Goal: Task Accomplishment & Management: Manage account settings

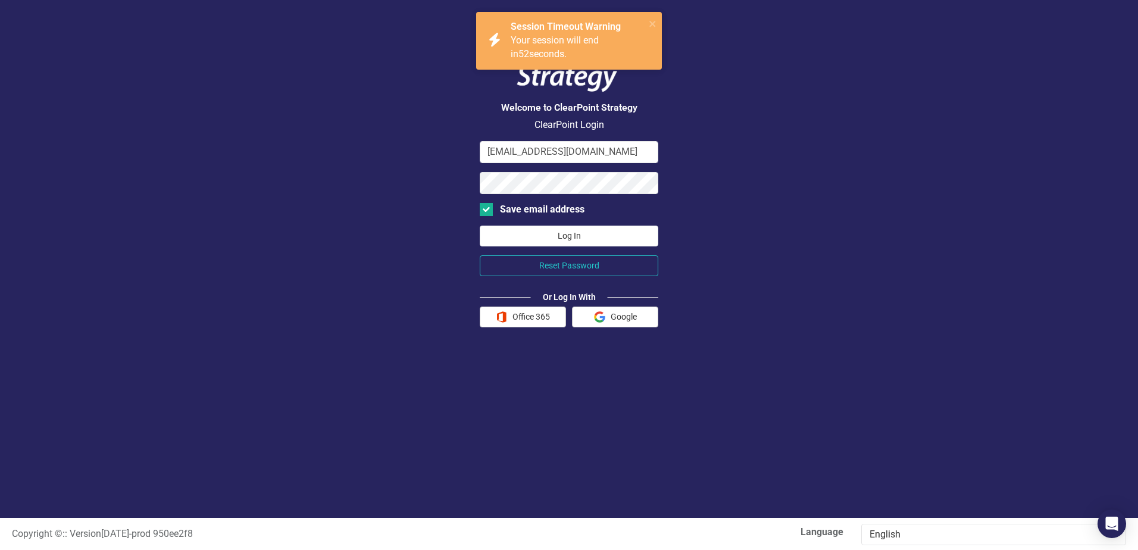
click at [574, 235] on button "Log In" at bounding box center [569, 236] width 179 height 21
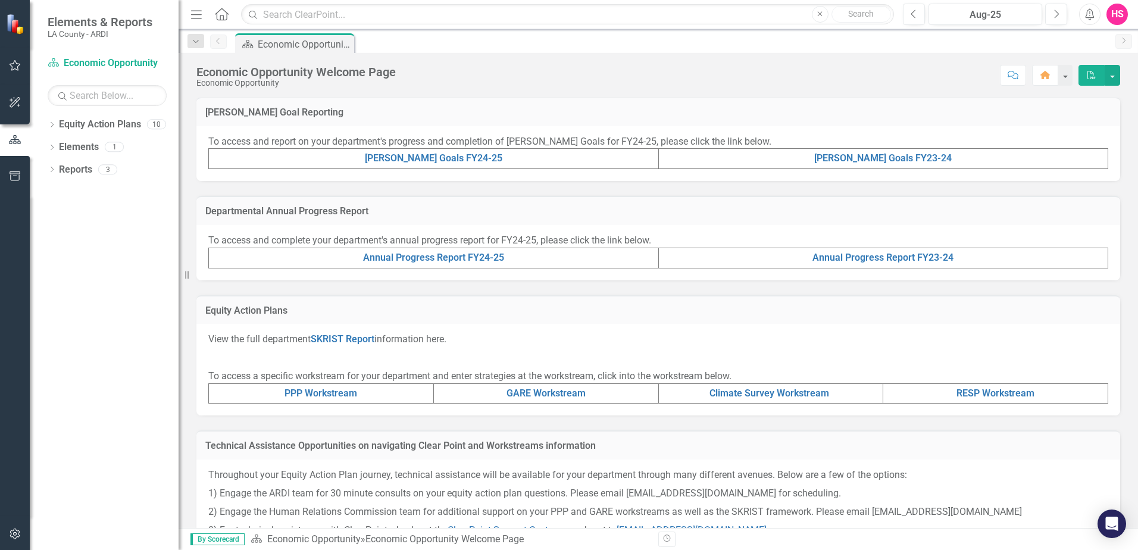
scroll to position [298, 0]
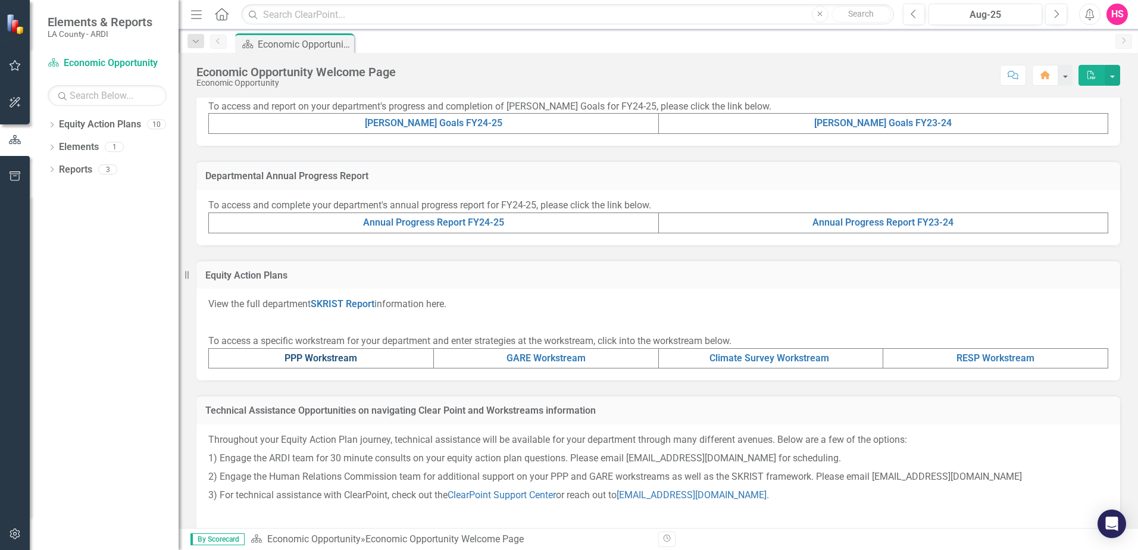
click at [318, 360] on link "PPP Workstream" at bounding box center [321, 357] width 73 height 11
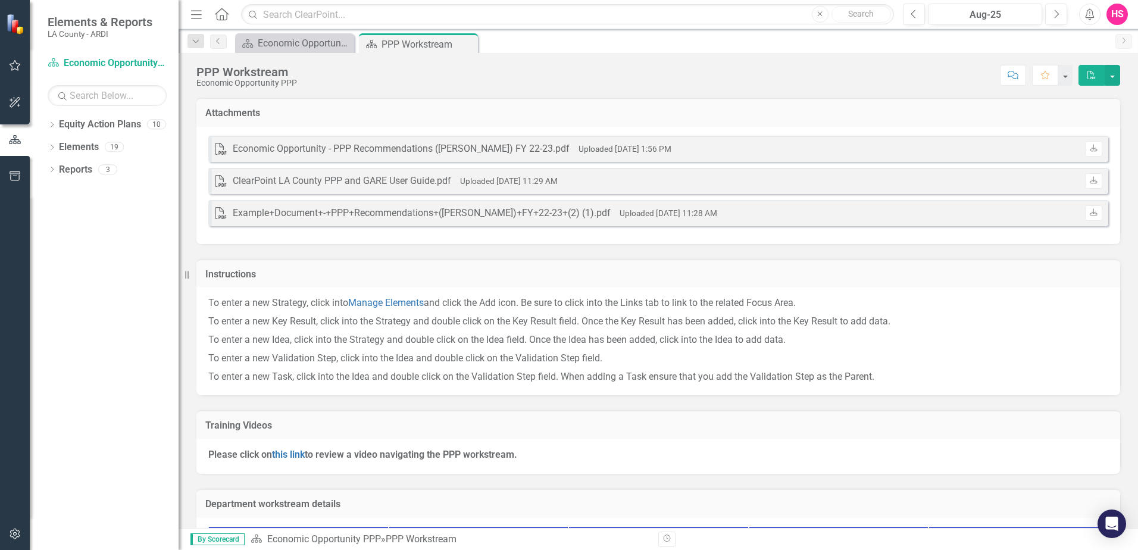
click at [252, 117] on h3 "Attachments" at bounding box center [658, 113] width 906 height 11
click at [238, 114] on h3 "Attachments" at bounding box center [658, 113] width 906 height 11
click at [238, 272] on h3 "Instructions" at bounding box center [658, 274] width 906 height 11
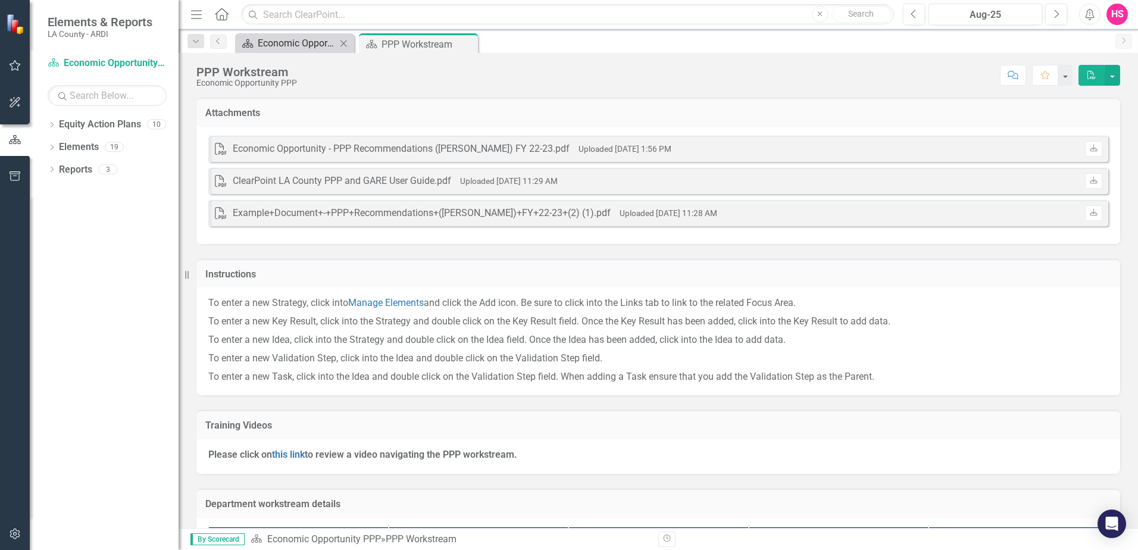
click at [299, 48] on div "Economic Opportunity Welcome Page" at bounding box center [297, 43] width 79 height 15
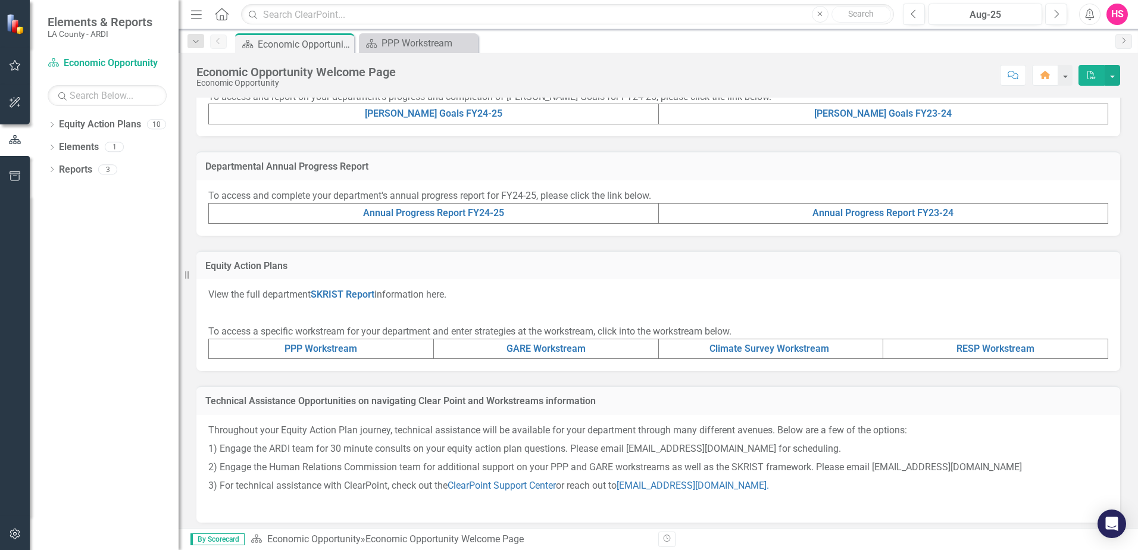
scroll to position [314, 0]
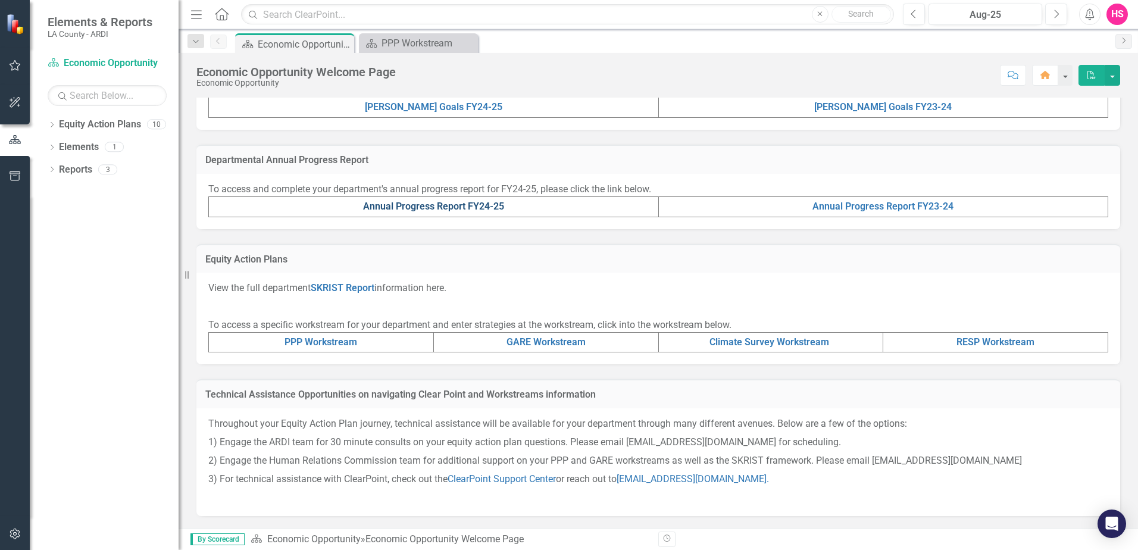
click at [456, 205] on link "Annual Progress Report FY24-25" at bounding box center [433, 206] width 141 height 11
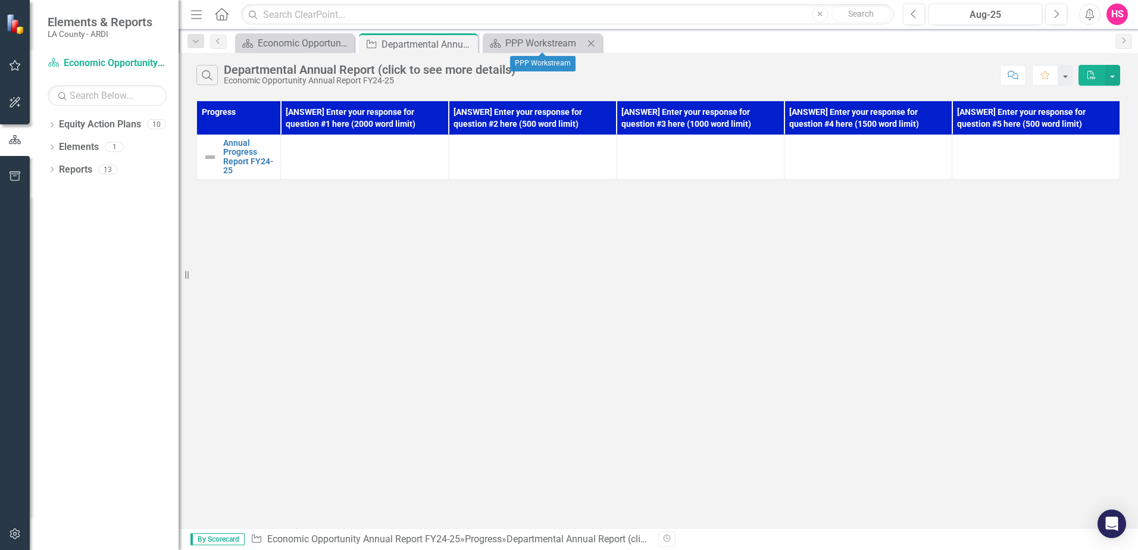
click at [591, 42] on icon "Close" at bounding box center [591, 44] width 12 height 10
click at [293, 49] on div "Economic Opportunity Welcome Page" at bounding box center [297, 43] width 79 height 15
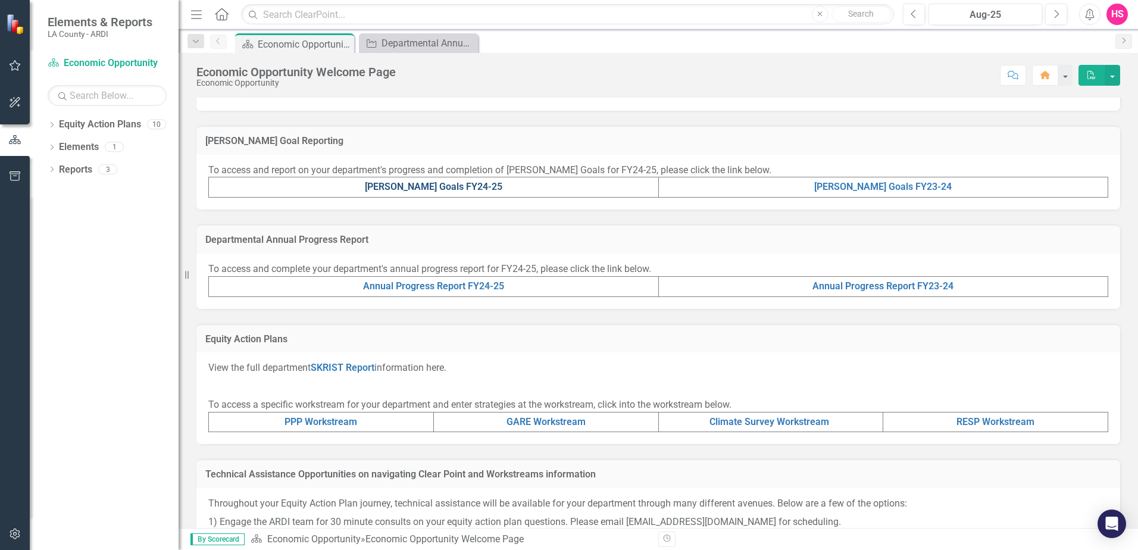
scroll to position [238, 0]
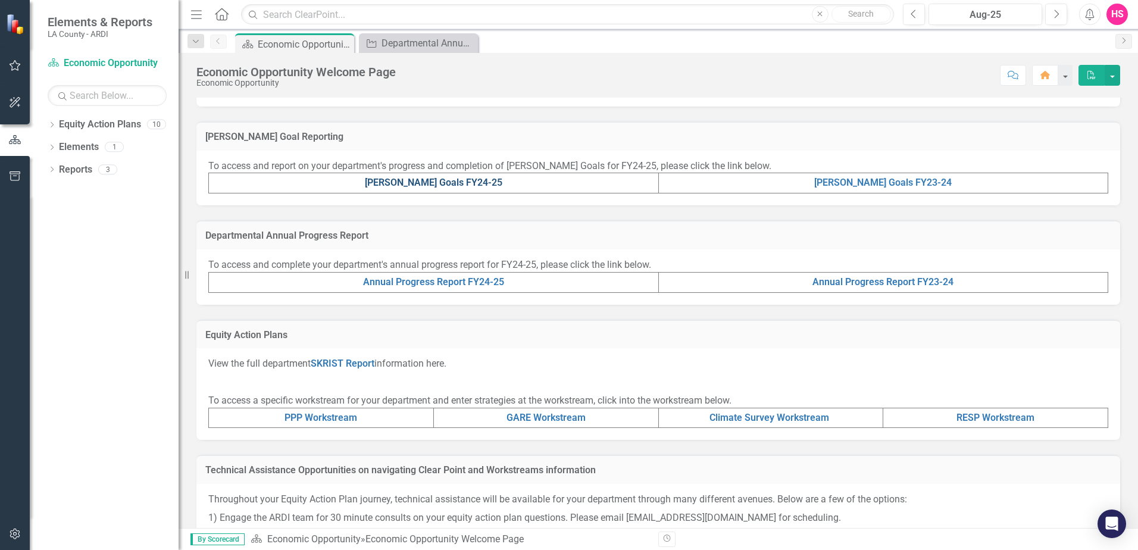
click at [441, 185] on link "[PERSON_NAME] Goals FY24-25" at bounding box center [434, 182] width 138 height 11
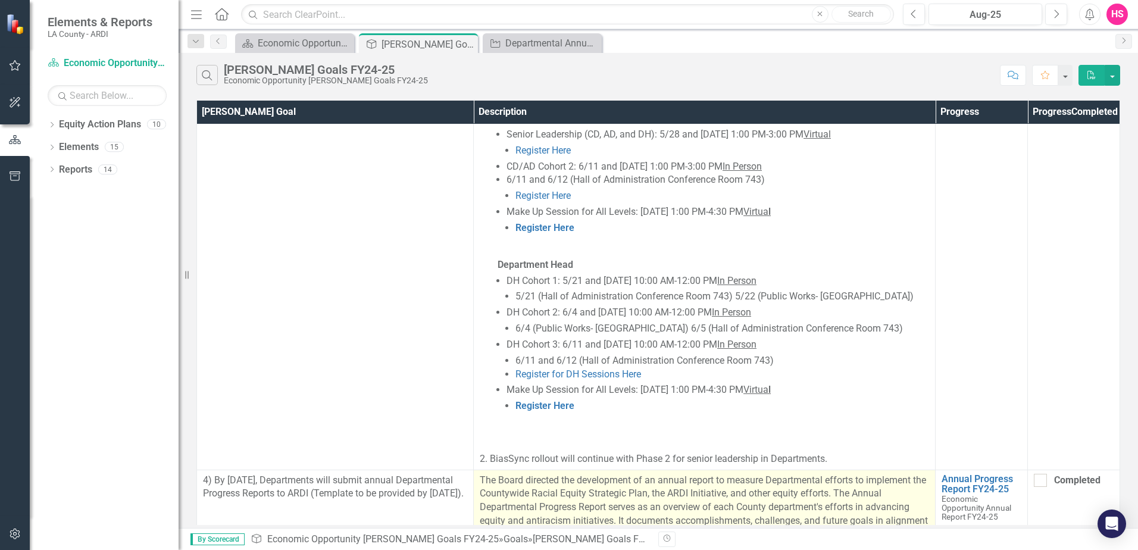
scroll to position [1311, 0]
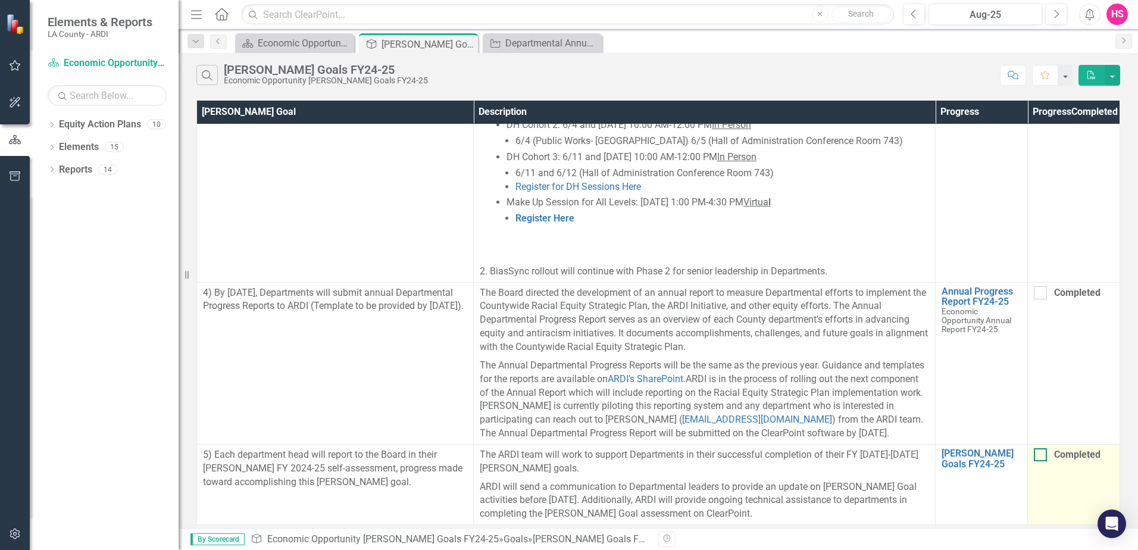
click at [1041, 448] on input "Completed" at bounding box center [1038, 452] width 8 height 8
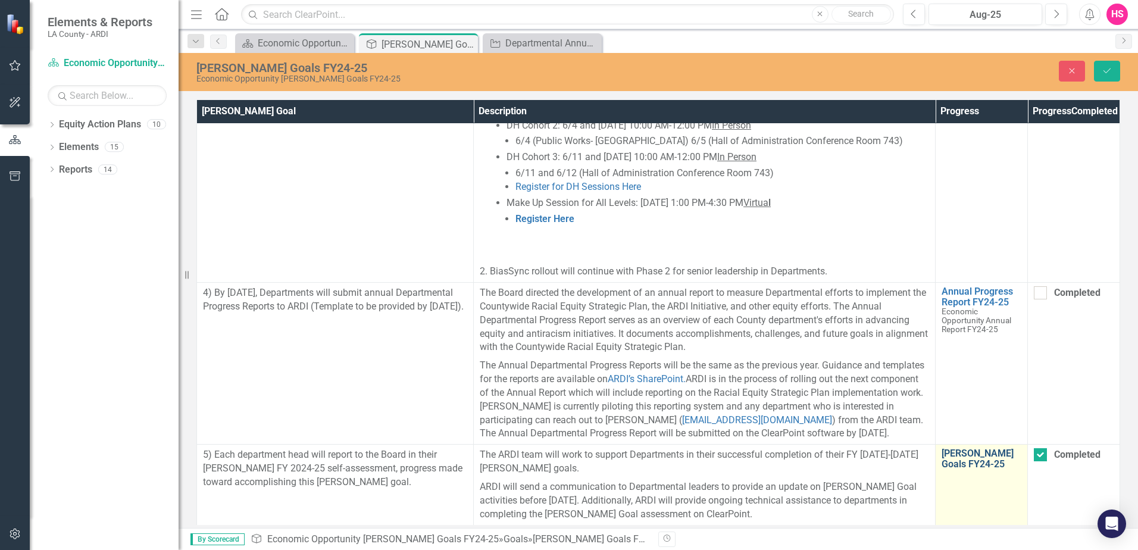
click at [964, 448] on link "[PERSON_NAME] Goals FY24-25" at bounding box center [982, 458] width 80 height 21
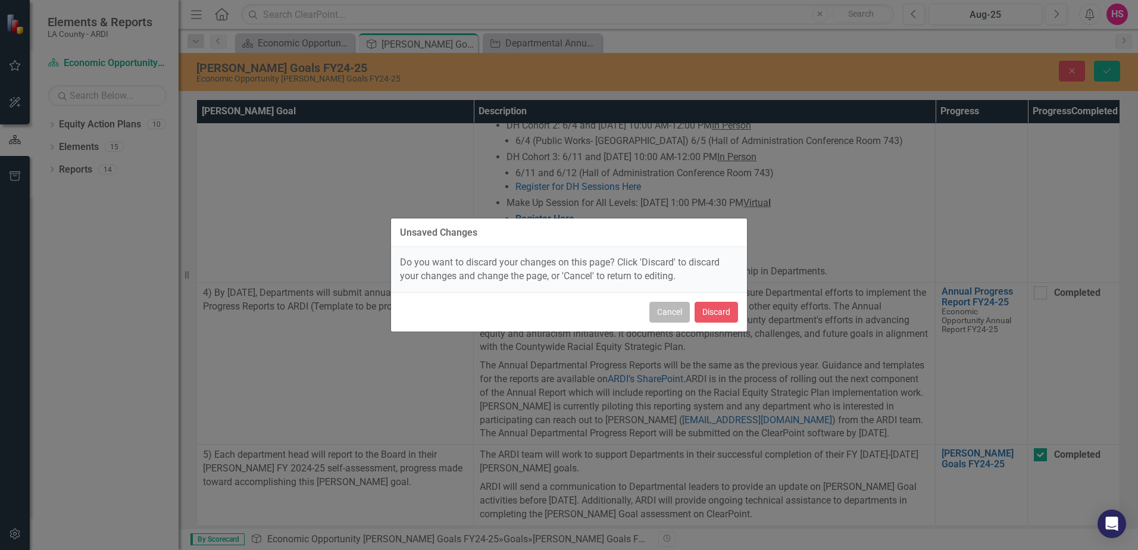
click at [674, 316] on button "Cancel" at bounding box center [669, 312] width 40 height 21
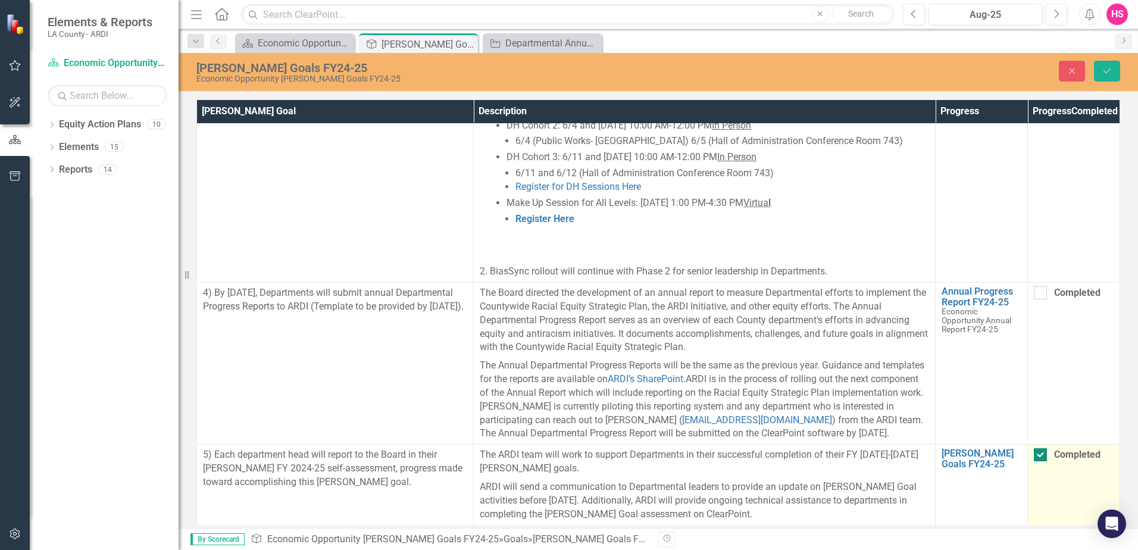
click at [1042, 448] on div at bounding box center [1040, 454] width 13 height 13
click at [1042, 448] on input "Completed" at bounding box center [1038, 452] width 8 height 8
checkbox input "false"
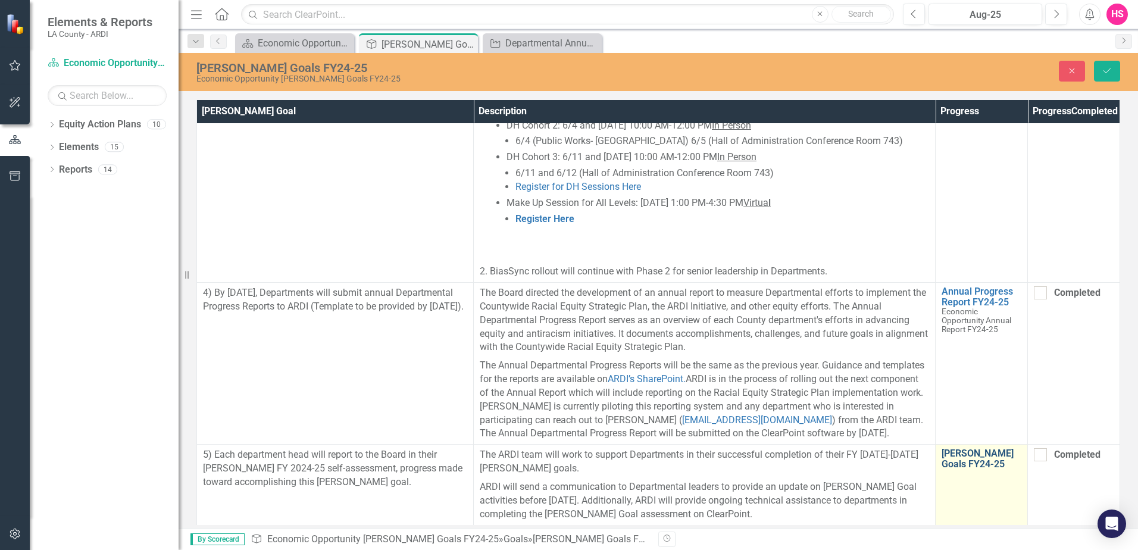
click at [967, 450] on link "[PERSON_NAME] Goals FY24-25" at bounding box center [982, 458] width 80 height 21
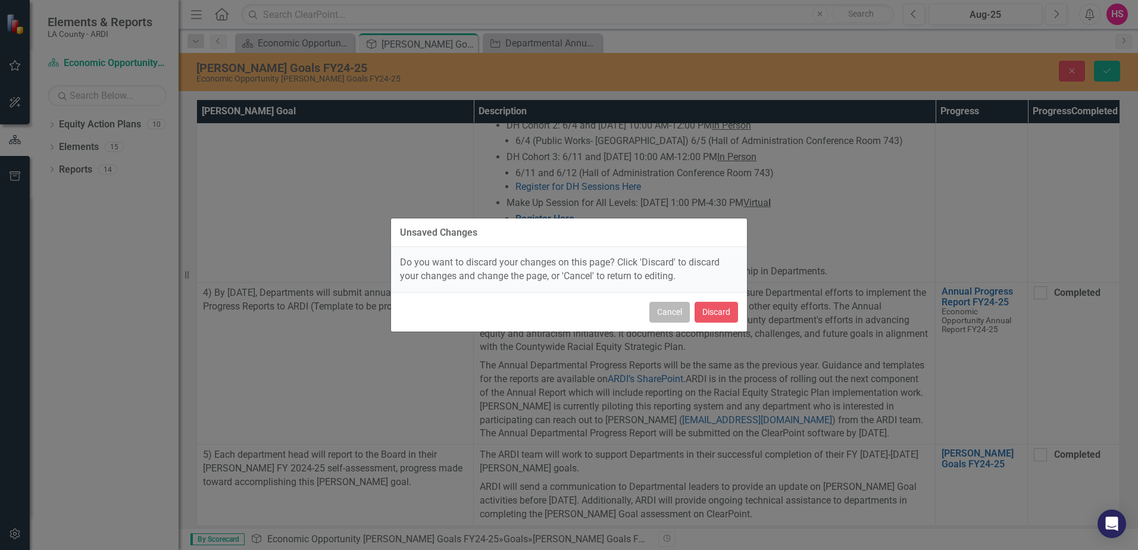
click at [658, 316] on button "Cancel" at bounding box center [669, 312] width 40 height 21
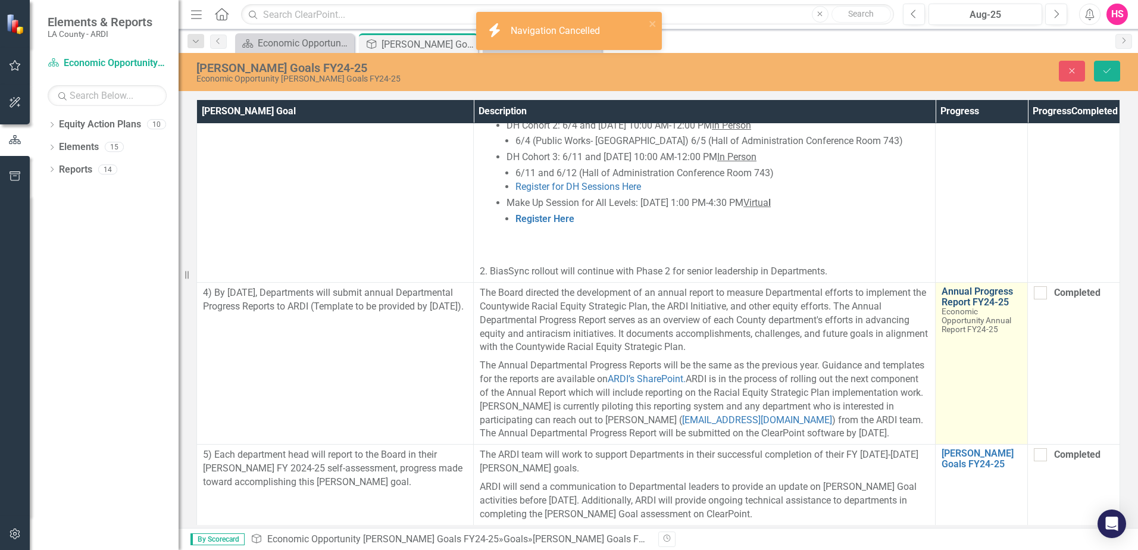
click at [973, 289] on link "Annual Progress Report FY24-25" at bounding box center [982, 296] width 80 height 21
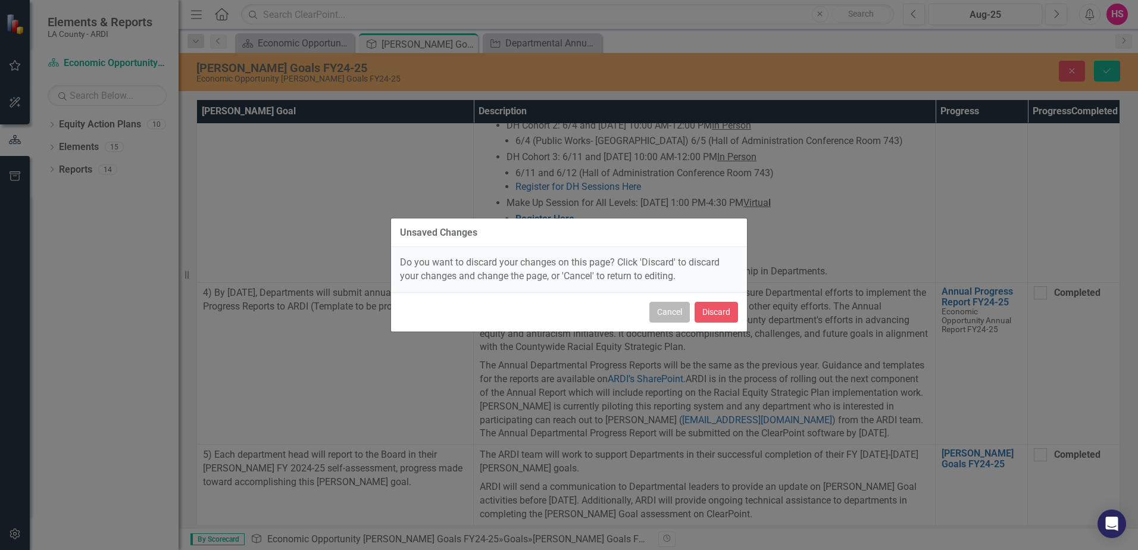
click at [679, 312] on button "Cancel" at bounding box center [669, 312] width 40 height 21
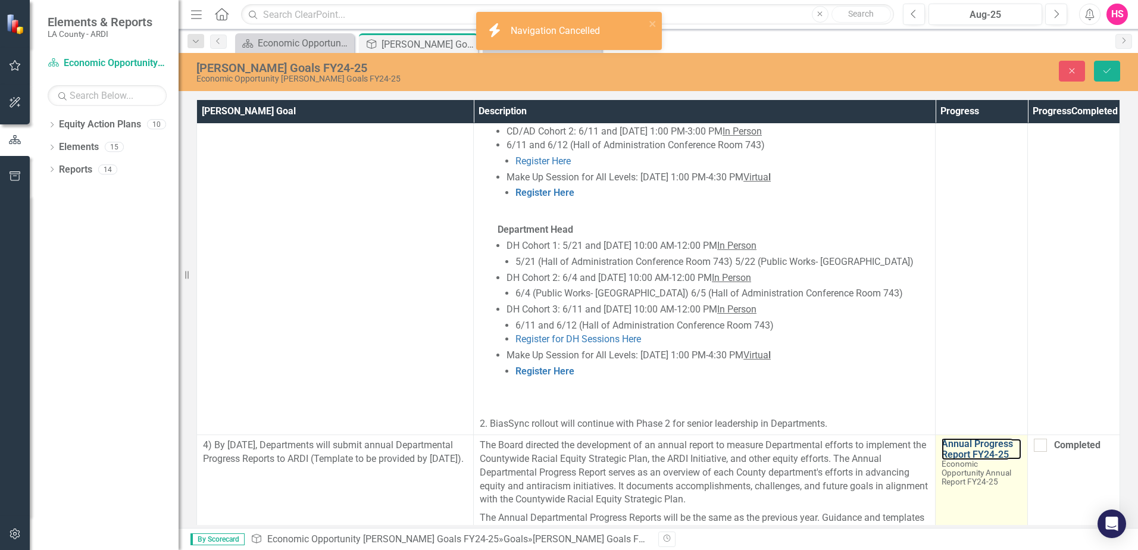
scroll to position [954, 0]
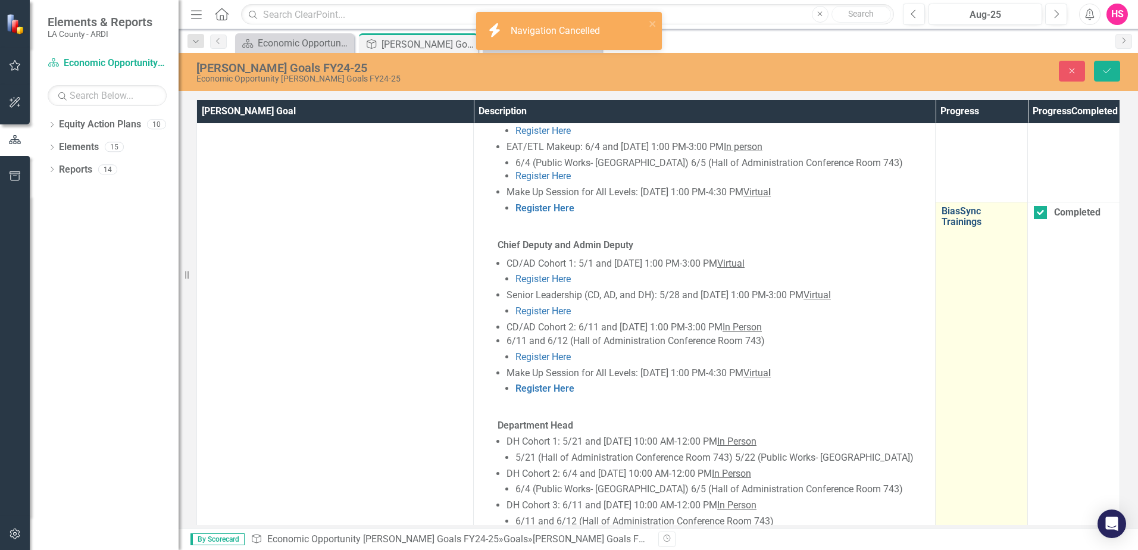
click at [976, 207] on link "BiasSync Trainings" at bounding box center [982, 216] width 80 height 21
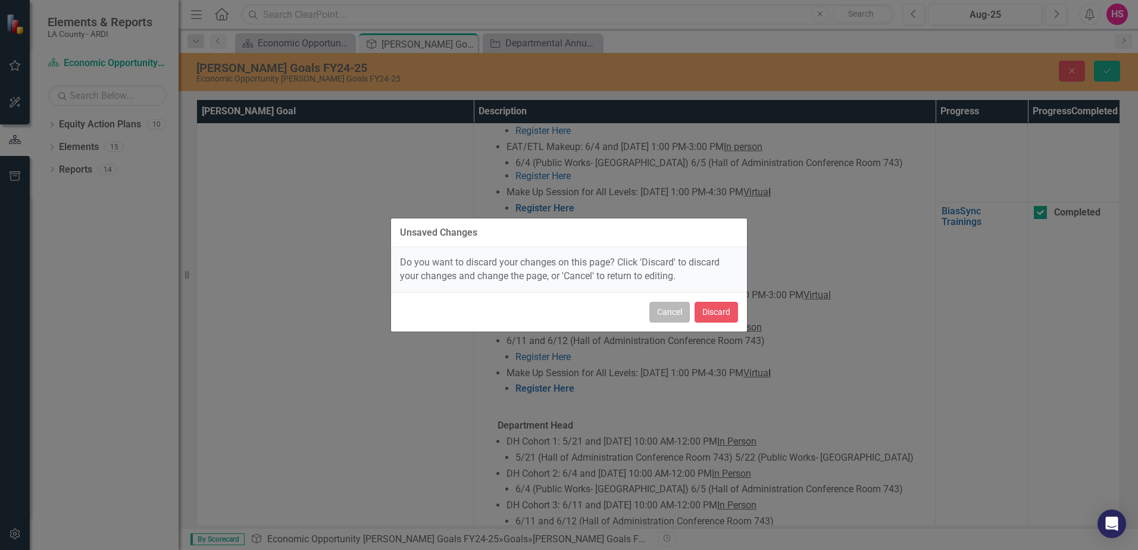
click at [682, 314] on button "Cancel" at bounding box center [669, 312] width 40 height 21
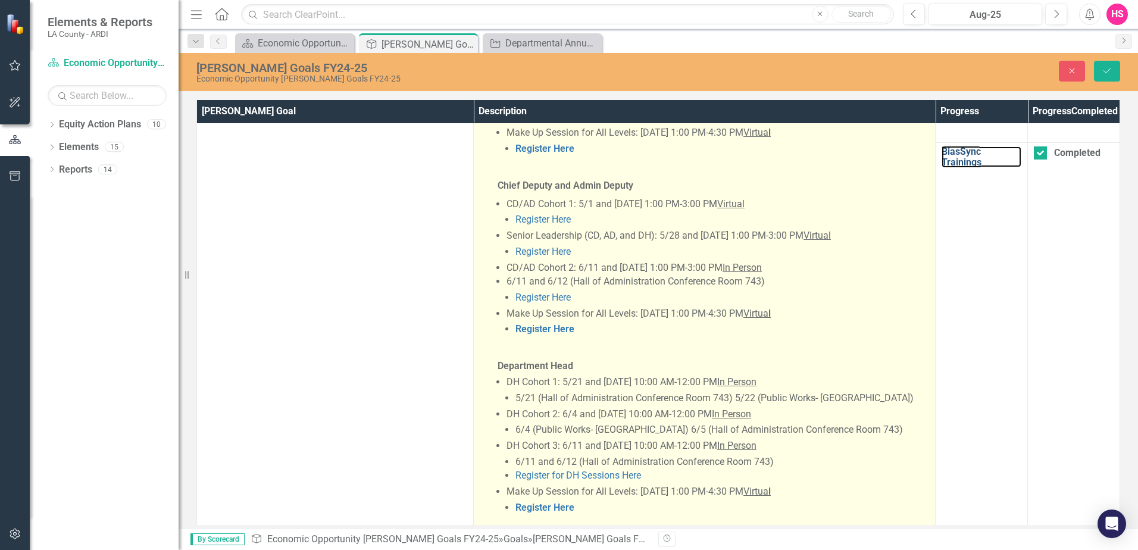
scroll to position [1311, 0]
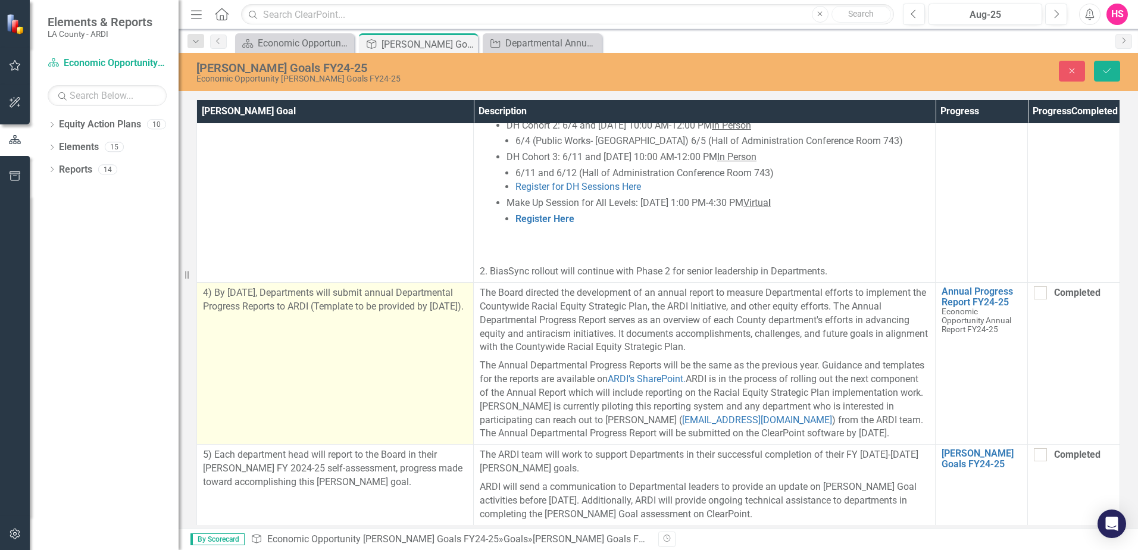
click at [277, 286] on p "4) By [DATE], Departments will submit annual Departmental Progress Reports to A…" at bounding box center [335, 299] width 264 height 27
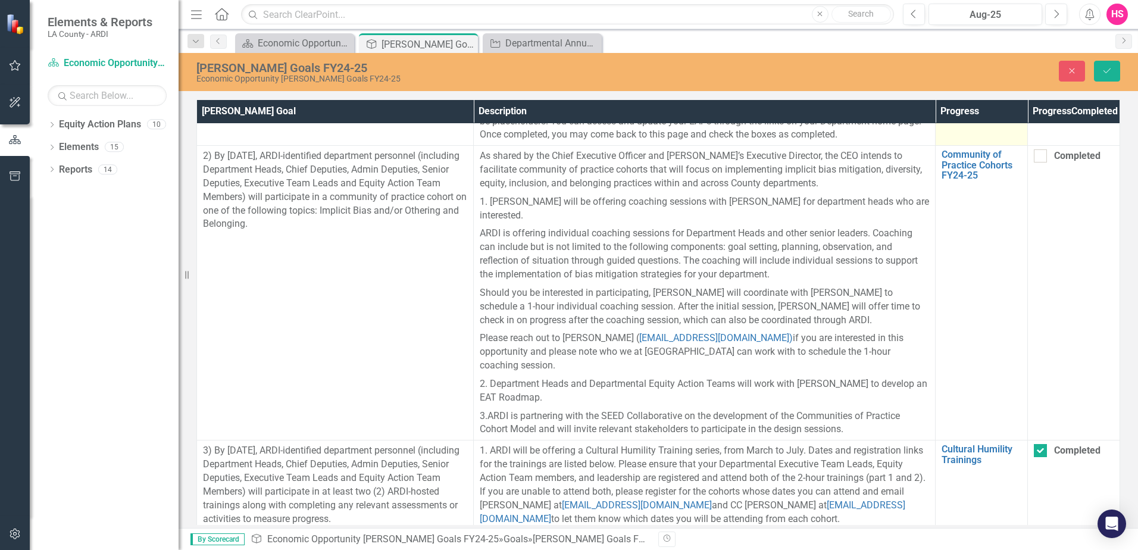
scroll to position [0, 0]
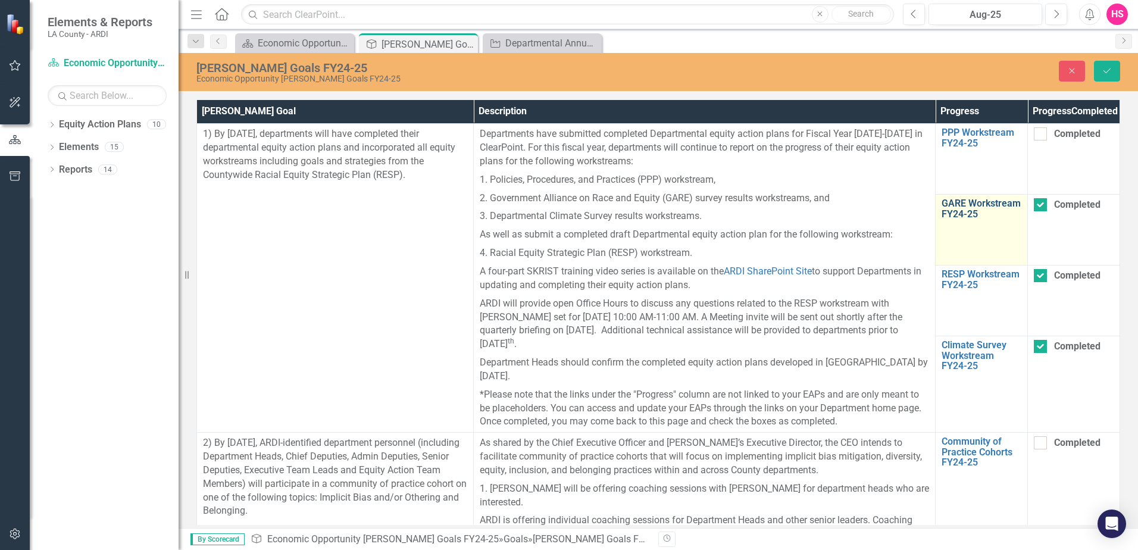
click at [963, 219] on link "GARE Workstream FY24-25" at bounding box center [982, 208] width 80 height 21
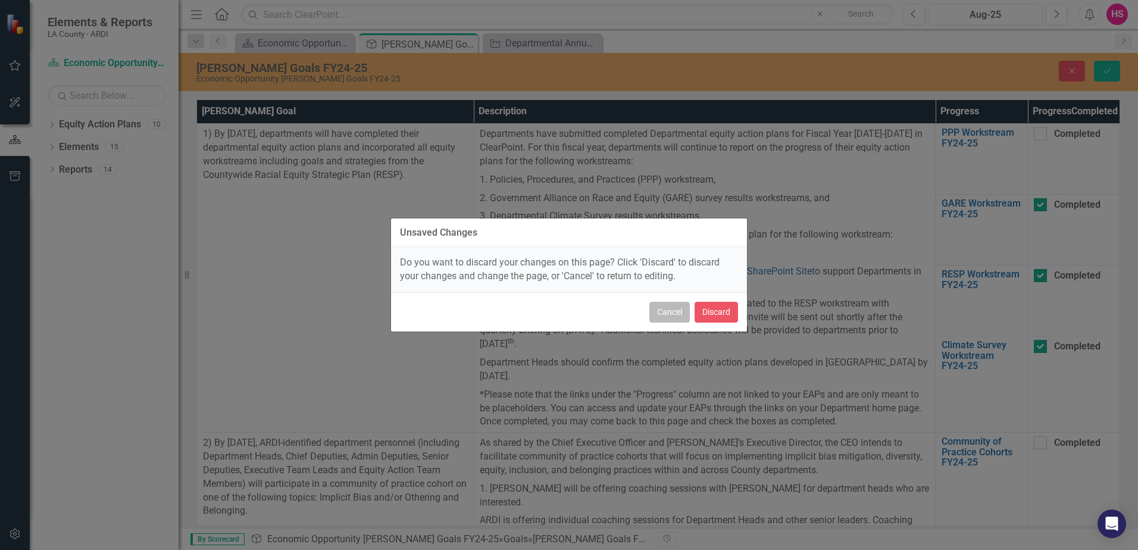
click at [654, 313] on button "Cancel" at bounding box center [669, 312] width 40 height 21
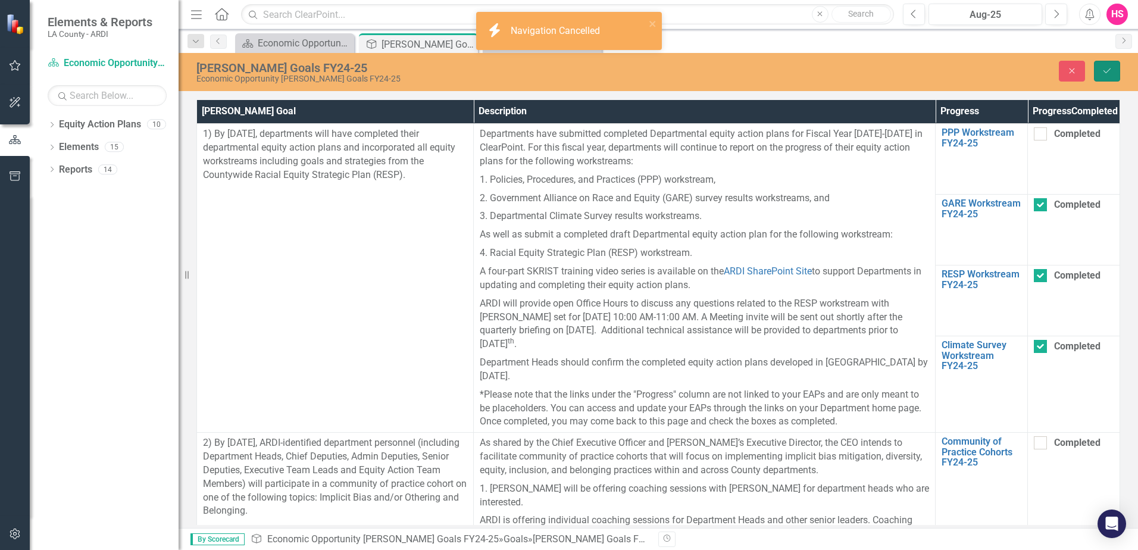
click at [1119, 71] on button "Save" at bounding box center [1107, 71] width 26 height 21
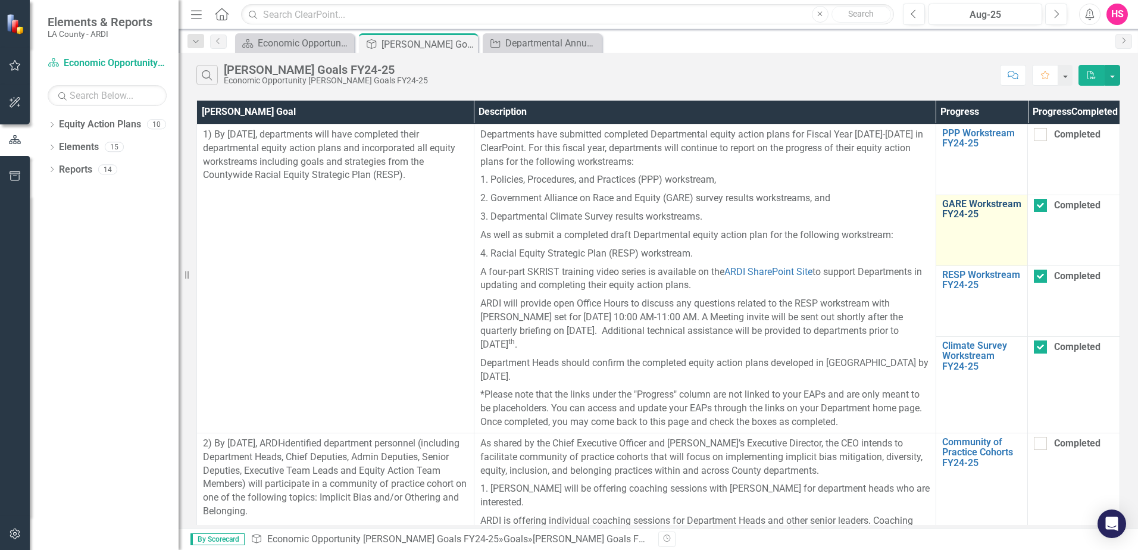
click at [960, 220] on link "GARE Workstream FY24-25" at bounding box center [982, 209] width 80 height 21
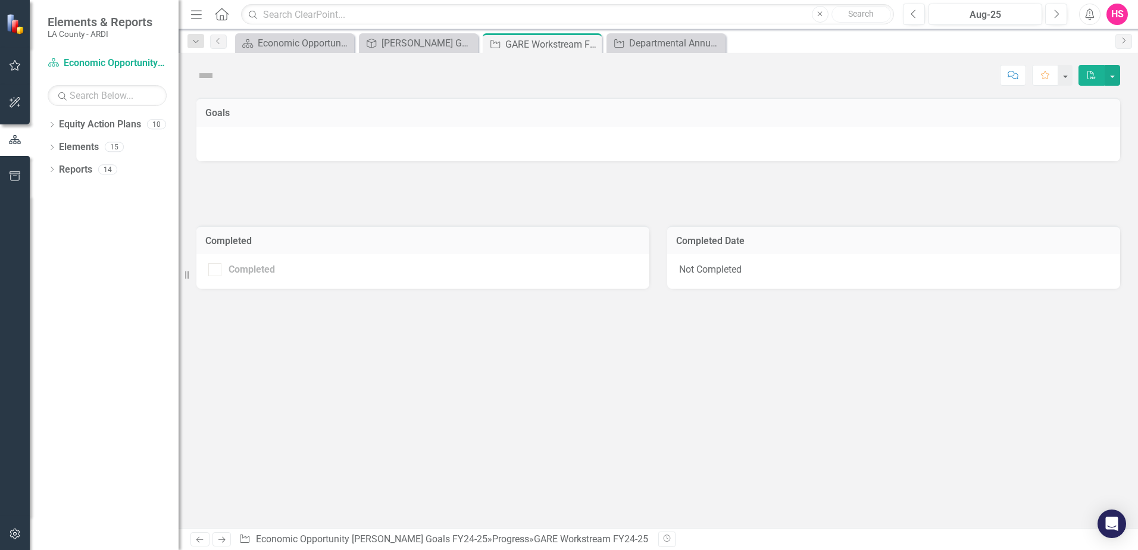
checkbox input "true"
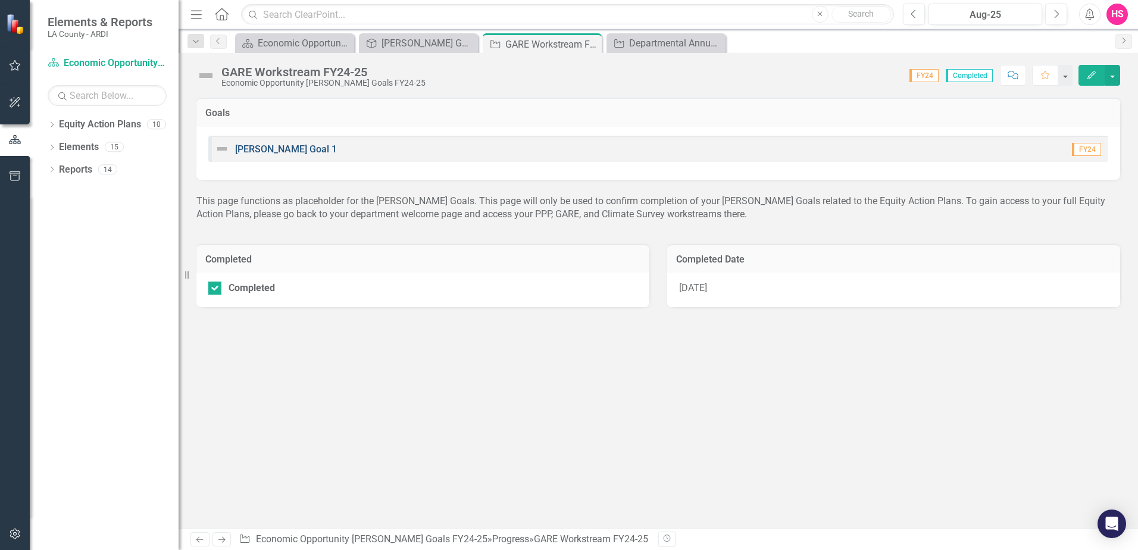
click at [256, 149] on link "[PERSON_NAME] Goal 1" at bounding box center [286, 148] width 102 height 11
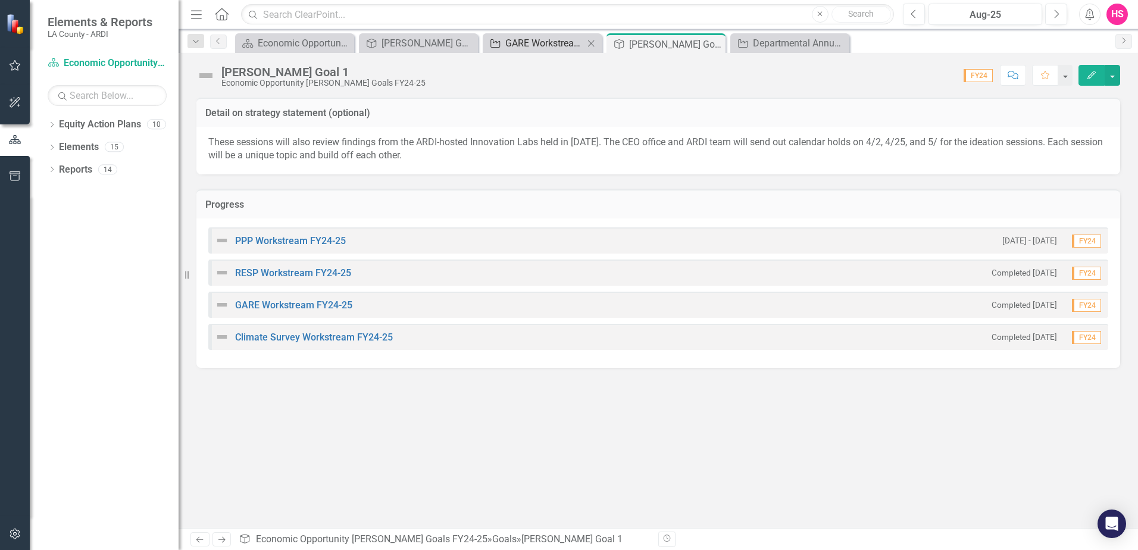
click at [536, 42] on div "GARE Workstream FY24-25" at bounding box center [544, 43] width 79 height 15
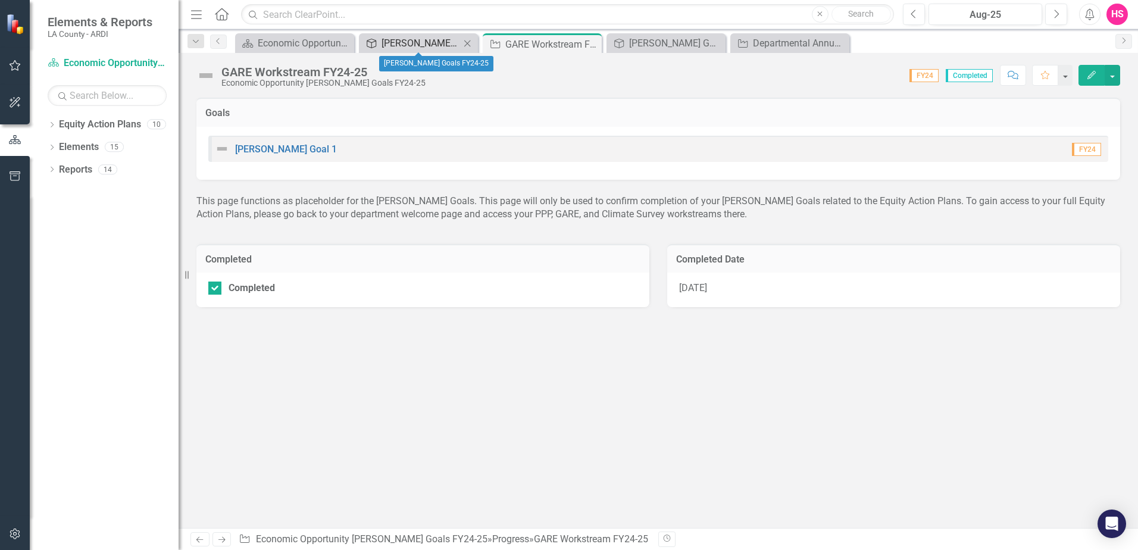
click at [424, 42] on div "[PERSON_NAME] Goals FY24-25" at bounding box center [421, 43] width 79 height 15
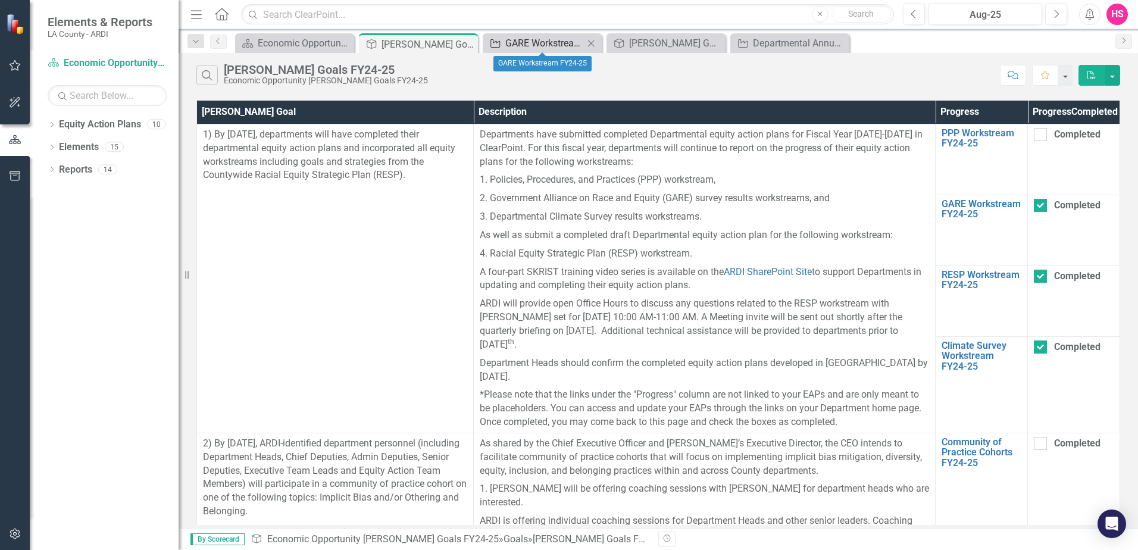
click at [527, 42] on div "GARE Workstream FY24-25" at bounding box center [544, 43] width 79 height 15
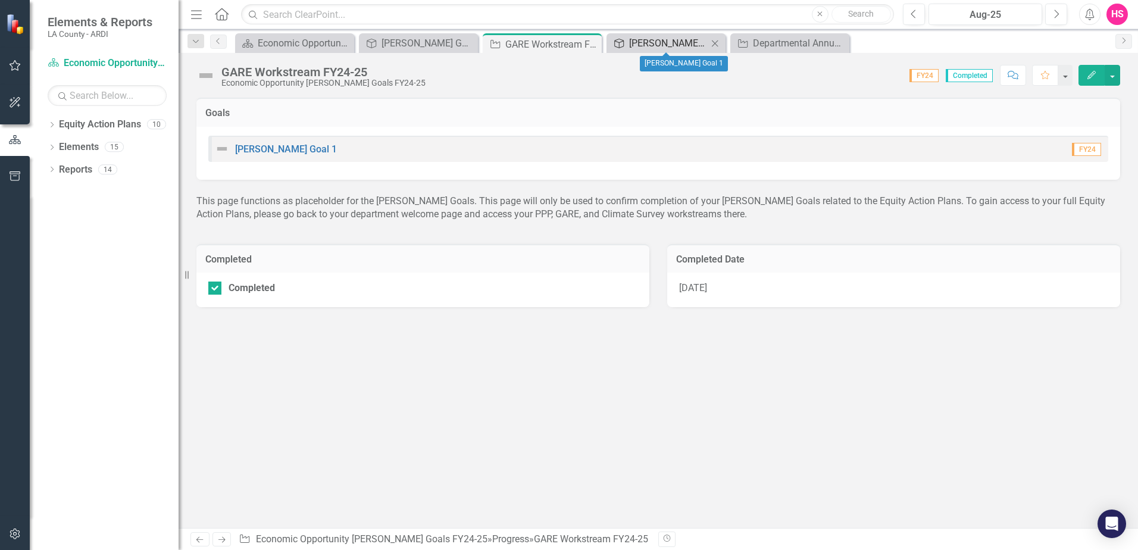
click at [674, 41] on div "[PERSON_NAME] Goal 1" at bounding box center [668, 43] width 79 height 15
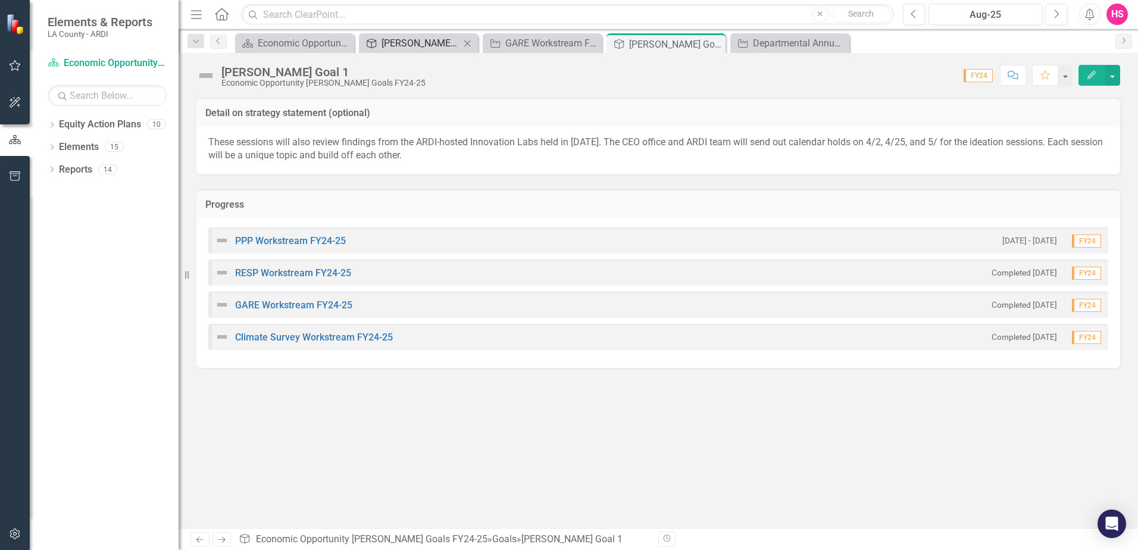
click at [427, 48] on div "[PERSON_NAME] Goals FY24-25" at bounding box center [421, 43] width 79 height 15
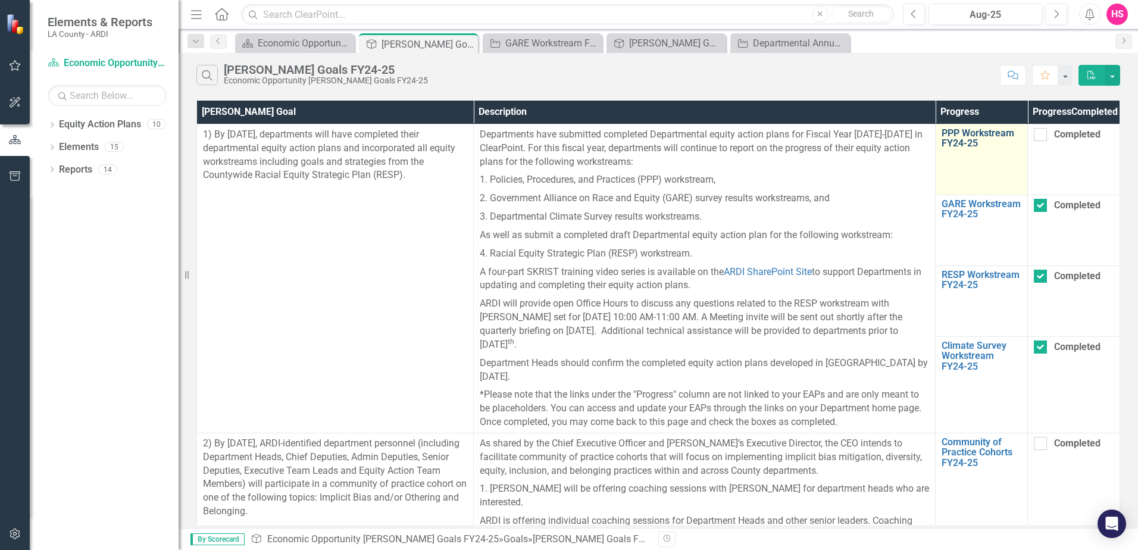
click at [962, 146] on link "PPP Workstream FY24-25" at bounding box center [982, 138] width 80 height 21
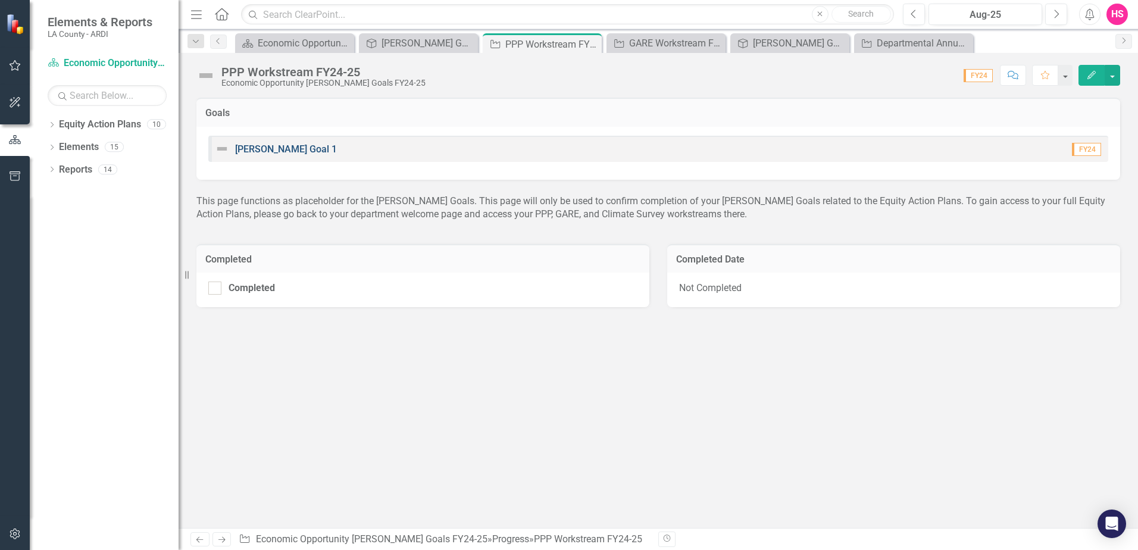
click at [285, 146] on link "[PERSON_NAME] Goal 1" at bounding box center [286, 148] width 102 height 11
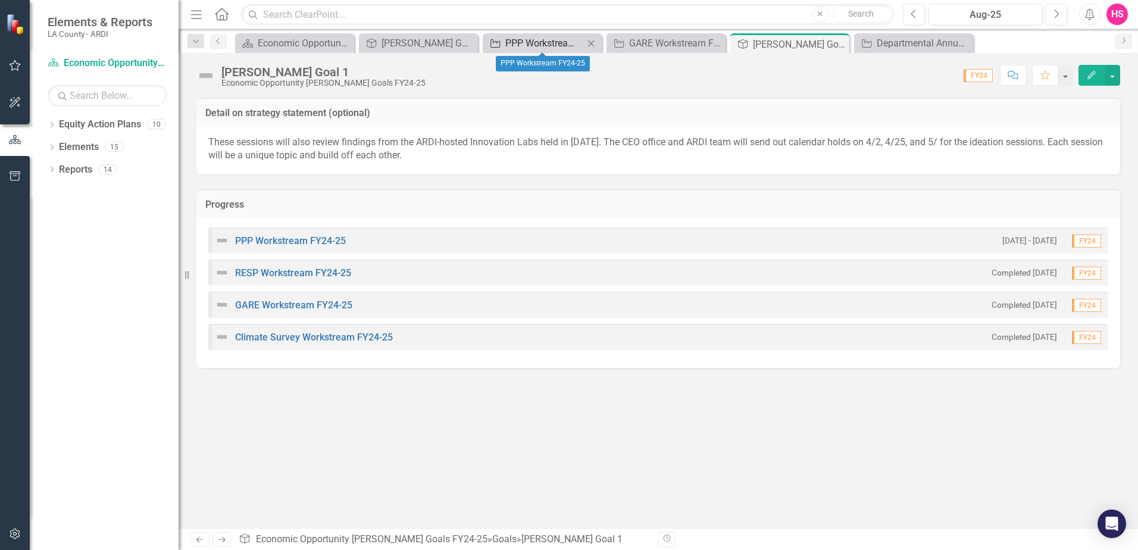
click at [539, 41] on div "PPP Workstream FY24-25" at bounding box center [544, 43] width 79 height 15
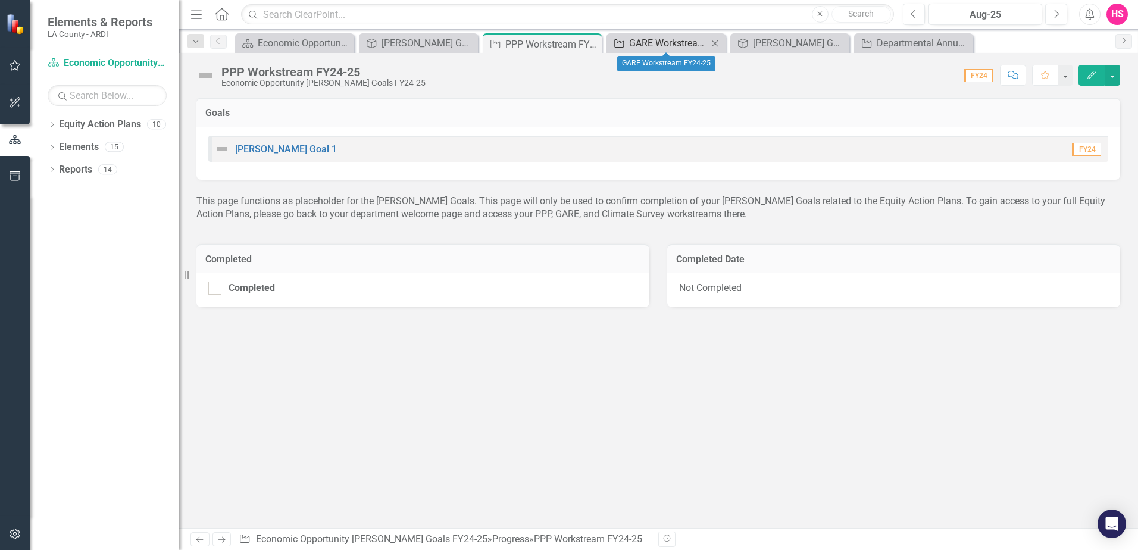
click at [655, 48] on div "GARE Workstream FY24-25" at bounding box center [668, 43] width 79 height 15
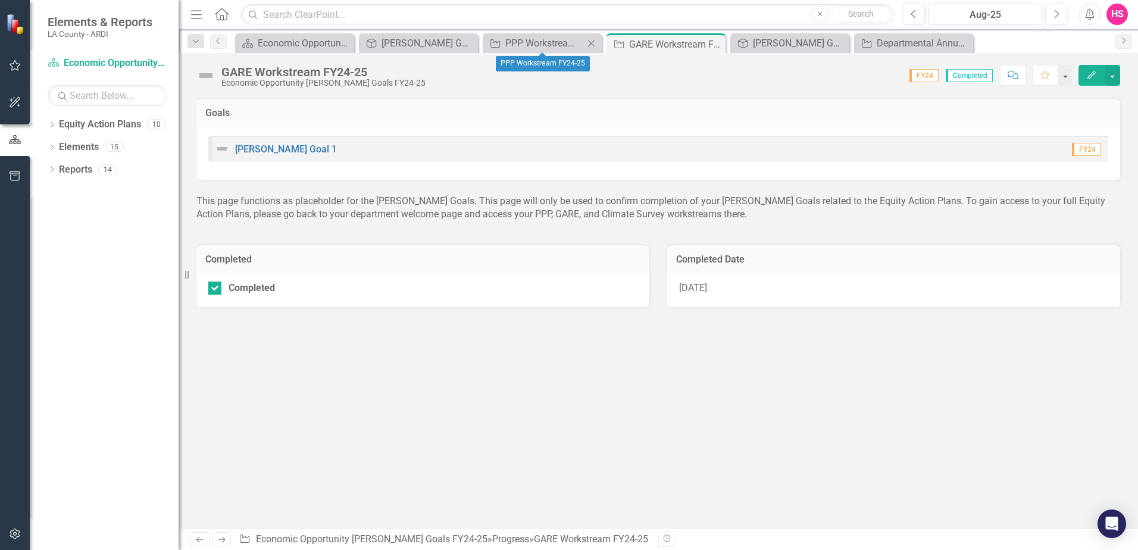
click at [526, 52] on div "Progress PPP Workstream FY24-25 Close" at bounding box center [542, 43] width 119 height 20
click at [527, 38] on div "PPP Workstream FY24-25" at bounding box center [544, 43] width 79 height 15
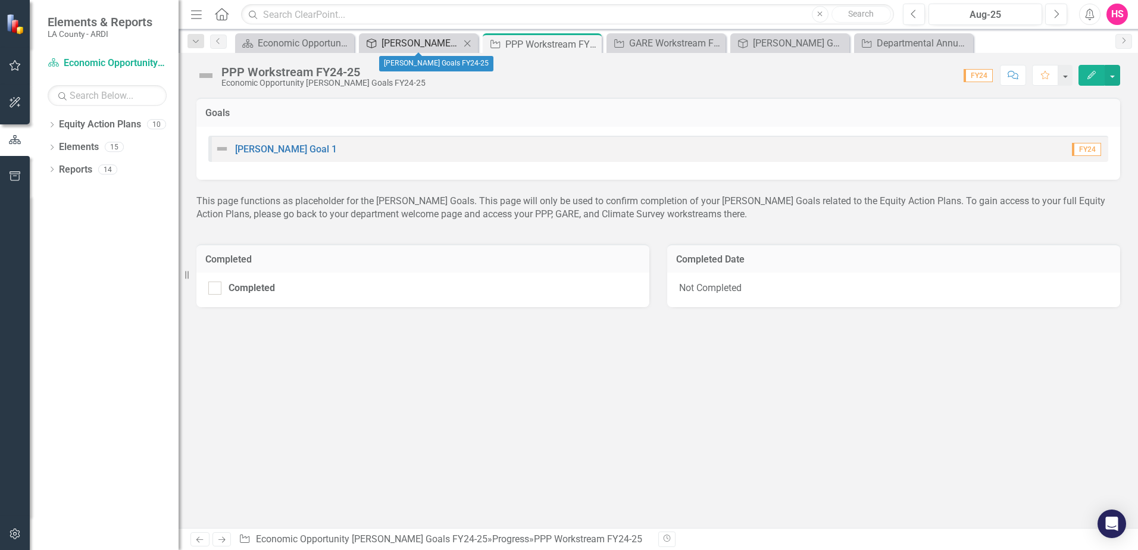
click at [400, 41] on div "[PERSON_NAME] Goals FY24-25" at bounding box center [421, 43] width 79 height 15
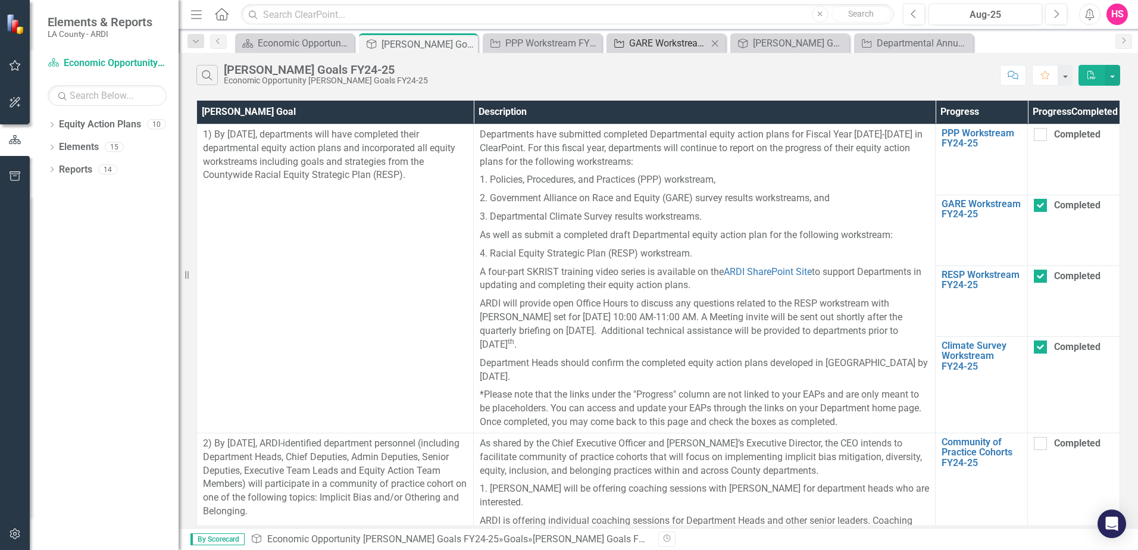
click at [640, 46] on div "GARE Workstream FY24-25" at bounding box center [668, 43] width 79 height 15
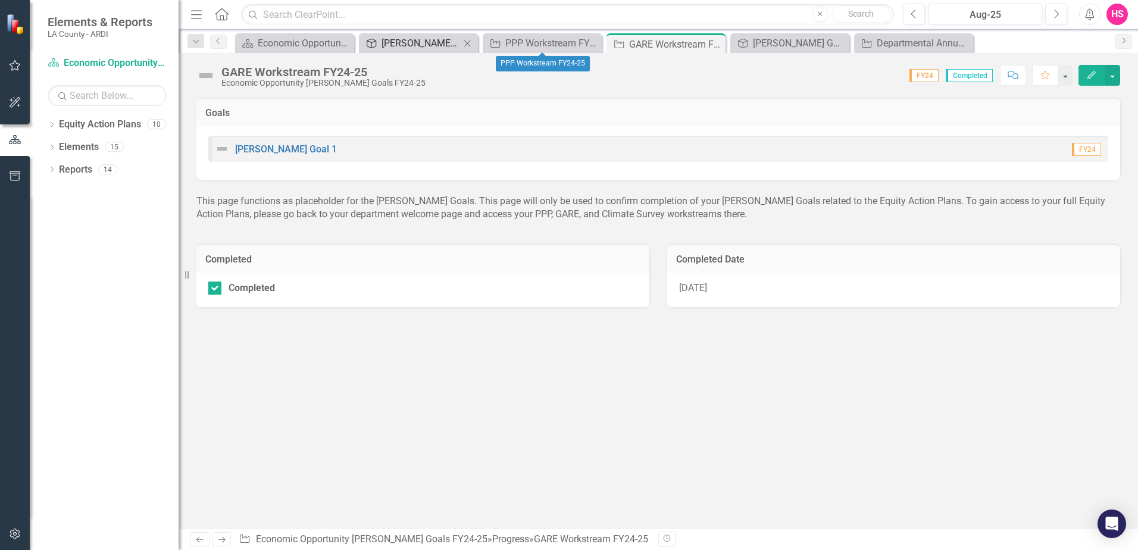
click at [439, 45] on div "[PERSON_NAME] Goals FY24-25" at bounding box center [421, 43] width 79 height 15
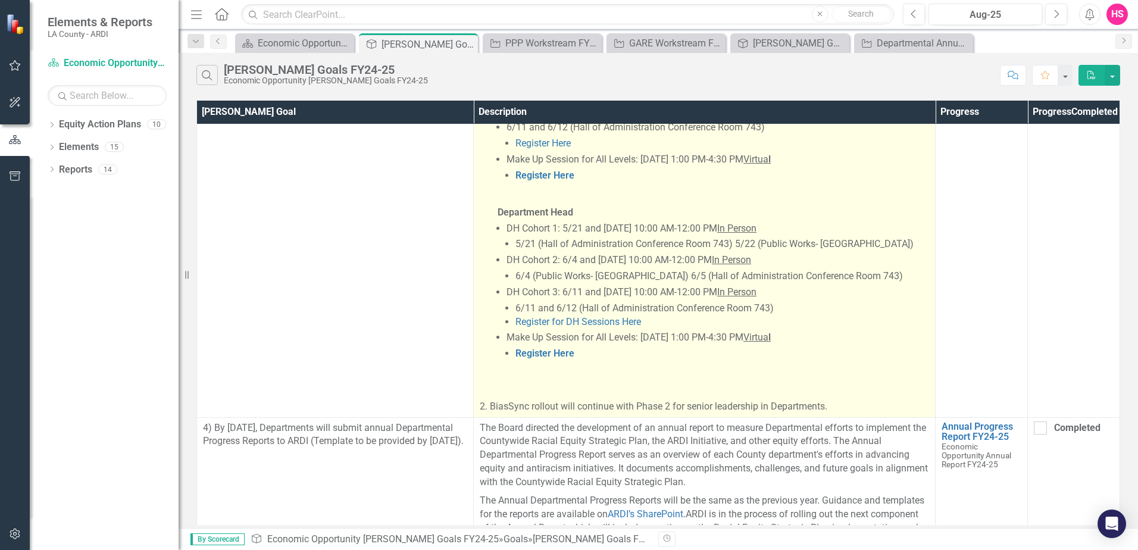
scroll to position [1311, 0]
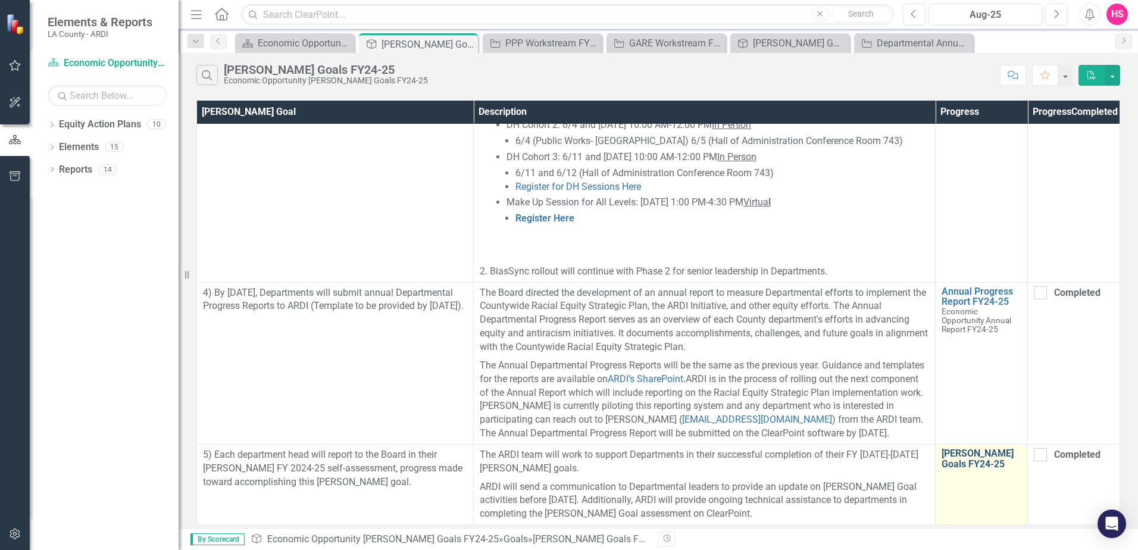
drag, startPoint x: 940, startPoint y: 454, endPoint x: 953, endPoint y: 451, distance: 13.3
click at [953, 451] on td "[PERSON_NAME] Goals FY24-25 Edit Edit Progress Link Open Element" at bounding box center [982, 484] width 92 height 80
click at [956, 451] on link "[PERSON_NAME] Goals FY24-25" at bounding box center [982, 458] width 80 height 21
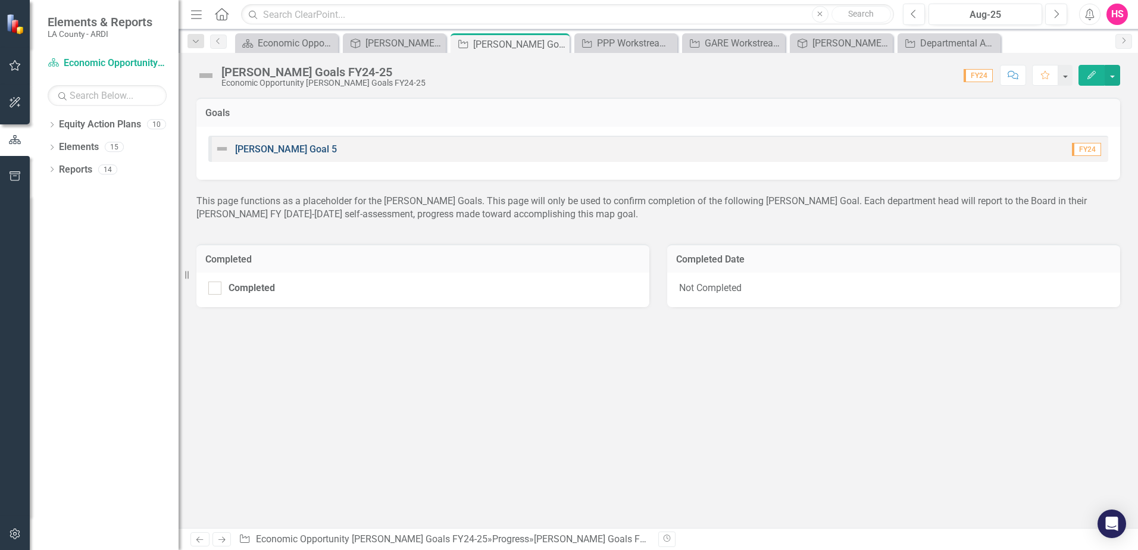
click at [253, 145] on link "[PERSON_NAME] Goal 5" at bounding box center [286, 148] width 102 height 11
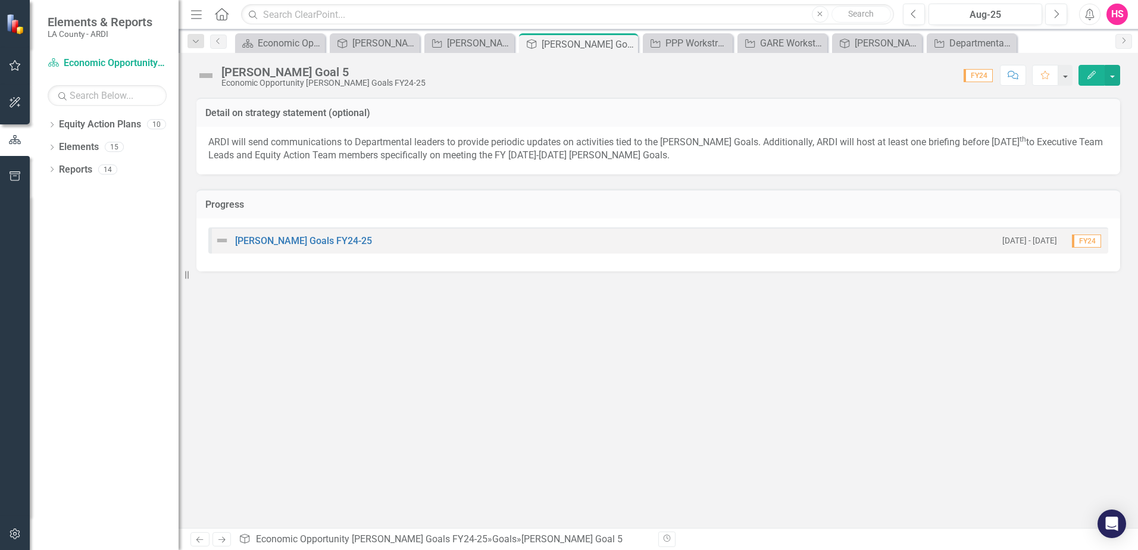
click at [257, 148] on p "ARDI will send communications to Departmental leaders to provide periodic updat…" at bounding box center [658, 149] width 900 height 27
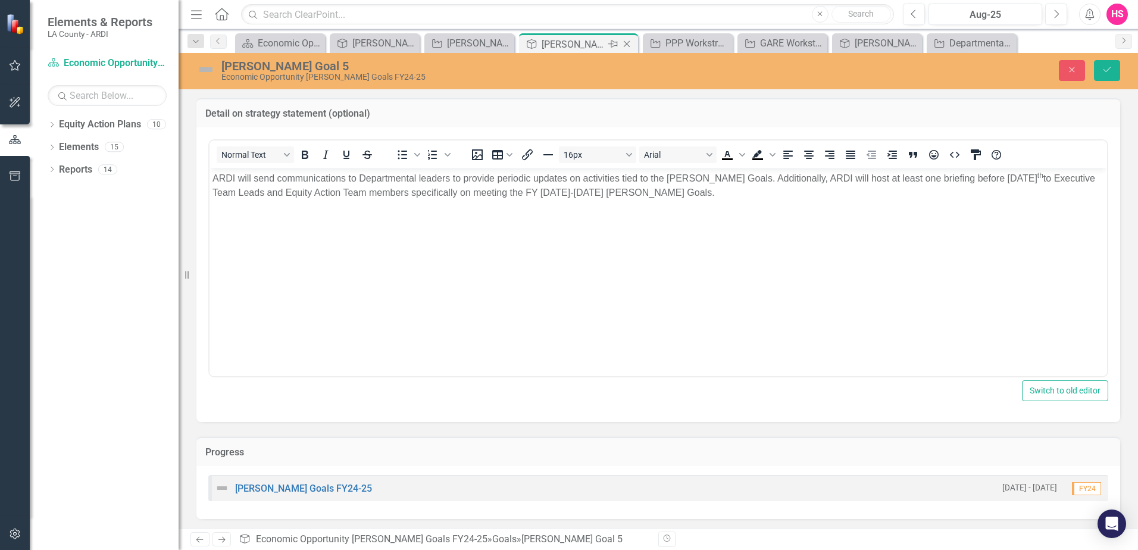
click at [629, 42] on icon "Close" at bounding box center [627, 44] width 12 height 10
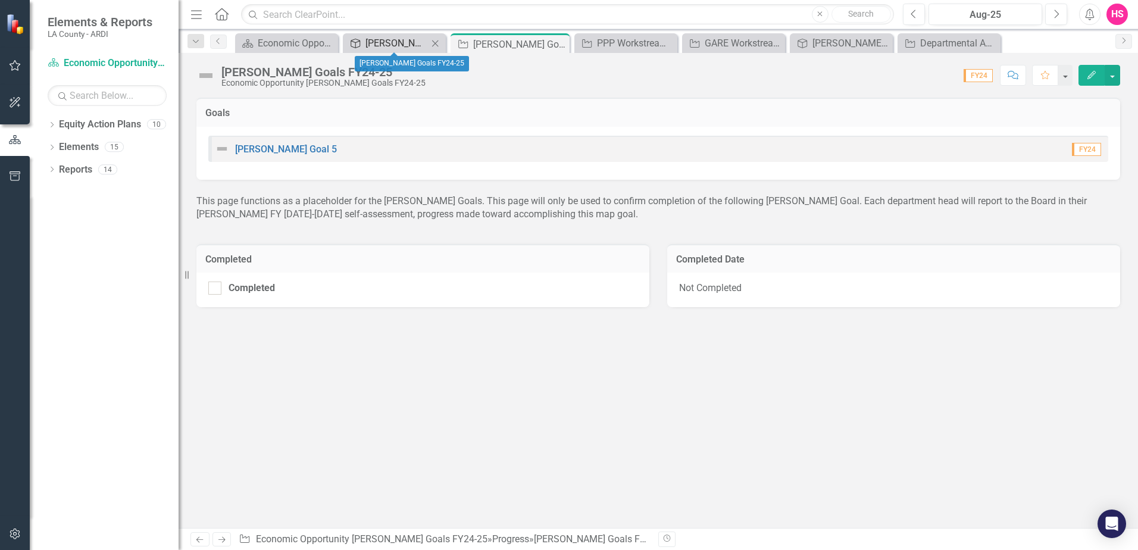
click at [369, 42] on div "[PERSON_NAME] Goals FY24-25" at bounding box center [397, 43] width 63 height 15
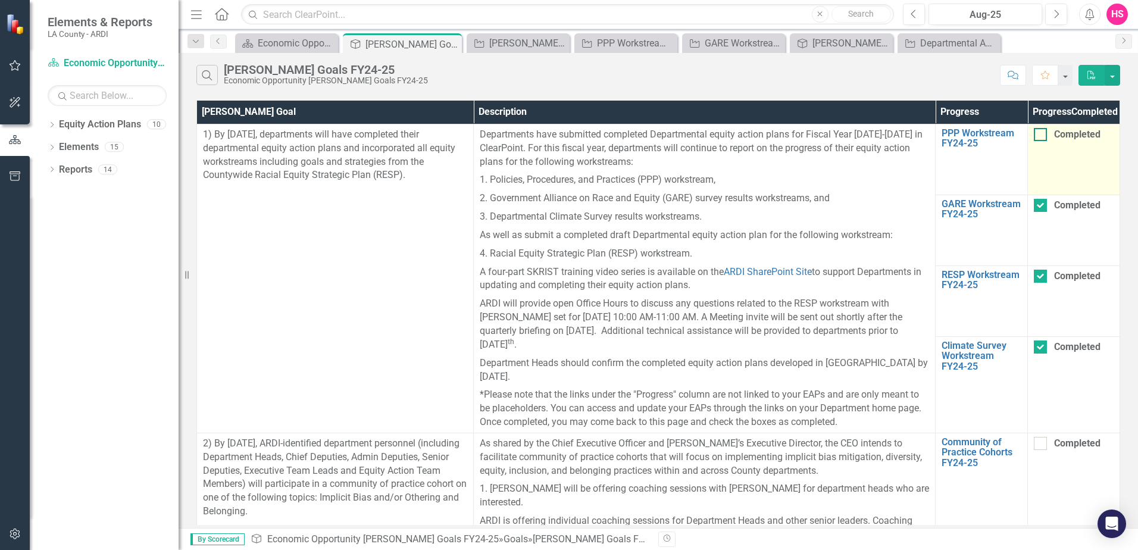
click at [1041, 136] on input "Completed" at bounding box center [1038, 132] width 8 height 8
checkbox input "true"
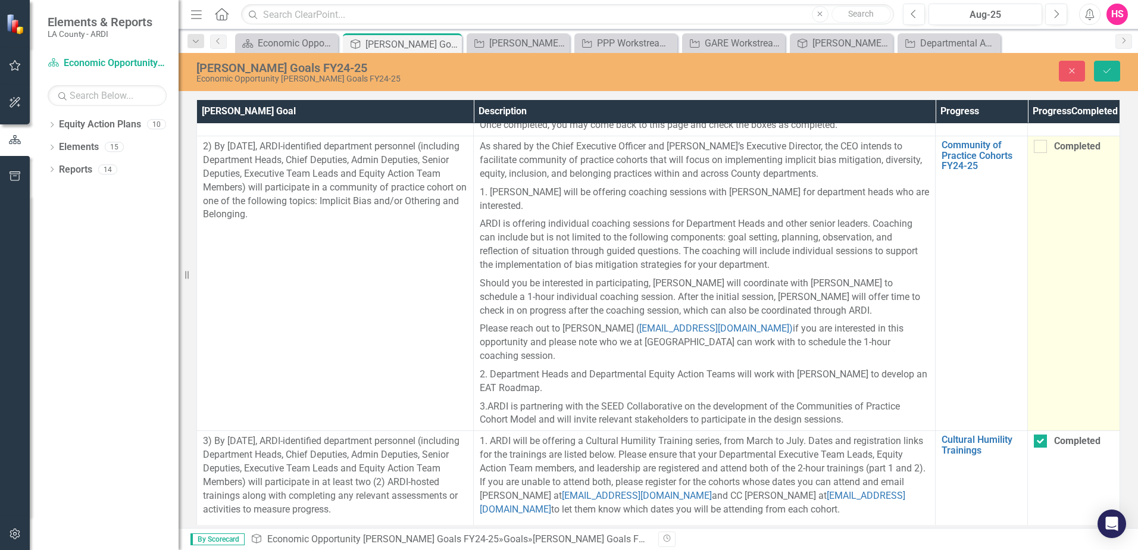
scroll to position [298, 0]
click at [1038, 152] on div at bounding box center [1040, 145] width 13 height 13
click at [1038, 146] on input "Completed" at bounding box center [1038, 143] width 8 height 8
checkbox input "true"
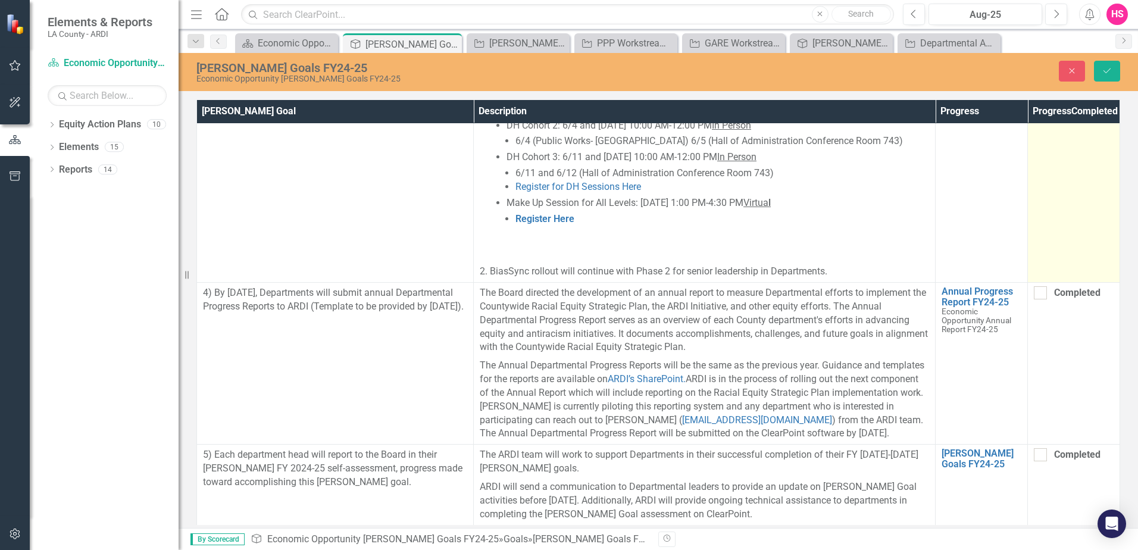
scroll to position [1311, 0]
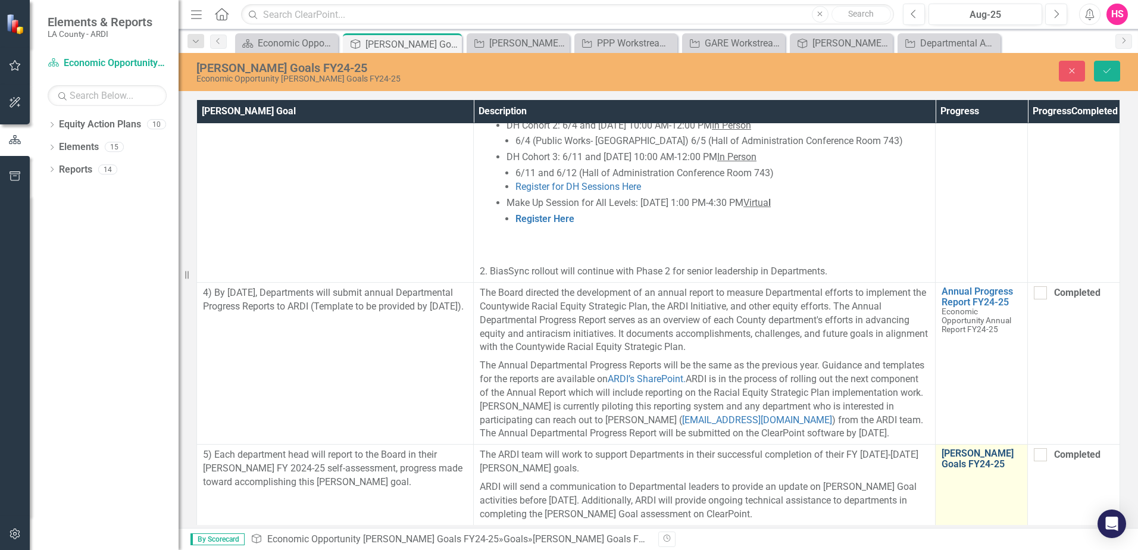
click at [966, 449] on link "[PERSON_NAME] Goals FY24-25" at bounding box center [982, 458] width 80 height 21
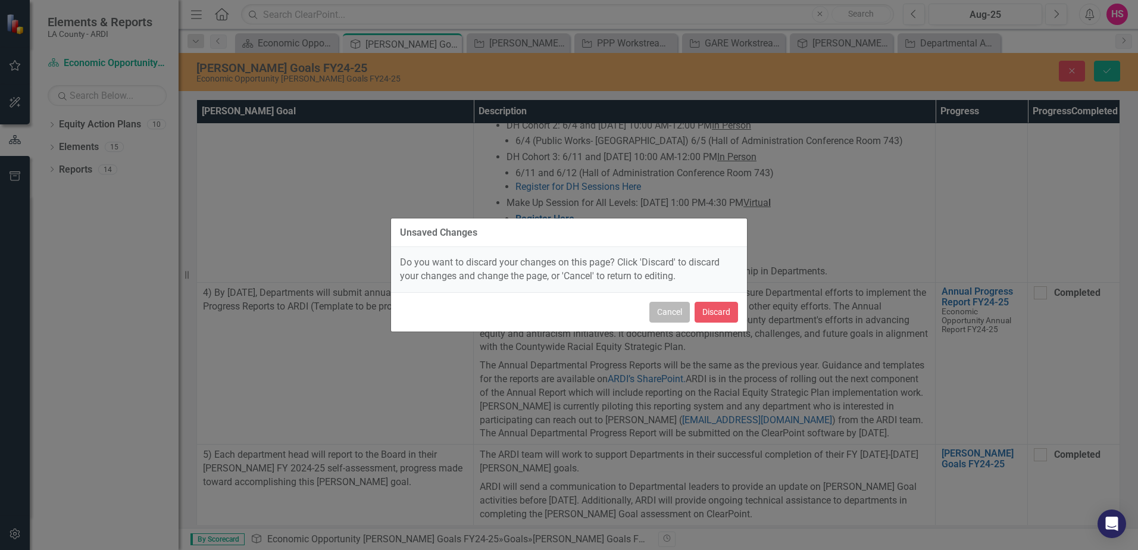
click at [673, 306] on button "Cancel" at bounding box center [669, 312] width 40 height 21
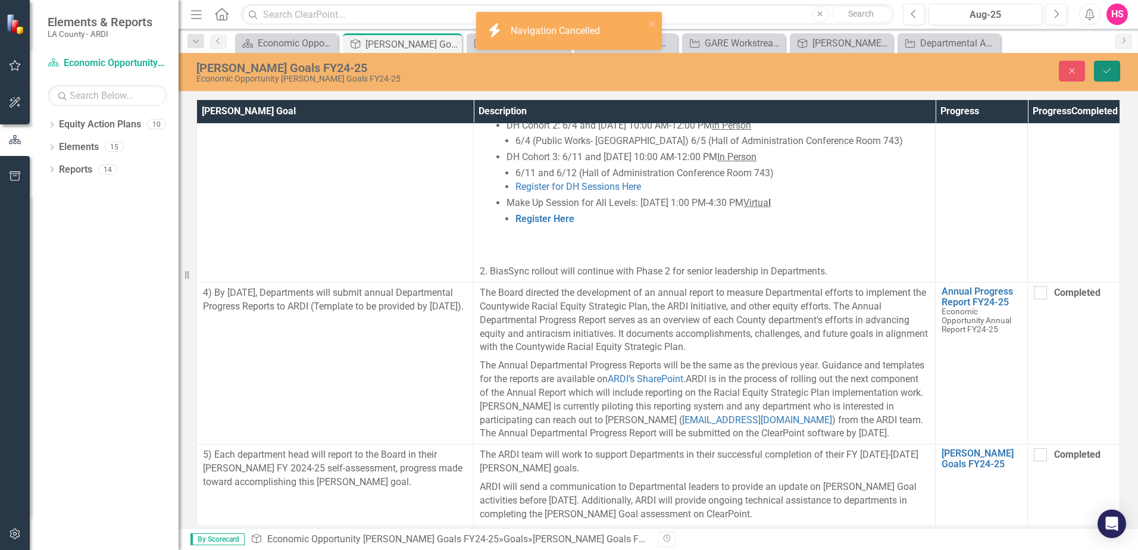
click at [1106, 77] on button "Save" at bounding box center [1107, 71] width 26 height 21
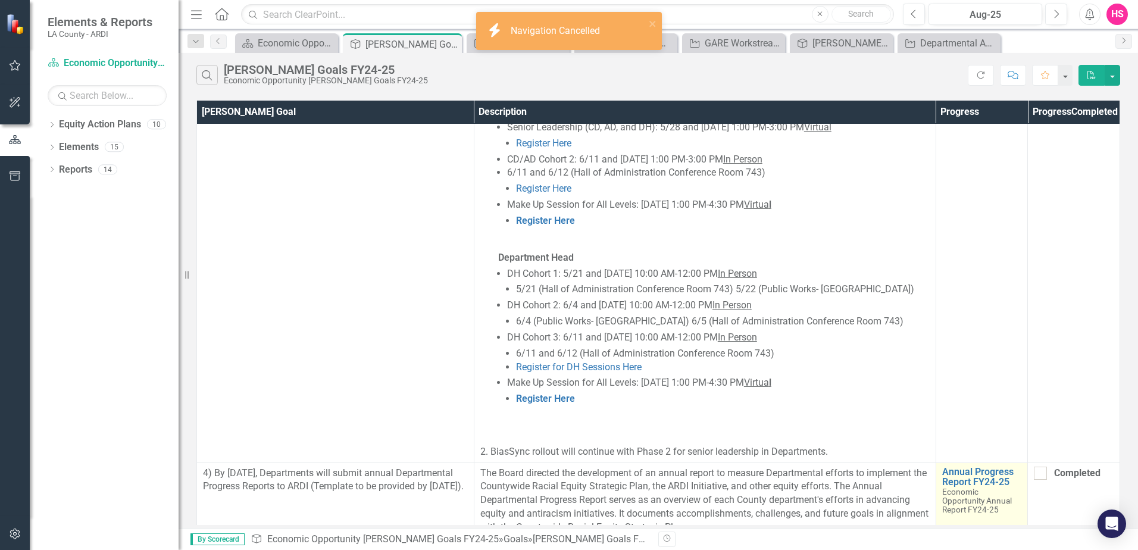
scroll to position [1303, 0]
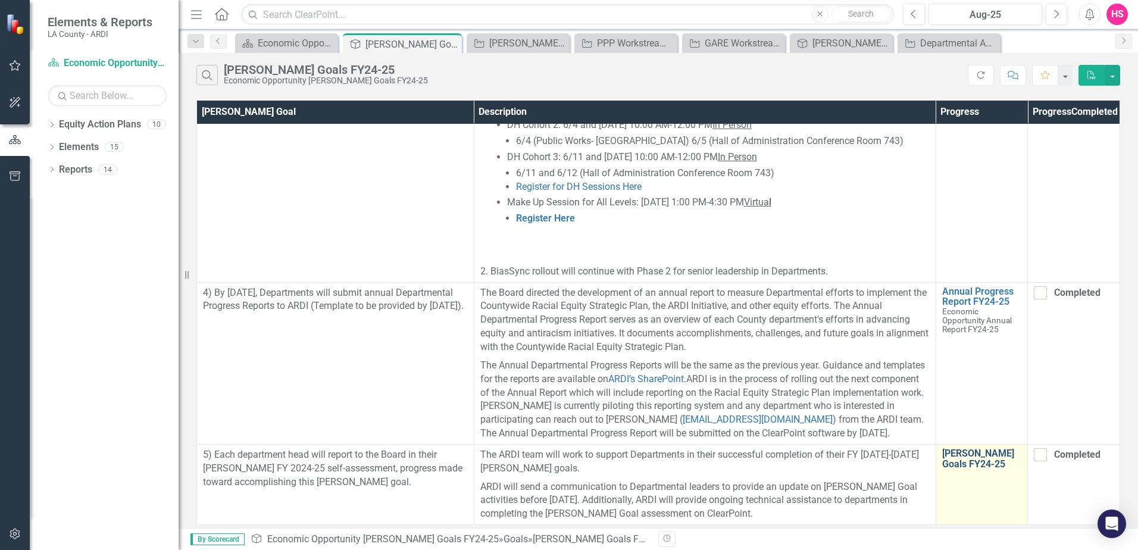
click at [955, 458] on link "[PERSON_NAME] Goals FY24-25" at bounding box center [982, 458] width 80 height 21
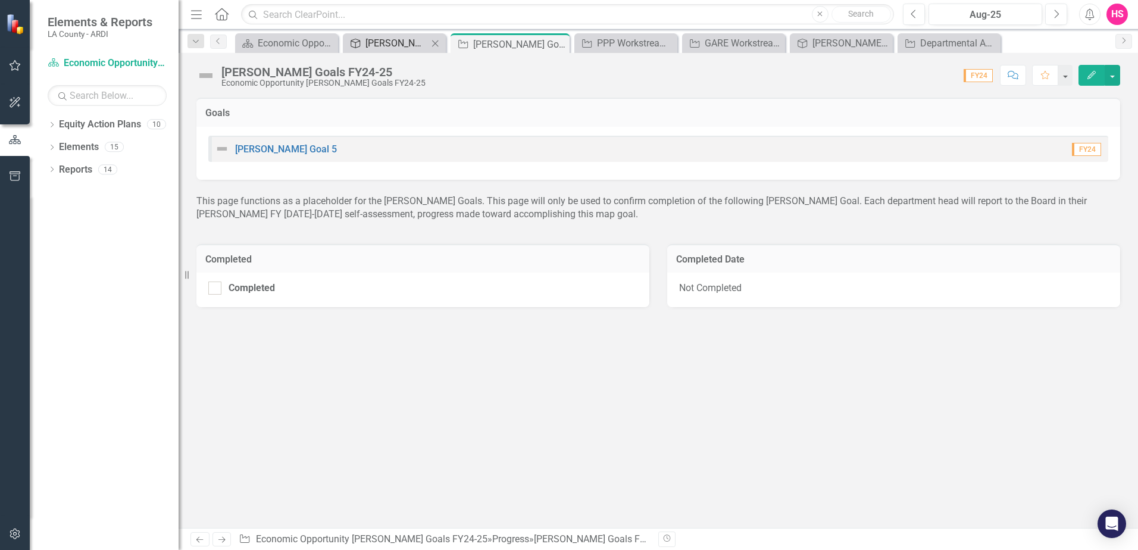
click at [382, 46] on div "[PERSON_NAME] Goals FY24-25" at bounding box center [397, 43] width 63 height 15
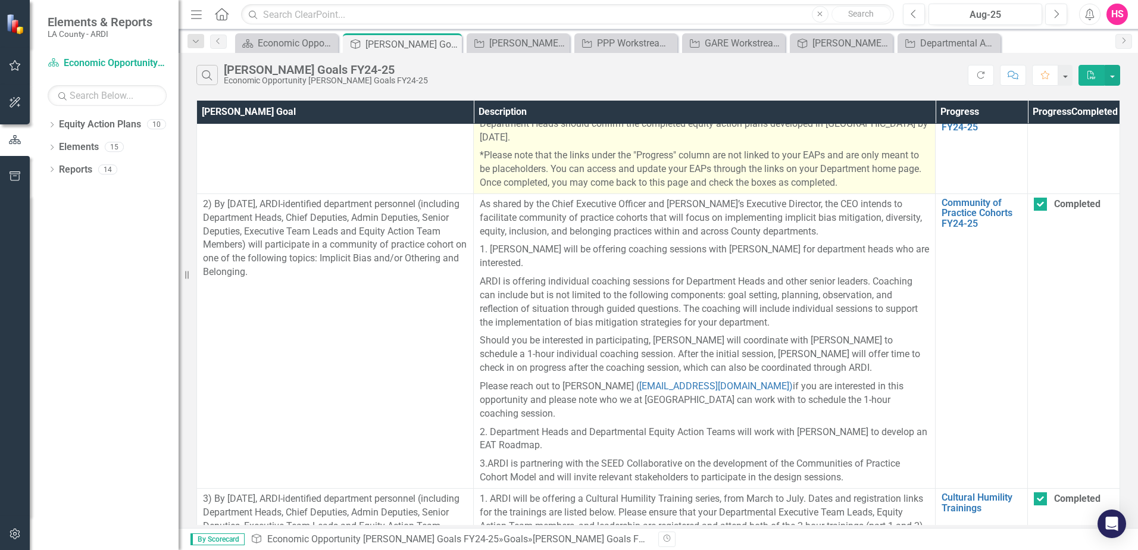
scroll to position [238, 0]
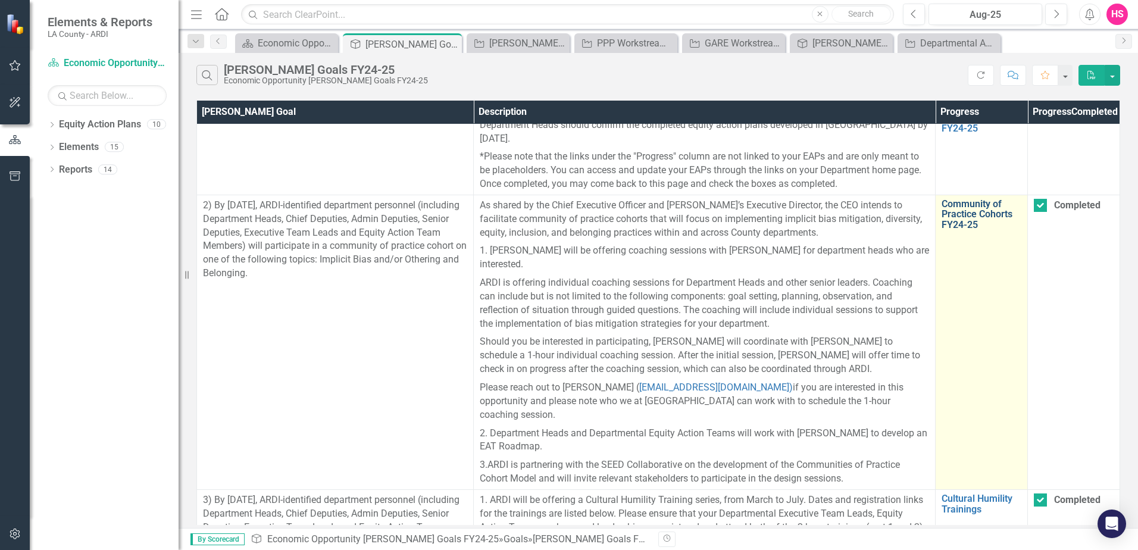
click at [958, 230] on link "Community of Practice Cohorts FY24-25" at bounding box center [982, 215] width 80 height 32
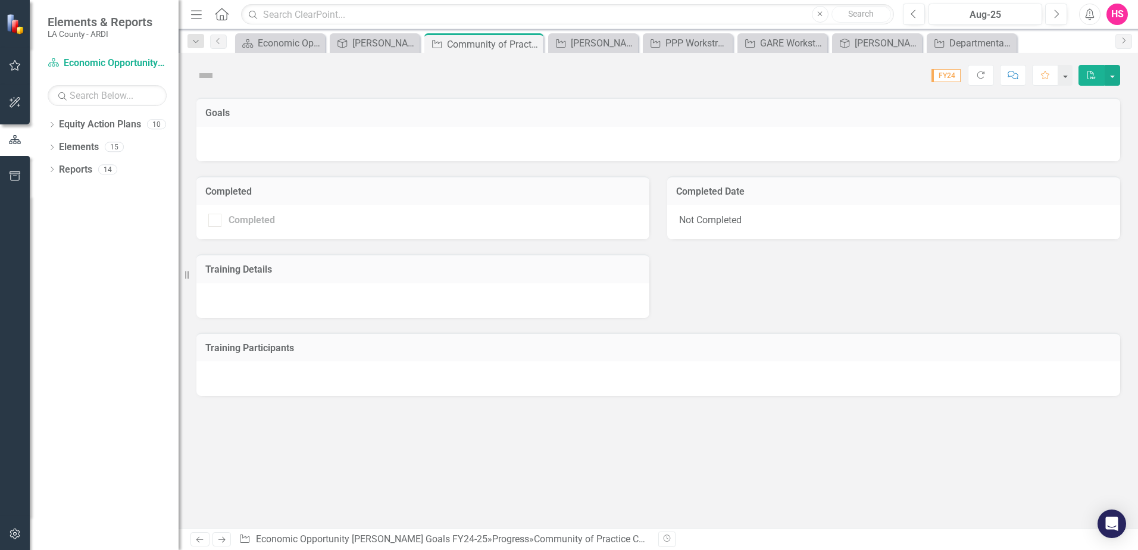
checkbox input "true"
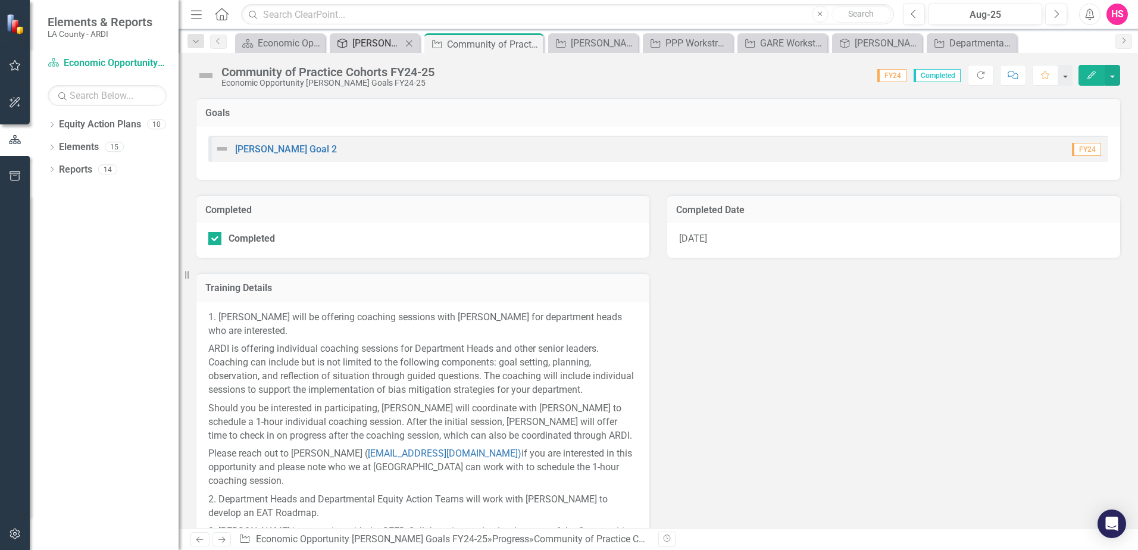
click at [361, 40] on div "[PERSON_NAME] Goals FY24-25" at bounding box center [376, 43] width 49 height 15
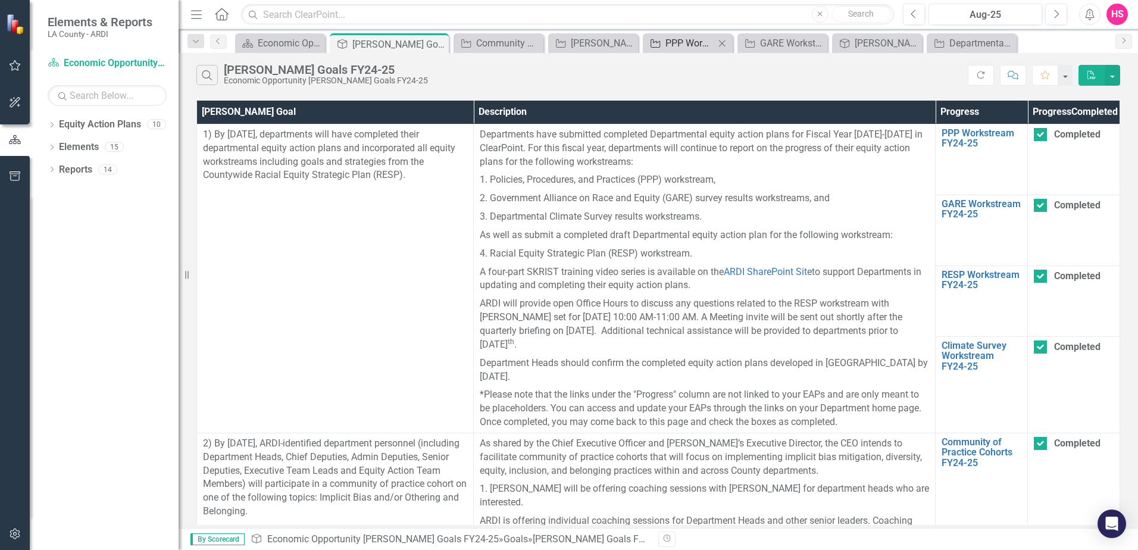
click at [689, 39] on div "PPP Workstream FY24-25" at bounding box center [690, 43] width 49 height 15
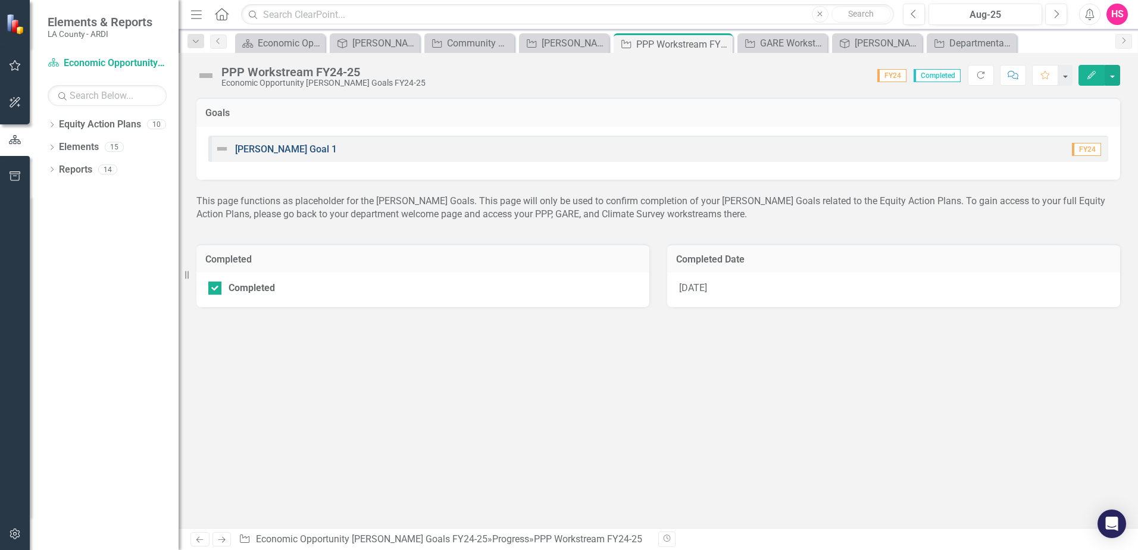
click at [272, 148] on link "[PERSON_NAME] Goal 1" at bounding box center [286, 148] width 102 height 11
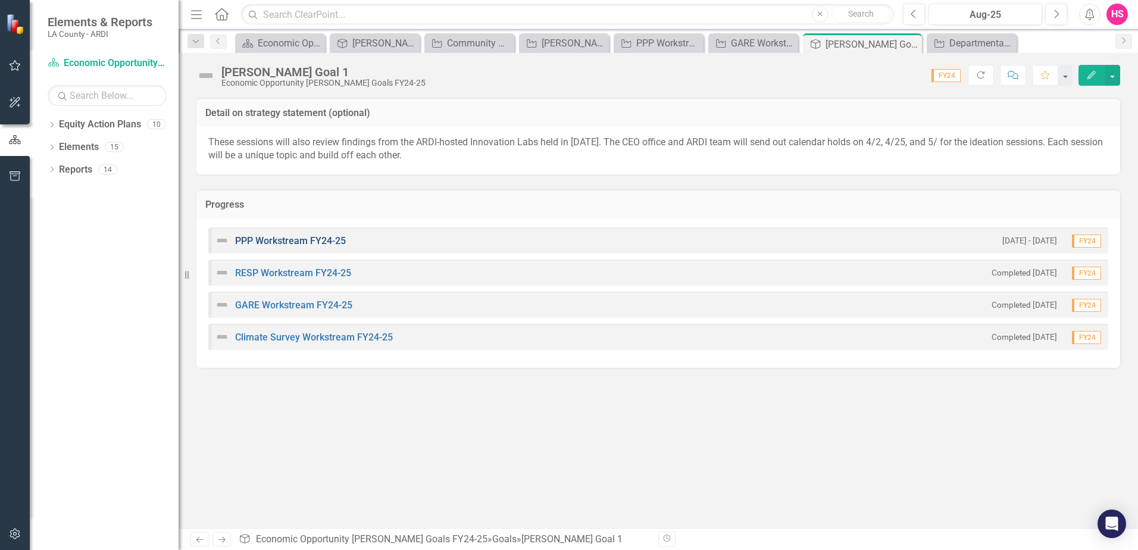
click at [274, 239] on link "PPP Workstream FY24-25" at bounding box center [290, 240] width 111 height 11
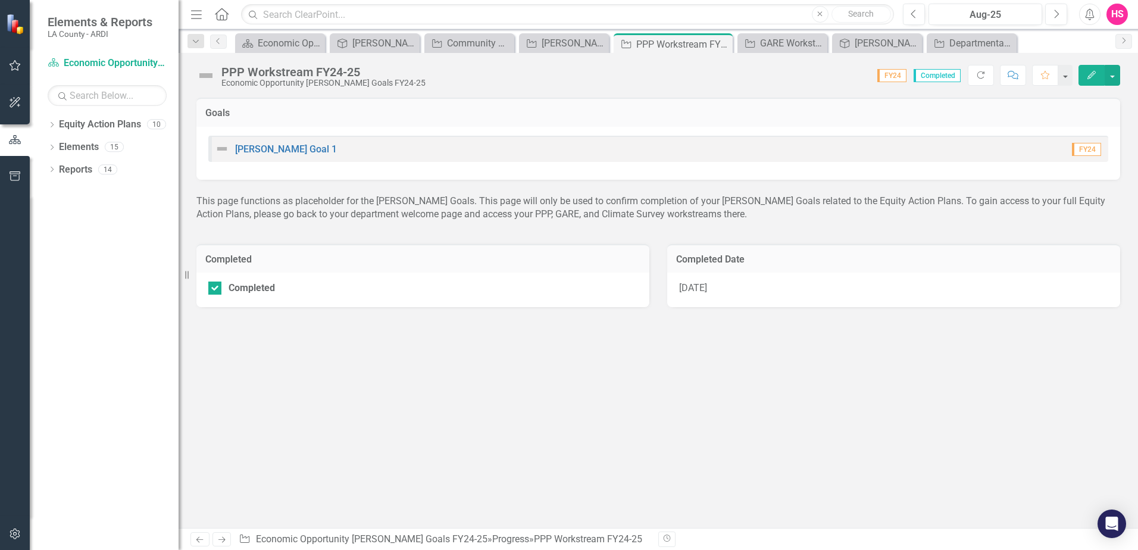
click at [277, 142] on div "[PERSON_NAME] Goal 1" at bounding box center [276, 149] width 122 height 14
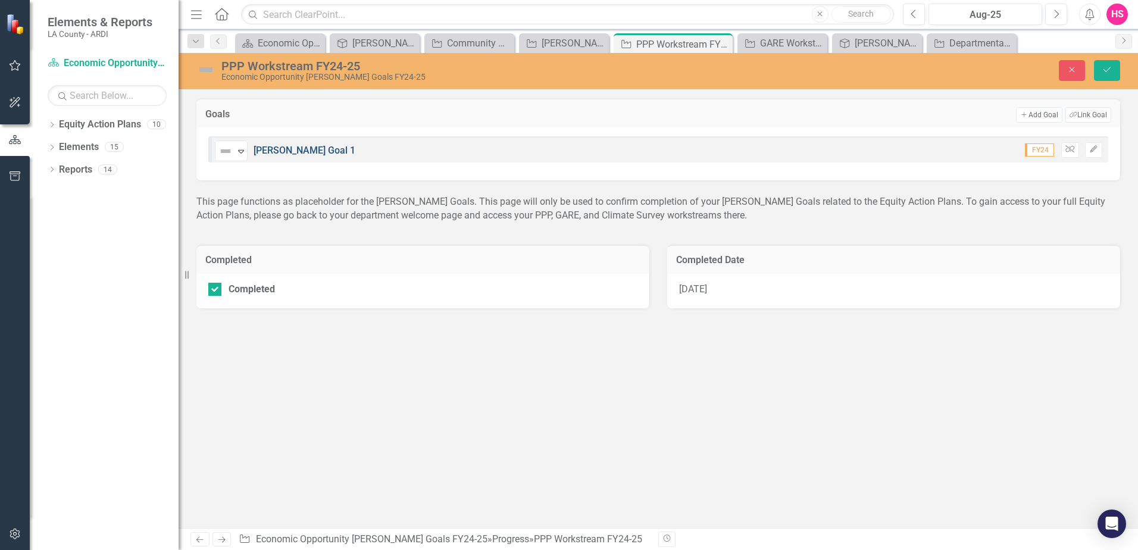
click at [279, 146] on link "[PERSON_NAME] Goal 1" at bounding box center [305, 150] width 102 height 11
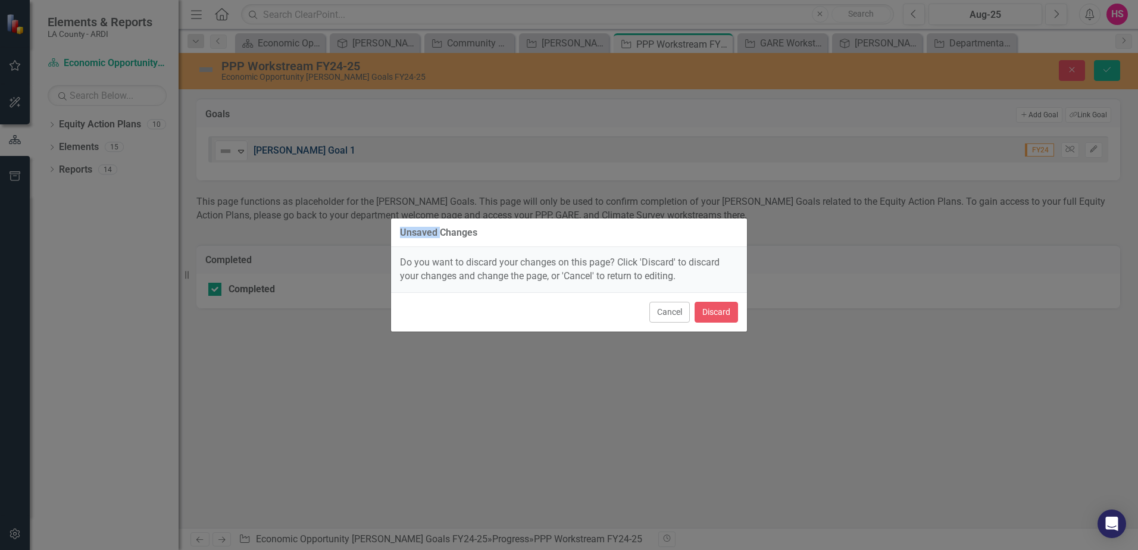
click at [279, 146] on div "Unsaved Changes Do you want to discard your changes on this page? Click 'Discar…" at bounding box center [569, 275] width 1138 height 550
click at [688, 313] on button "Cancel" at bounding box center [669, 312] width 40 height 21
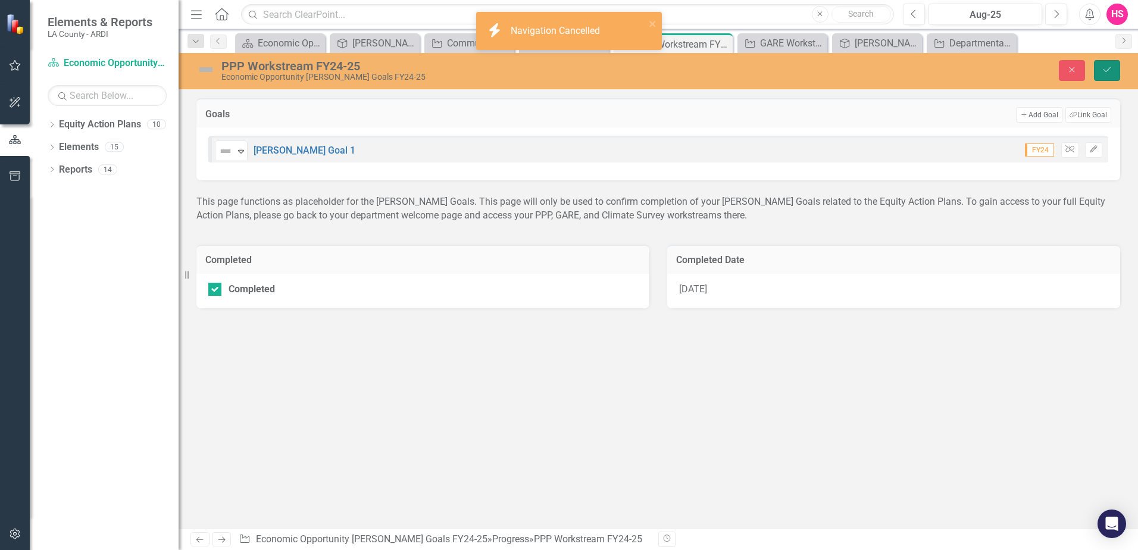
click at [1104, 75] on button "Save" at bounding box center [1107, 70] width 26 height 21
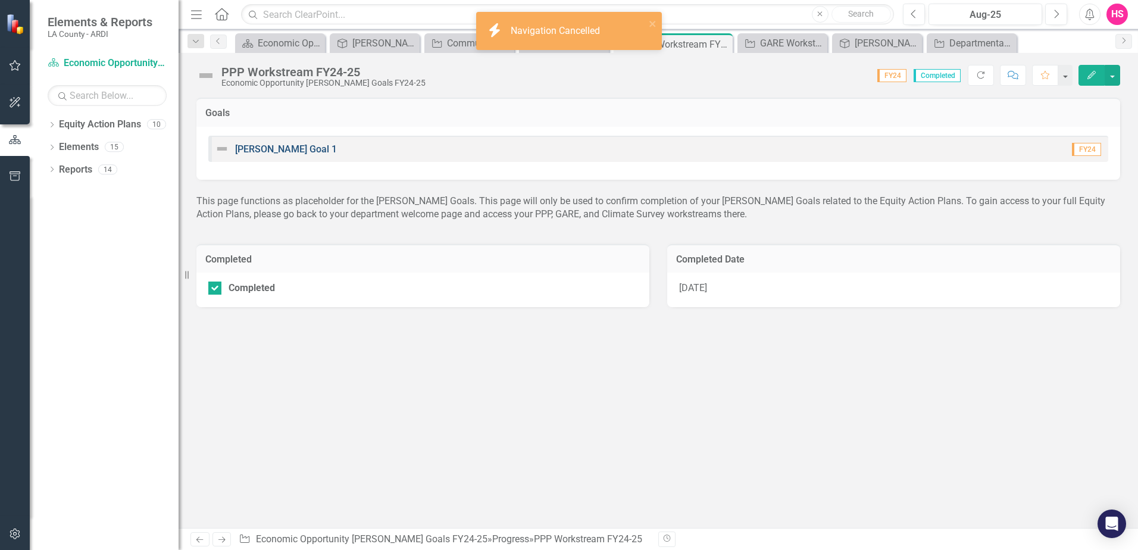
click at [265, 151] on link "[PERSON_NAME] Goal 1" at bounding box center [286, 148] width 102 height 11
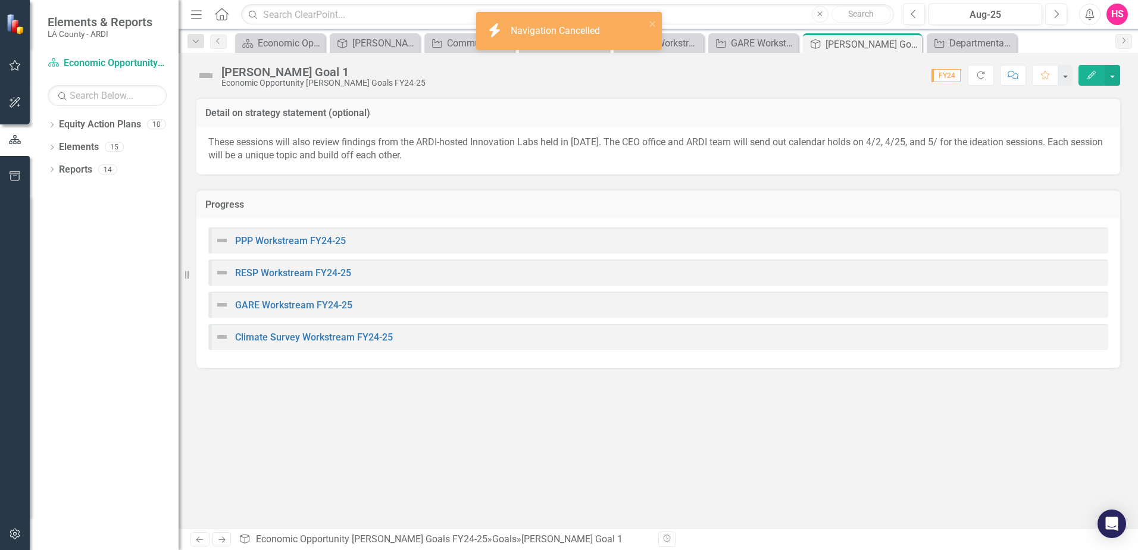
click at [265, 151] on p "These sessions will also review findings from the ARDI-hosted Innovation Labs h…" at bounding box center [658, 149] width 900 height 27
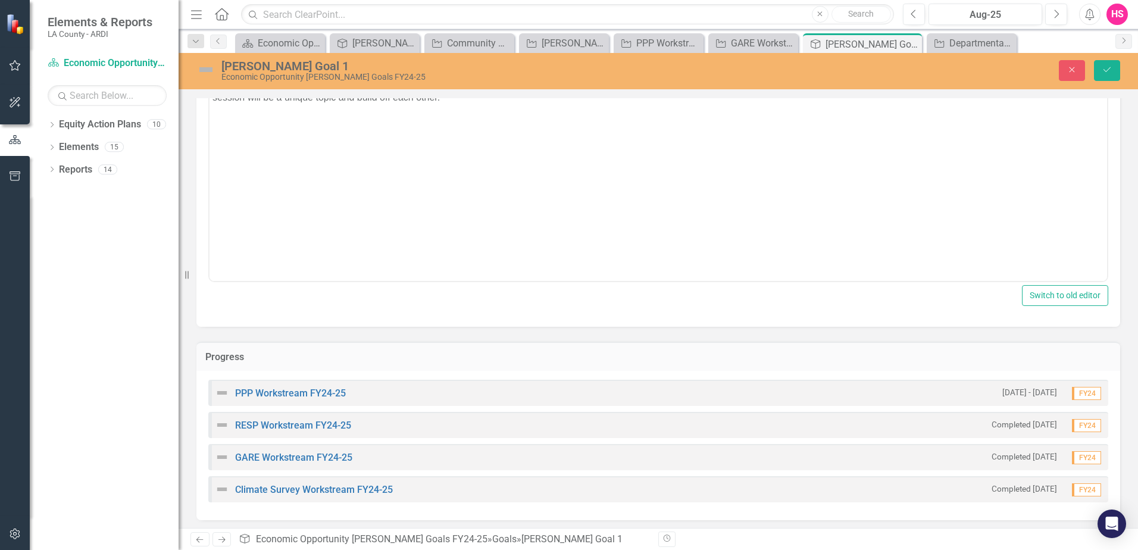
scroll to position [99, 0]
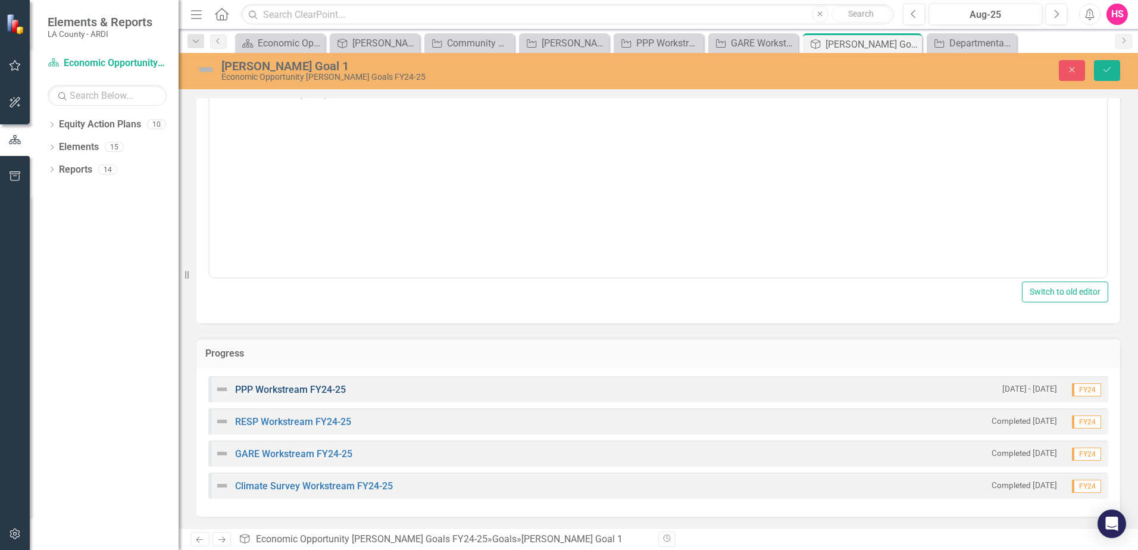
click at [276, 392] on link "PPP Workstream FY24-25" at bounding box center [290, 389] width 111 height 11
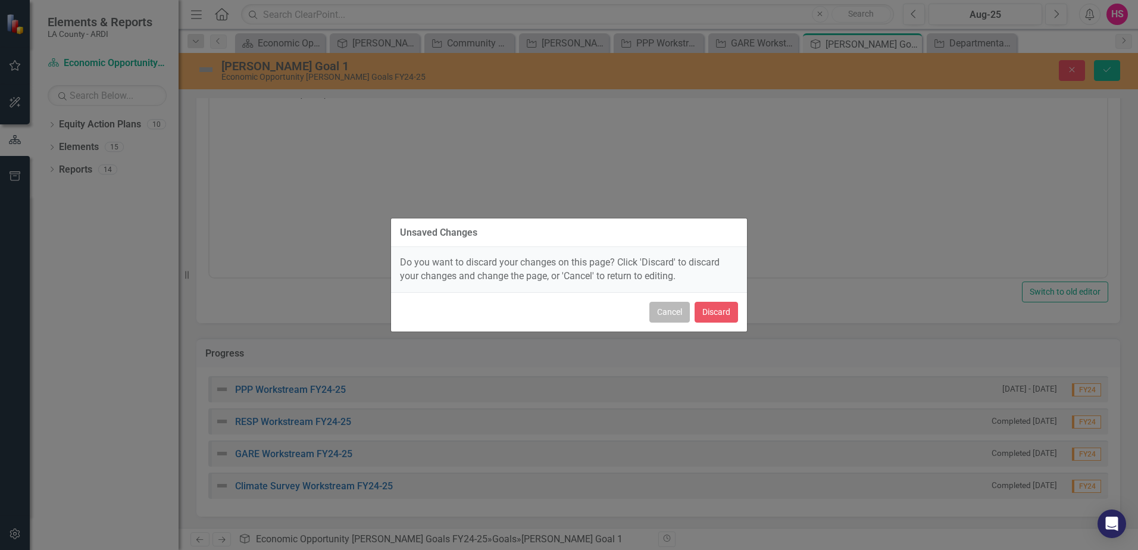
click at [668, 311] on button "Cancel" at bounding box center [669, 312] width 40 height 21
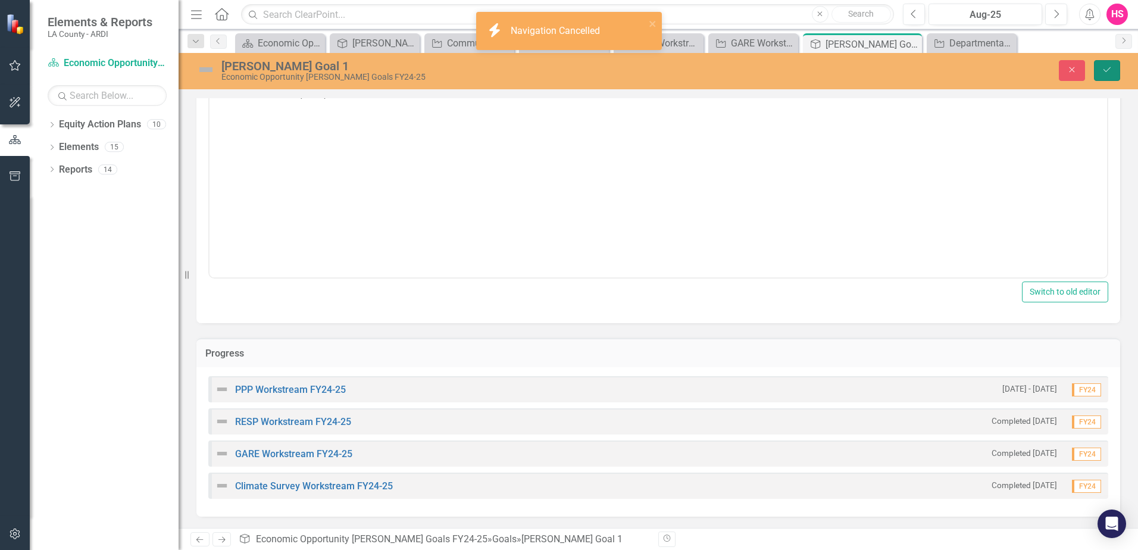
click at [1111, 68] on icon "Save" at bounding box center [1107, 69] width 11 height 8
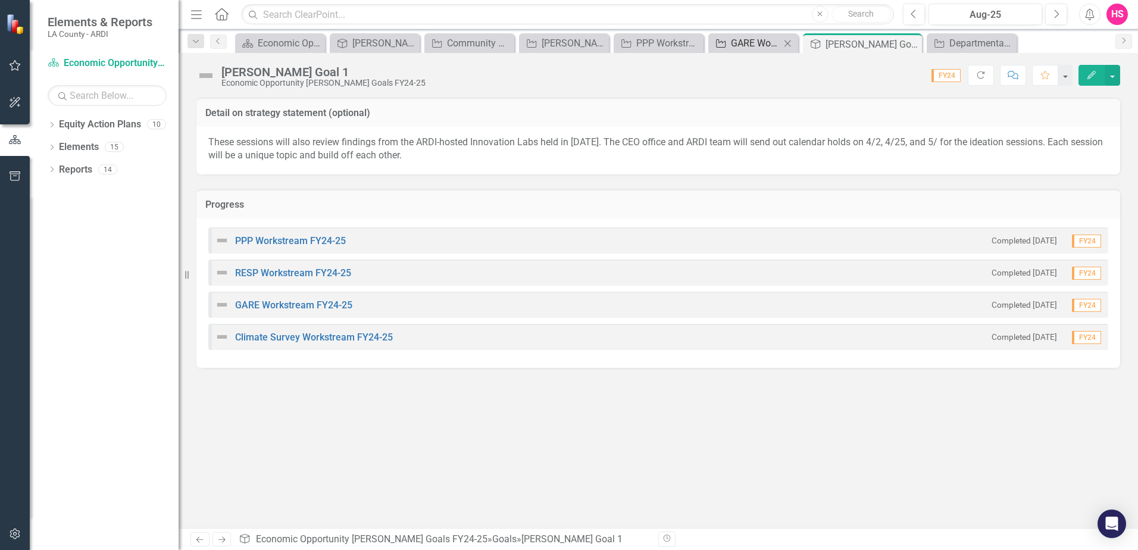
click at [736, 43] on div "GARE Workstream FY24-25" at bounding box center [755, 43] width 49 height 15
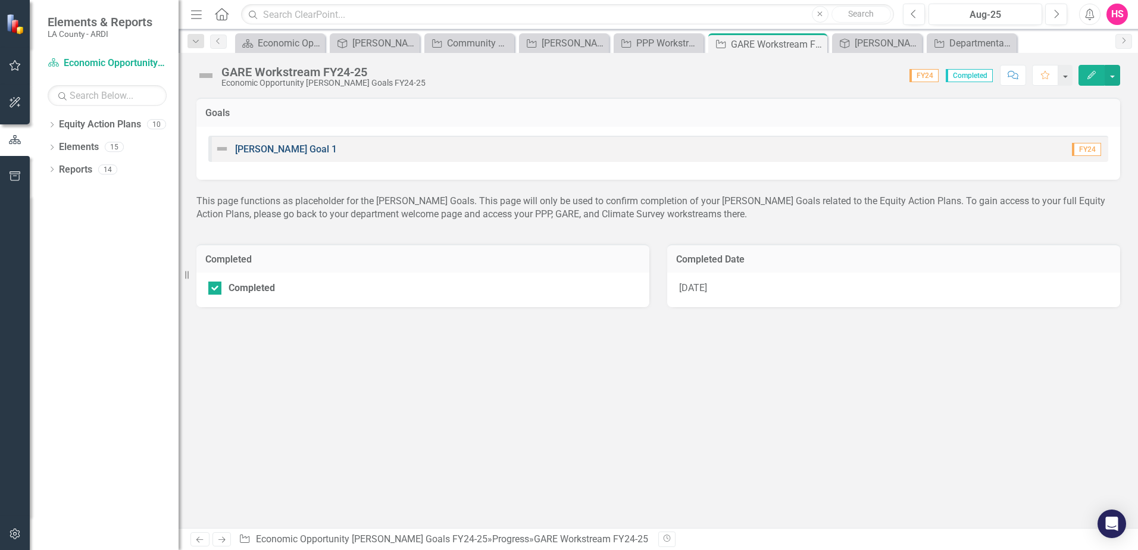
click at [266, 148] on link "[PERSON_NAME] Goal 1" at bounding box center [286, 148] width 102 height 11
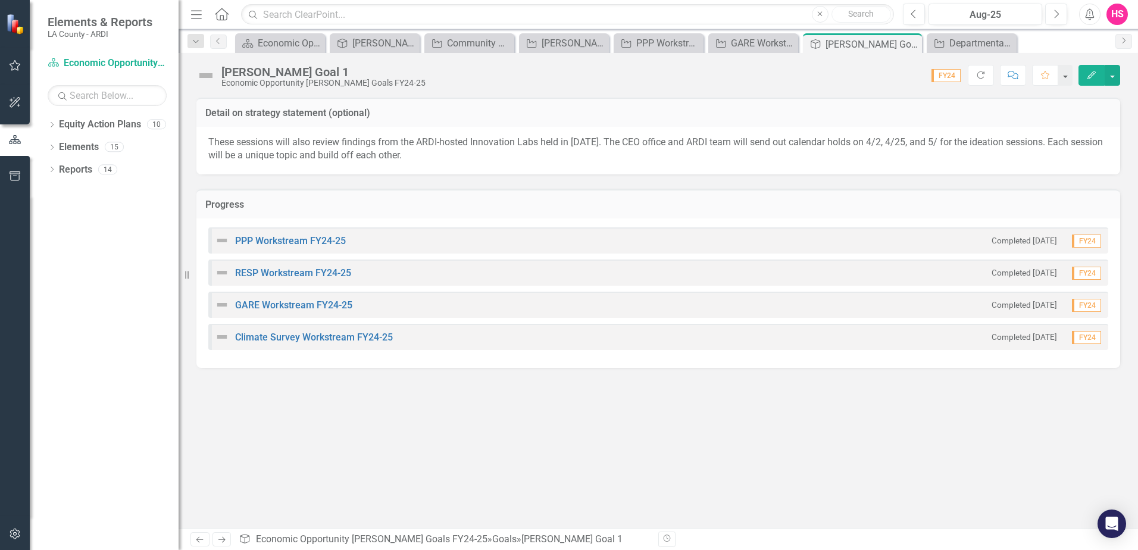
click at [266, 148] on p "These sessions will also review findings from the ARDI-hosted Innovation Labs h…" at bounding box center [658, 149] width 900 height 27
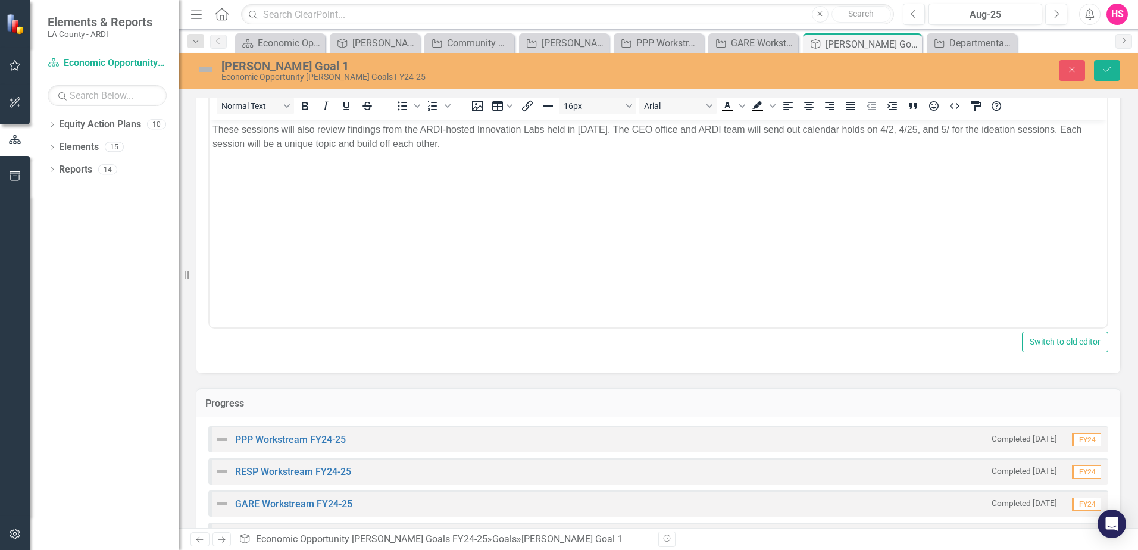
scroll to position [99, 0]
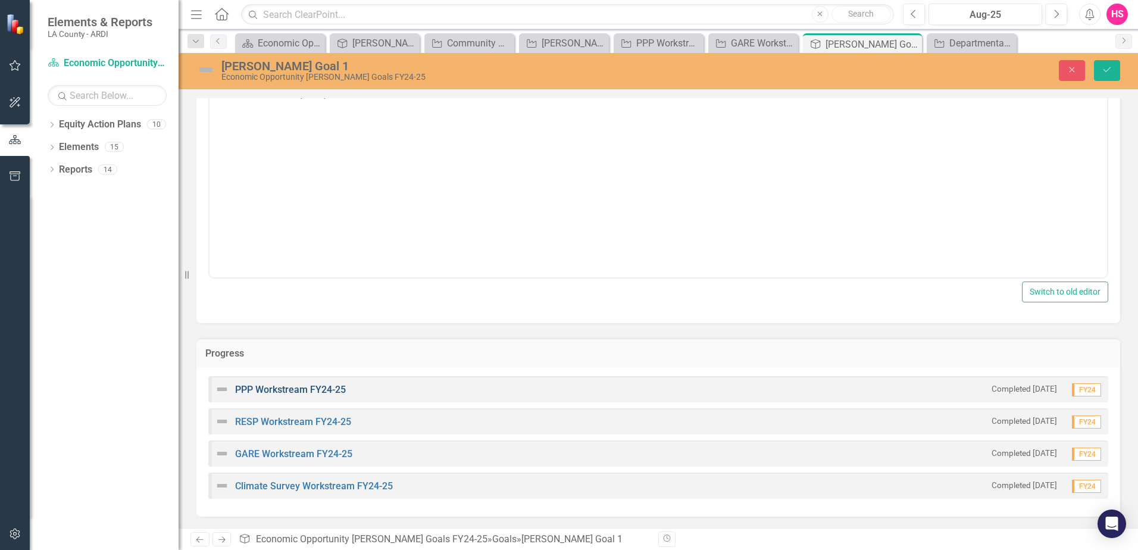
click at [293, 392] on link "PPP Workstream FY24-25" at bounding box center [290, 389] width 111 height 11
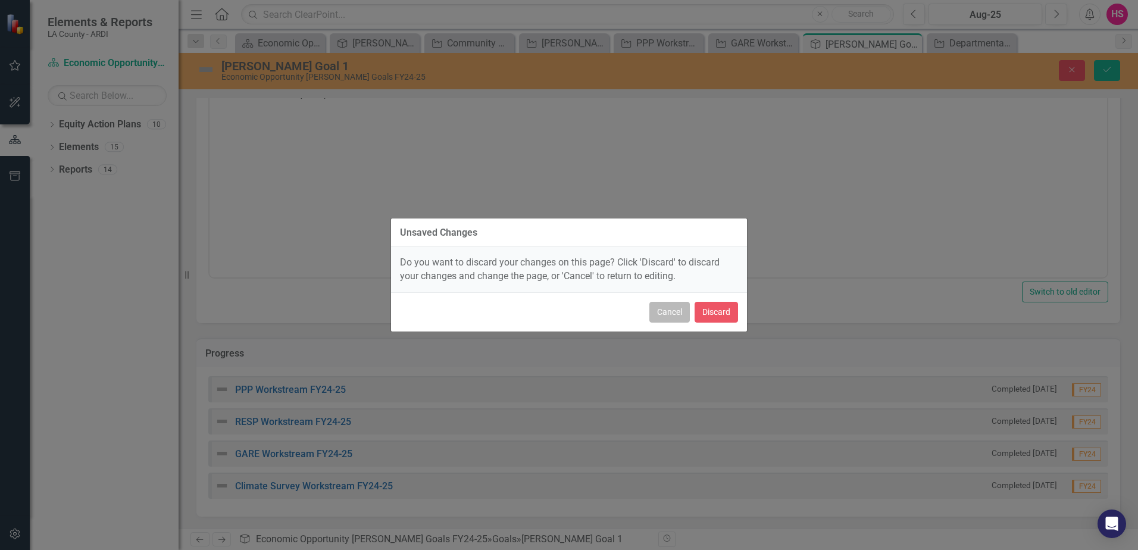
click at [668, 318] on button "Cancel" at bounding box center [669, 312] width 40 height 21
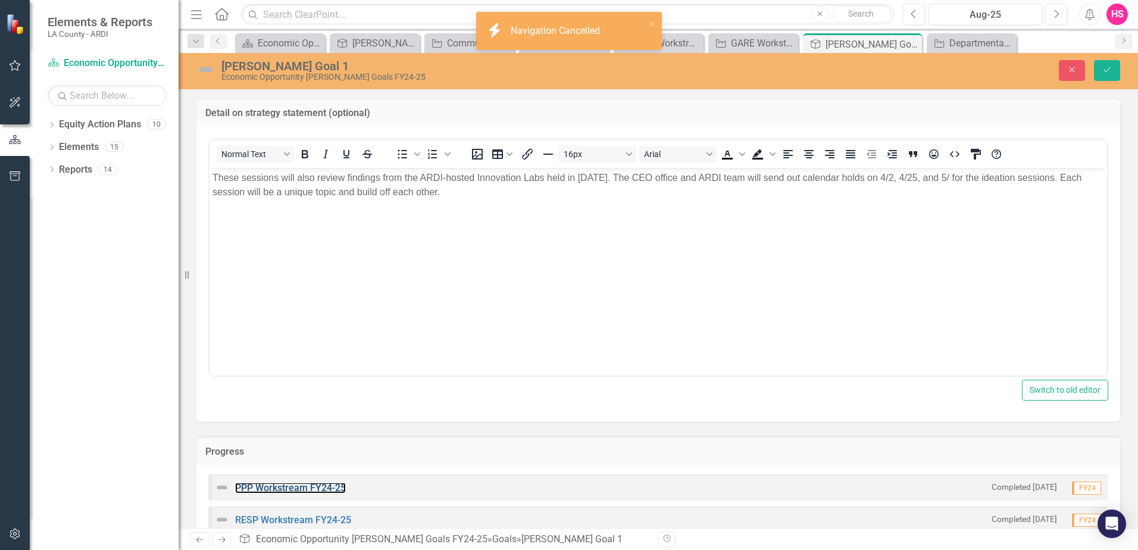
scroll to position [0, 0]
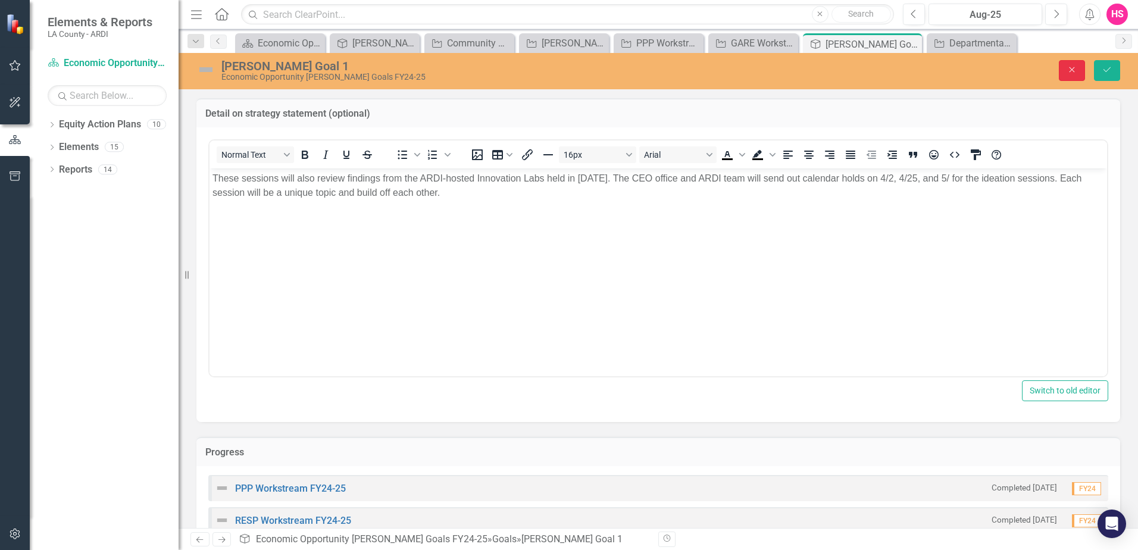
click at [1064, 72] on button "Close" at bounding box center [1072, 70] width 26 height 21
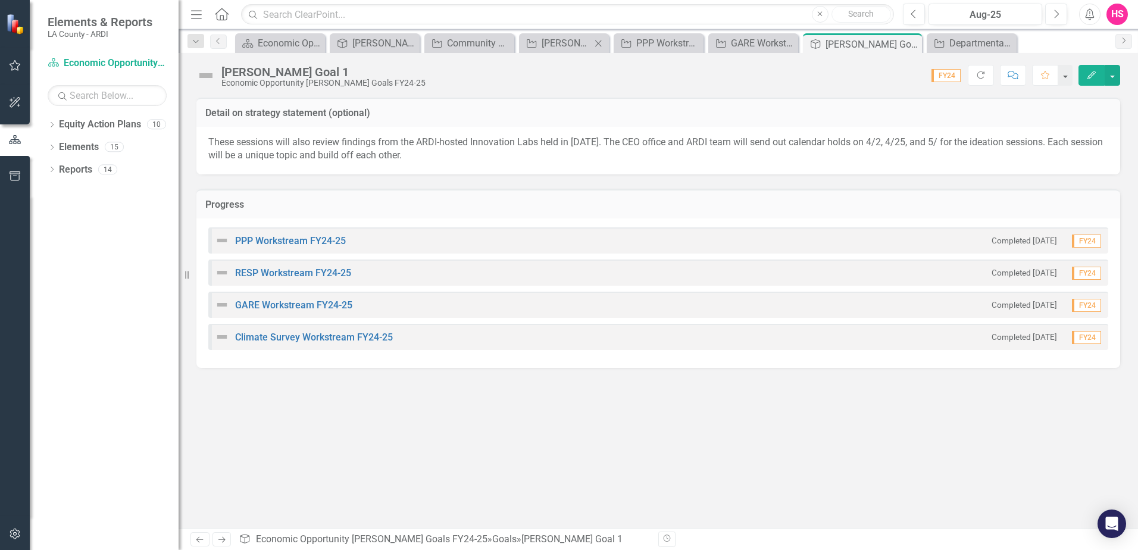
click at [594, 42] on icon "Close" at bounding box center [598, 44] width 12 height 10
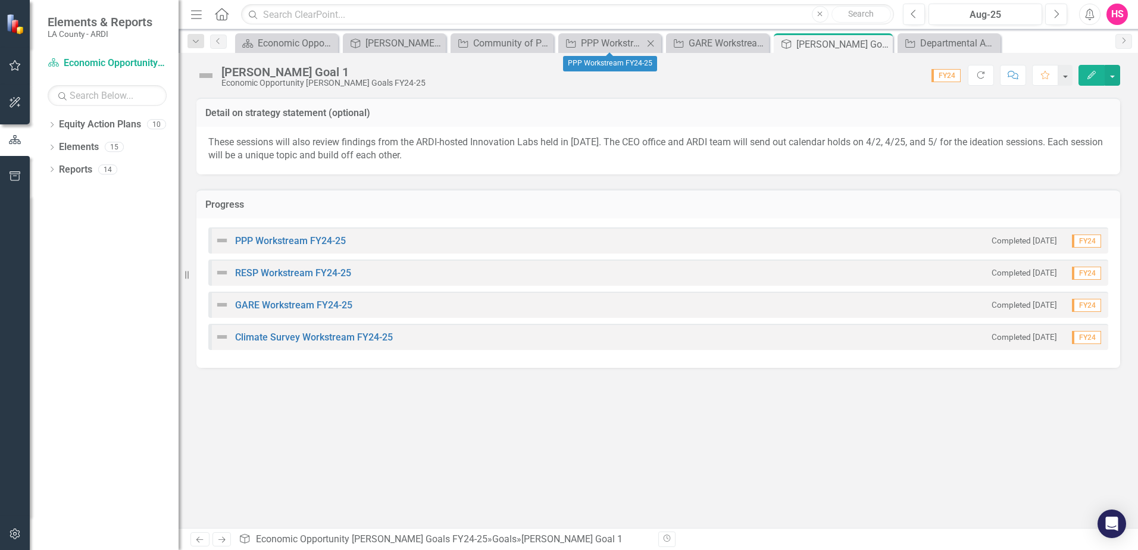
click at [655, 43] on icon "Close" at bounding box center [651, 44] width 12 height 10
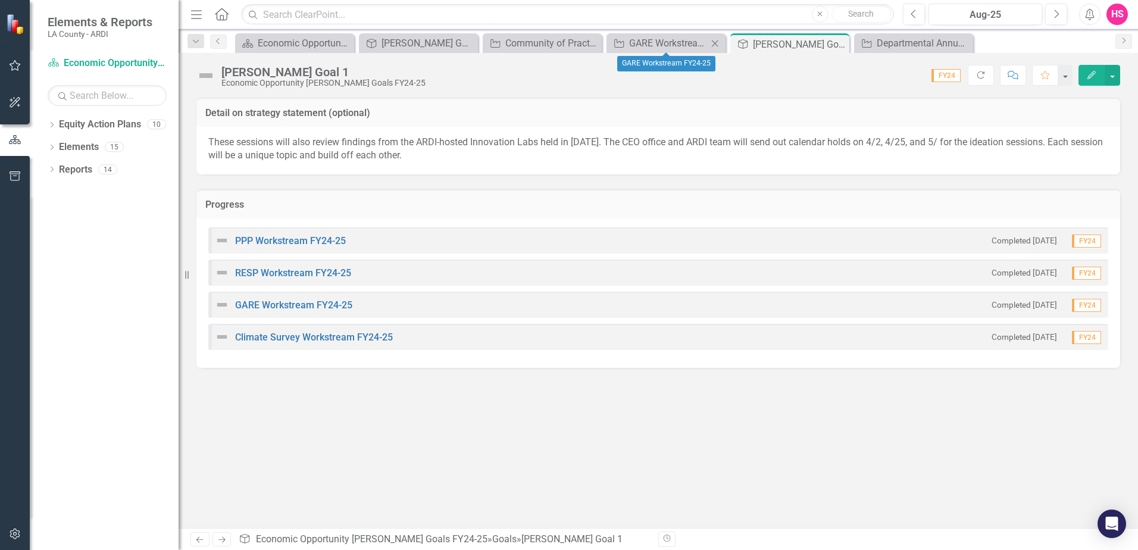
click at [718, 43] on icon "Close" at bounding box center [715, 44] width 12 height 10
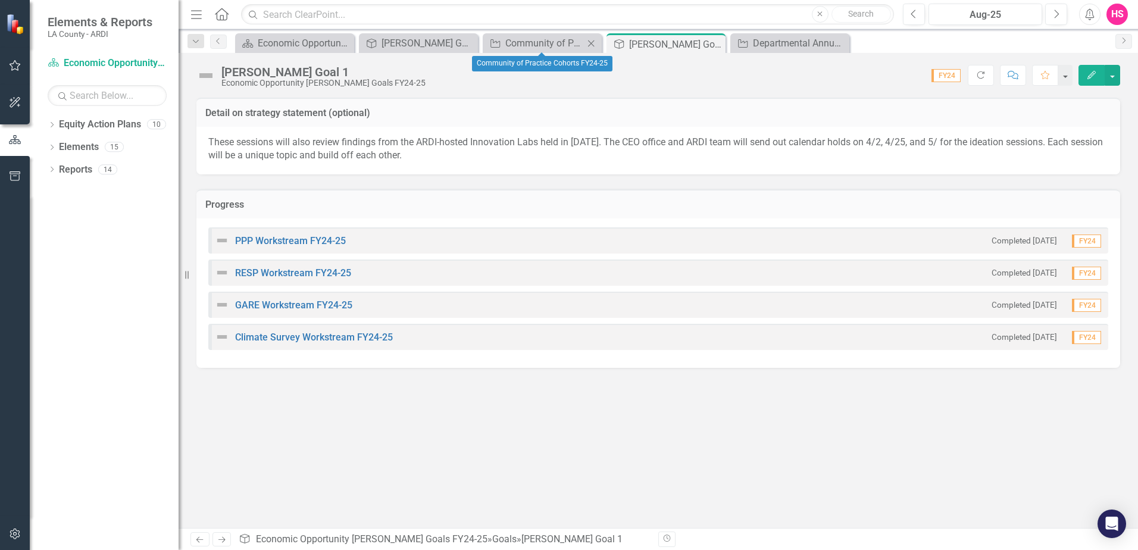
click at [593, 40] on icon "Close" at bounding box center [591, 44] width 12 height 10
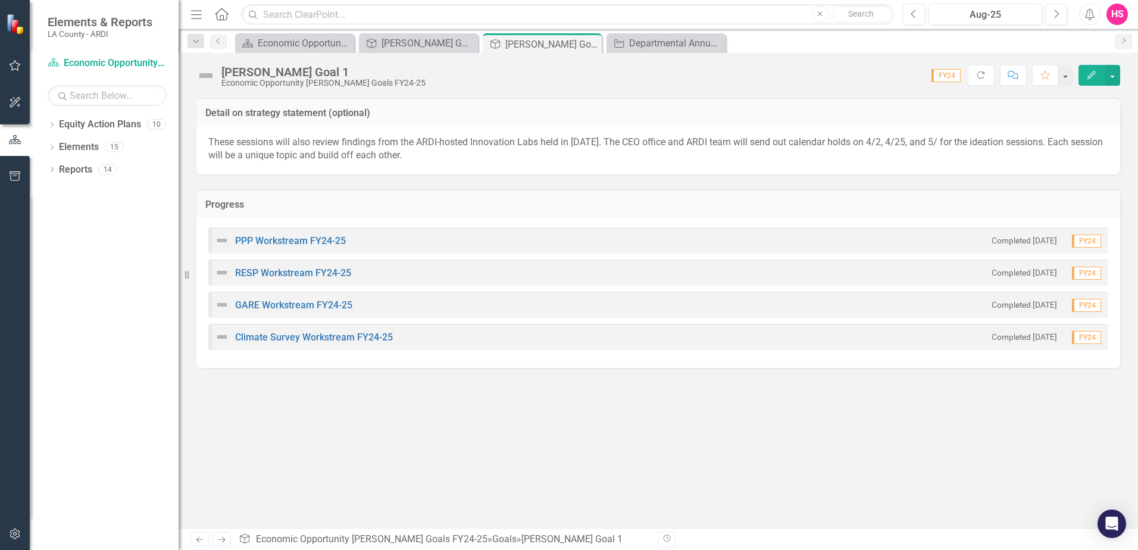
click at [0, 0] on icon "Close" at bounding box center [0, 0] width 0 height 0
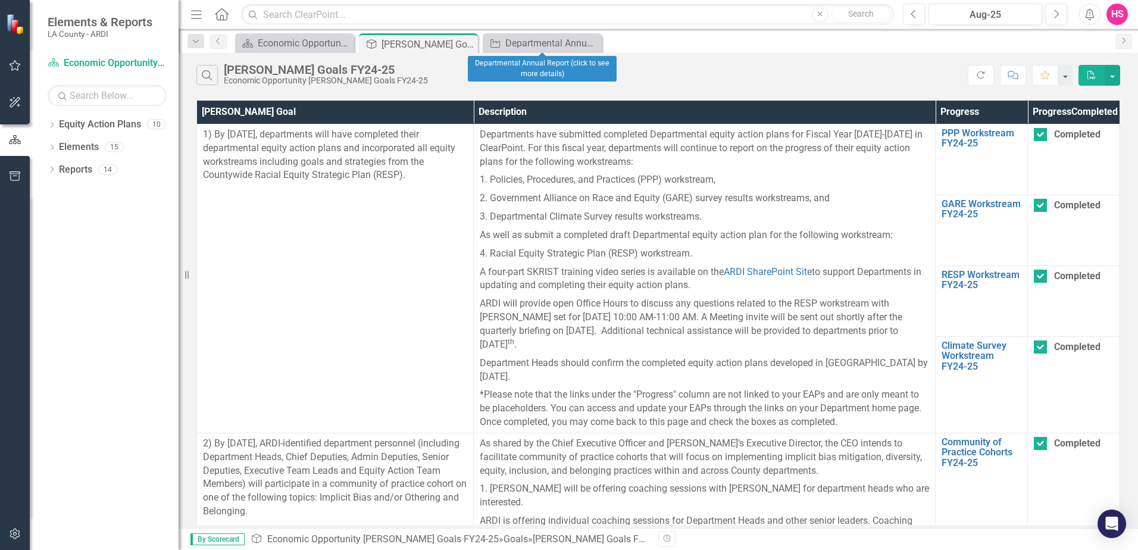
click at [0, 0] on icon "Close" at bounding box center [0, 0] width 0 height 0
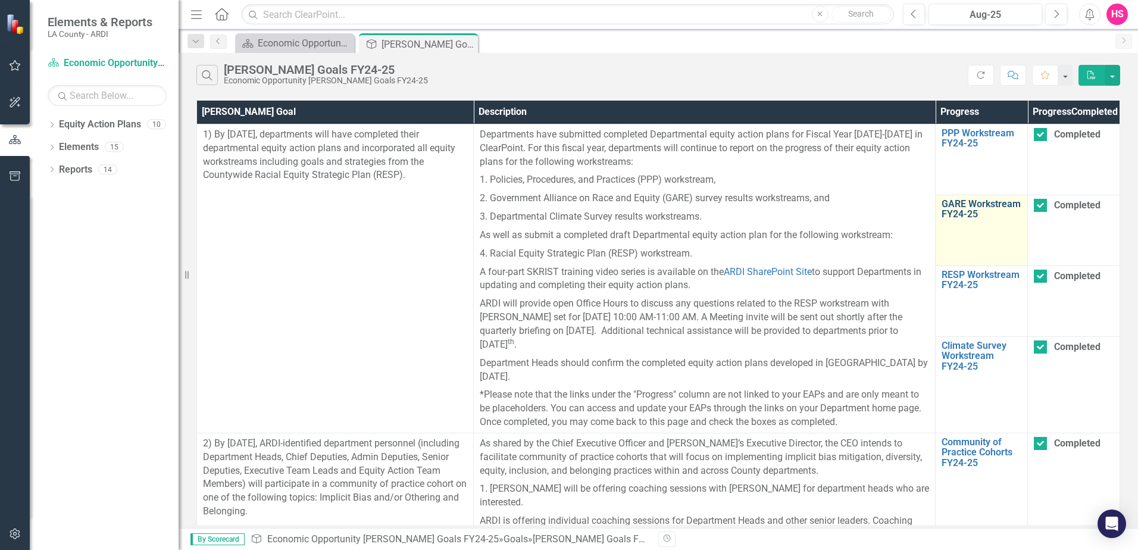
click at [960, 220] on link "GARE Workstream FY24-25" at bounding box center [982, 209] width 80 height 21
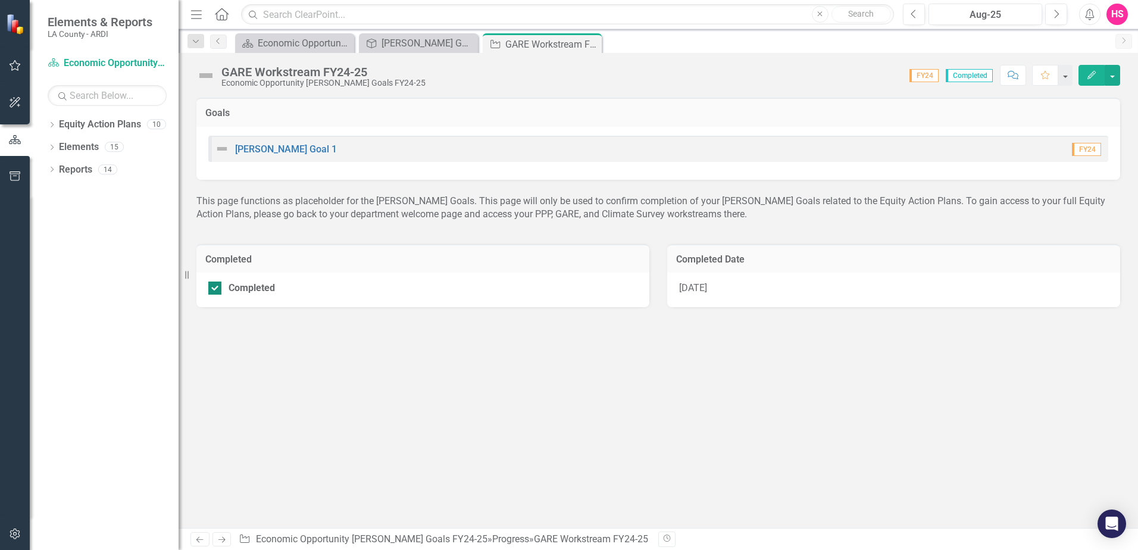
click at [249, 288] on div "Completed" at bounding box center [252, 288] width 46 height 0
click at [216, 285] on input "Completed" at bounding box center [212, 286] width 8 height 8
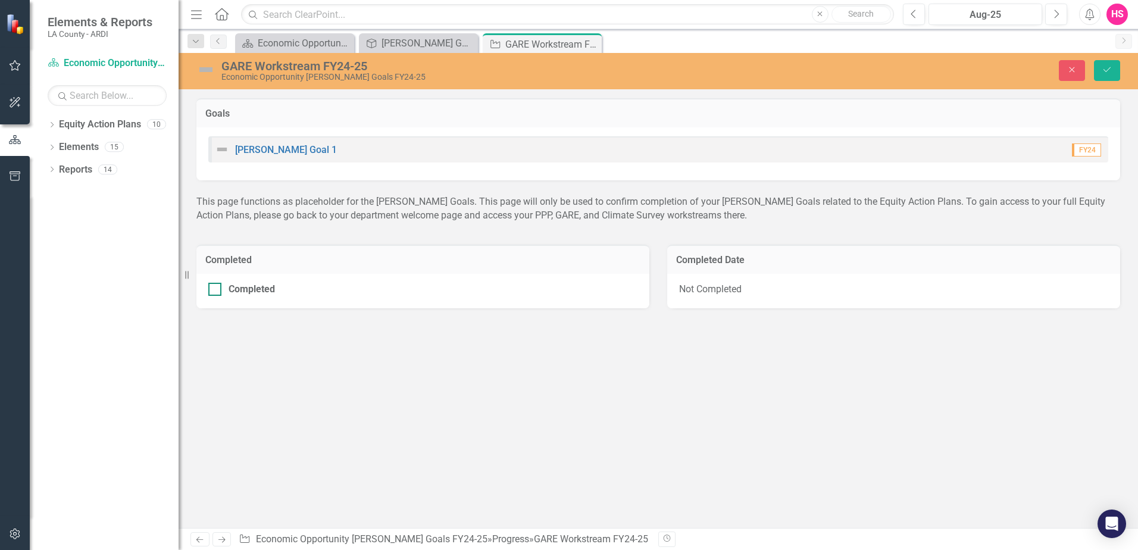
click at [249, 289] on div "Completed" at bounding box center [252, 289] width 46 height 0
click at [216, 285] on input "Completed" at bounding box center [212, 287] width 8 height 8
click at [249, 289] on div "Completed" at bounding box center [252, 289] width 46 height 0
click at [216, 285] on input "Completed" at bounding box center [212, 287] width 8 height 8
click at [249, 289] on div "Completed" at bounding box center [252, 289] width 46 height 0
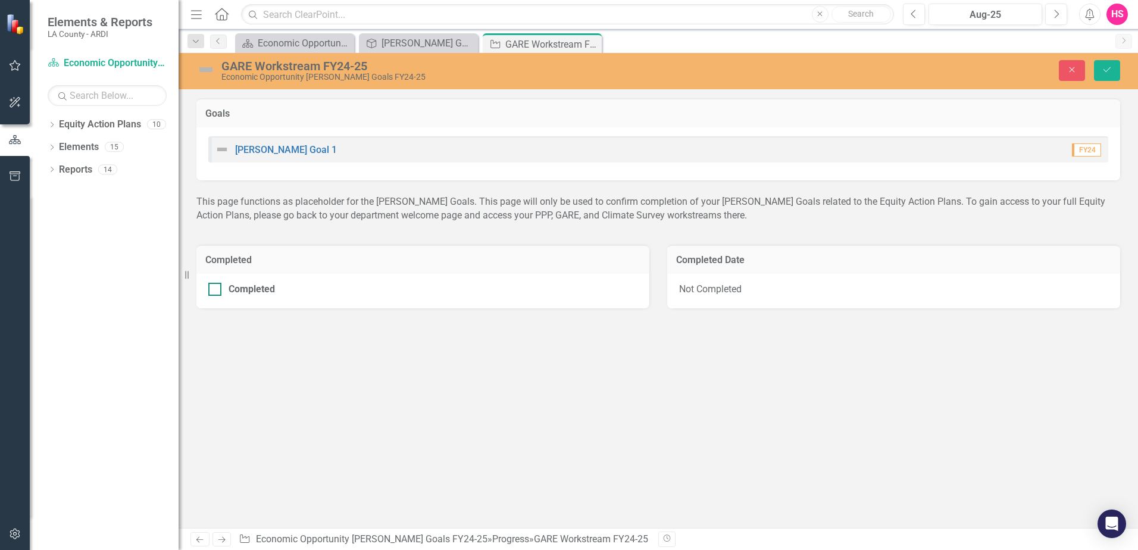
click at [216, 285] on input "Completed" at bounding box center [212, 287] width 8 height 8
checkbox input "true"
click at [423, 40] on div "[PERSON_NAME] Goals FY24-25" at bounding box center [421, 43] width 79 height 15
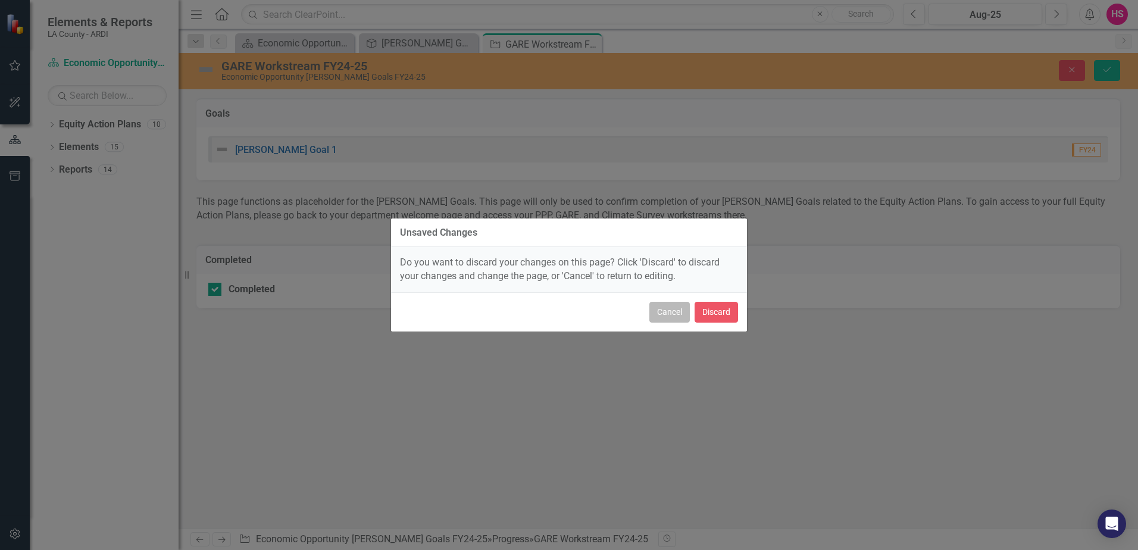
click at [666, 311] on button "Cancel" at bounding box center [669, 312] width 40 height 21
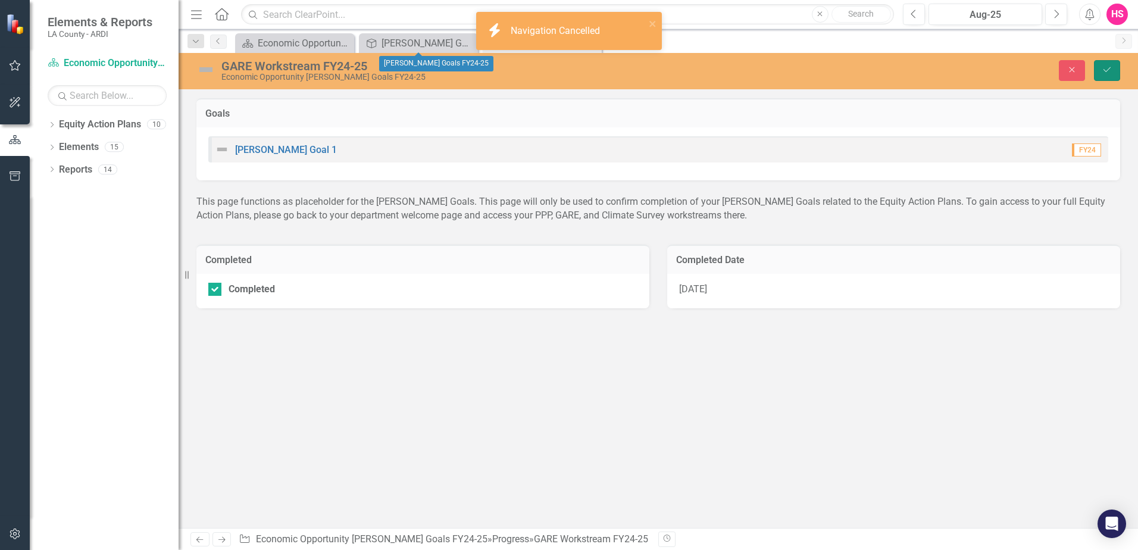
click at [1115, 70] on button "Save" at bounding box center [1107, 70] width 26 height 21
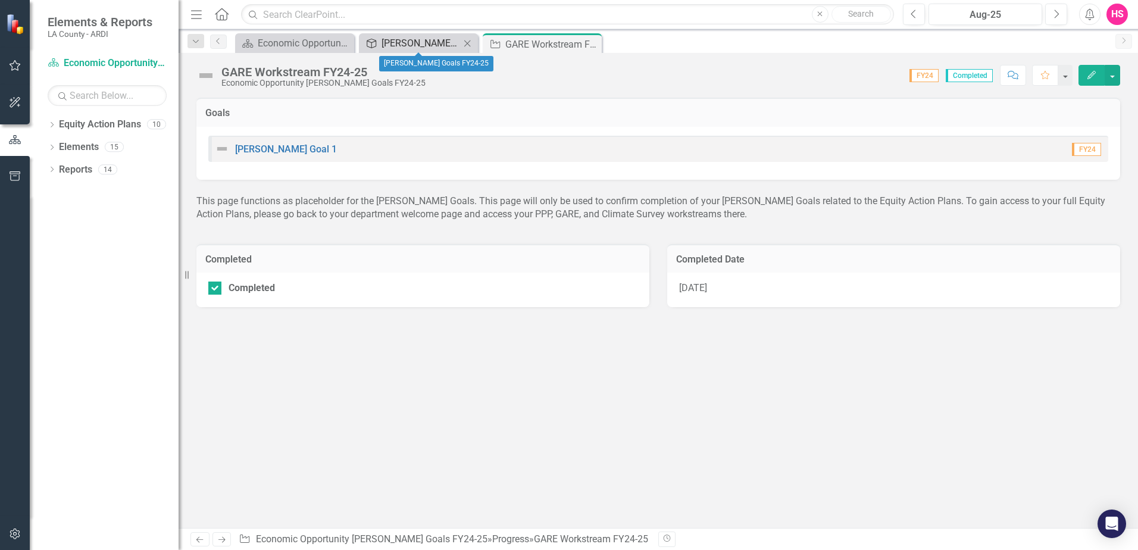
click at [419, 43] on div "[PERSON_NAME] Goals FY24-25" at bounding box center [421, 43] width 79 height 15
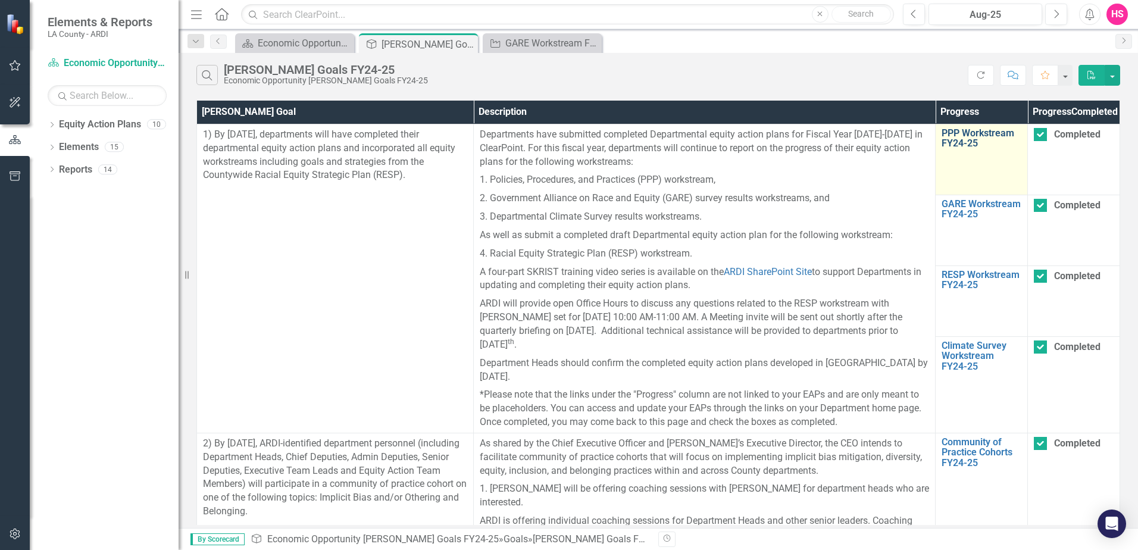
click at [969, 149] on link "PPP Workstream FY24-25" at bounding box center [982, 138] width 80 height 21
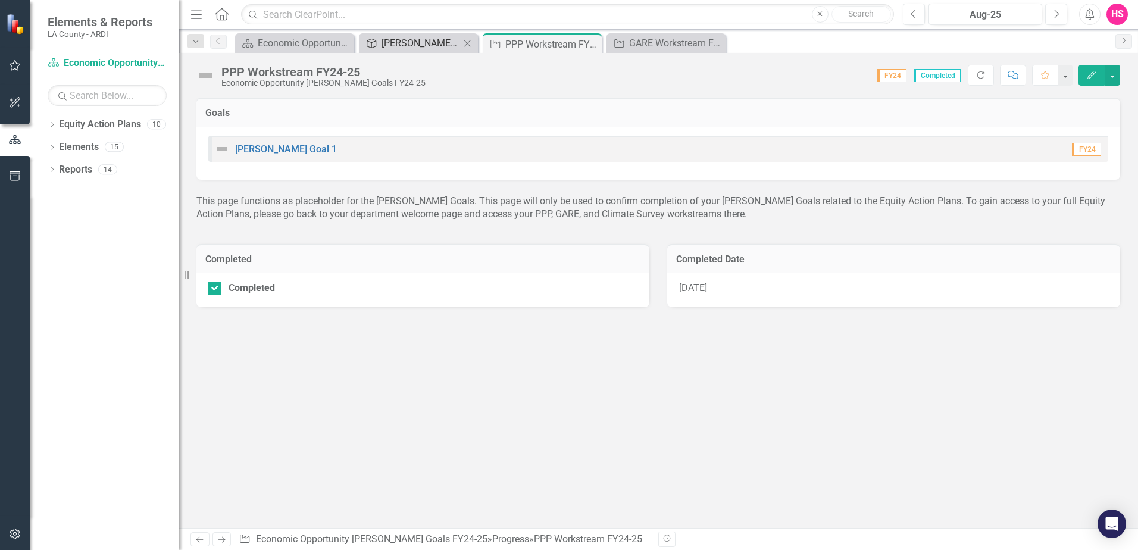
click at [404, 43] on div "[PERSON_NAME] Goals FY24-25" at bounding box center [421, 43] width 79 height 15
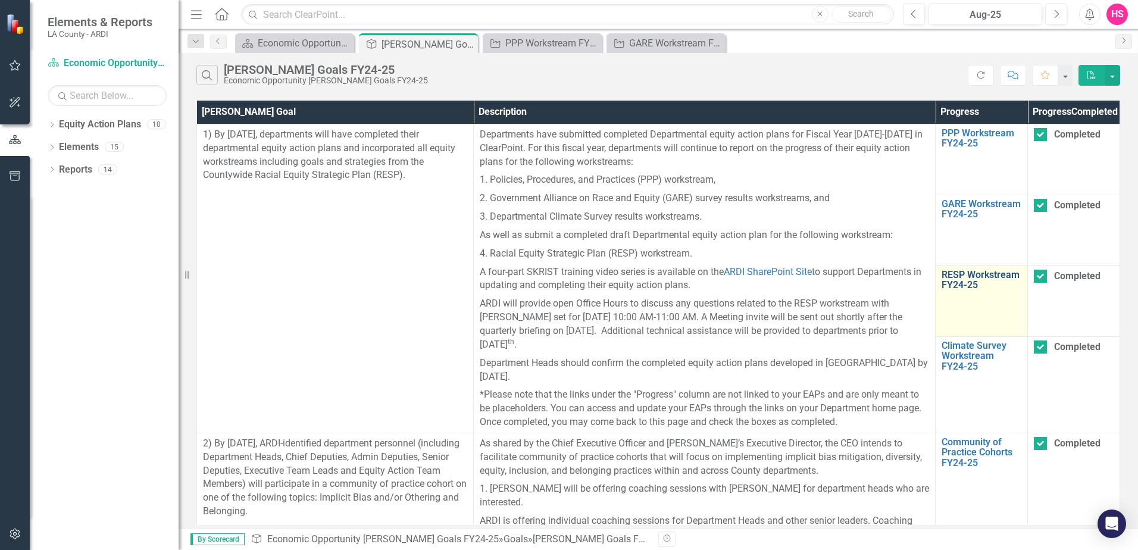
click at [967, 291] on link "RESP Workstream FY24-25" at bounding box center [982, 280] width 80 height 21
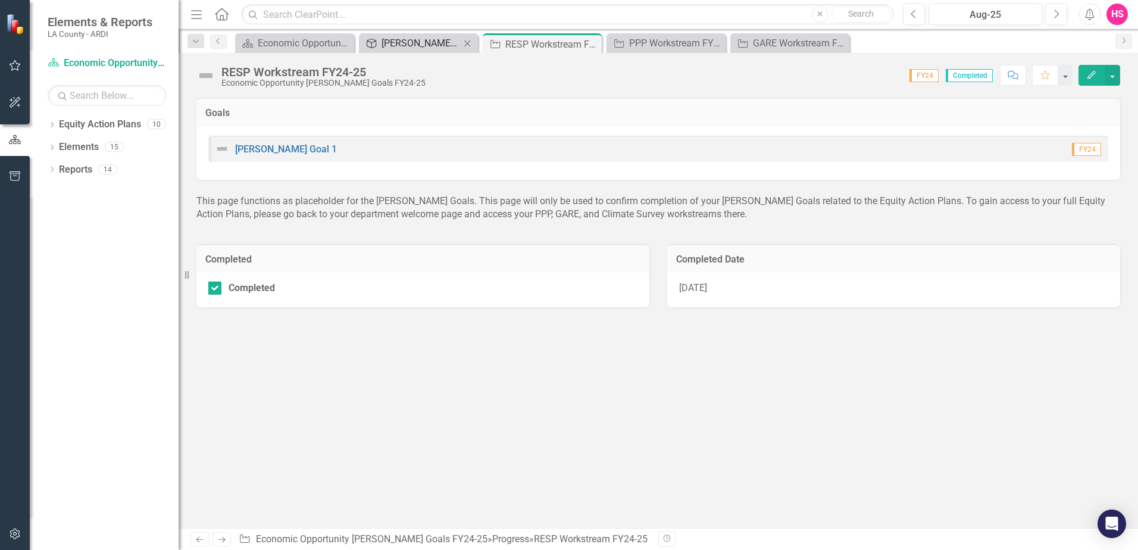
click at [406, 46] on div "[PERSON_NAME] Goals FY24-25" at bounding box center [421, 43] width 79 height 15
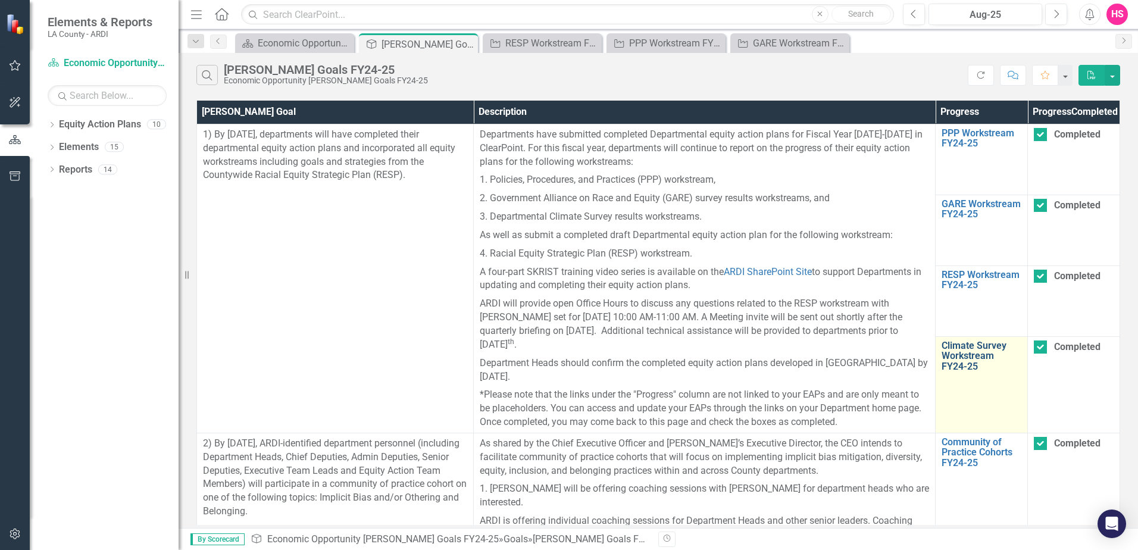
click at [967, 369] on link "Climate Survey Workstream FY24-25" at bounding box center [982, 357] width 80 height 32
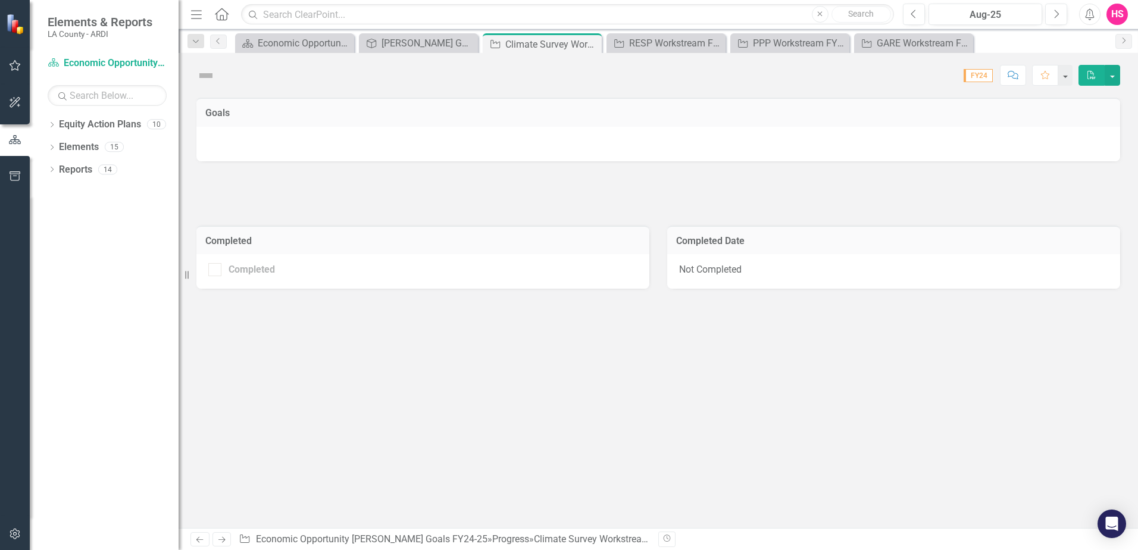
checkbox input "true"
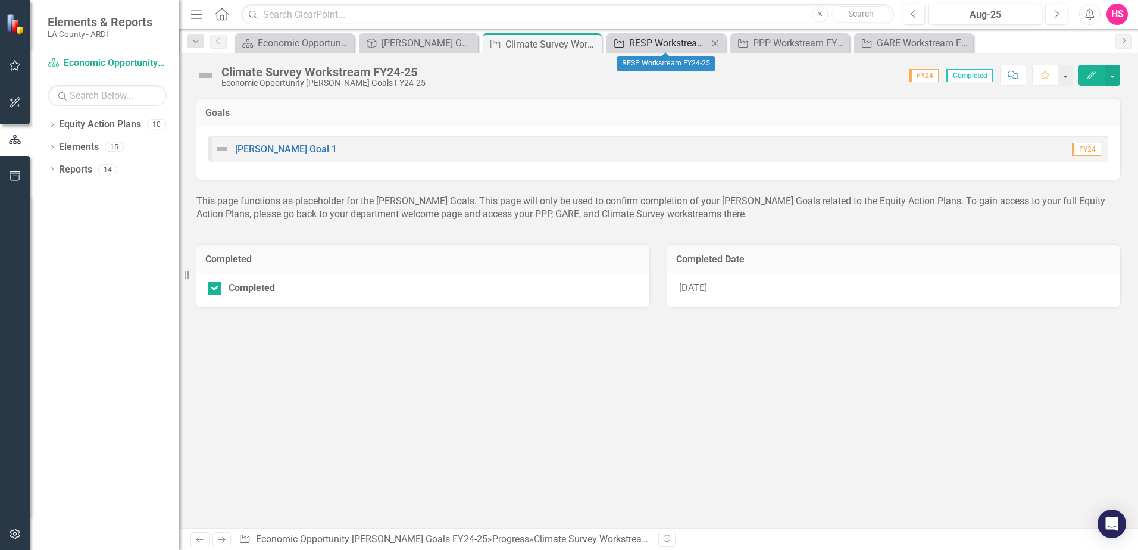
click at [651, 42] on div "RESP Workstream FY24-25" at bounding box center [668, 43] width 79 height 15
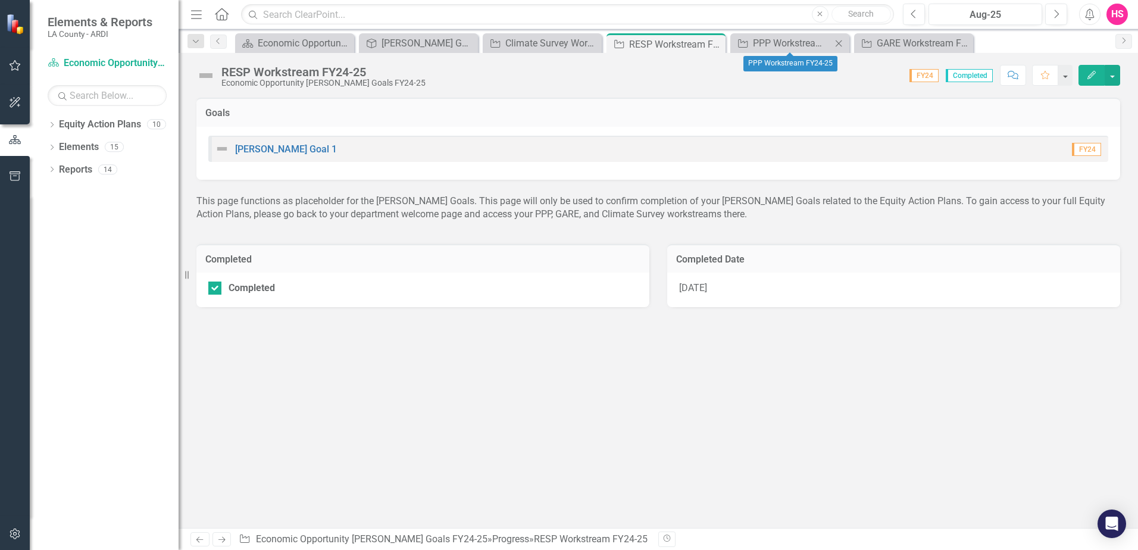
click at [783, 34] on div "Progress PPP Workstream FY24-25 Close" at bounding box center [789, 43] width 119 height 20
click at [783, 43] on div "PPP Workstream FY24-25" at bounding box center [792, 43] width 79 height 15
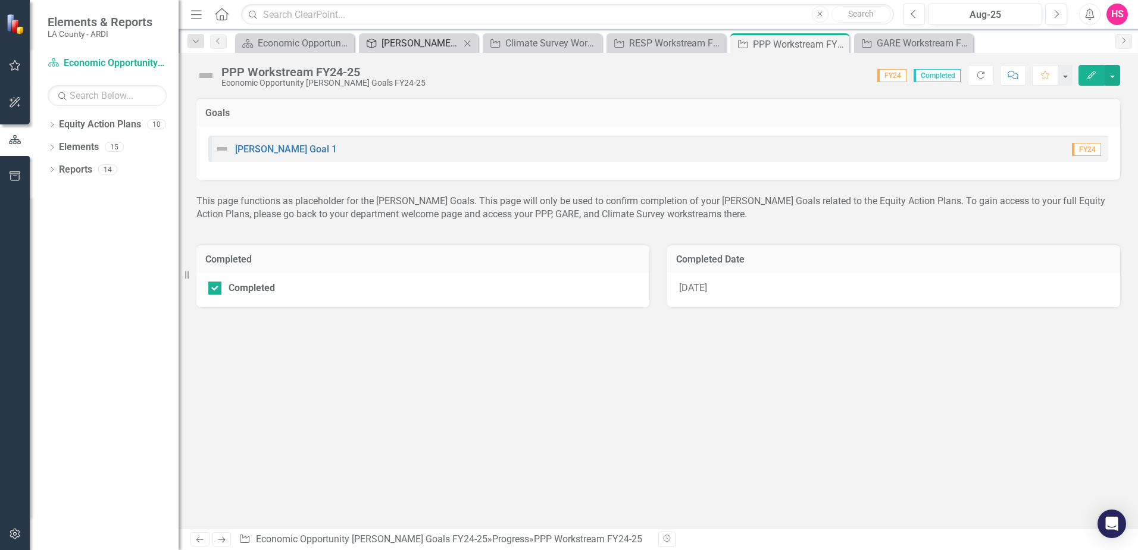
click at [413, 41] on div "[PERSON_NAME] Goals FY24-25" at bounding box center [421, 43] width 79 height 15
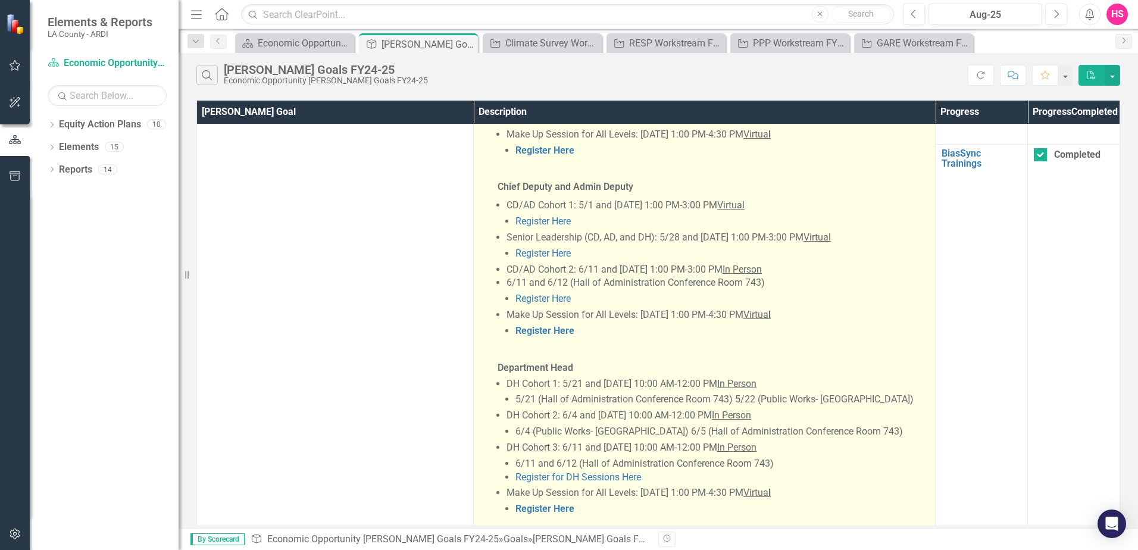
scroll to position [1311, 0]
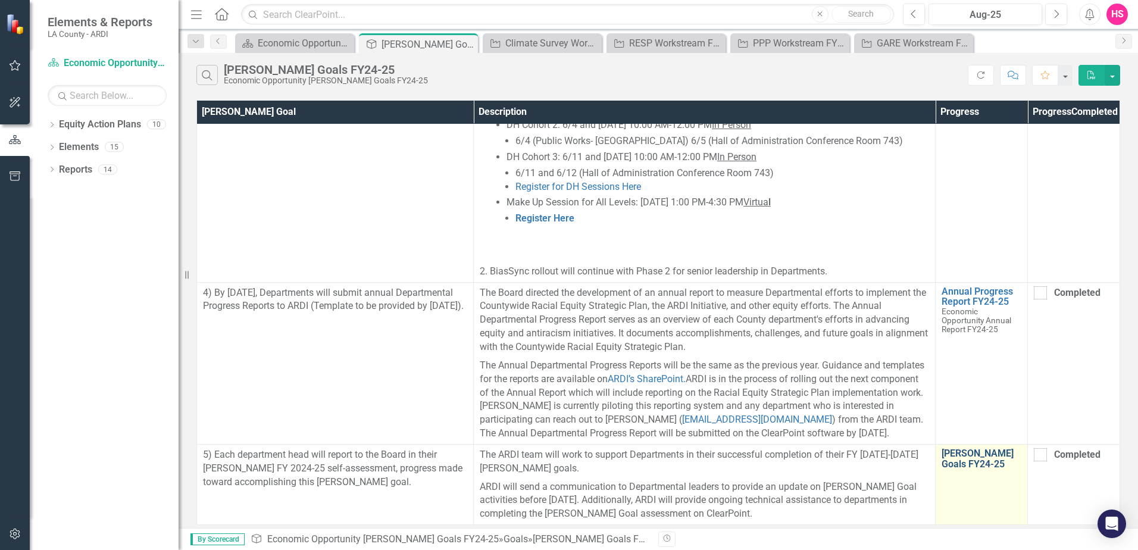
click at [957, 449] on link "[PERSON_NAME] Goals FY24-25" at bounding box center [982, 458] width 80 height 21
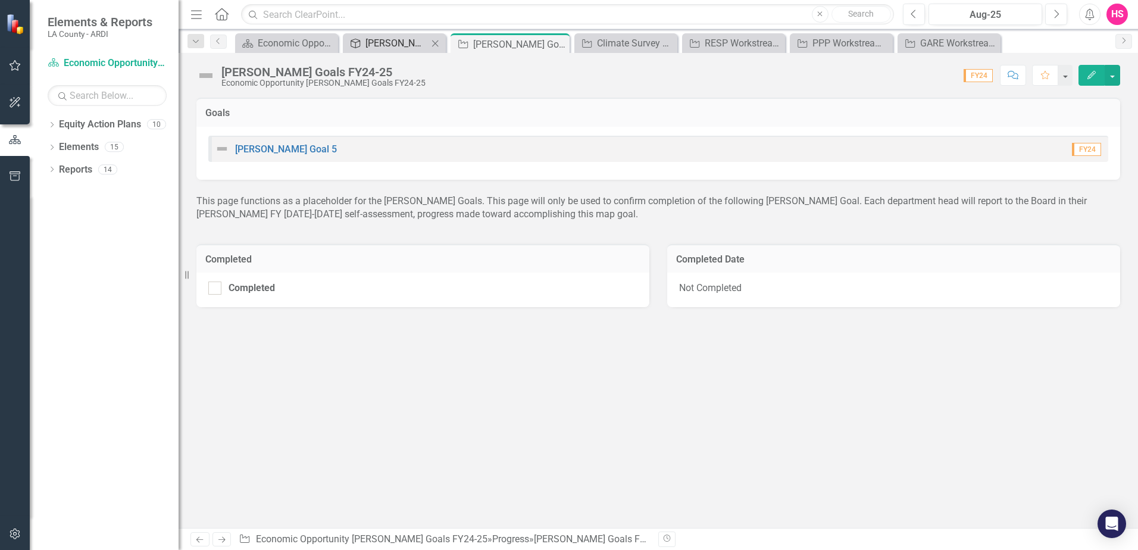
click at [393, 43] on div "[PERSON_NAME] Goals FY24-25" at bounding box center [397, 43] width 63 height 15
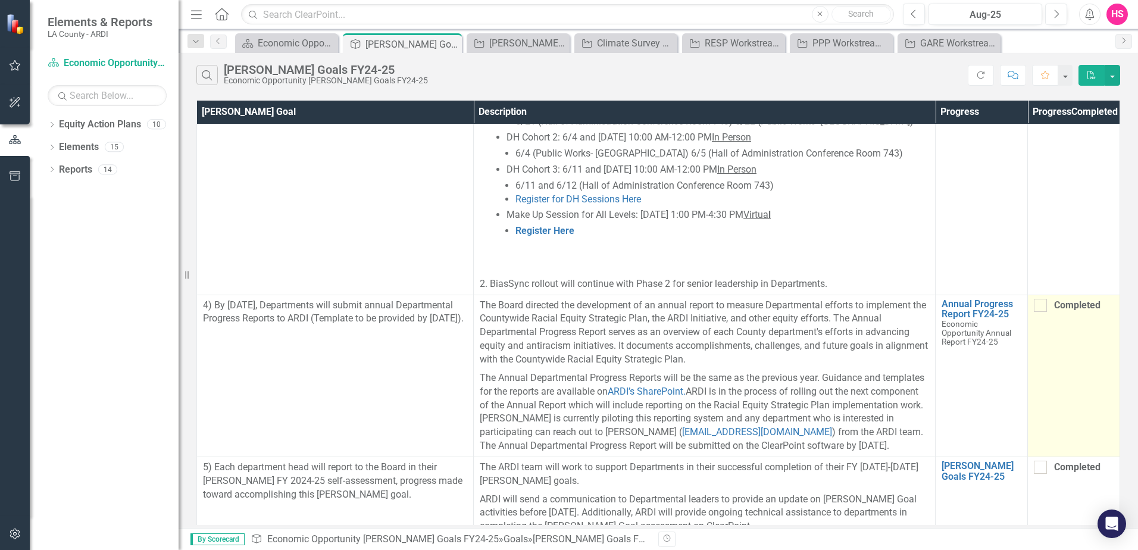
scroll to position [1311, 0]
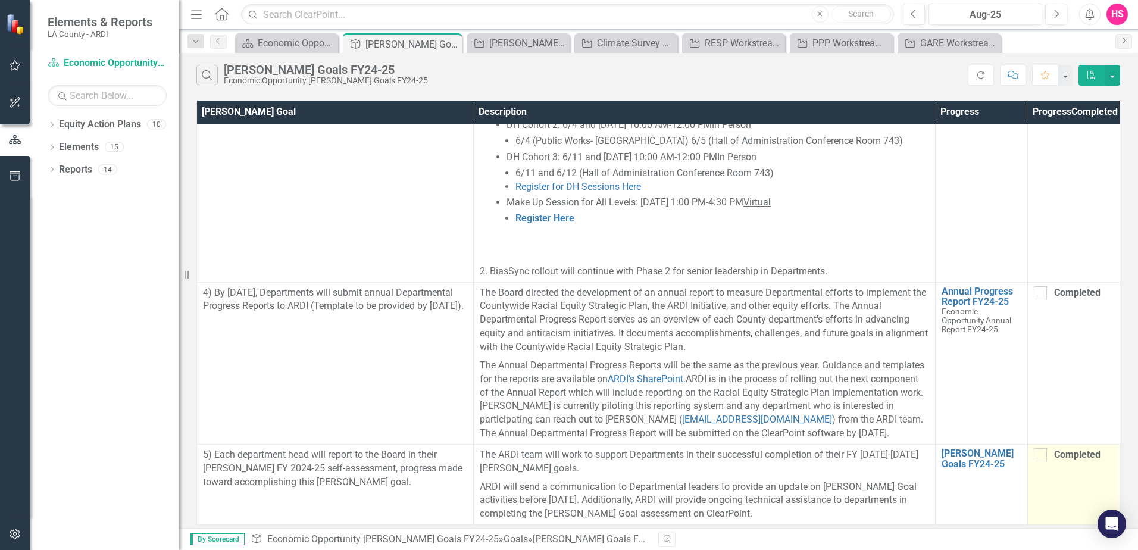
drag, startPoint x: 1042, startPoint y: 445, endPoint x: 1058, endPoint y: 485, distance: 43.8
click at [1042, 448] on div at bounding box center [1040, 454] width 13 height 13
click at [1042, 448] on input "Completed" at bounding box center [1038, 452] width 8 height 8
checkbox input "true"
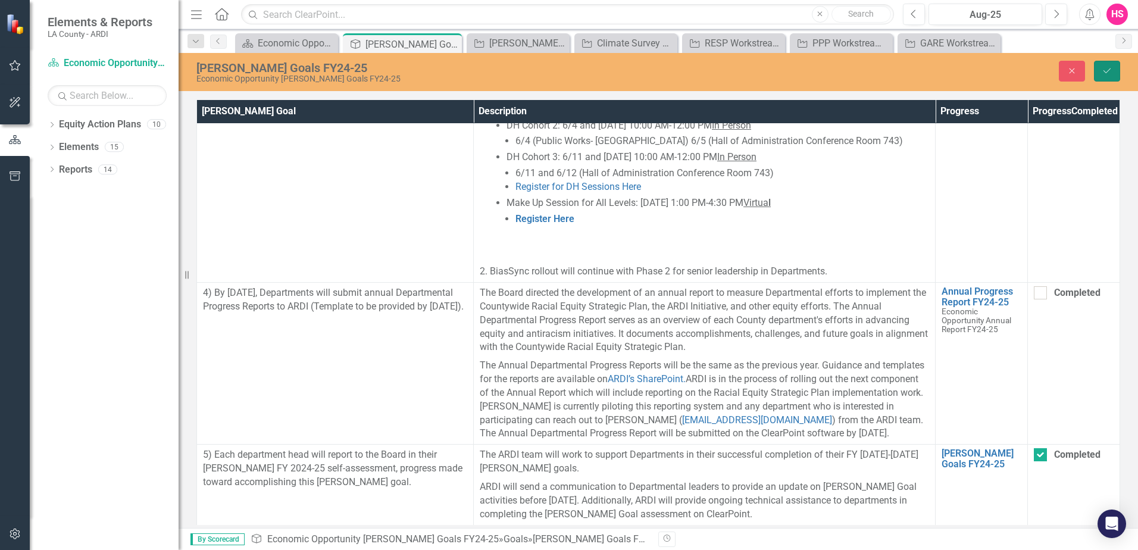
click at [1112, 74] on icon "Save" at bounding box center [1107, 71] width 11 height 8
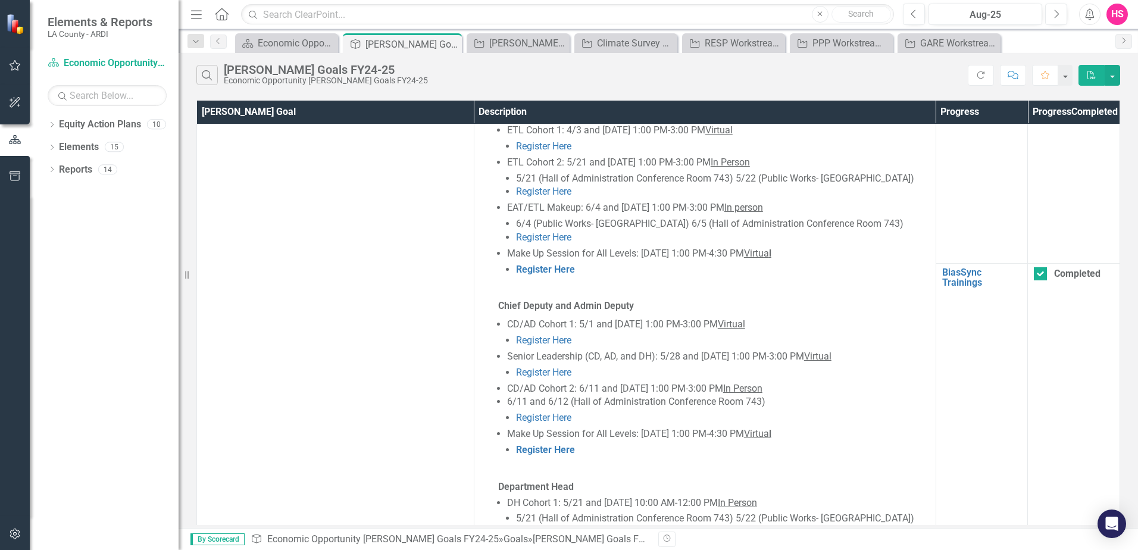
scroll to position [1303, 0]
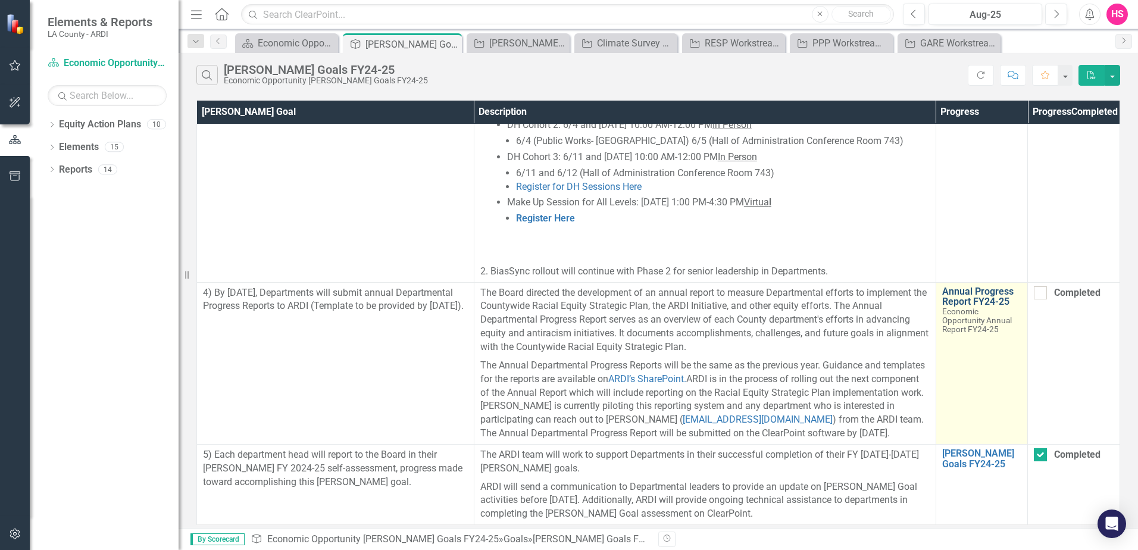
click at [953, 298] on link "Annual Progress Report FY24-25" at bounding box center [982, 296] width 80 height 21
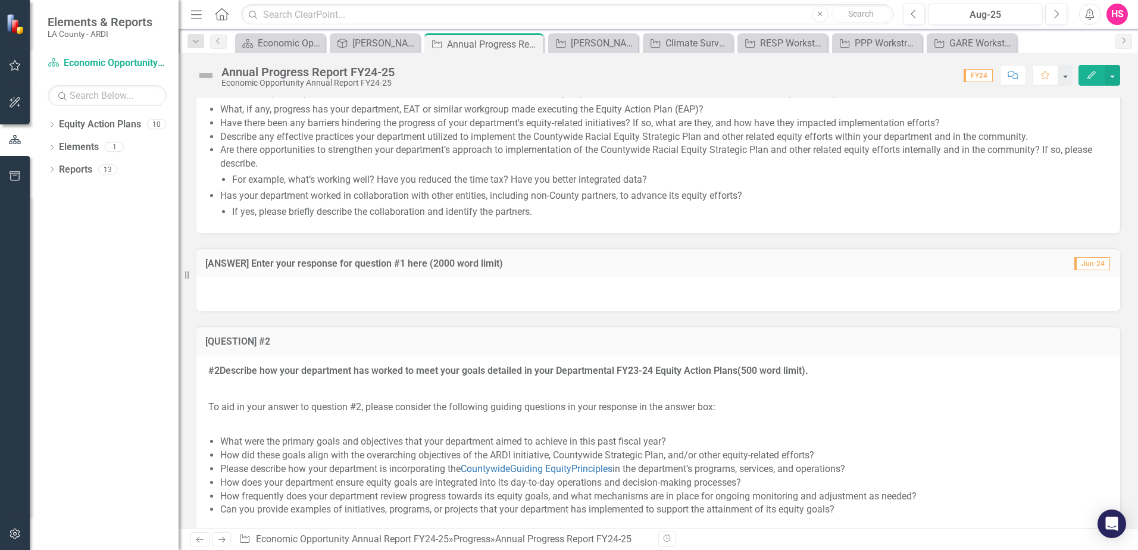
scroll to position [1131, 0]
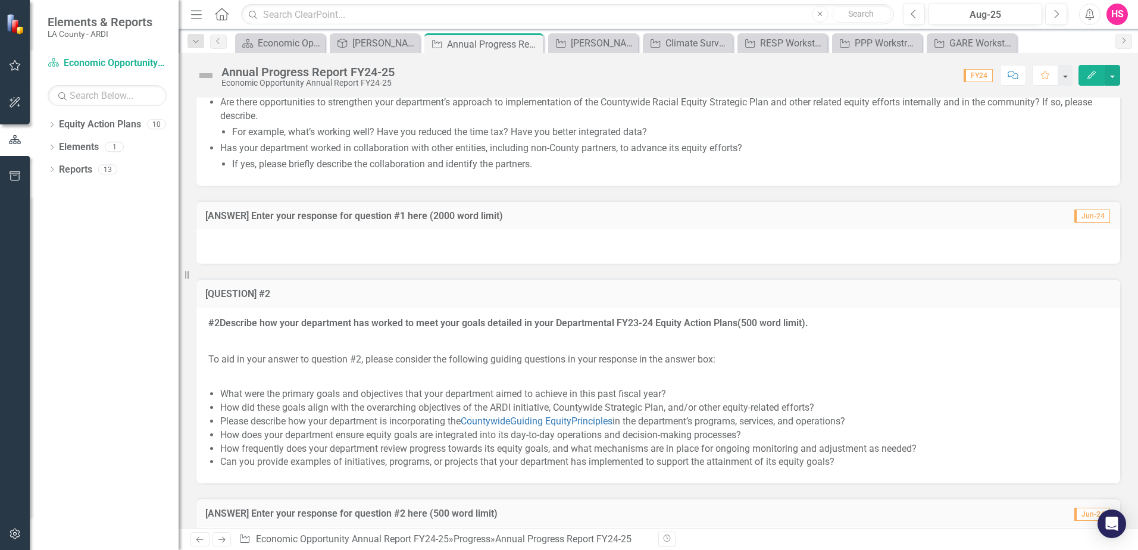
click at [267, 241] on div at bounding box center [658, 246] width 924 height 35
click at [269, 242] on div at bounding box center [658, 246] width 924 height 35
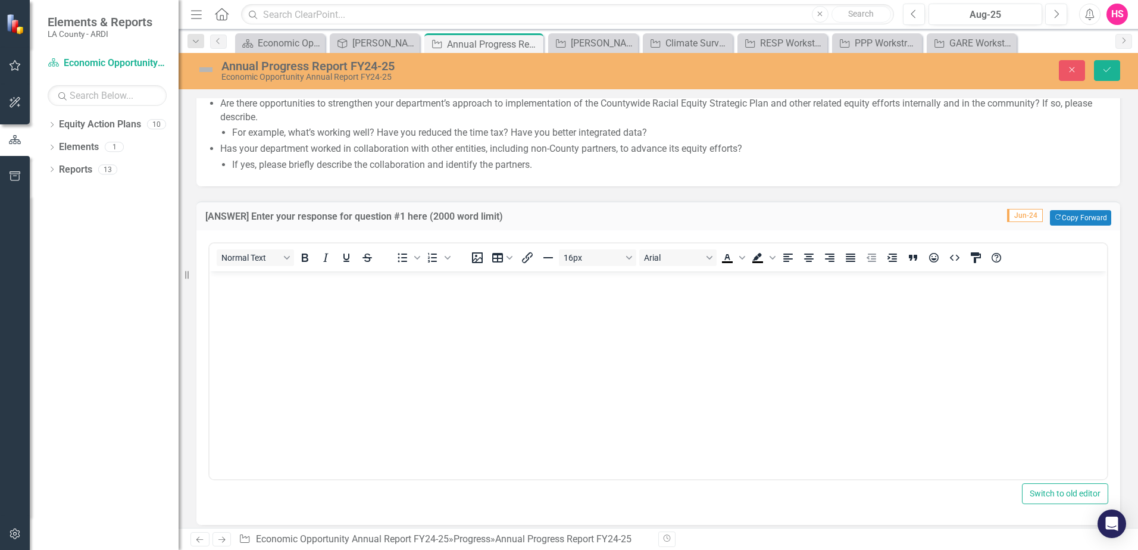
scroll to position [0, 0]
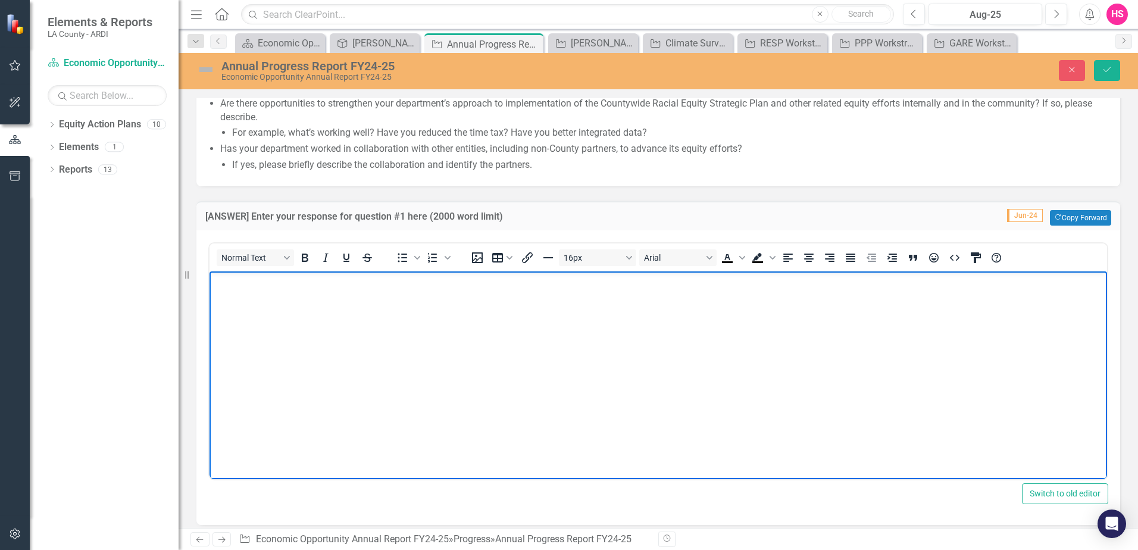
click at [285, 294] on body "Rich Text Area. Press ALT-0 for help." at bounding box center [659, 360] width 898 height 179
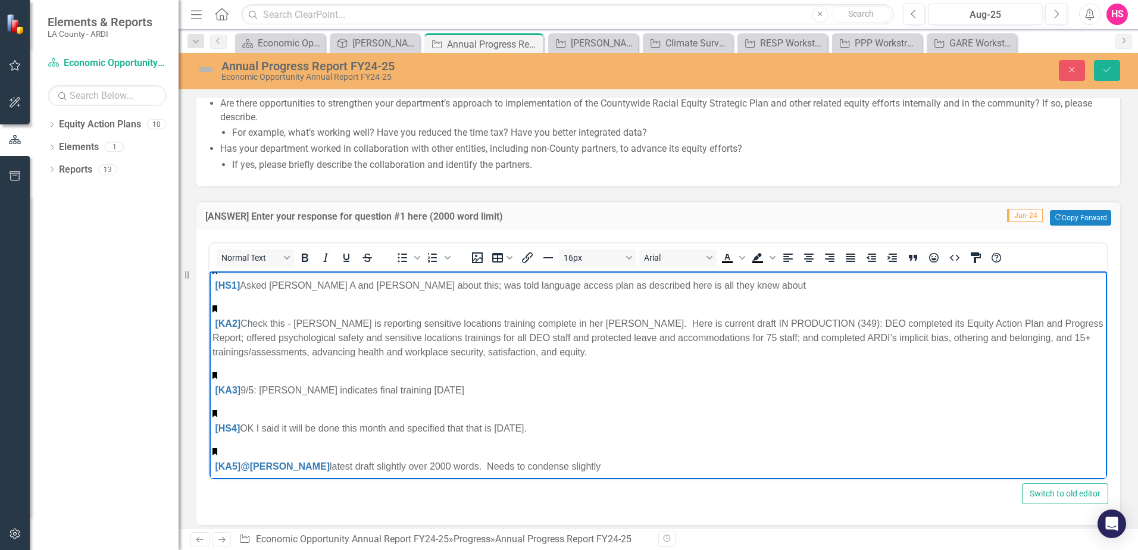
scroll to position [1874, 0]
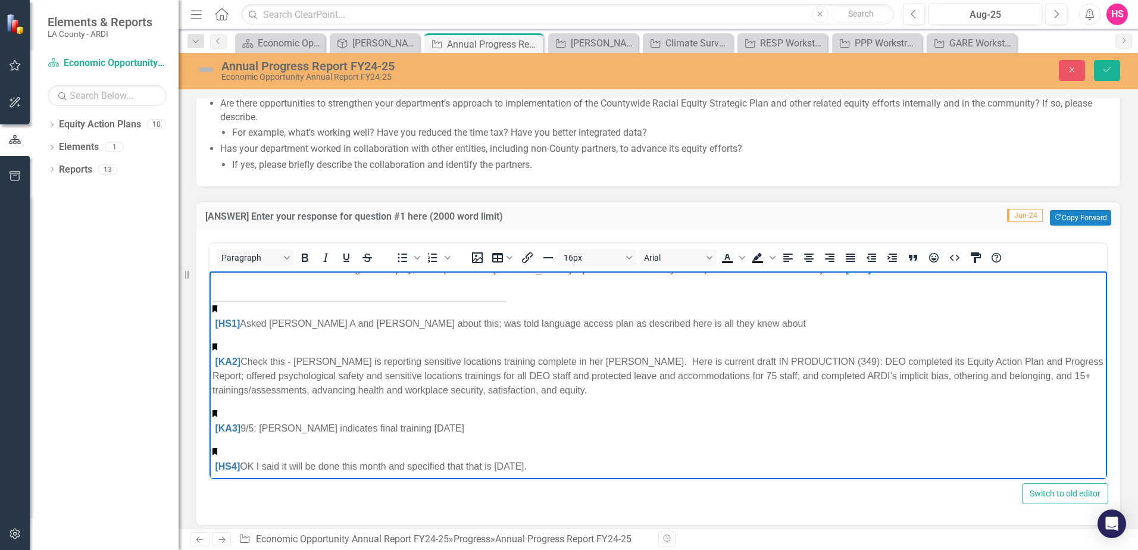
drag, startPoint x: 609, startPoint y: 455, endPoint x: 214, endPoint y: 317, distance: 418.2
click at [214, 317] on div "[HS1] Asked [PERSON_NAME] A and [PERSON_NAME] about this; was told language acc…" at bounding box center [659, 406] width 892 height 211
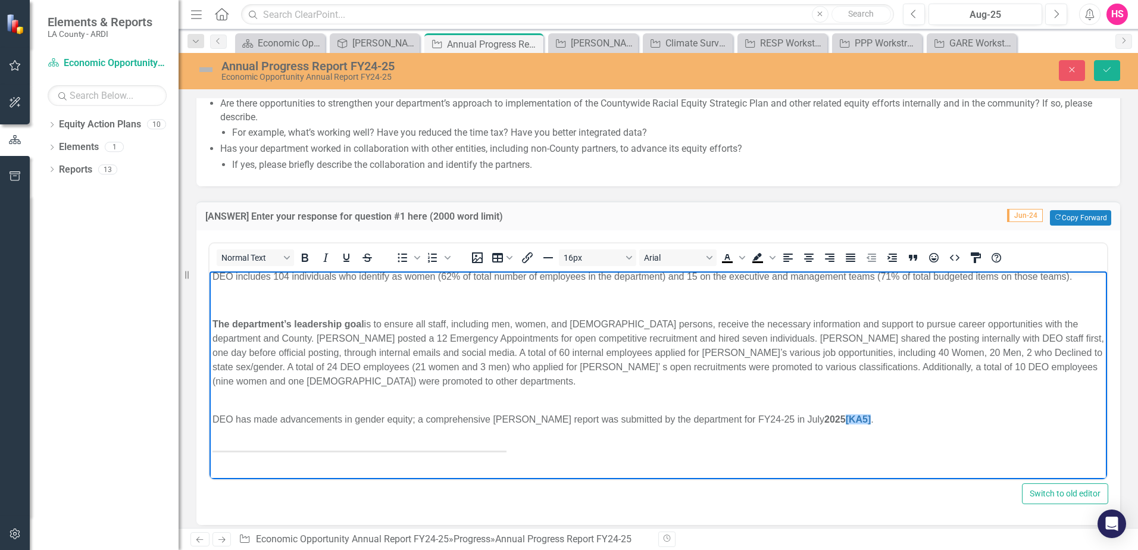
drag, startPoint x: 852, startPoint y: 412, endPoint x: 814, endPoint y: 416, distance: 38.9
click at [814, 416] on p "DEO has made advancements in gender equity; a comprehensive [PERSON_NAME] repor…" at bounding box center [659, 427] width 892 height 29
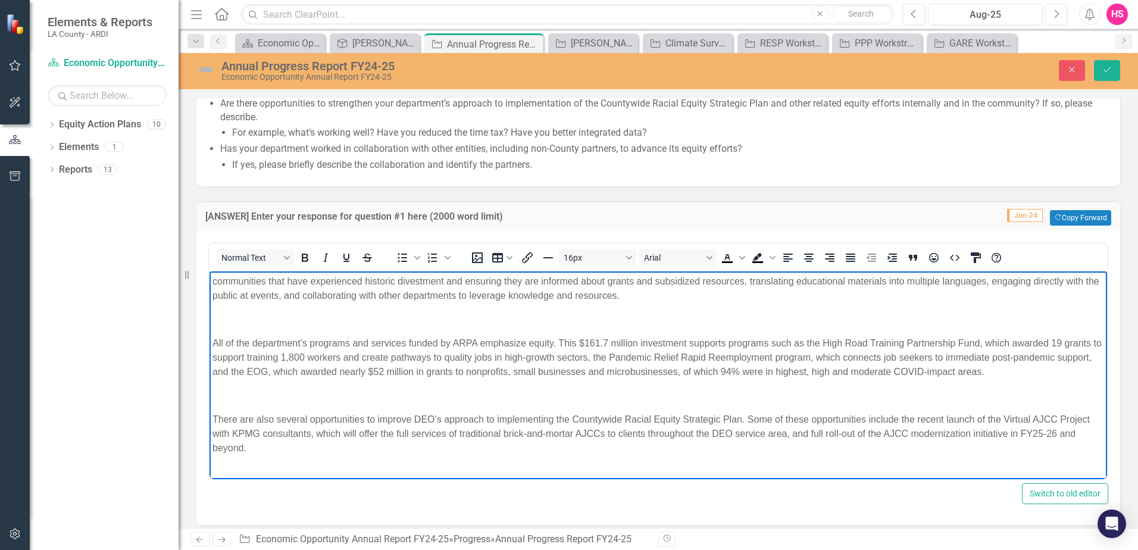
scroll to position [786, 0]
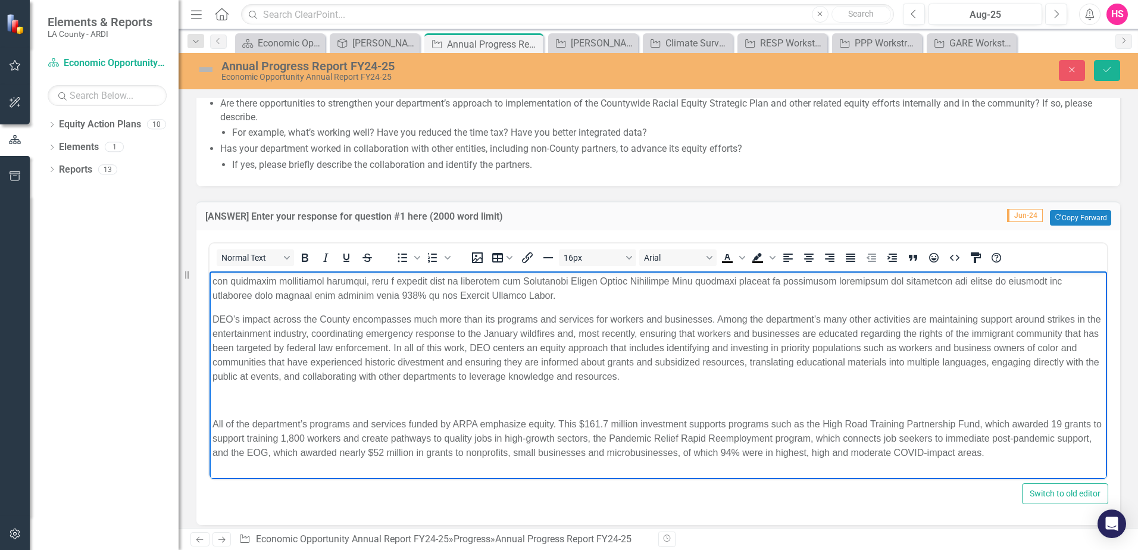
click at [523, 399] on p "Rich Text Area. Press ALT-0 for help." at bounding box center [659, 400] width 892 height 14
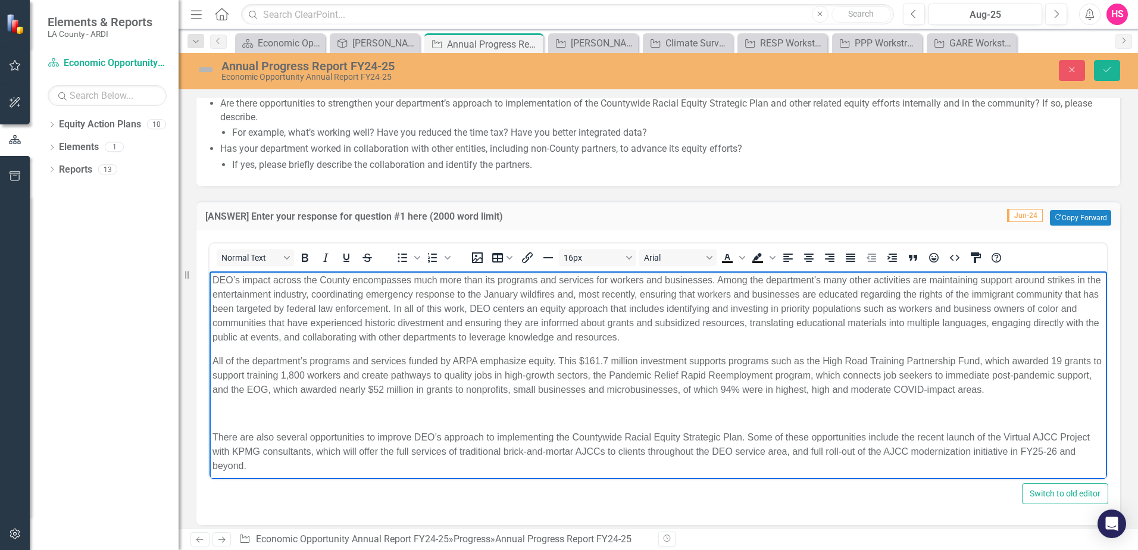
scroll to position [845, 0]
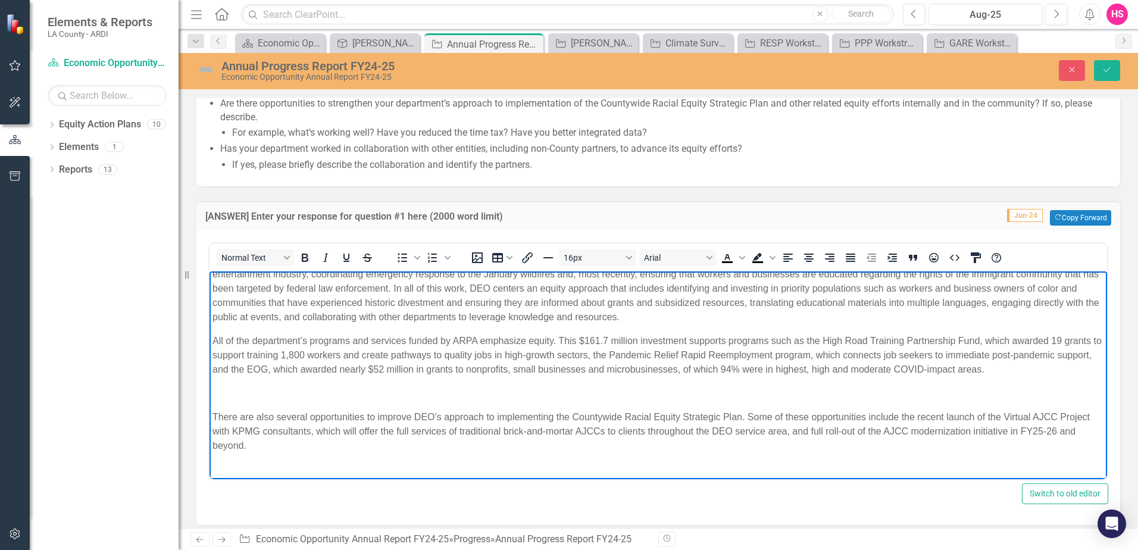
click at [516, 399] on p "Rich Text Area. Press ALT-0 for help." at bounding box center [659, 393] width 892 height 14
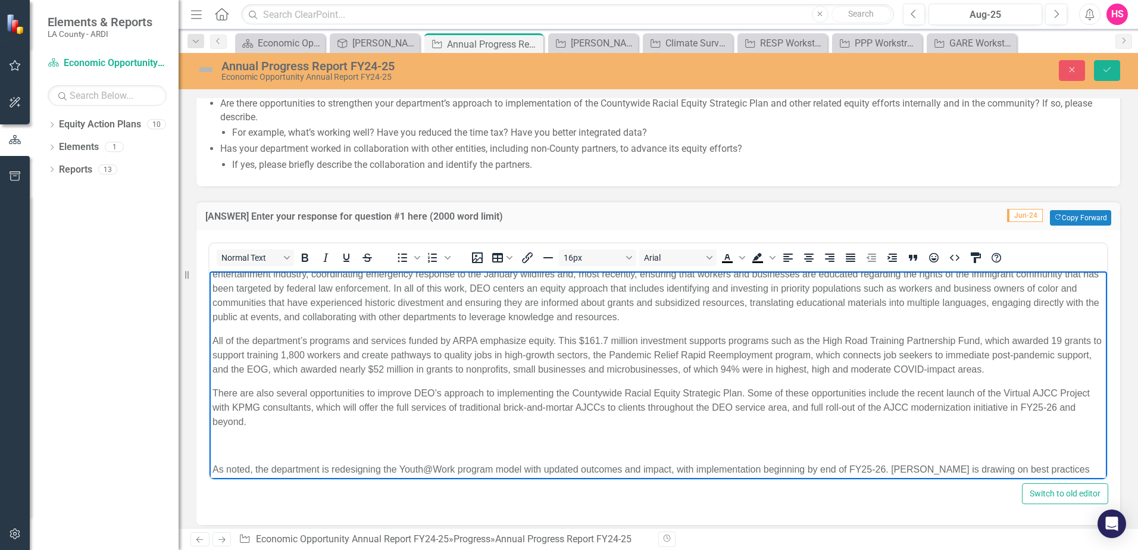
click at [516, 442] on p "Rich Text Area. Press ALT-0 for help." at bounding box center [659, 446] width 892 height 14
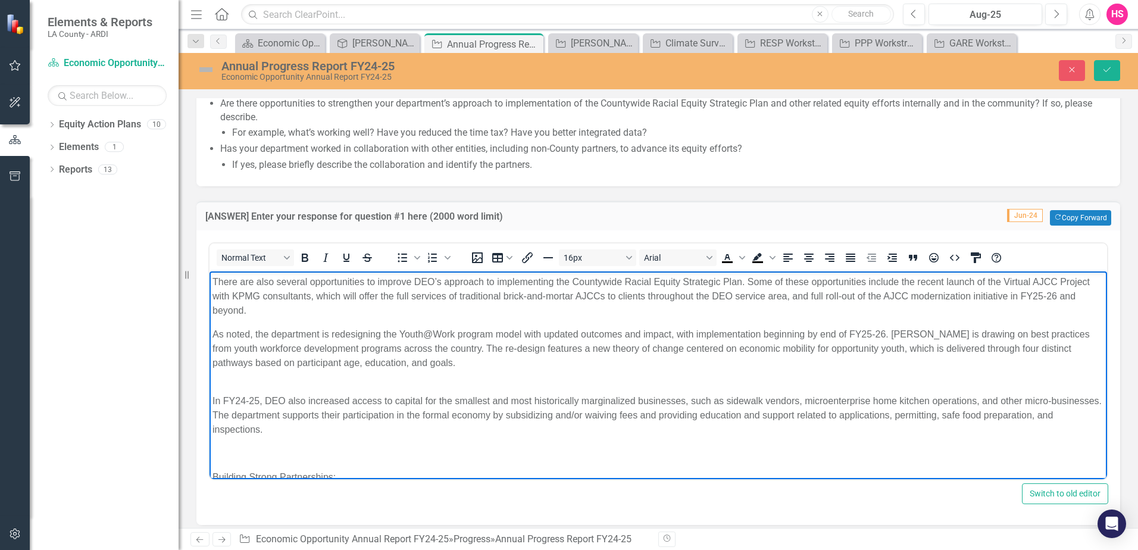
scroll to position [964, 0]
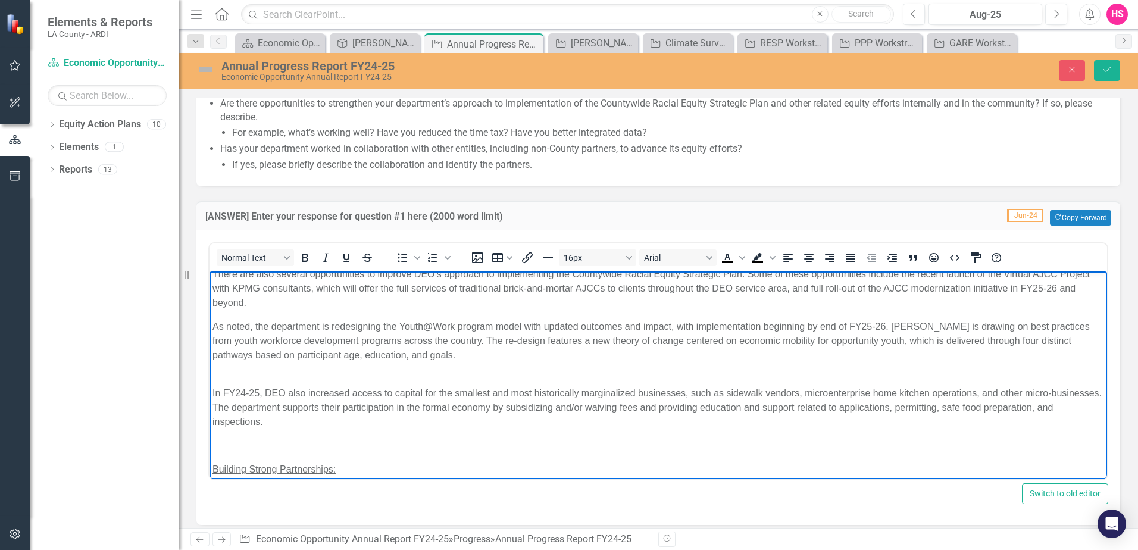
click at [513, 433] on body "DEO is in the process of implementing the ARDI initiative, with equity centered…" at bounding box center [659, 237] width 898 height 1860
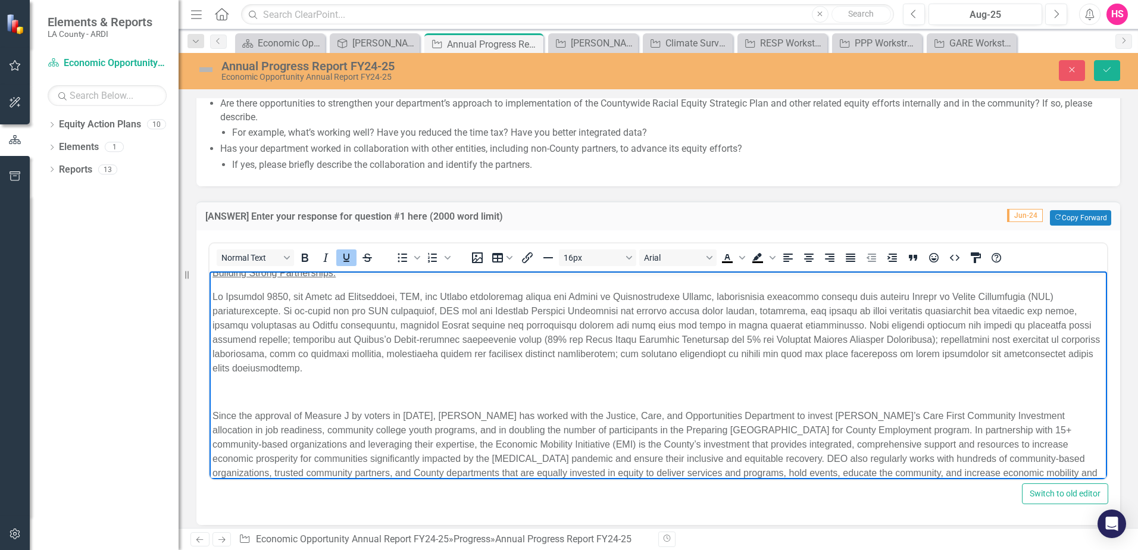
scroll to position [1143, 0]
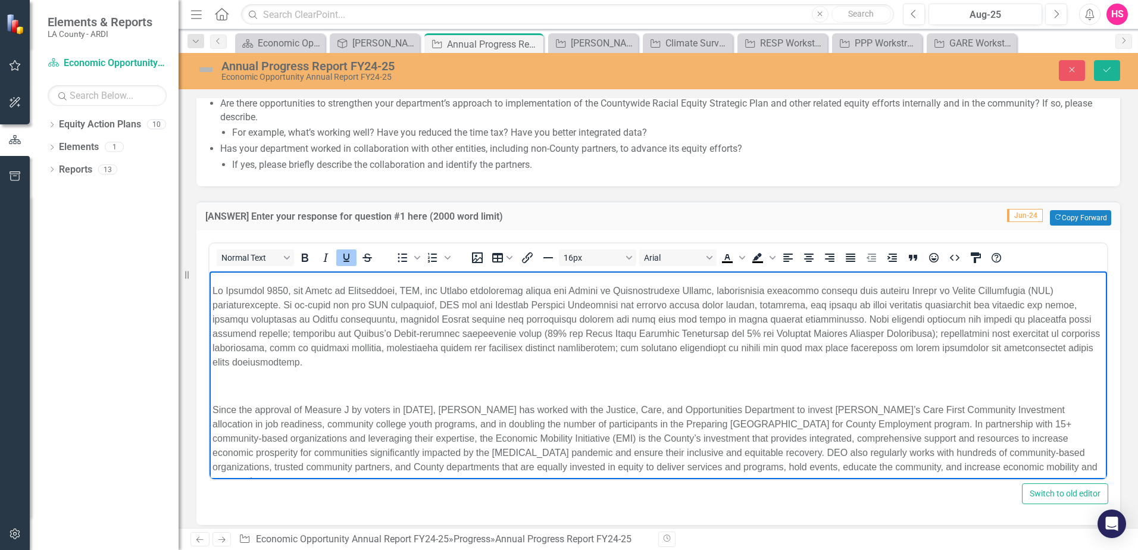
click at [502, 387] on p "Rich Text Area. Press ALT-0 for help." at bounding box center [659, 386] width 892 height 14
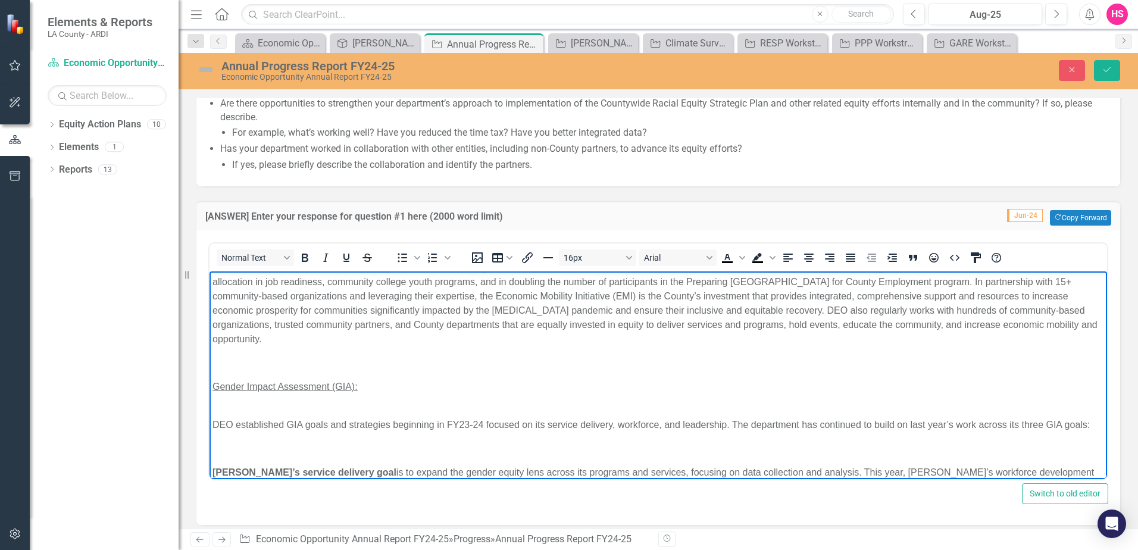
scroll to position [1262, 0]
click at [496, 355] on p "Rich Text Area. Press ALT-0 for help." at bounding box center [659, 362] width 892 height 14
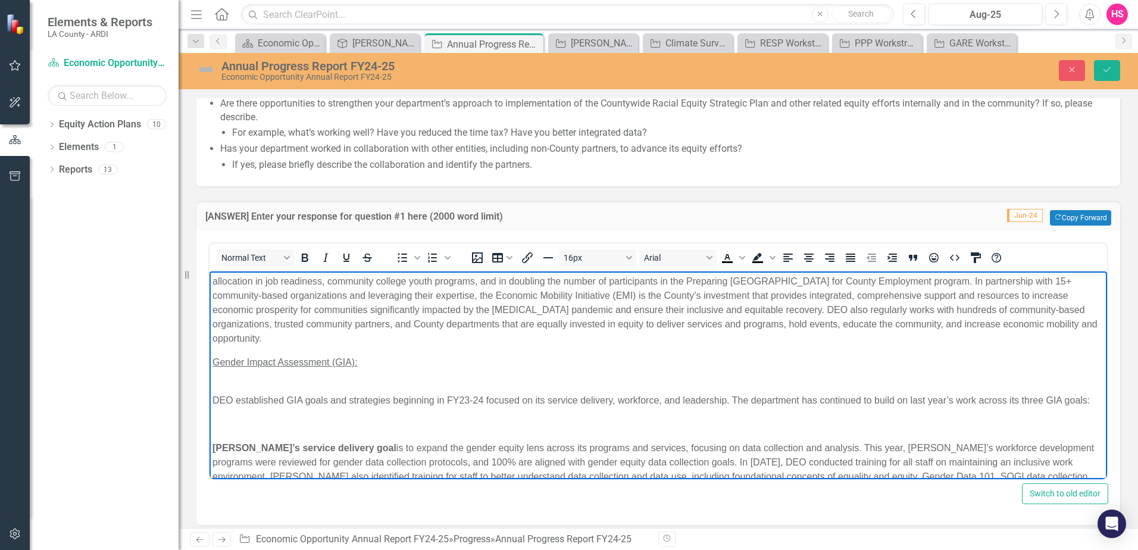
click at [471, 421] on p "Rich Text Area. Press ALT-0 for help." at bounding box center [659, 424] width 892 height 14
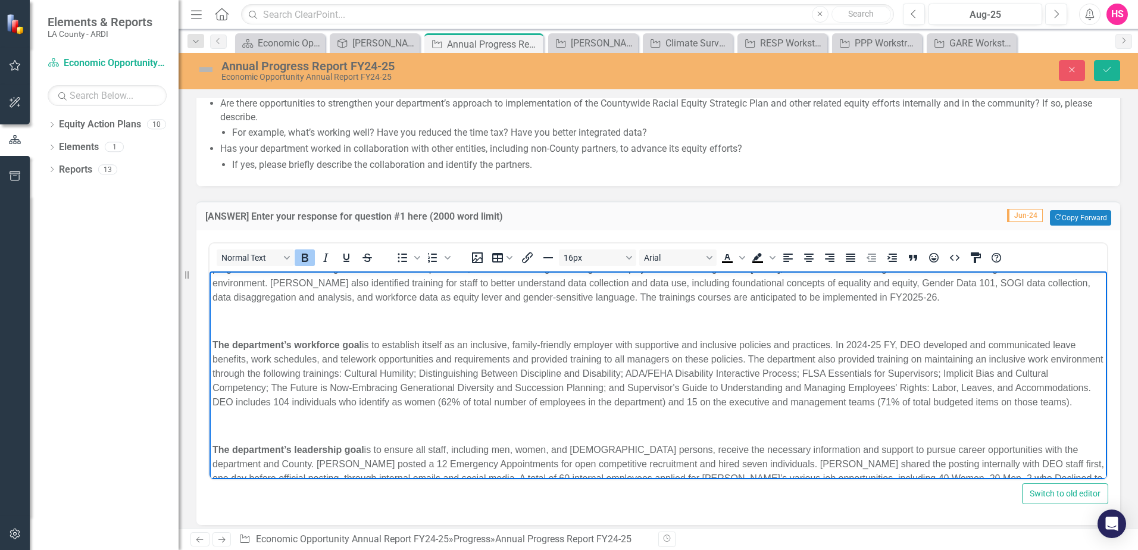
scroll to position [1441, 0]
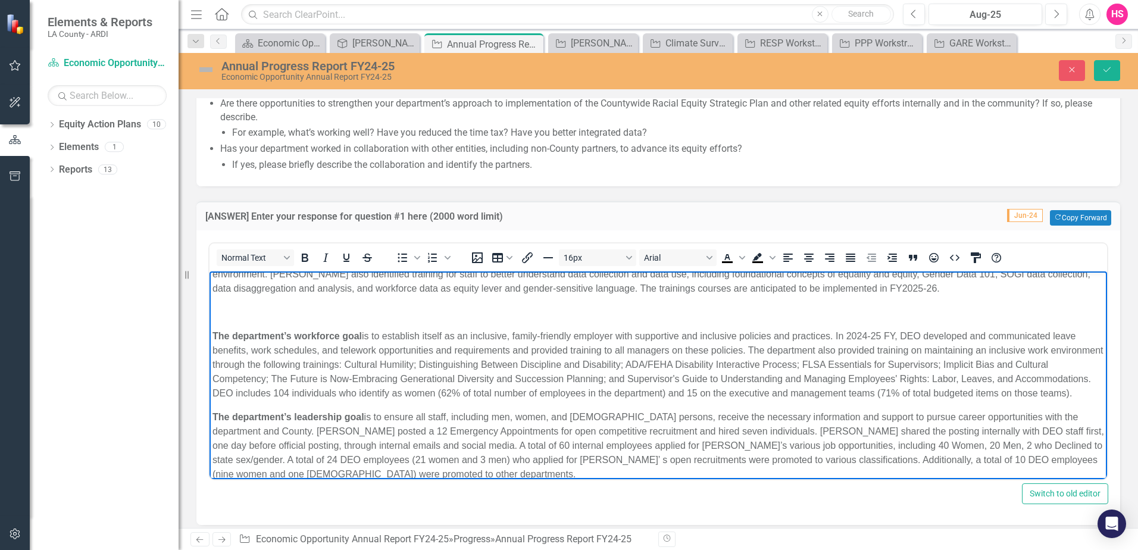
click at [464, 311] on p "Rich Text Area. Press ALT-0 for help." at bounding box center [659, 312] width 892 height 14
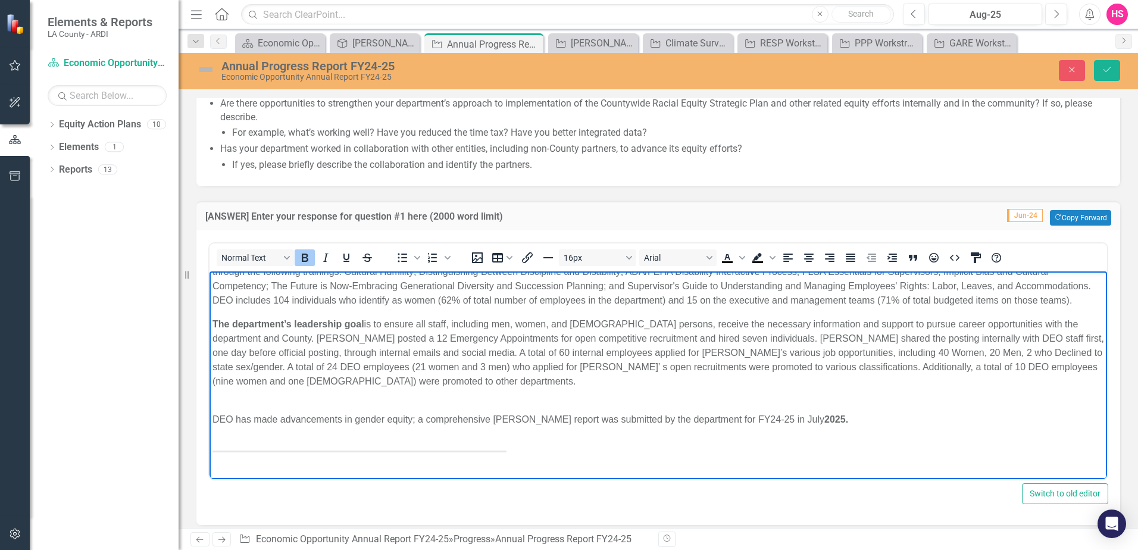
scroll to position [1524, 0]
click at [497, 393] on p "The department’s leadership goal is to ensure all staff, including men, women, …" at bounding box center [659, 360] width 892 height 86
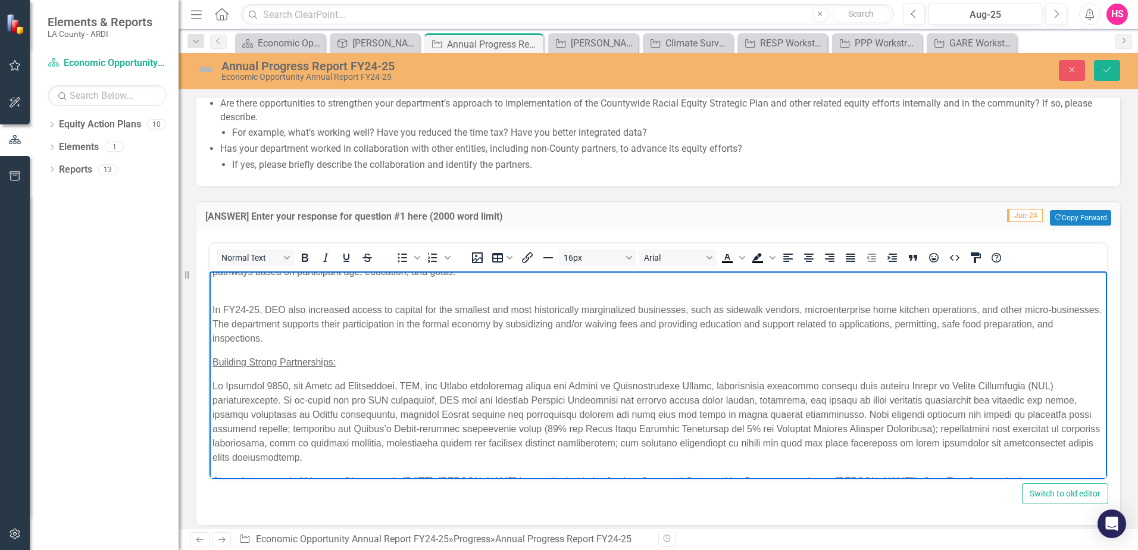
scroll to position [1107, 0]
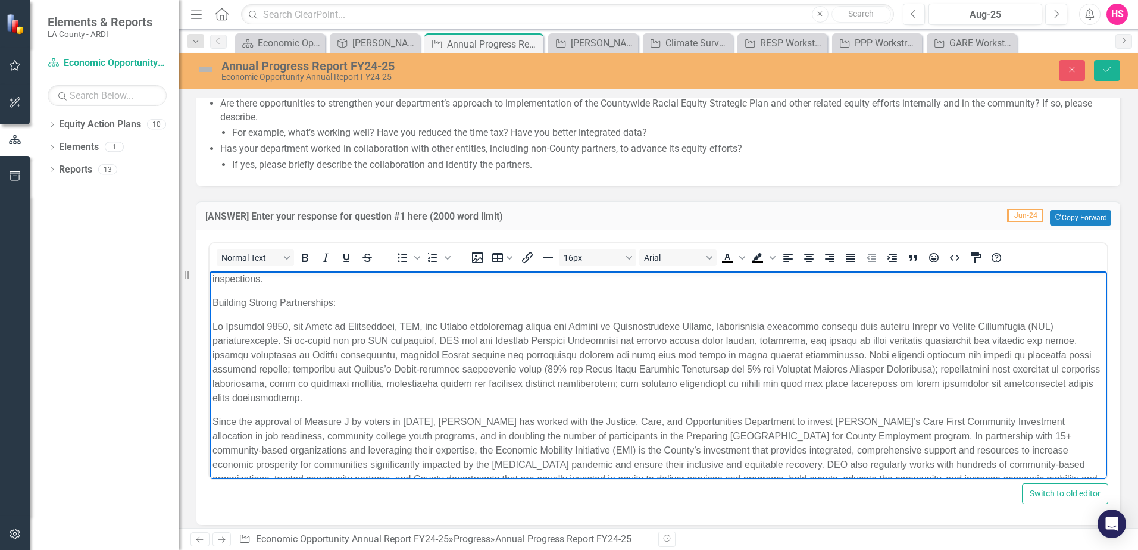
click at [369, 276] on p "In FY24-25, DEO also increased access to capital for the smallest and most hist…" at bounding box center [659, 264] width 892 height 43
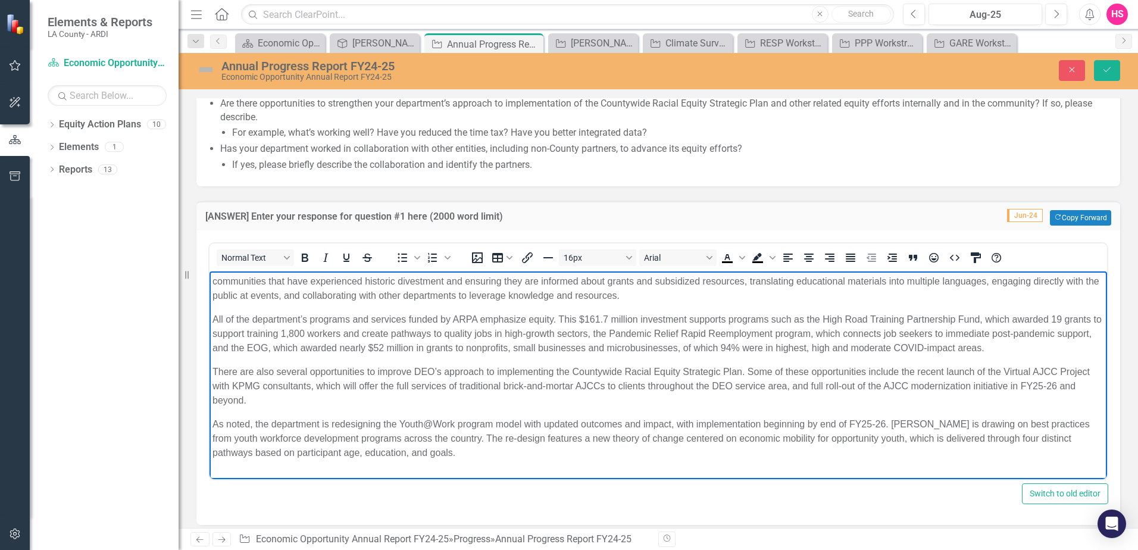
scroll to position [929, 0]
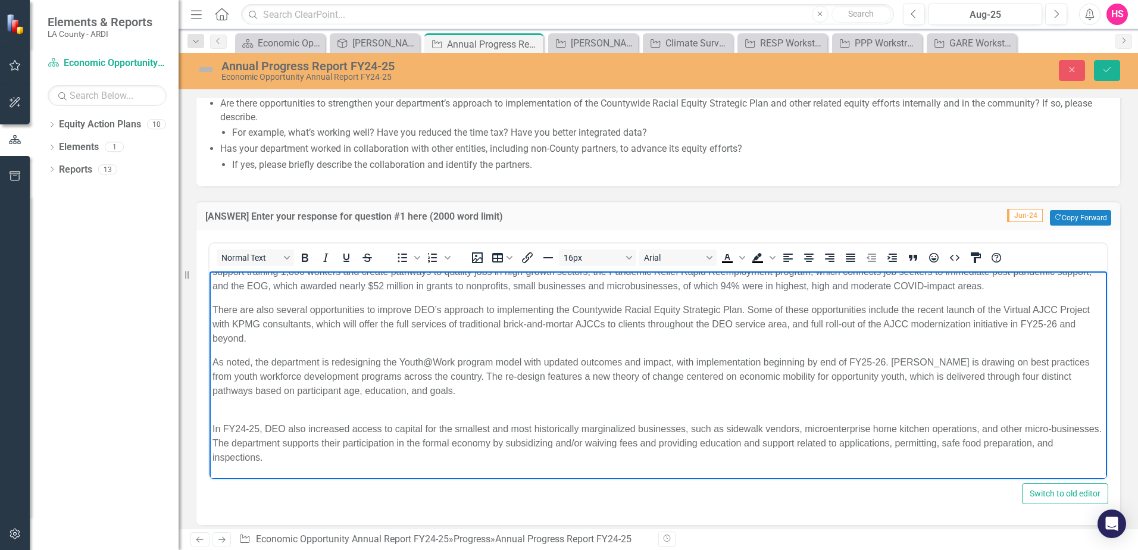
click at [475, 410] on p "As noted, the department is redesigning the Youth@Work program model with updat…" at bounding box center [659, 383] width 892 height 57
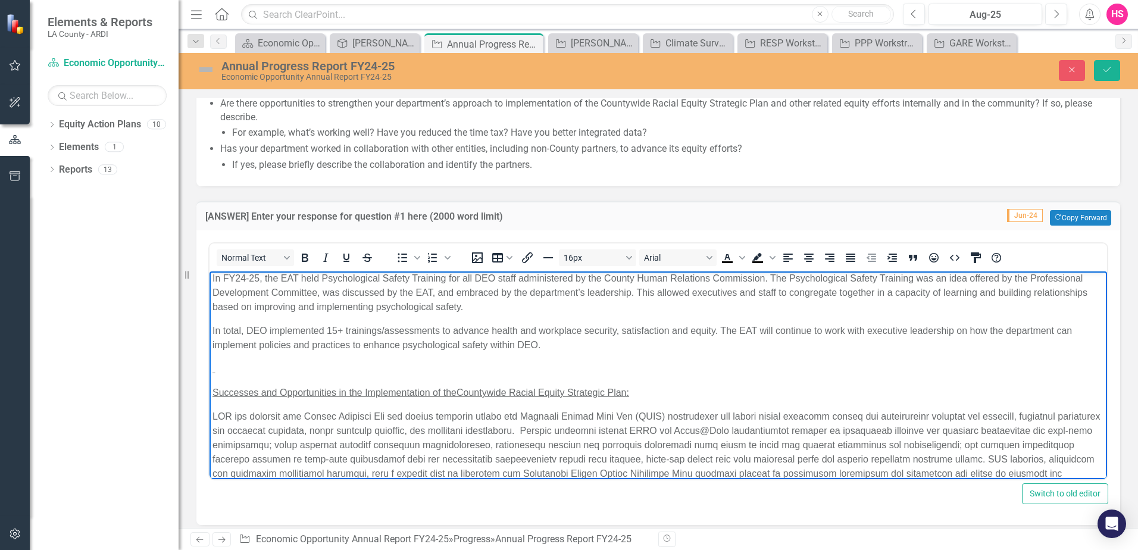
scroll to position [571, 0]
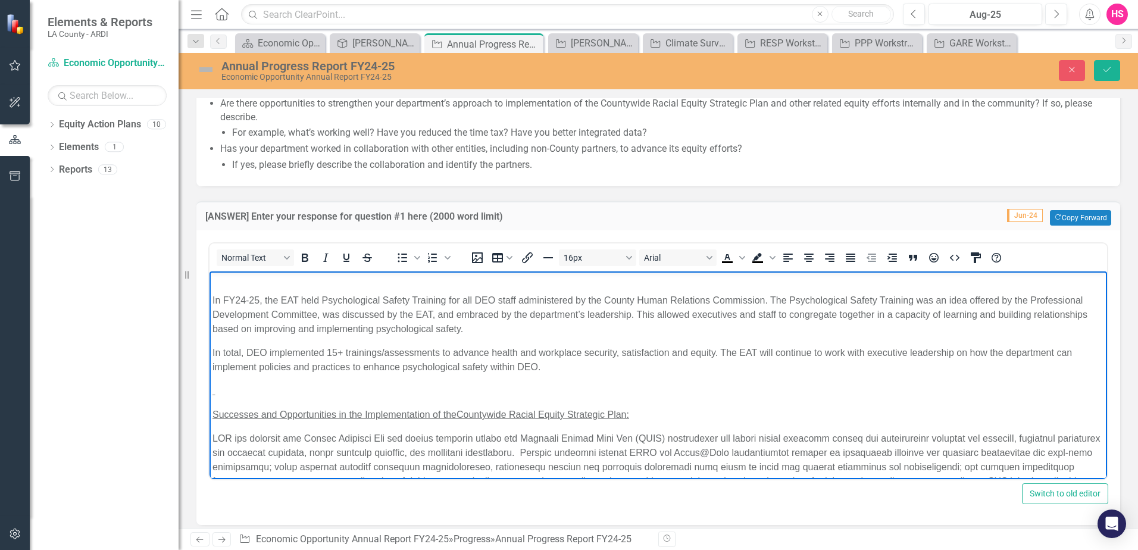
click at [442, 395] on p "Rich Text Area. Press ALT-0 for help." at bounding box center [659, 391] width 892 height 14
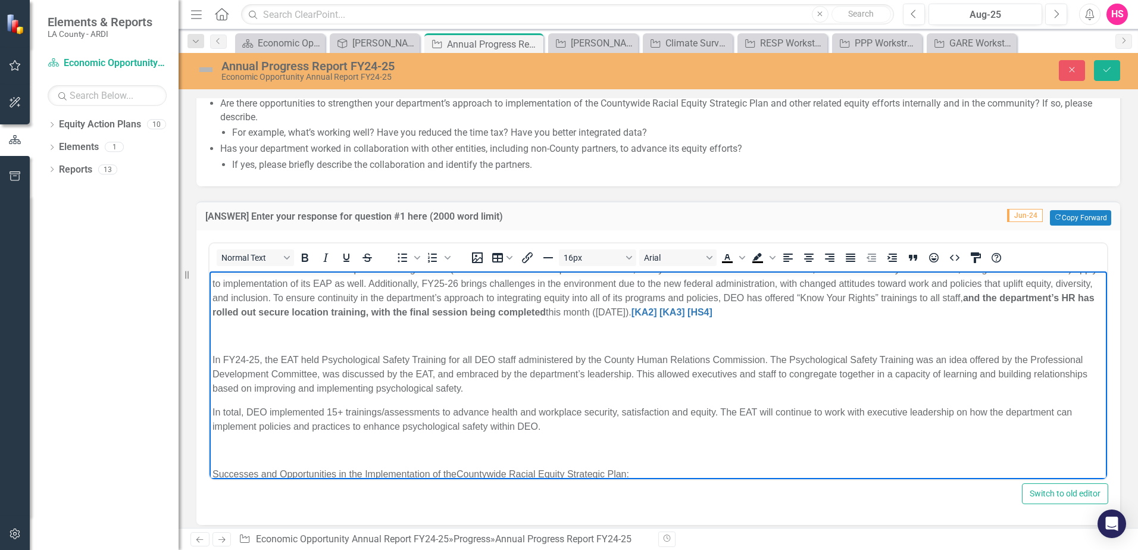
click at [570, 333] on p "Rich Text Area. Press ALT-0 for help." at bounding box center [659, 336] width 892 height 14
drag, startPoint x: 871, startPoint y: 314, endPoint x: 780, endPoint y: 312, distance: 90.5
click at [780, 312] on p "The lessons DEO learned while operationalizing its EAT (the need for one clear …" at bounding box center [659, 291] width 892 height 57
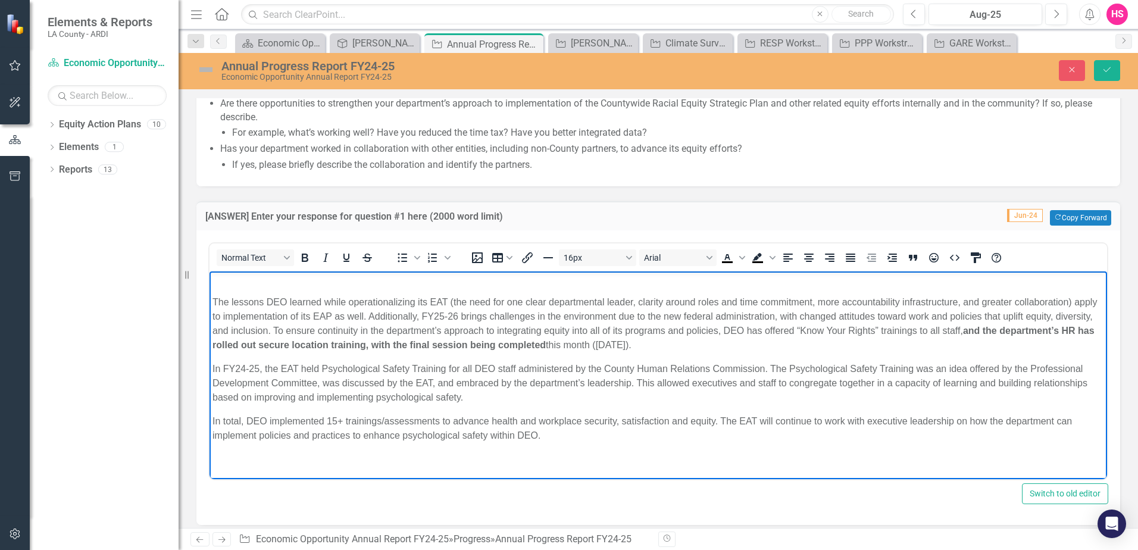
scroll to position [452, 0]
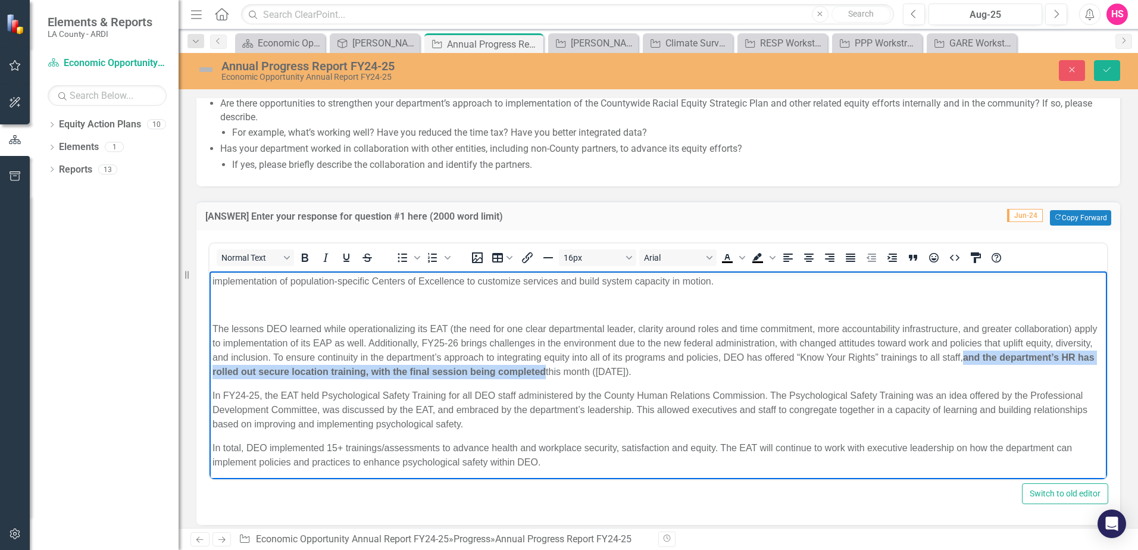
drag, startPoint x: 1006, startPoint y: 357, endPoint x: 641, endPoint y: 374, distance: 365.3
click at [641, 374] on link "and the department’s HR has rolled out secure location training, with the final…" at bounding box center [654, 364] width 882 height 24
click at [310, 256] on icon "Bold" at bounding box center [305, 258] width 14 height 14
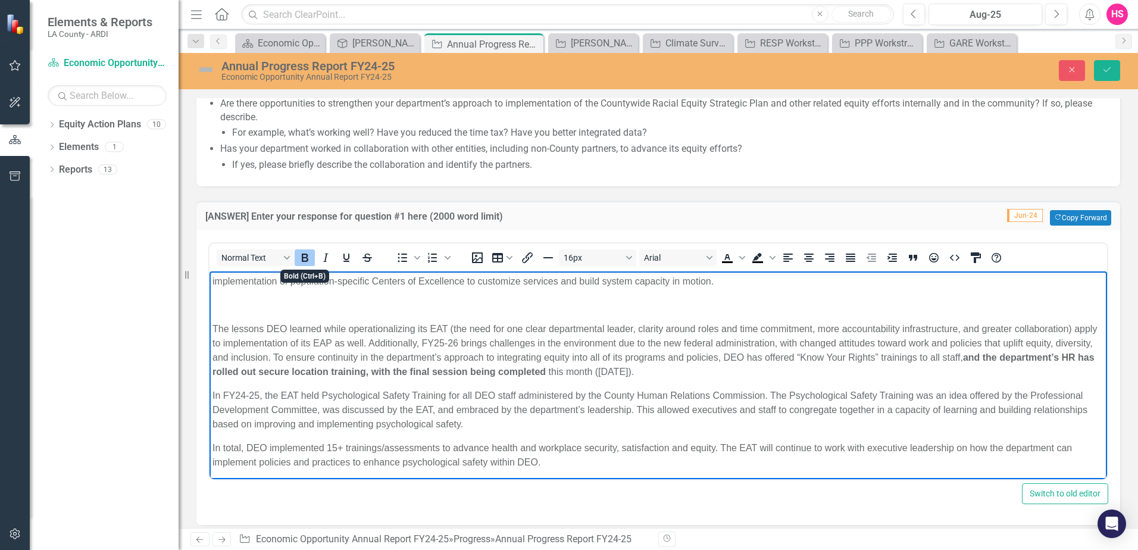
click at [310, 256] on icon "Bold" at bounding box center [305, 258] width 14 height 14
drag, startPoint x: 1001, startPoint y: 358, endPoint x: 1002, endPoint y: 318, distance: 39.9
click at [1001, 359] on p "The lessons DEO learned while operationalizing its EAT (the need for one clear …" at bounding box center [659, 350] width 892 height 57
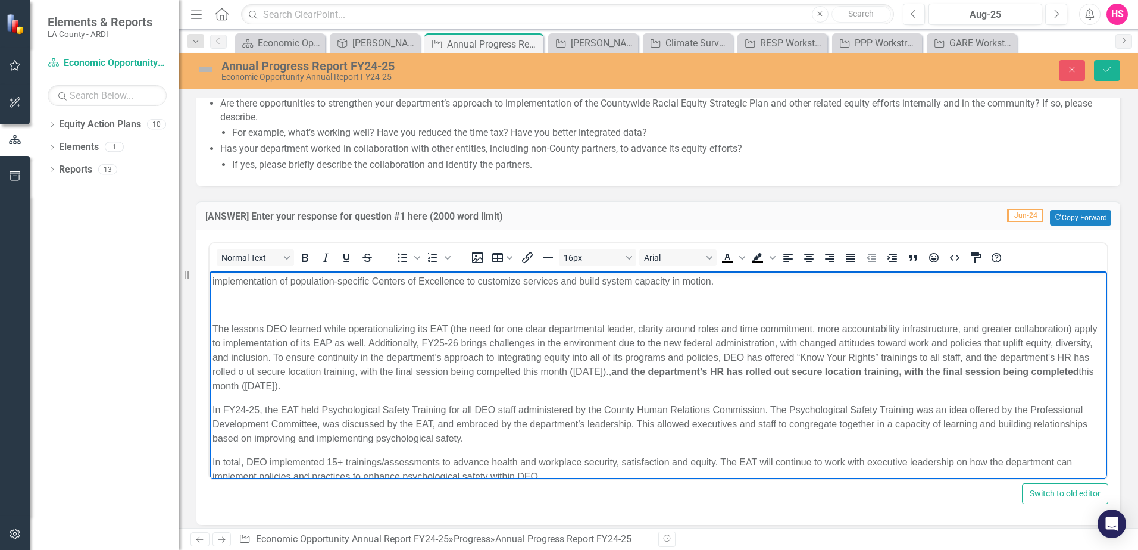
drag, startPoint x: 748, startPoint y: 382, endPoint x: 743, endPoint y: 373, distance: 10.6
click at [743, 373] on p "The lessons DEO learned while operationalizing its EAT (the need for one clear …" at bounding box center [659, 357] width 892 height 71
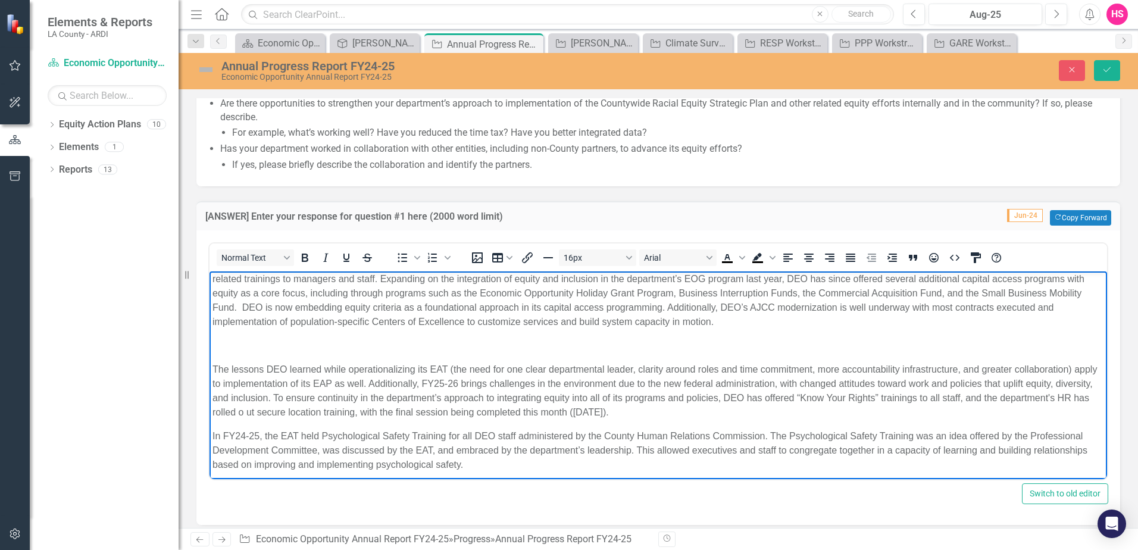
scroll to position [393, 0]
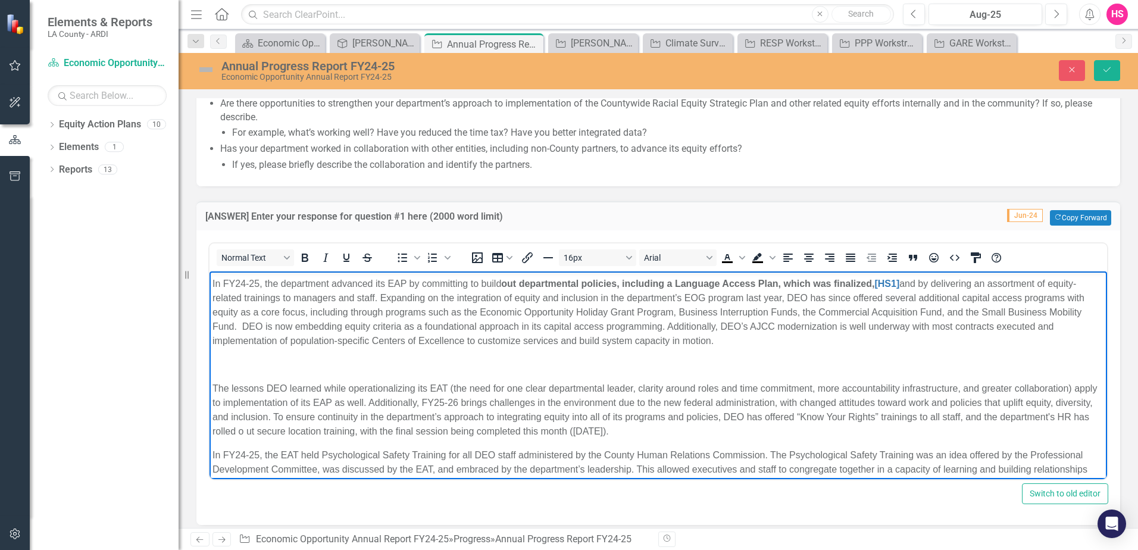
click at [648, 366] on p "Rich Text Area. Press ALT-0 for help." at bounding box center [659, 365] width 892 height 14
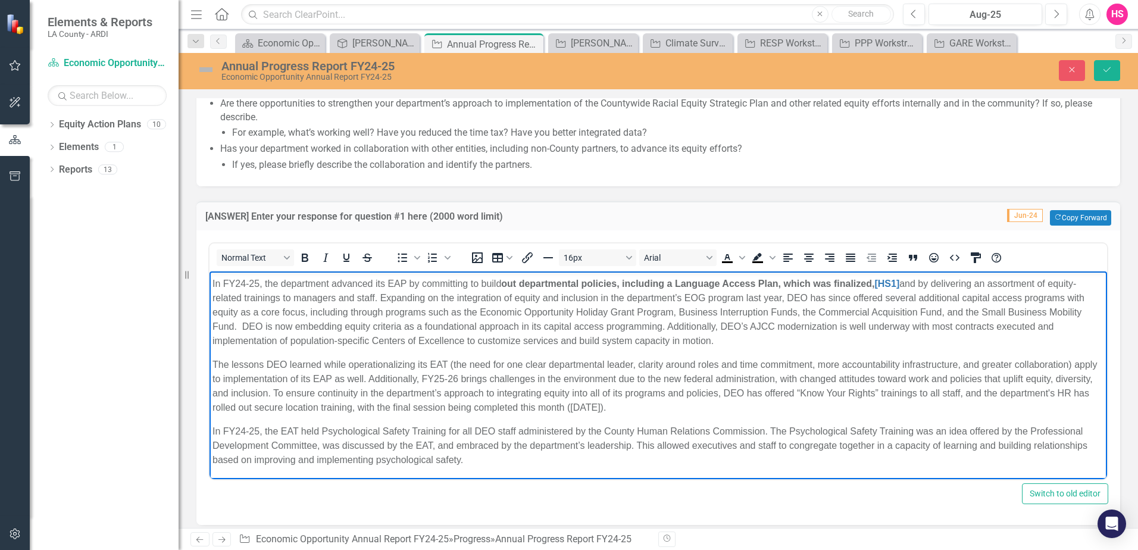
scroll to position [333, 0]
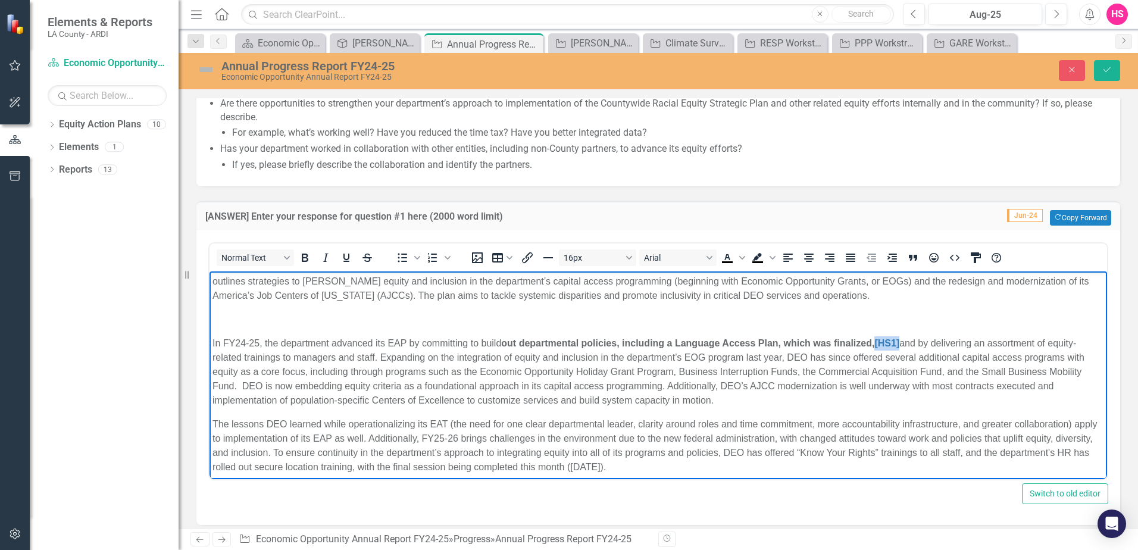
drag, startPoint x: 904, startPoint y: 345, endPoint x: 873, endPoint y: 340, distance: 31.4
click at [873, 340] on p "In FY24-25, the department advanced its EAP by committing to build out departme…" at bounding box center [659, 371] width 892 height 71
click at [298, 357] on p "In FY24-25, the department advanced its EAP by committing to build out departme…" at bounding box center [659, 371] width 892 height 71
drag, startPoint x: 875, startPoint y: 341, endPoint x: 504, endPoint y: 349, distance: 371.6
click at [504, 349] on p "In FY24-25, the department advanced its EAP by committing to build out departme…" at bounding box center [659, 371] width 892 height 71
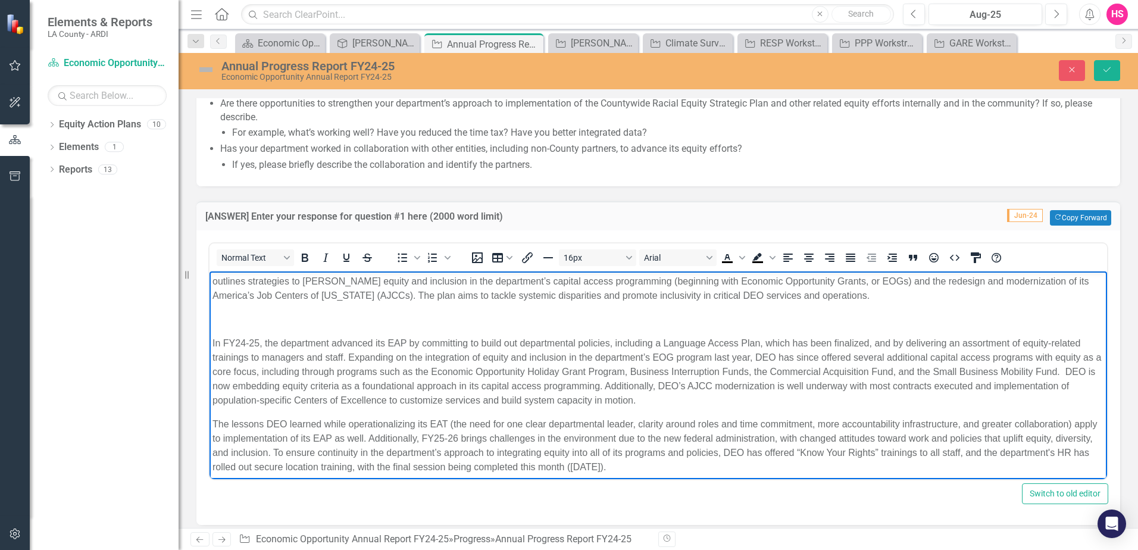
click at [612, 344] on p "In FY24-25, the department advanced its EAP by committing to build out departme…" at bounding box center [659, 371] width 892 height 71
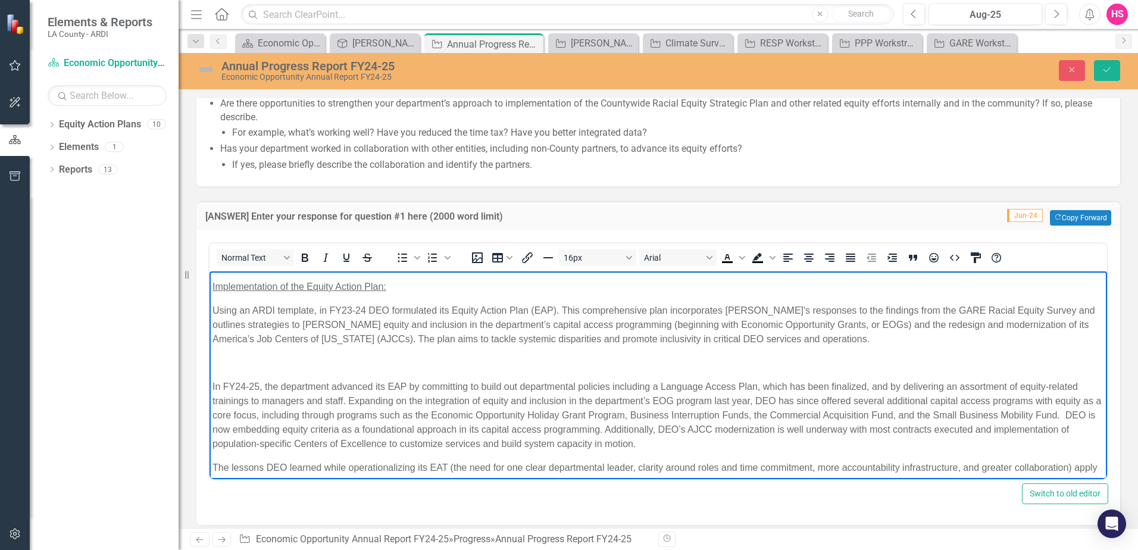
scroll to position [214, 0]
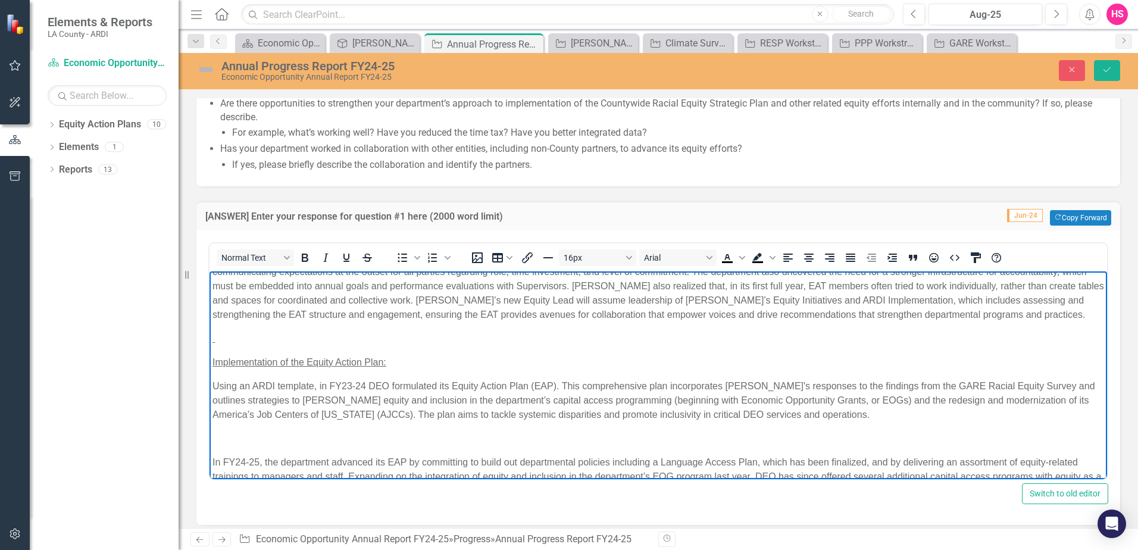
click at [660, 436] on p "Rich Text Area. Press ALT-0 for help." at bounding box center [659, 439] width 892 height 14
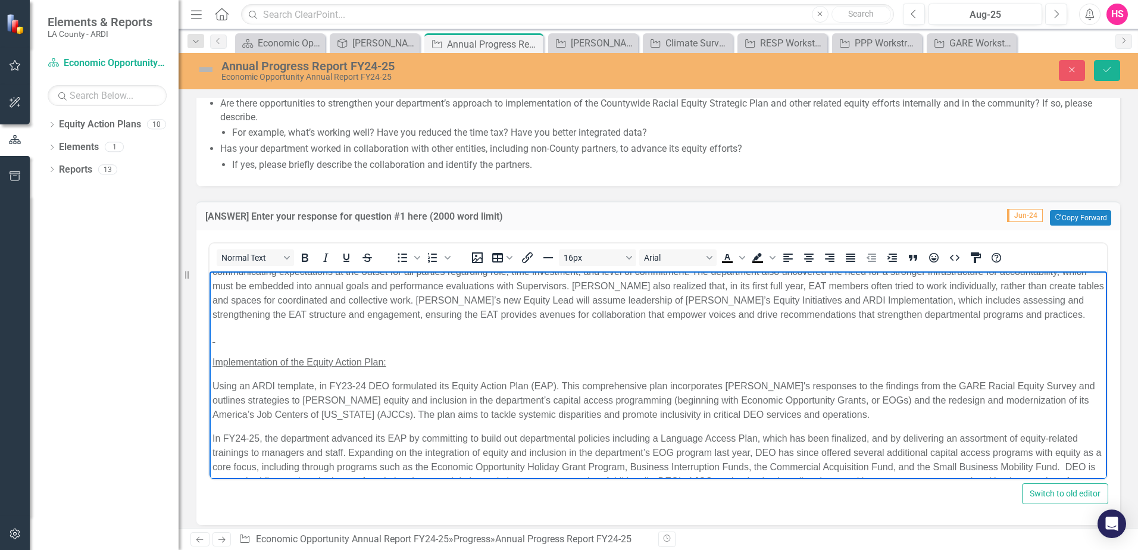
click at [542, 333] on p "Rich Text Area. Press ALT-0 for help." at bounding box center [659, 339] width 892 height 14
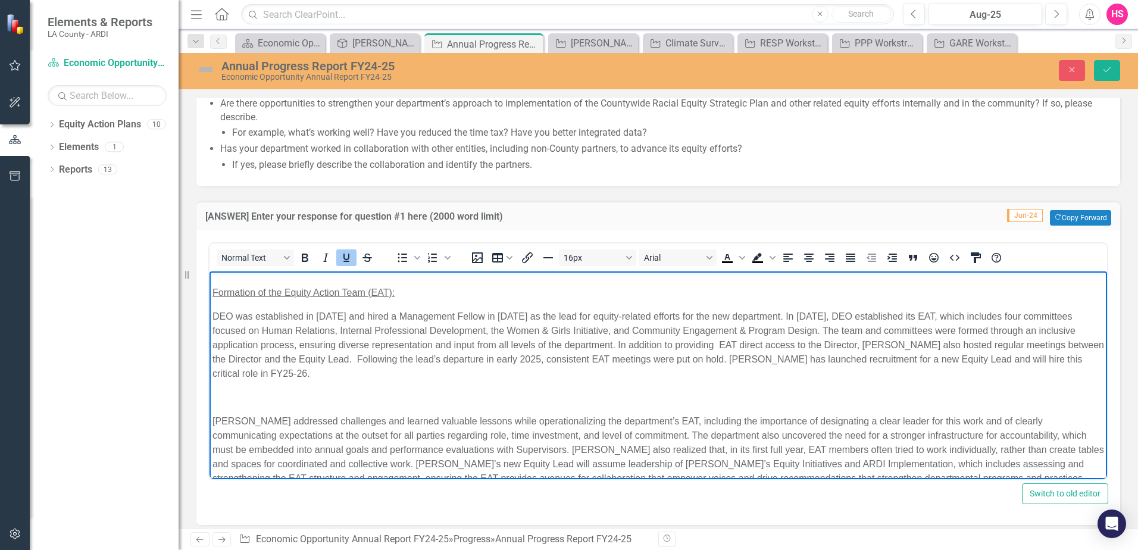
scroll to position [36, 0]
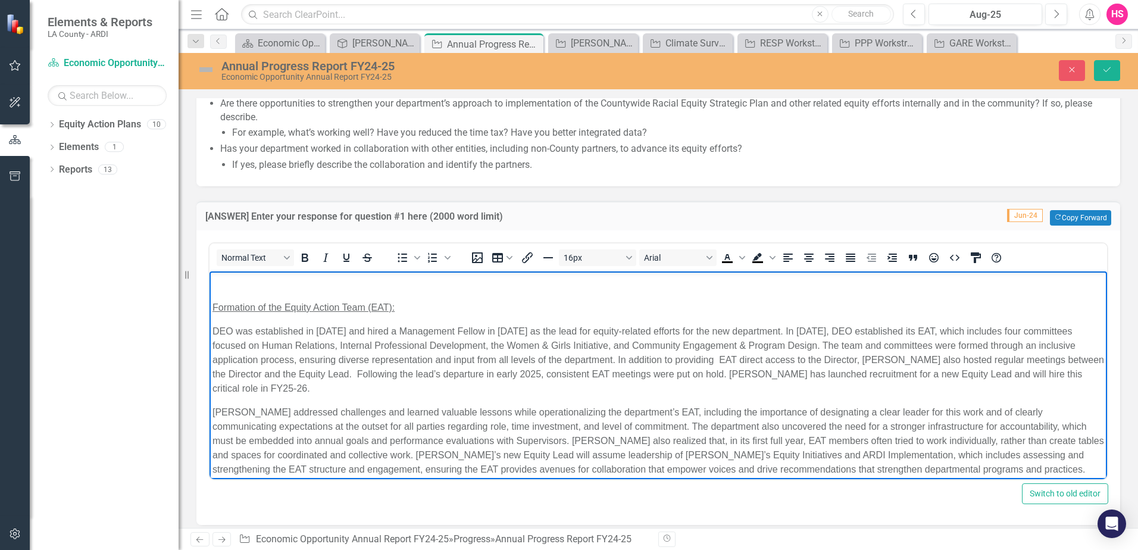
scroll to position [0, 0]
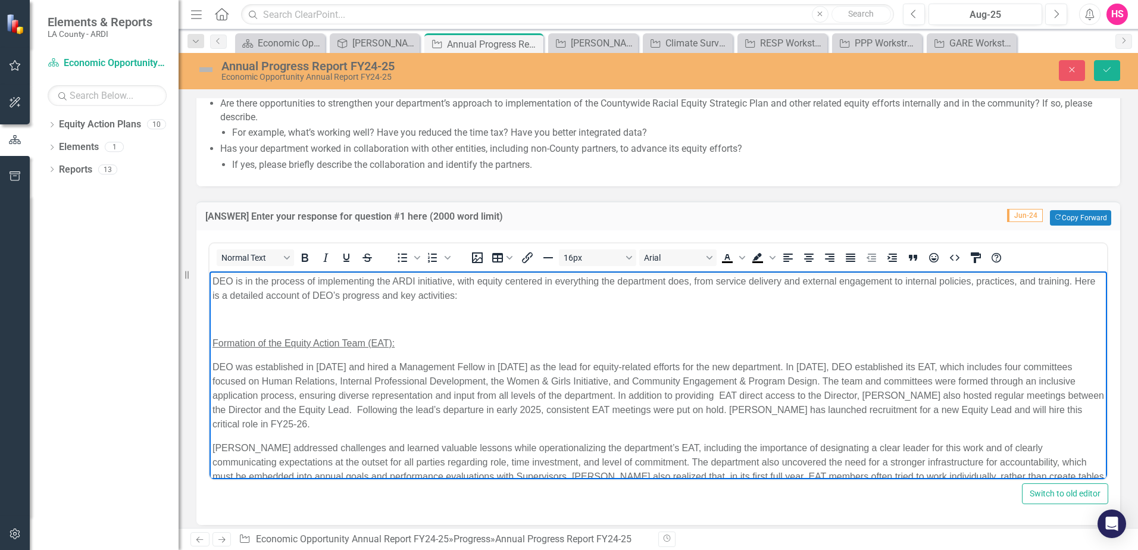
click at [381, 322] on p "Rich Text Area. Press ALT-0 for help." at bounding box center [659, 320] width 892 height 14
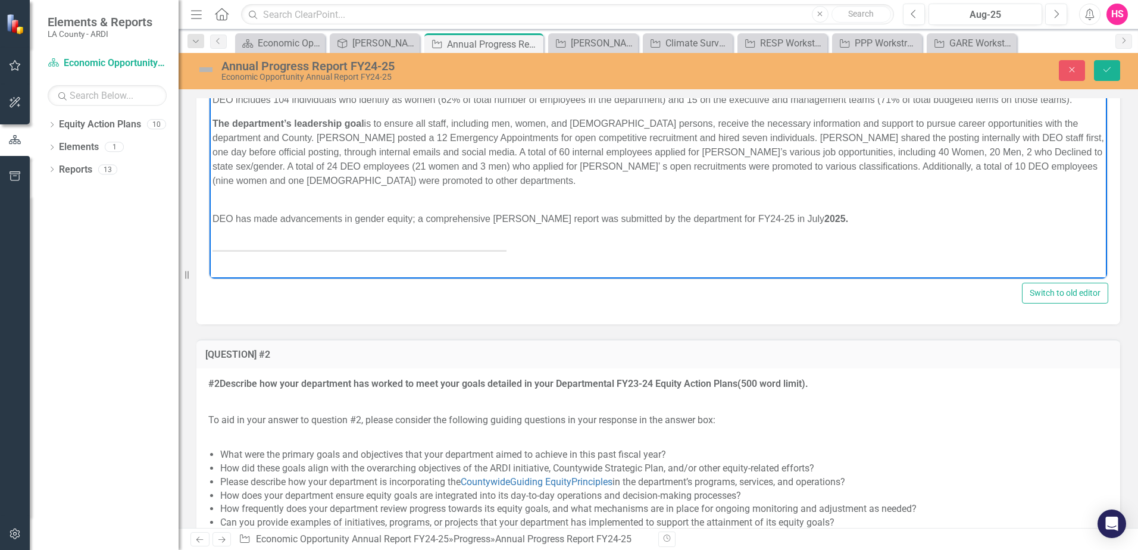
scroll to position [1429, 0]
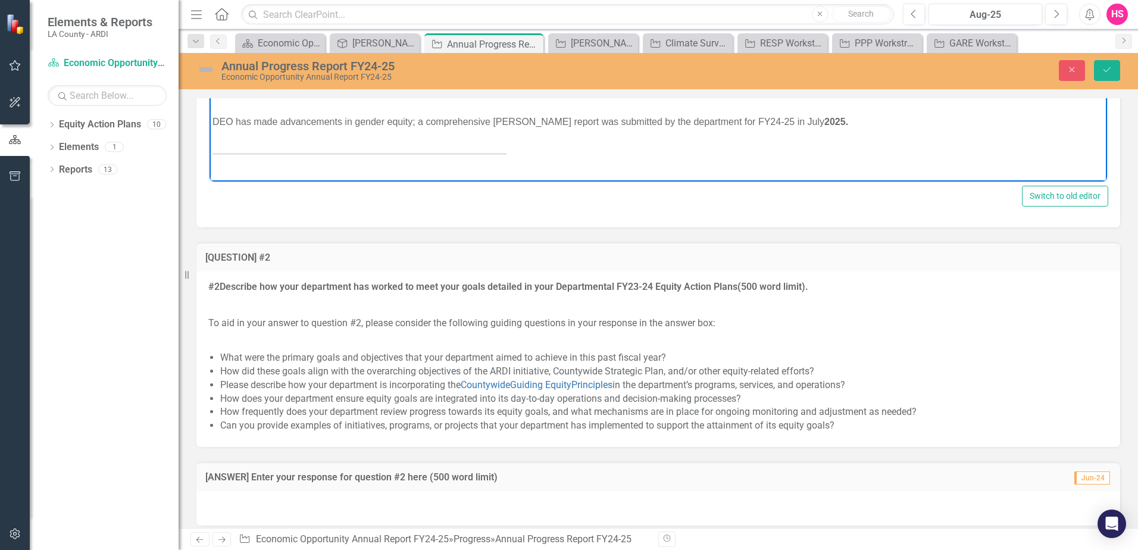
click at [543, 161] on p "Rich Text Area. Press ALT-0 for help." at bounding box center [659, 162] width 892 height 14
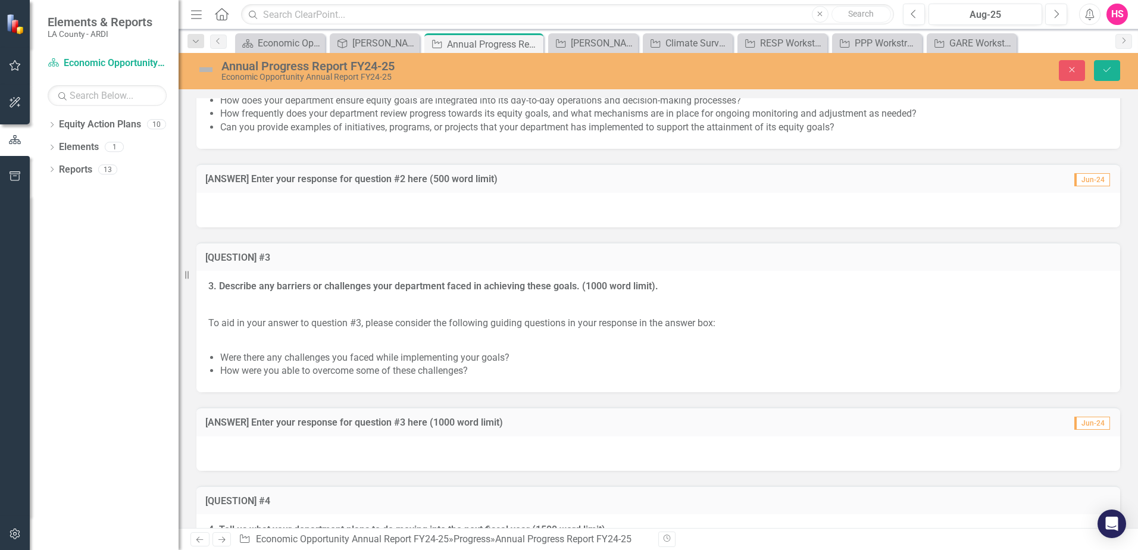
scroll to position [1726, 0]
click at [403, 213] on div at bounding box center [658, 210] width 924 height 35
click at [466, 215] on div at bounding box center [658, 210] width 924 height 35
click at [458, 208] on div at bounding box center [658, 210] width 924 height 35
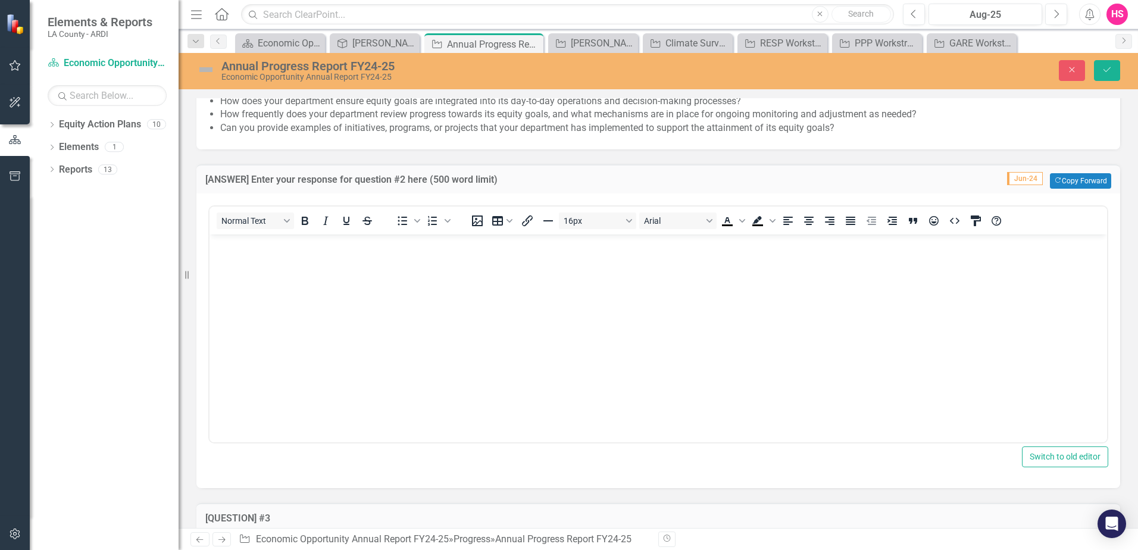
scroll to position [0, 0]
click at [382, 267] on body "Rich Text Area. Press ALT-0 for help." at bounding box center [659, 324] width 898 height 179
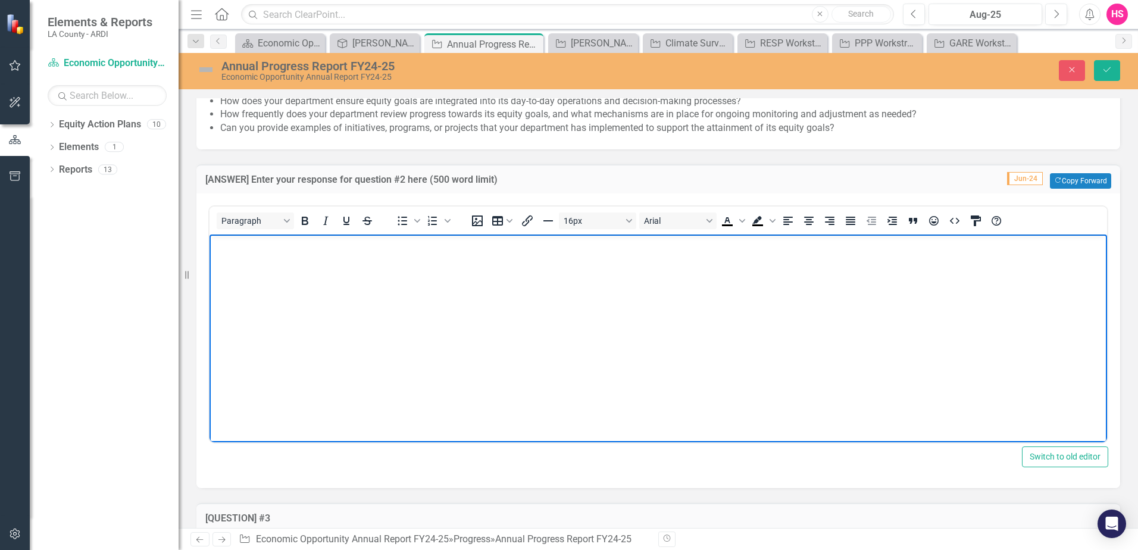
scroll to position [257, 0]
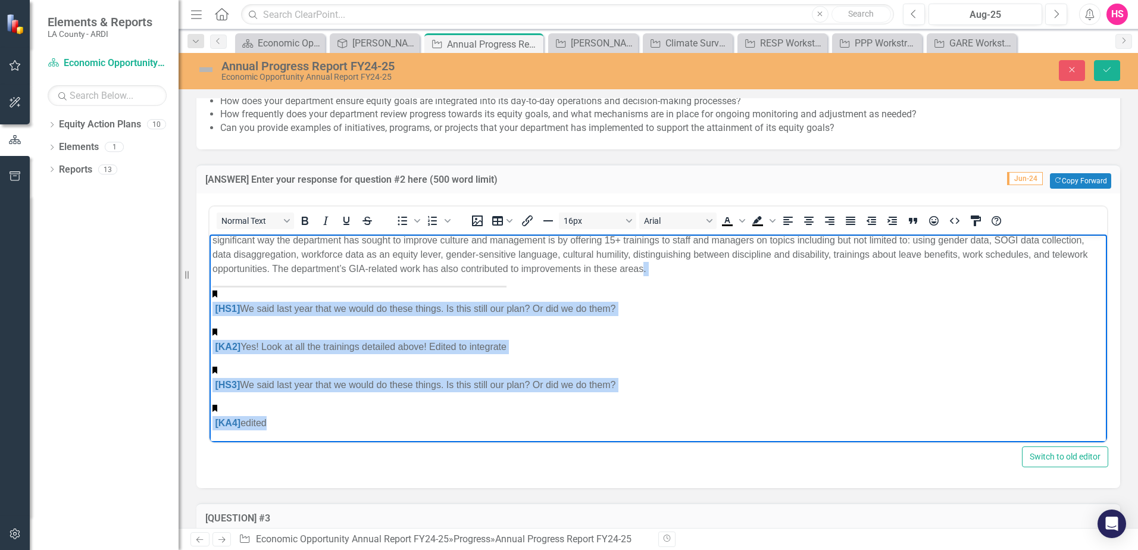
drag, startPoint x: 271, startPoint y: 426, endPoint x: 682, endPoint y: 269, distance: 439.0
click at [682, 269] on body "DEO’s EAP consists of four workstreams: GARE, PPP, RESP, and Climate Survey. GA…" at bounding box center [659, 248] width 898 height 541
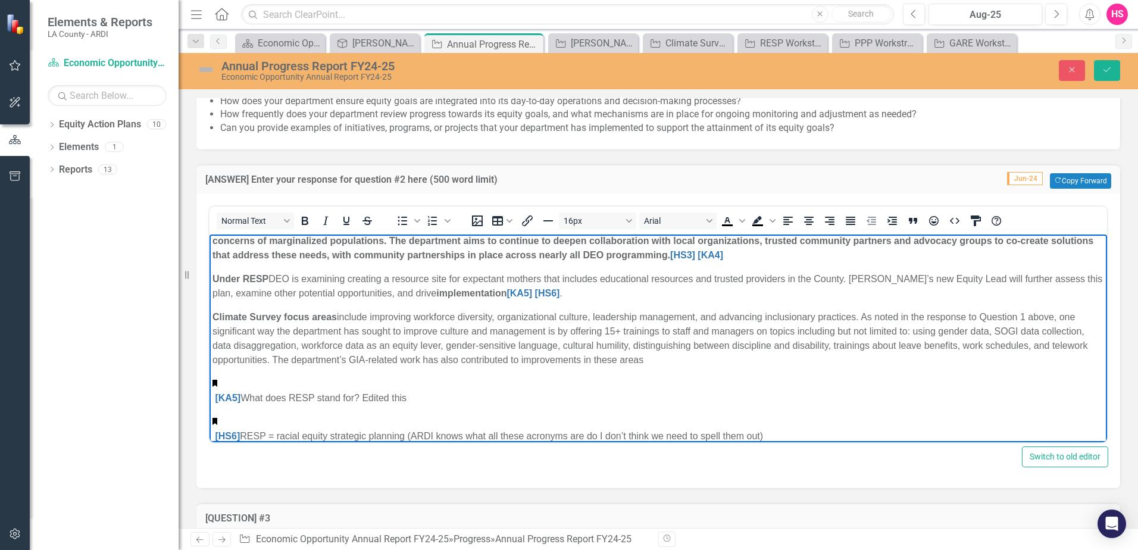
scroll to position [179, 0]
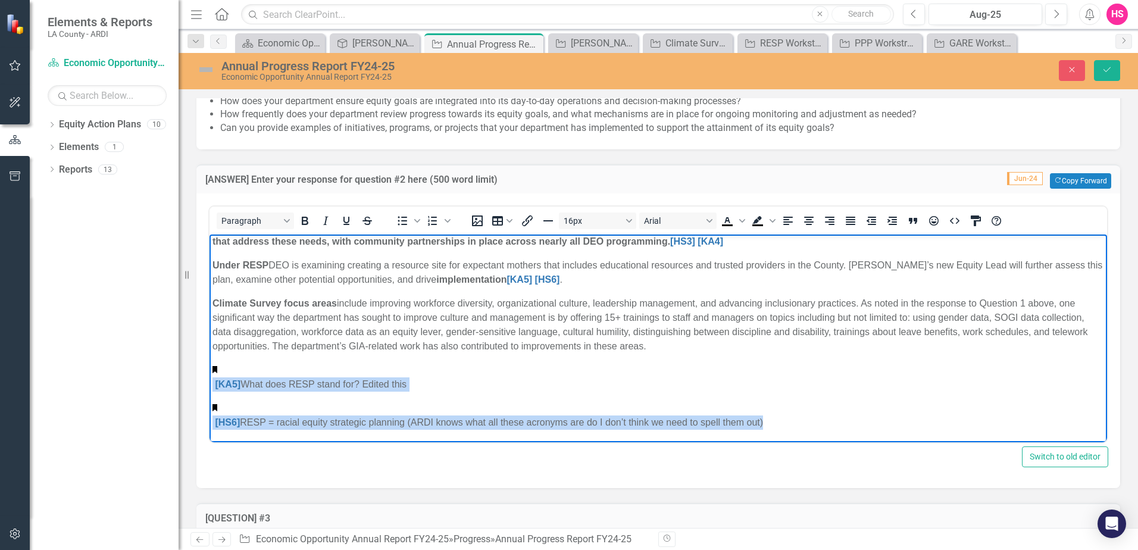
drag, startPoint x: 779, startPoint y: 427, endPoint x: 414, endPoint y: 602, distance: 404.2
click at [210, 367] on html "DEO’s EAP consists of four workstreams: GARE, PPP, RESP, and Climate Survey. GA…" at bounding box center [659, 248] width 898 height 387
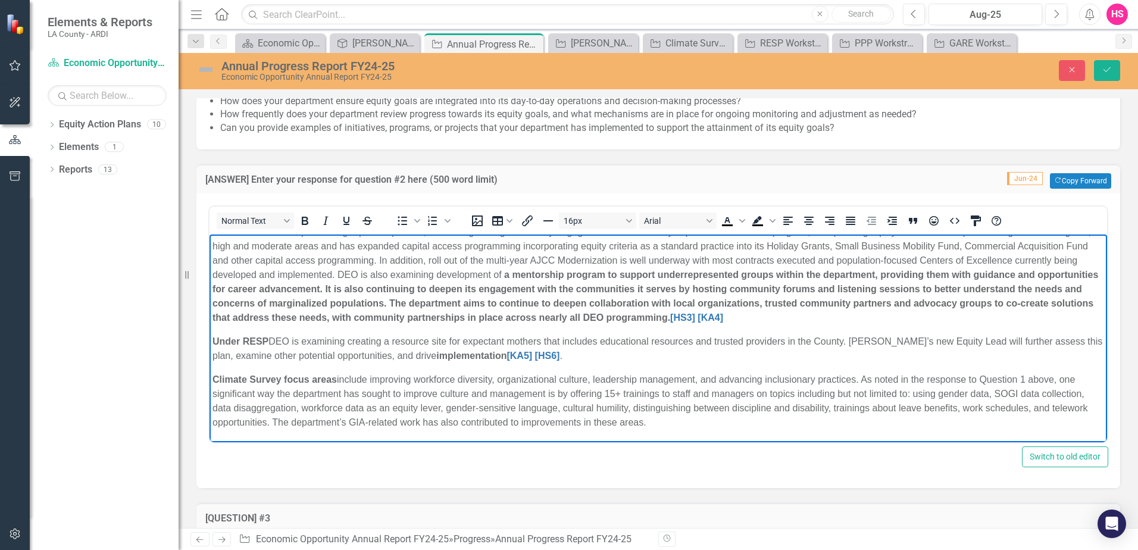
scroll to position [103, 0]
drag, startPoint x: 560, startPoint y: 356, endPoint x: 489, endPoint y: 354, distance: 70.9
click at [489, 354] on p "Under RESP DEO is examining creating a resource site for expectant mothers that…" at bounding box center [659, 349] width 892 height 29
drag, startPoint x: 870, startPoint y: 318, endPoint x: 807, endPoint y: 314, distance: 63.8
click at [807, 314] on p "PPP focus area is implementing equitable policies, and strengthening community …" at bounding box center [659, 275] width 892 height 100
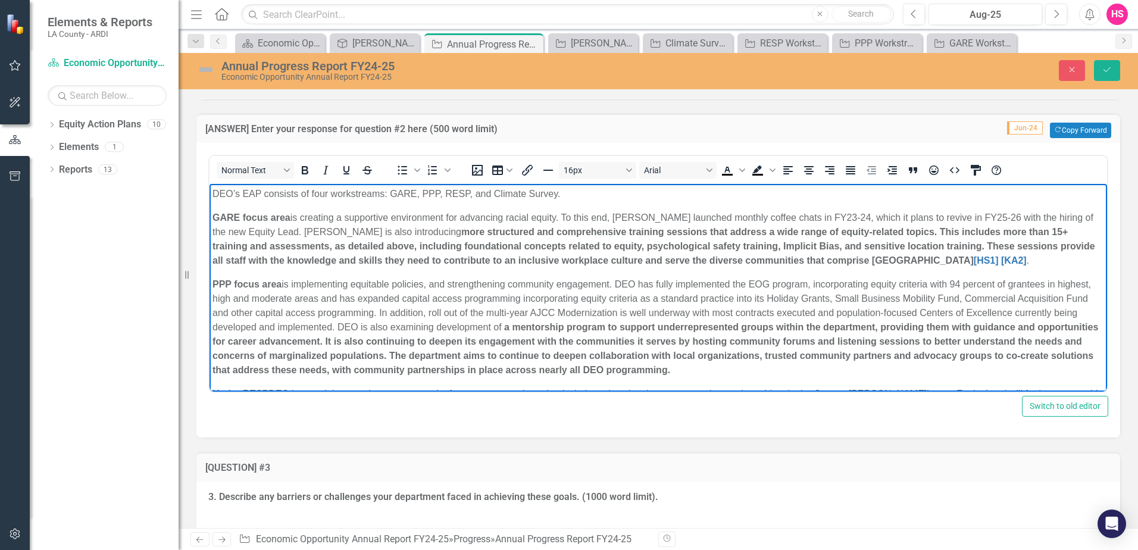
scroll to position [1845, 0]
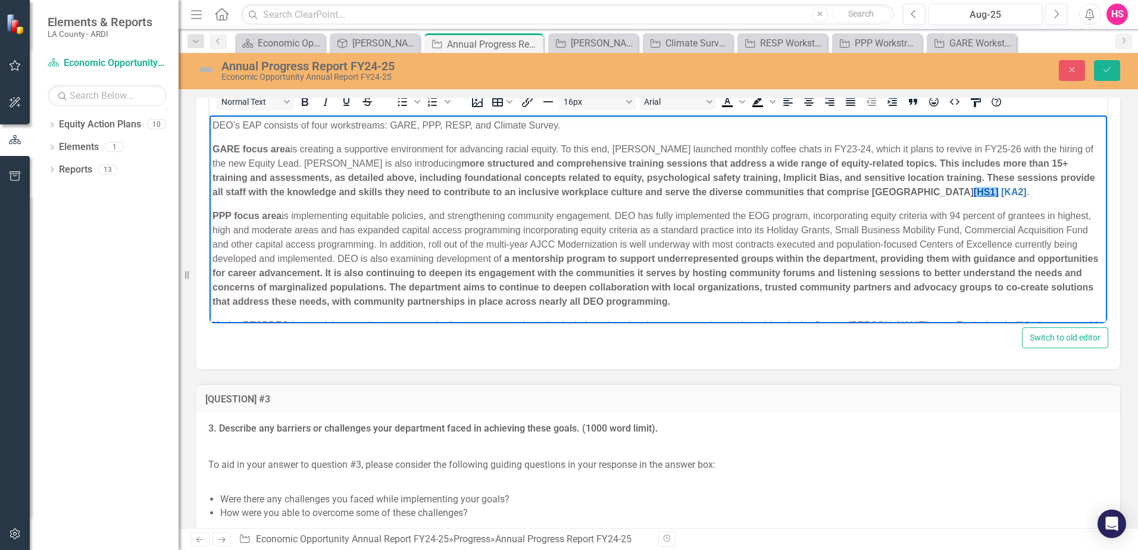
drag, startPoint x: 952, startPoint y: 193, endPoint x: 885, endPoint y: 196, distance: 67.9
click at [885, 196] on p "GARE focus area is creating a supportive environment for advancing racial equit…" at bounding box center [659, 170] width 892 height 57
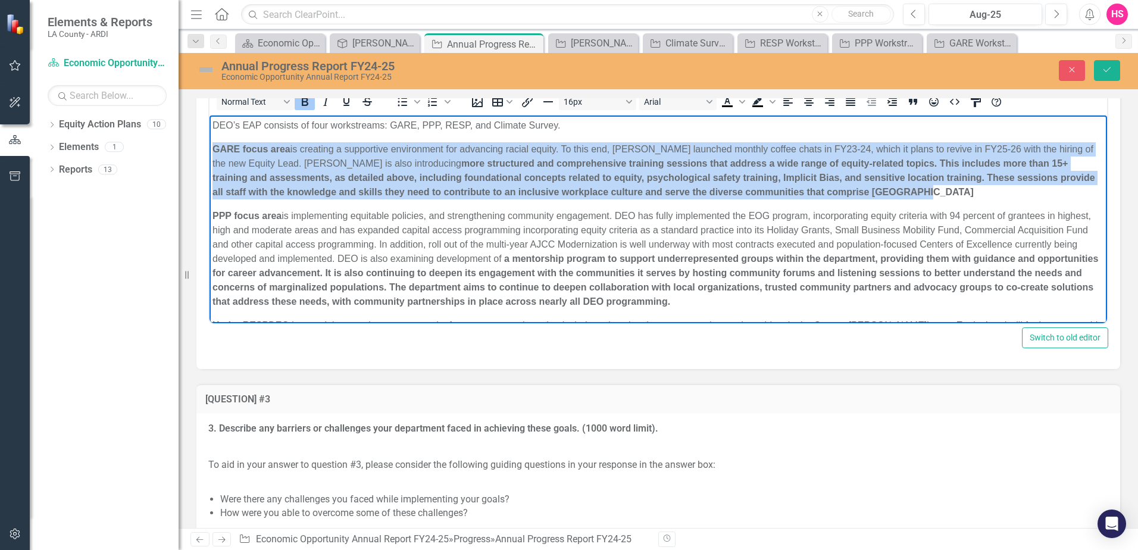
drag, startPoint x: 886, startPoint y: 191, endPoint x: 418, endPoint y: 271, distance: 475.3
click at [210, 153] on html "DEO’s EAP consists of four workstreams: GARE, PPP, RESP, and Climate Survey. GA…" at bounding box center [659, 270] width 898 height 311
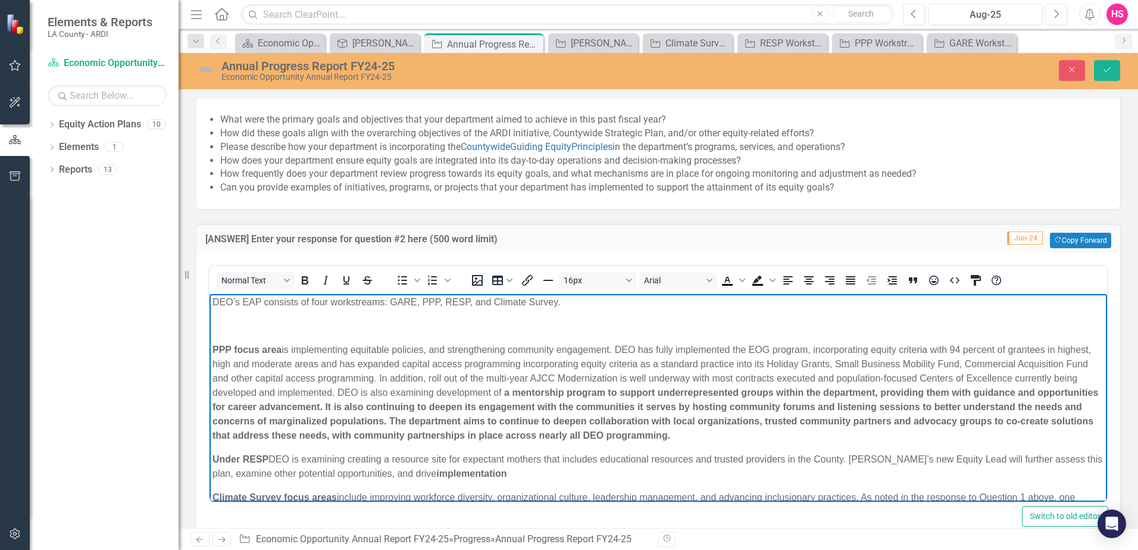
scroll to position [0, 0]
click at [329, 321] on p "Rich Text Area. Press ALT-0 for help." at bounding box center [659, 328] width 892 height 14
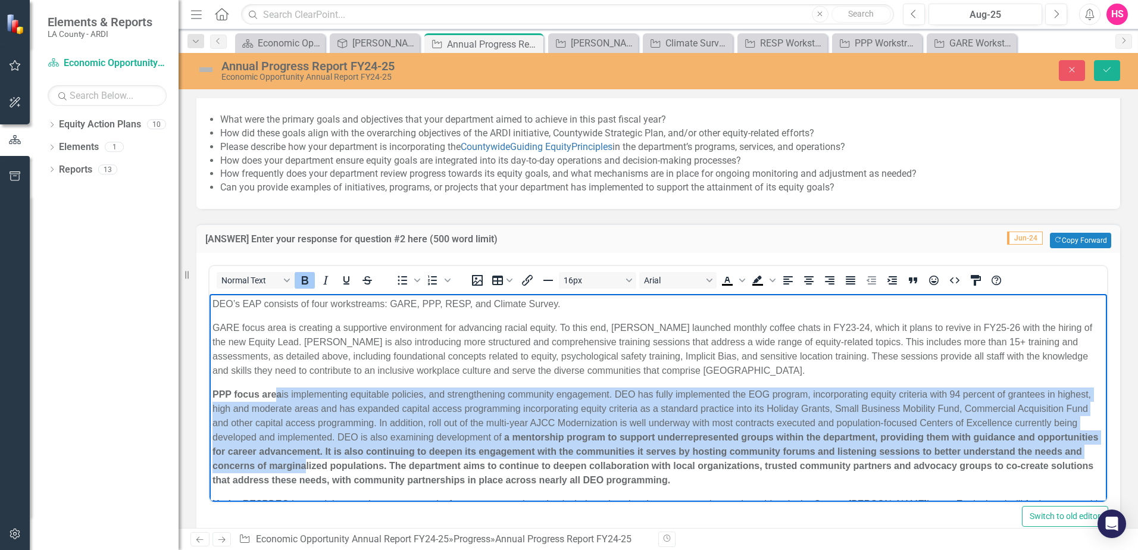
drag, startPoint x: 276, startPoint y: 380, endPoint x: 426, endPoint y: 469, distance: 175.1
click at [426, 469] on body "DEO’s EAP consists of four workstreams: GARE, PPP, RESP, and Climate Survey. GA…" at bounding box center [659, 449] width 898 height 311
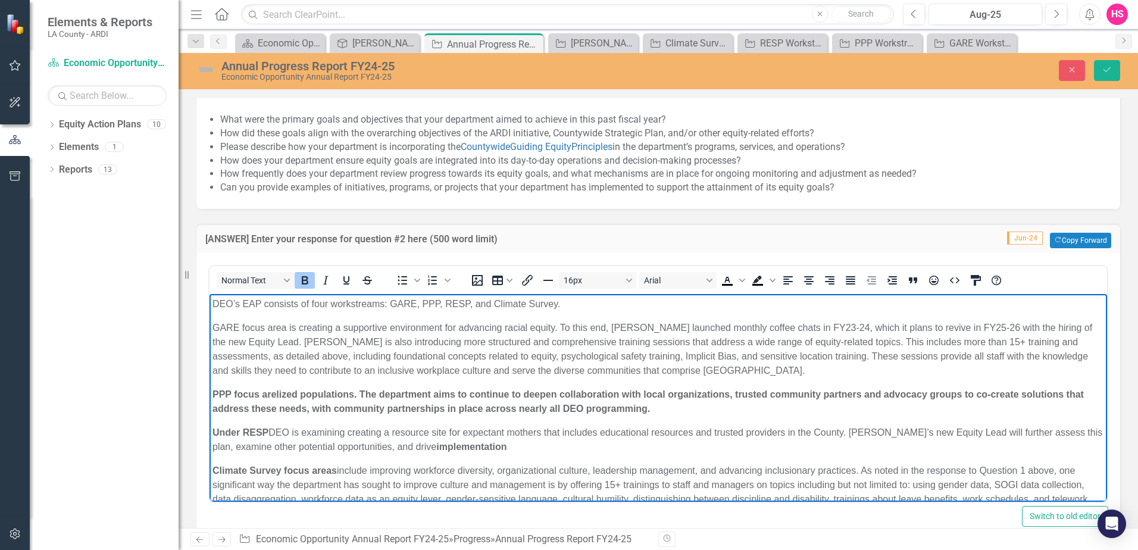
scroll to position [32, 0]
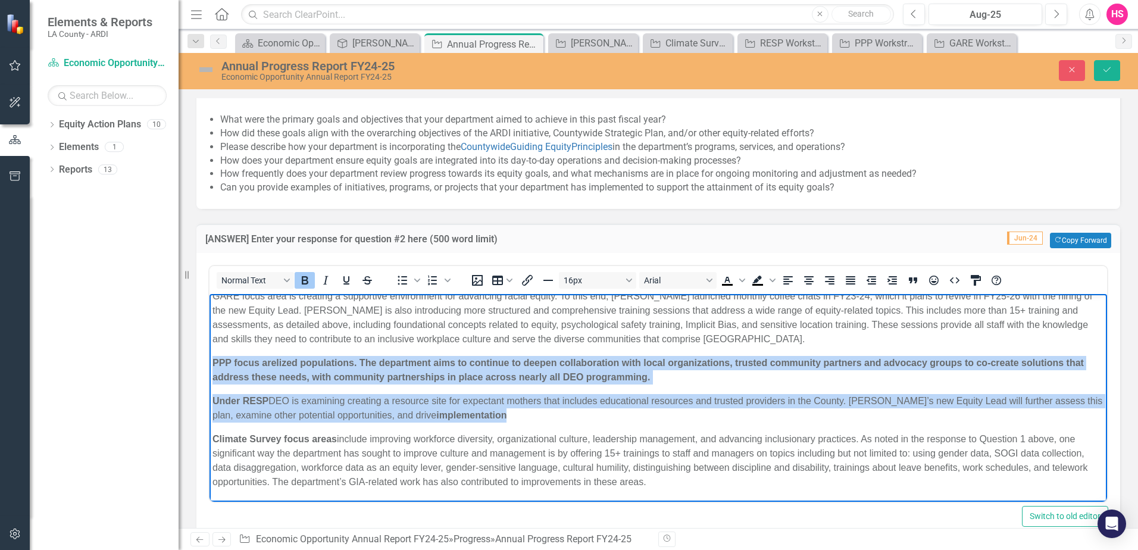
drag, startPoint x: 505, startPoint y: 415, endPoint x: 398, endPoint y: 657, distance: 264.1
click at [210, 362] on html "DEO’s EAP consists of four workstreams: GARE, PPP, RESP, and Climate Survey. GA…" at bounding box center [659, 382] width 898 height 239
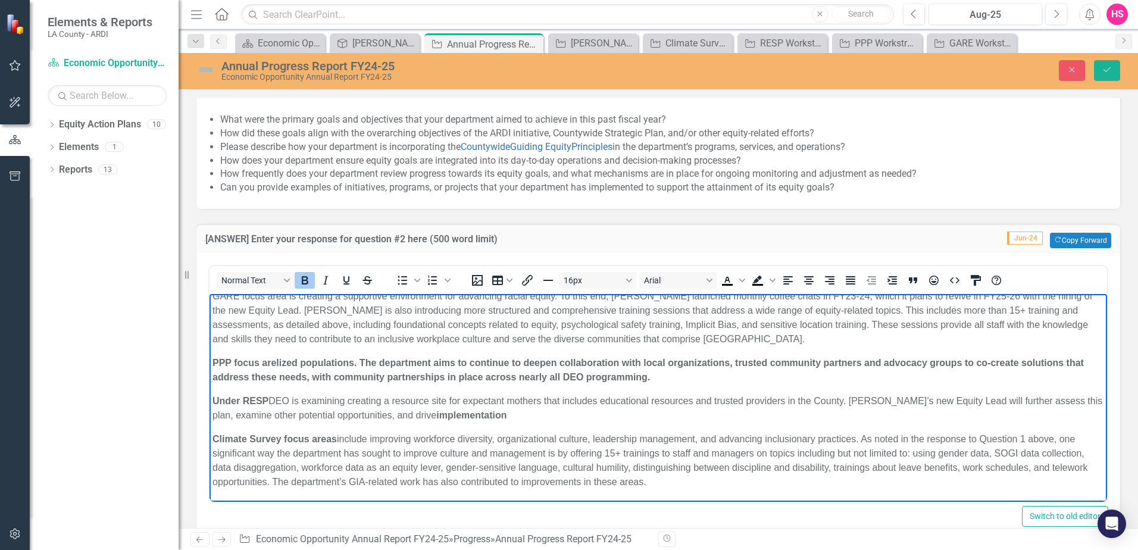
scroll to position [0, 0]
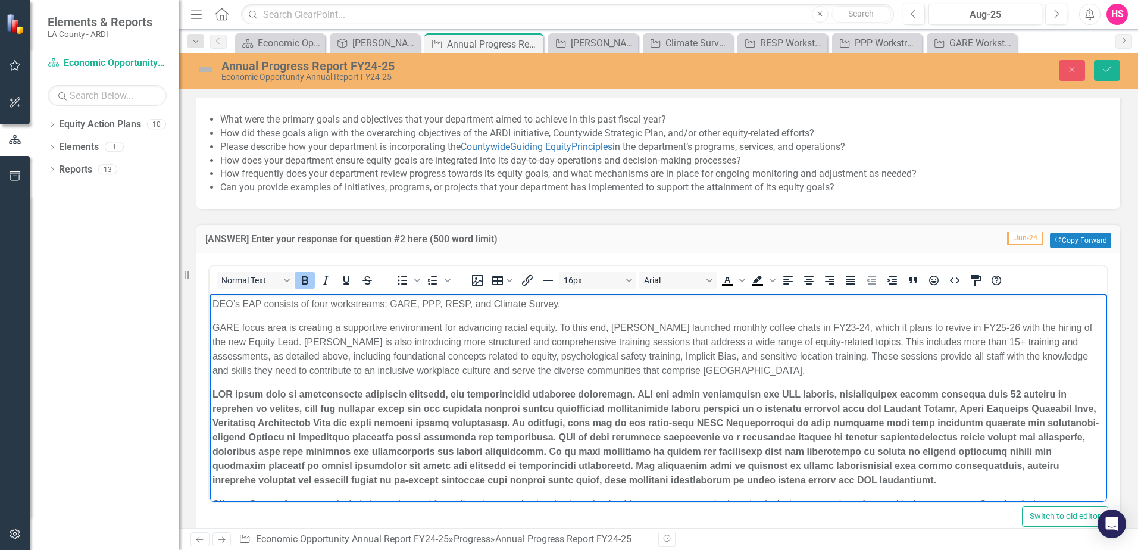
drag, startPoint x: 1074, startPoint y: 480, endPoint x: 415, endPoint y: 674, distance: 687.0
click at [210, 399] on html "DEO’s EAP consists of four workstreams: GARE, PPP, RESP, and Climate Survey. GA…" at bounding box center [659, 430] width 898 height 273
click at [301, 286] on icon "Bold" at bounding box center [305, 280] width 14 height 14
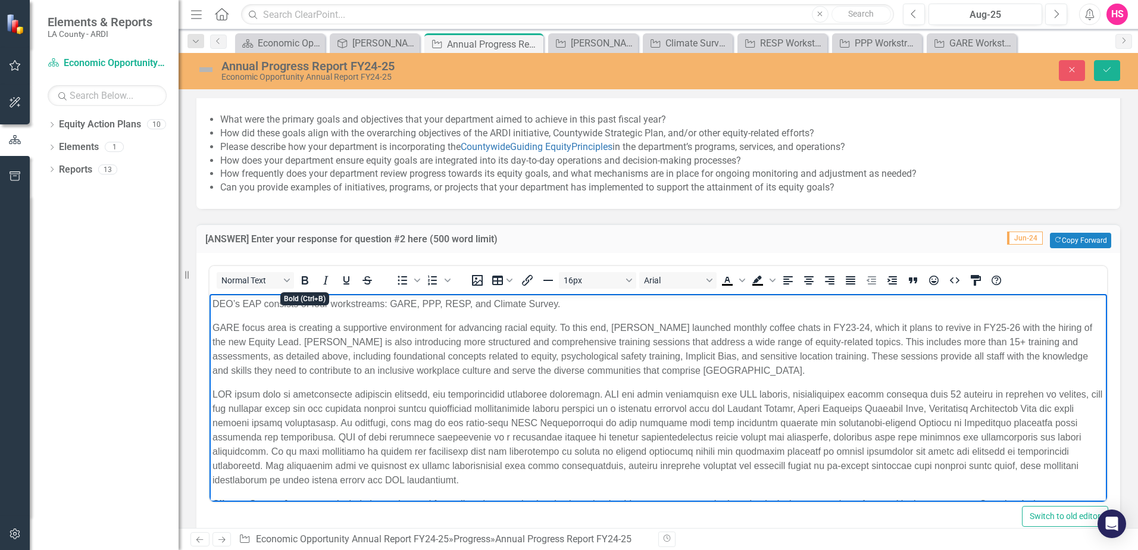
click at [340, 420] on p "Rich Text Area. Press ALT-0 for help." at bounding box center [659, 438] width 892 height 100
click at [631, 483] on p "Rich Text Area. Press ALT-0 for help." at bounding box center [659, 438] width 892 height 100
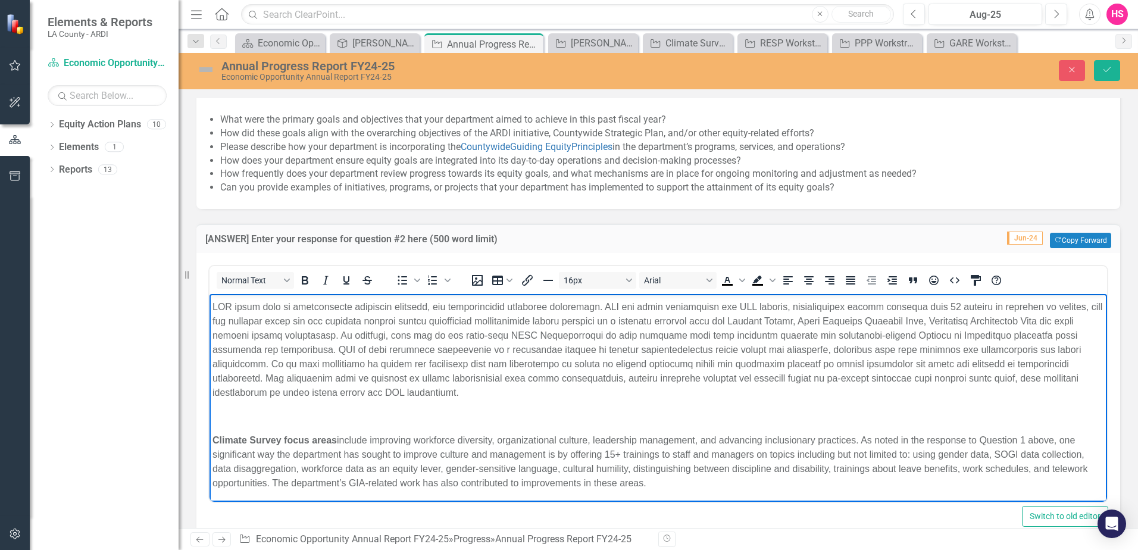
scroll to position [89, 0]
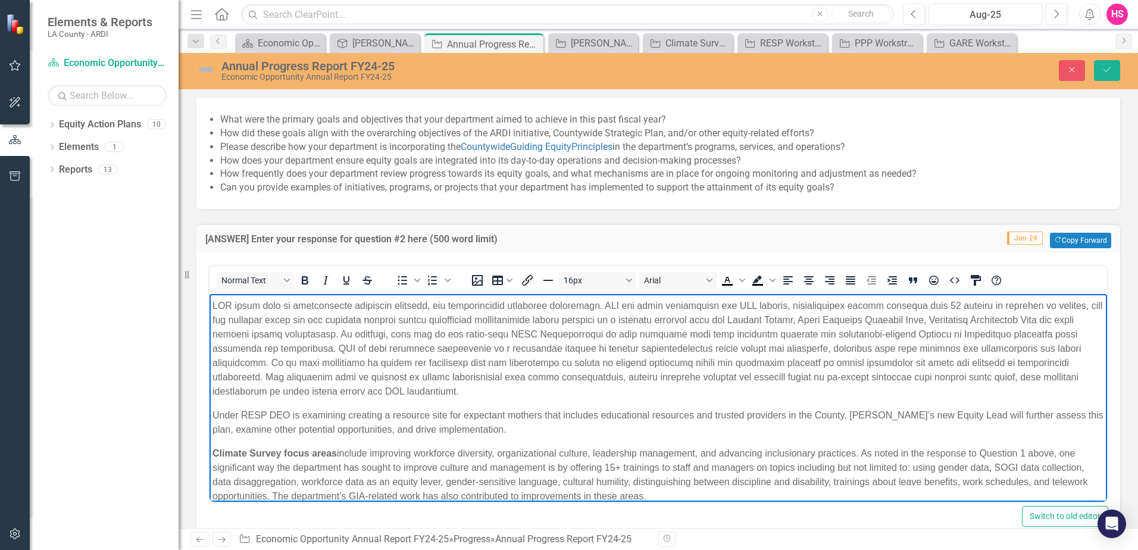
click at [266, 414] on p "Under RESP DEO is examining creating a resource site for expectant mothers that…" at bounding box center [659, 422] width 892 height 29
drag, startPoint x: 264, startPoint y: 412, endPoint x: 212, endPoint y: 419, distance: 52.8
click at [212, 419] on body "DEO’s EAP consists of four workstreams: GARE, PPP, RESP, and Climate Survey. GA…" at bounding box center [659, 360] width 898 height 311
drag, startPoint x: 302, startPoint y: 282, endPoint x: 95, endPoint y: 13, distance: 339.6
click at [302, 282] on icon "Bold" at bounding box center [305, 280] width 14 height 14
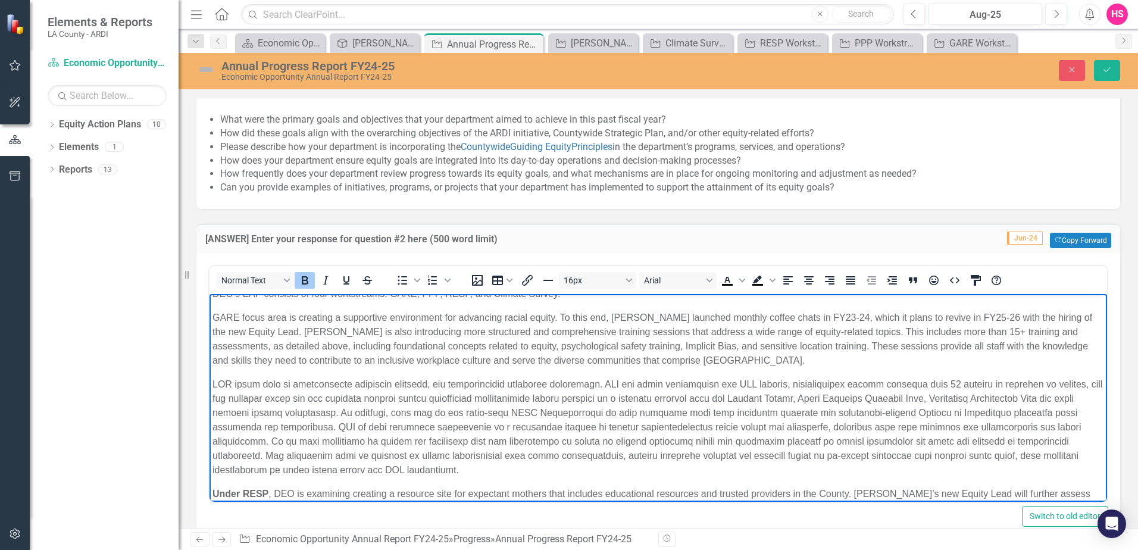
scroll to position [0, 0]
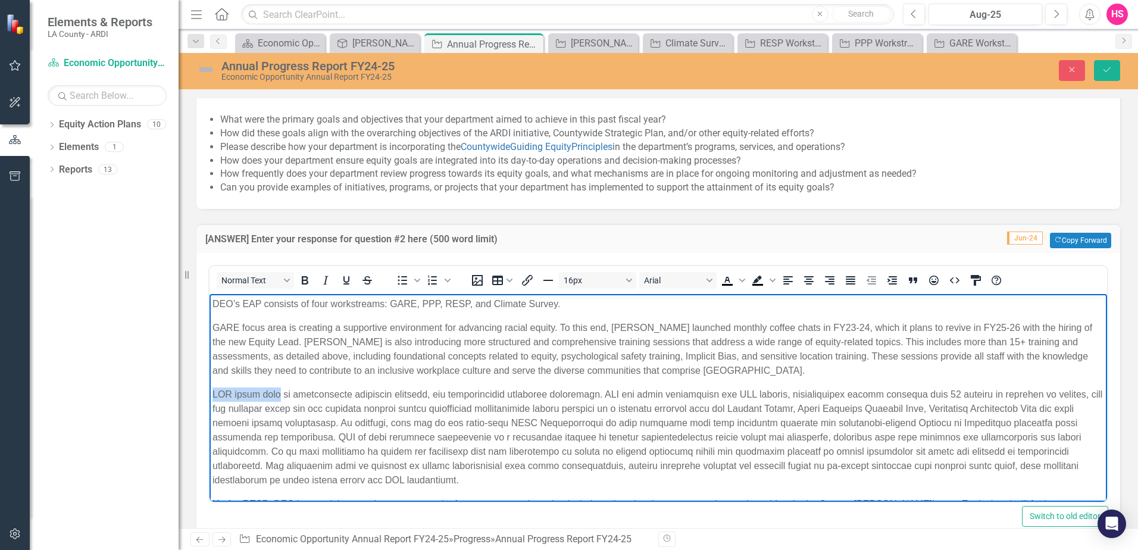
drag, startPoint x: 277, startPoint y: 395, endPoint x: 215, endPoint y: 394, distance: 62.5
click at [215, 394] on p "Rich Text Area. Press ALT-0 for help." at bounding box center [659, 438] width 892 height 100
click at [305, 279] on icon "Bold" at bounding box center [305, 280] width 14 height 14
drag, startPoint x: 283, startPoint y: 326, endPoint x: 269, endPoint y: 326, distance: 14.3
click at [269, 326] on p "GARE focus area is creating a supportive environment for advancing racial equit…" at bounding box center [659, 349] width 892 height 57
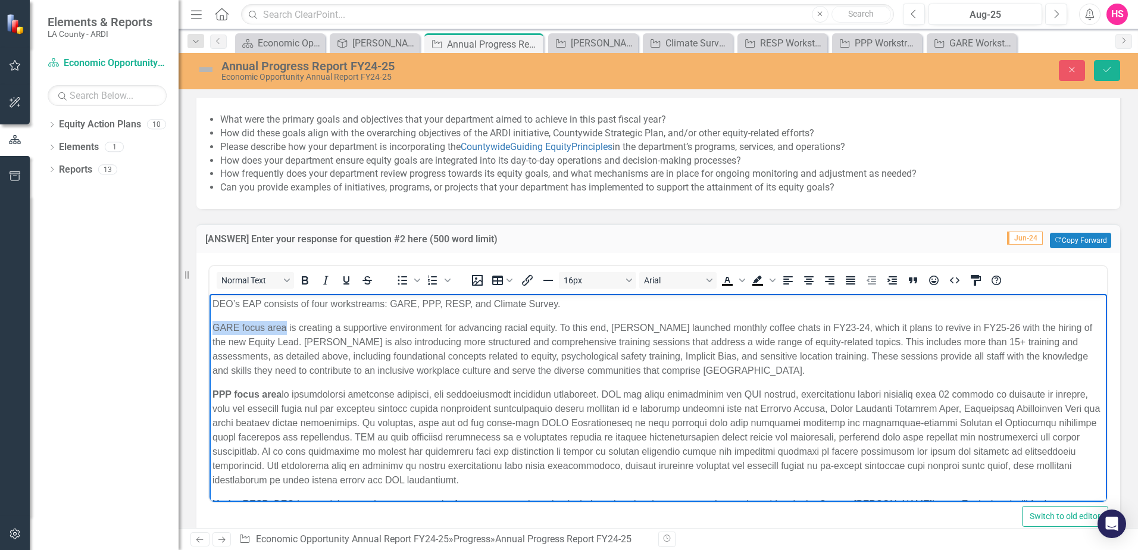
drag, startPoint x: 285, startPoint y: 324, endPoint x: 207, endPoint y: 329, distance: 77.5
click at [210, 329] on html "DEO’s EAP consists of four workstreams: GARE, PPP, RESP, and Climate Survey. GA…" at bounding box center [659, 449] width 898 height 311
click at [307, 283] on icon "Bold" at bounding box center [305, 280] width 7 height 8
click at [344, 358] on p "GARE focus area is creating a supportive environment for advancing racial equit…" at bounding box center [659, 349] width 892 height 57
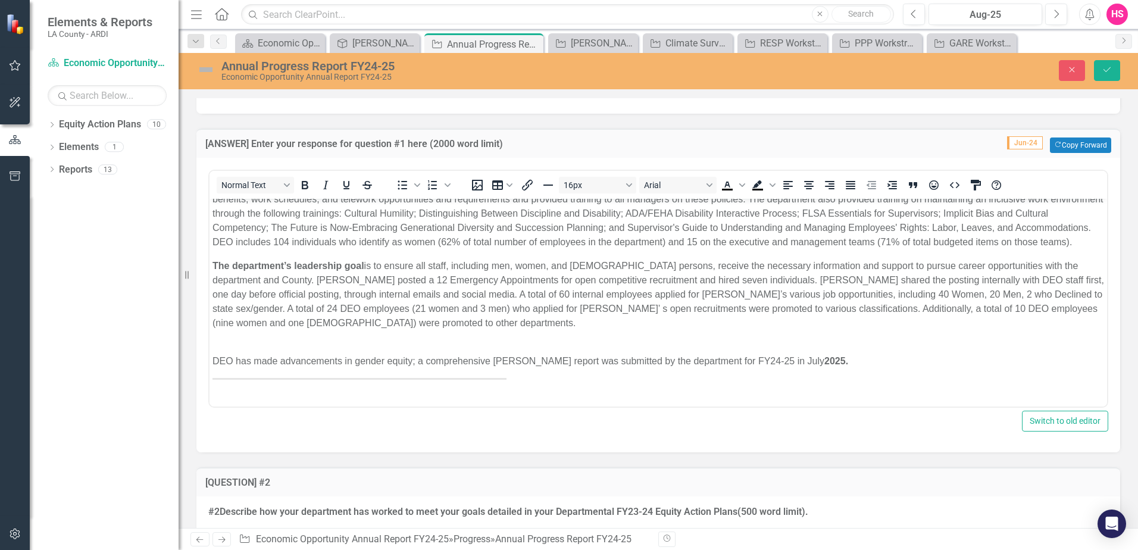
scroll to position [1191, 0]
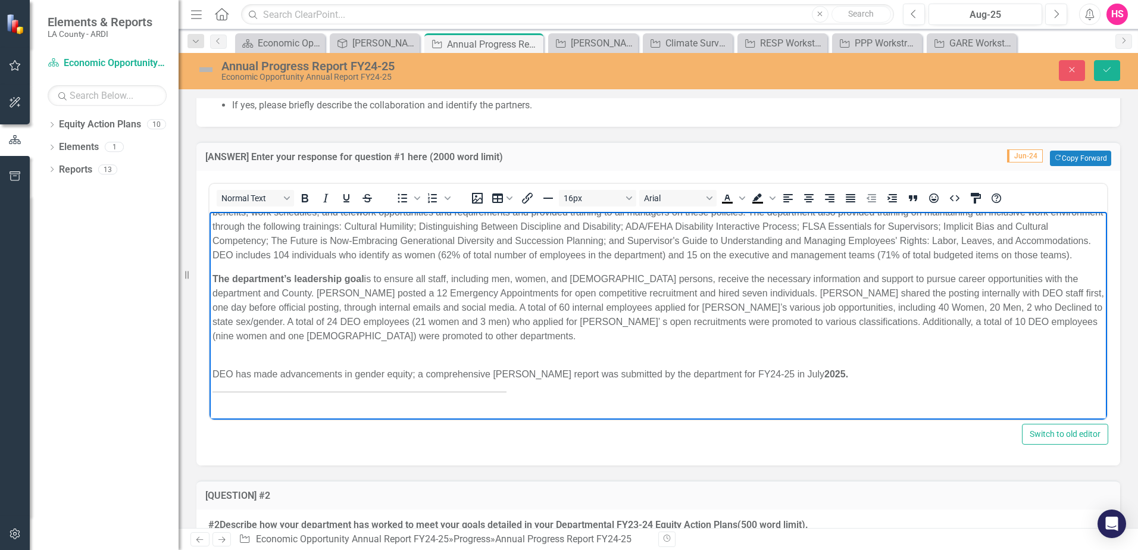
click at [558, 405] on p "Rich Text Area. Press ALT-0 for help." at bounding box center [659, 400] width 892 height 14
drag, startPoint x: 514, startPoint y: 396, endPoint x: 208, endPoint y: 390, distance: 305.5
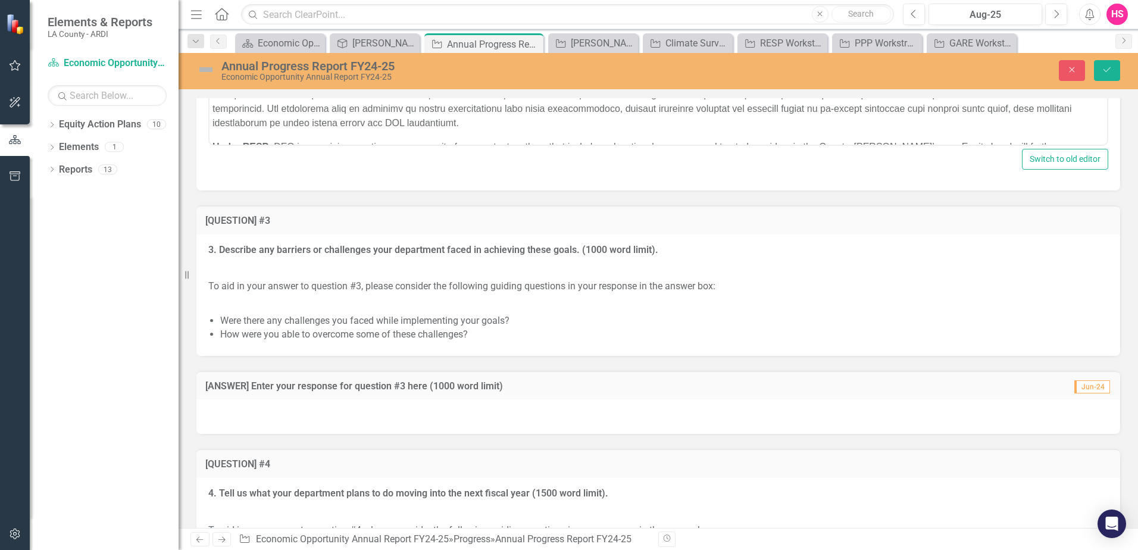
scroll to position [2084, 0]
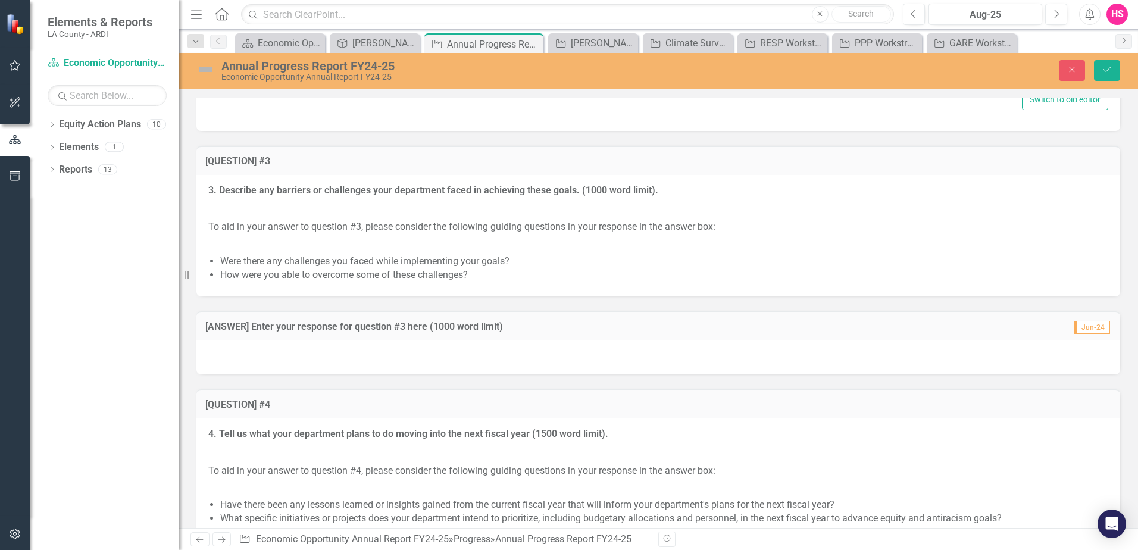
drag, startPoint x: 396, startPoint y: 349, endPoint x: 391, endPoint y: 352, distance: 6.4
click at [396, 349] on div at bounding box center [658, 357] width 924 height 35
click at [379, 357] on div at bounding box center [658, 357] width 924 height 35
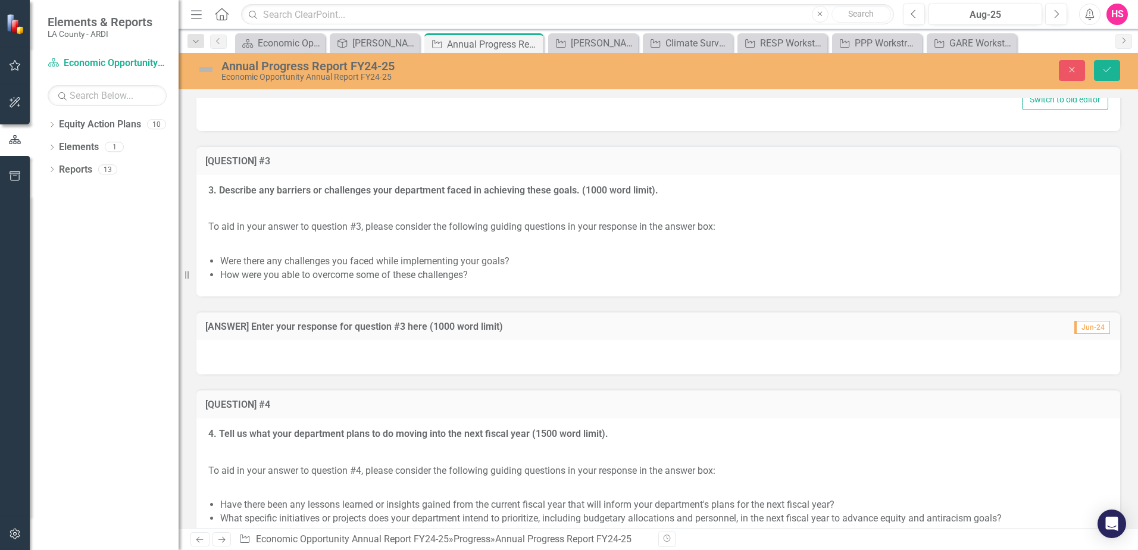
click at [321, 352] on div at bounding box center [658, 357] width 924 height 35
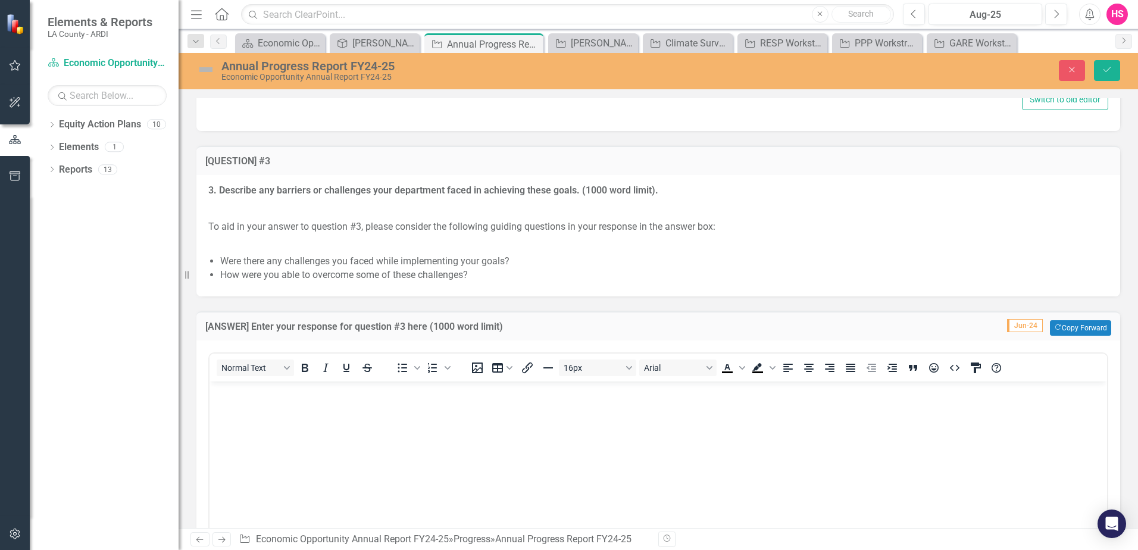
scroll to position [0, 0]
click at [298, 411] on body "Rich Text Area. Press ALT-0 for help." at bounding box center [659, 470] width 898 height 179
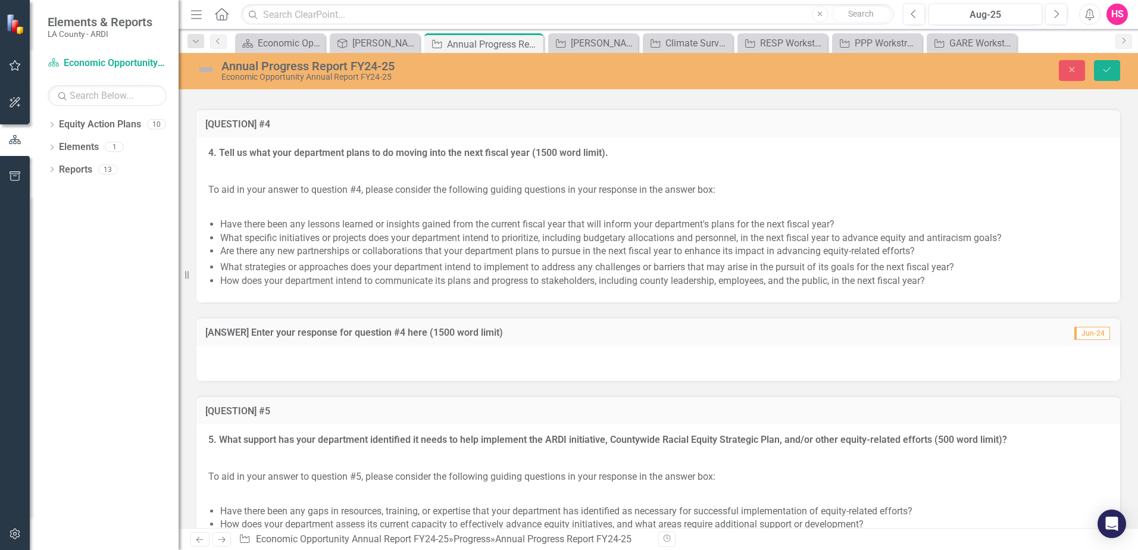
scroll to position [2654, 0]
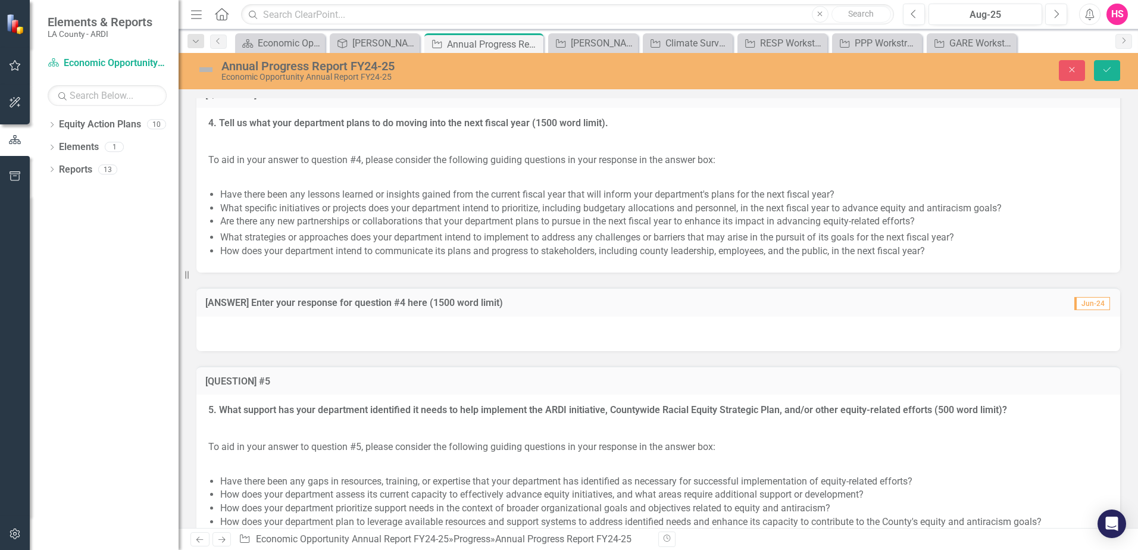
click at [382, 341] on div at bounding box center [658, 334] width 924 height 35
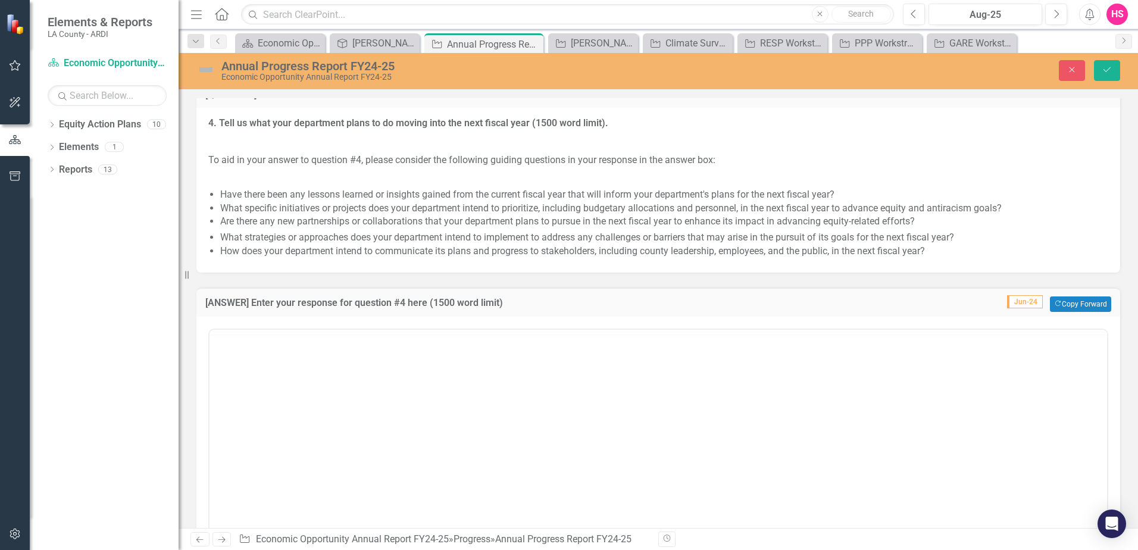
scroll to position [0, 0]
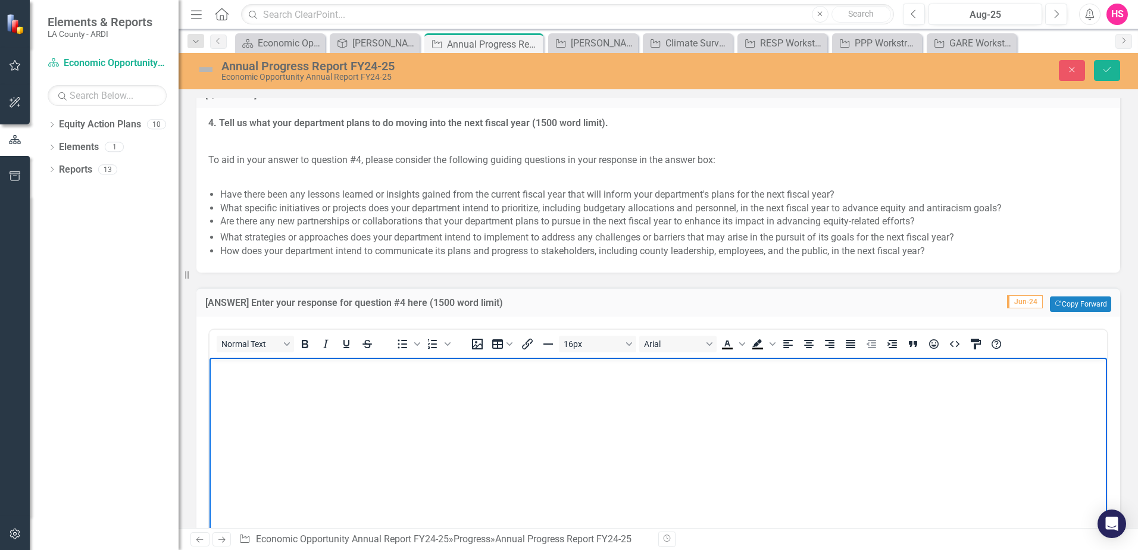
click at [314, 391] on body "Rich Text Area. Press ALT-0 for help." at bounding box center [659, 447] width 898 height 179
paste body "Rich Text Area. Press ALT-0 for help."
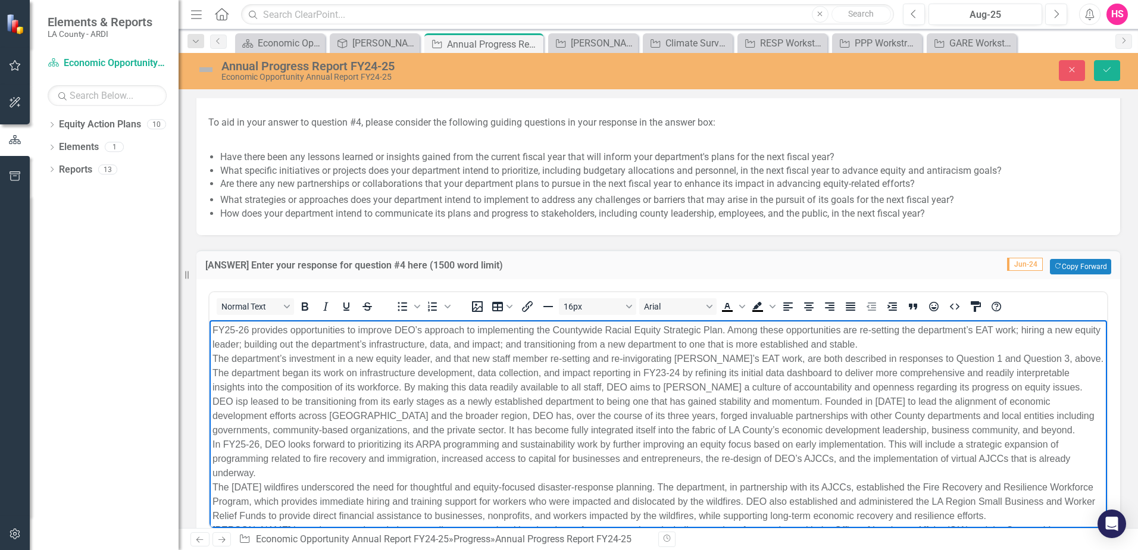
click at [919, 343] on p "FY25-26 provides opportunities to improve DEO’s approach to implementing the Co…" at bounding box center [659, 544] width 892 height 443
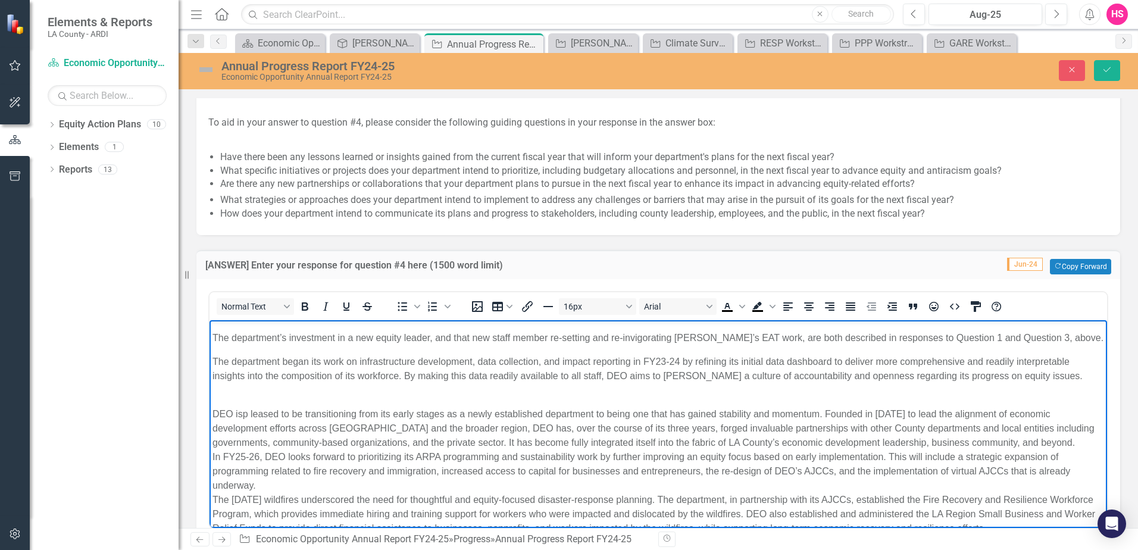
scroll to position [60, 0]
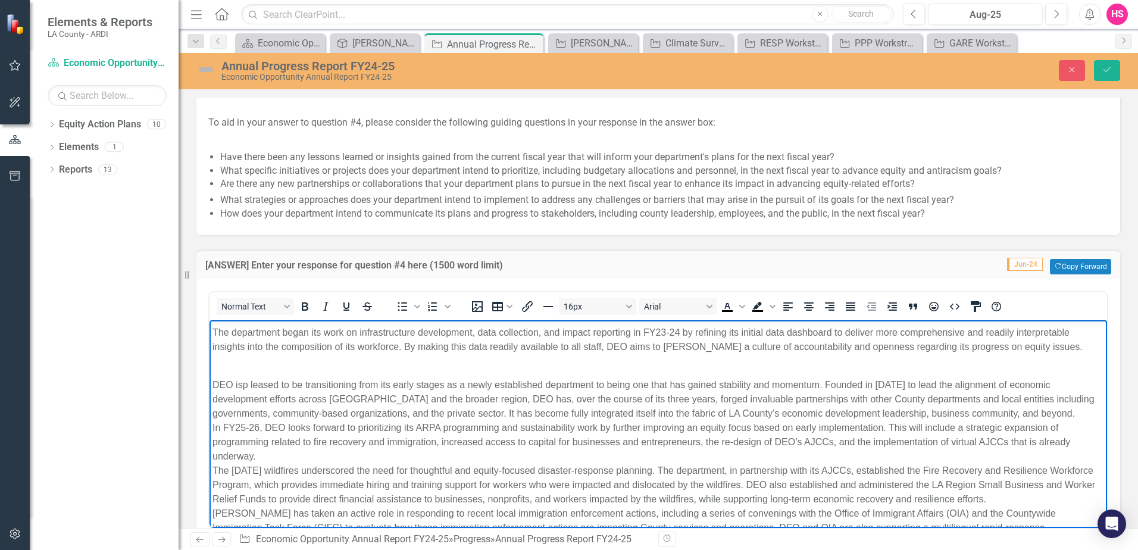
click at [217, 333] on p "The department began its work on infrastructure development, data collection, a…" at bounding box center [659, 340] width 892 height 29
click at [243, 389] on p "DEO isp leased to be transitioning from its early stages as a newly established…" at bounding box center [659, 557] width 892 height 386
click at [569, 411] on p "DEO is pleased to be transitioning from its early stages as a newly established…" at bounding box center [659, 557] width 892 height 386
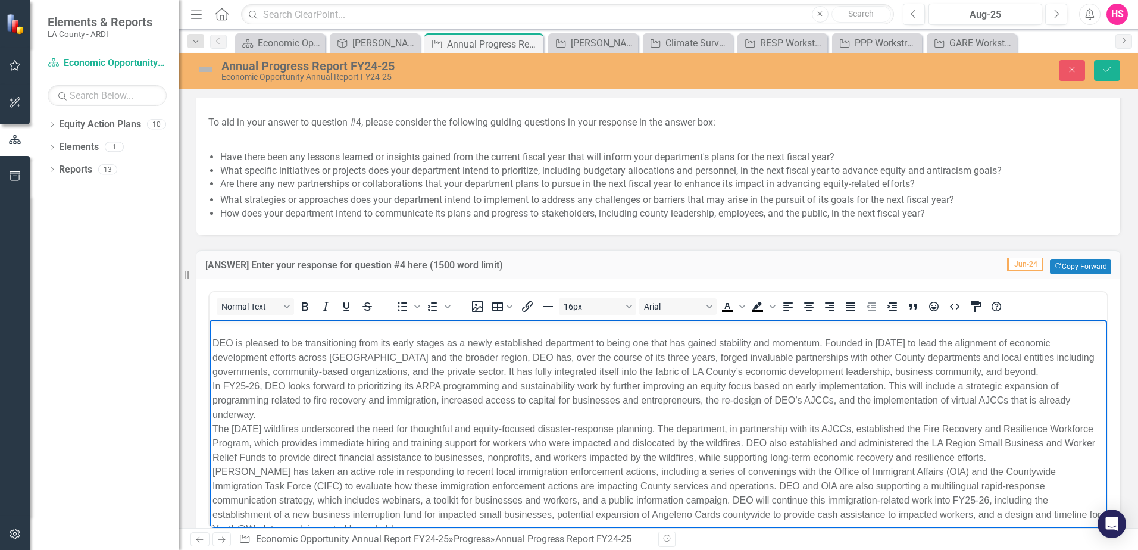
scroll to position [119, 0]
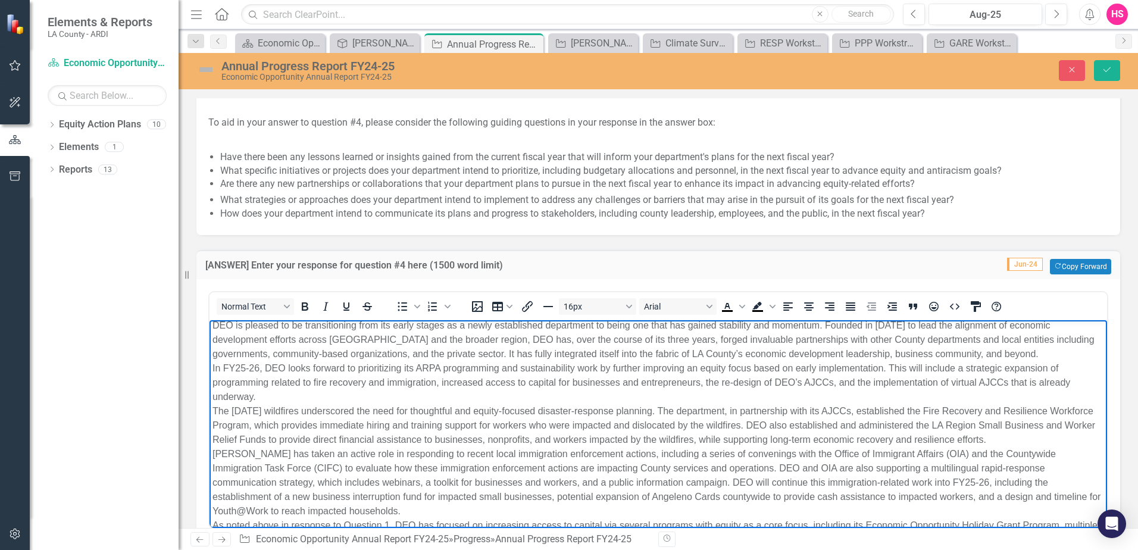
click at [608, 396] on p "DEO is pleased to be transitioning from its early stages as a newly established…" at bounding box center [659, 497] width 892 height 386
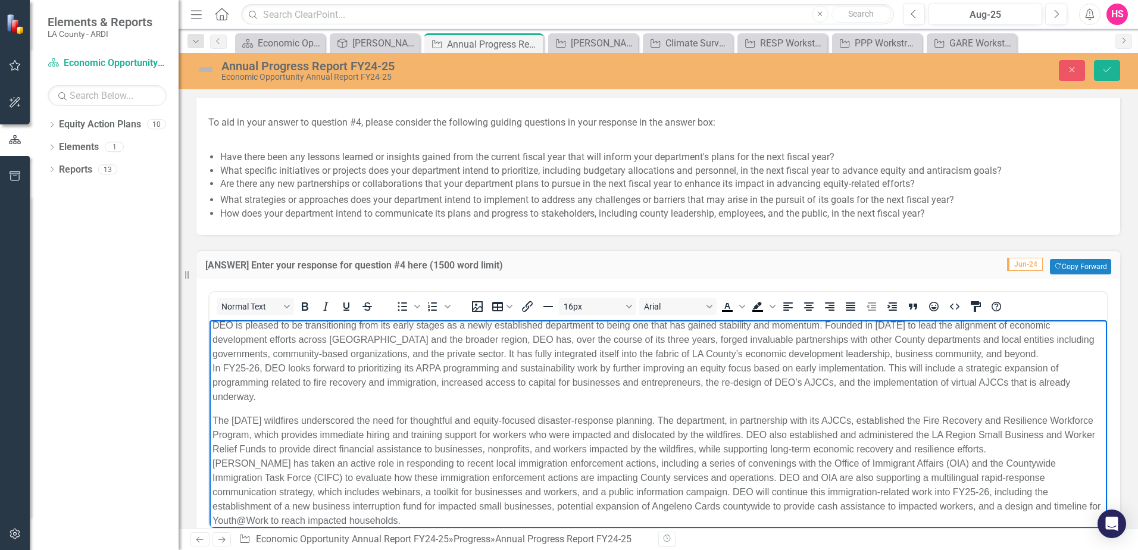
scroll to position [179, 0]
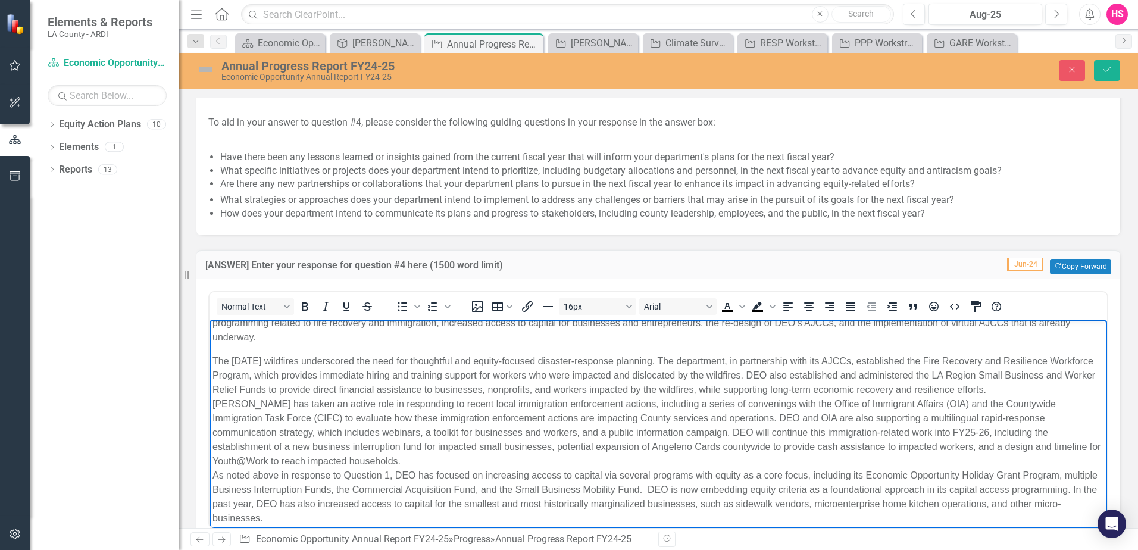
click at [421, 461] on p "The [DATE] wildfires underscored the need for thoughtful and equity-focused dis…" at bounding box center [659, 497] width 892 height 286
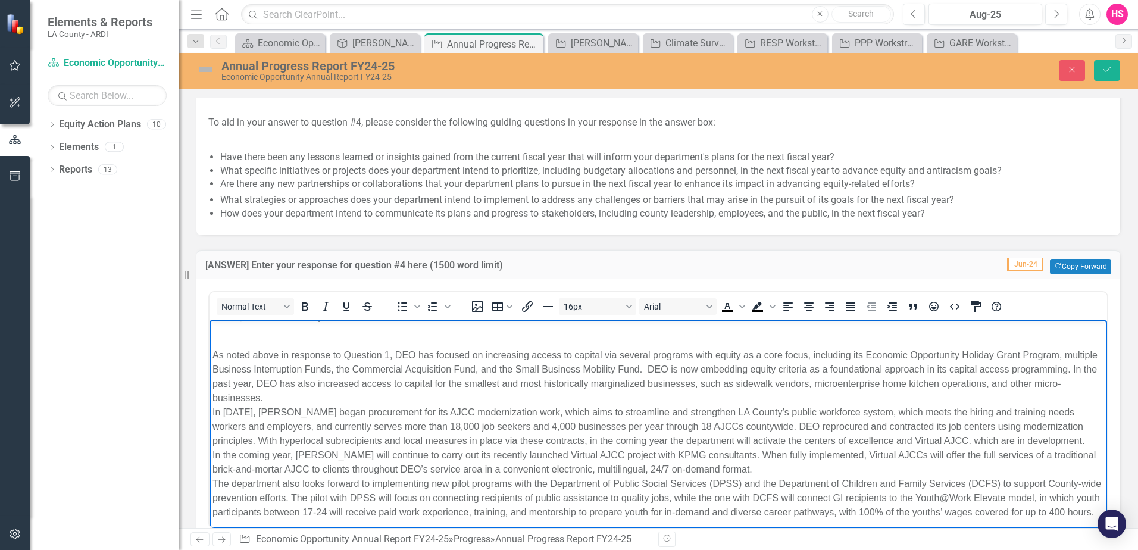
scroll to position [341, 0]
click at [398, 380] on p "As noted above in response to Question 1, DEO has focused on increasing access …" at bounding box center [659, 423] width 892 height 186
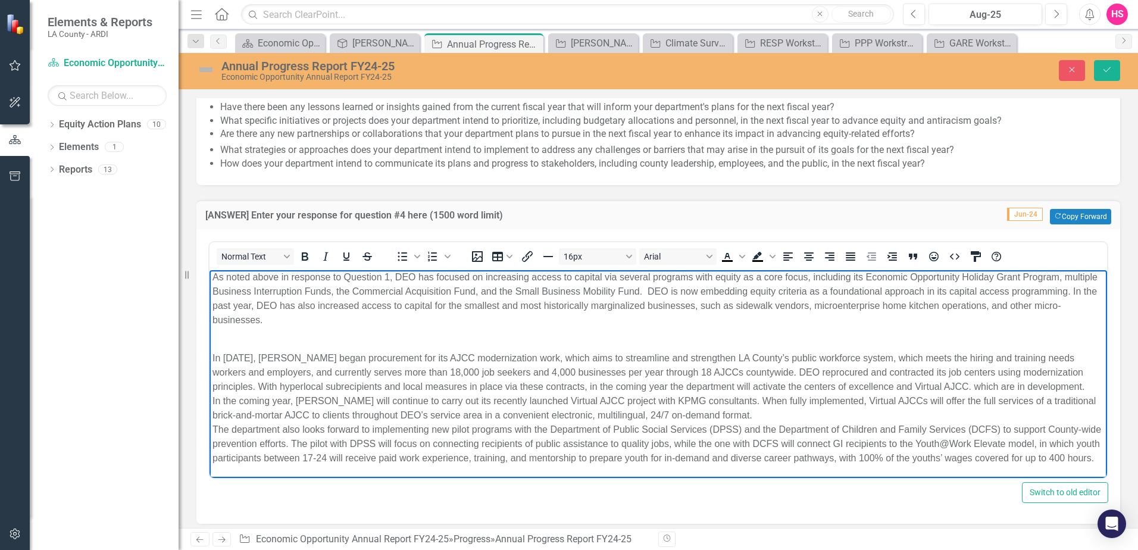
scroll to position [2811, 0]
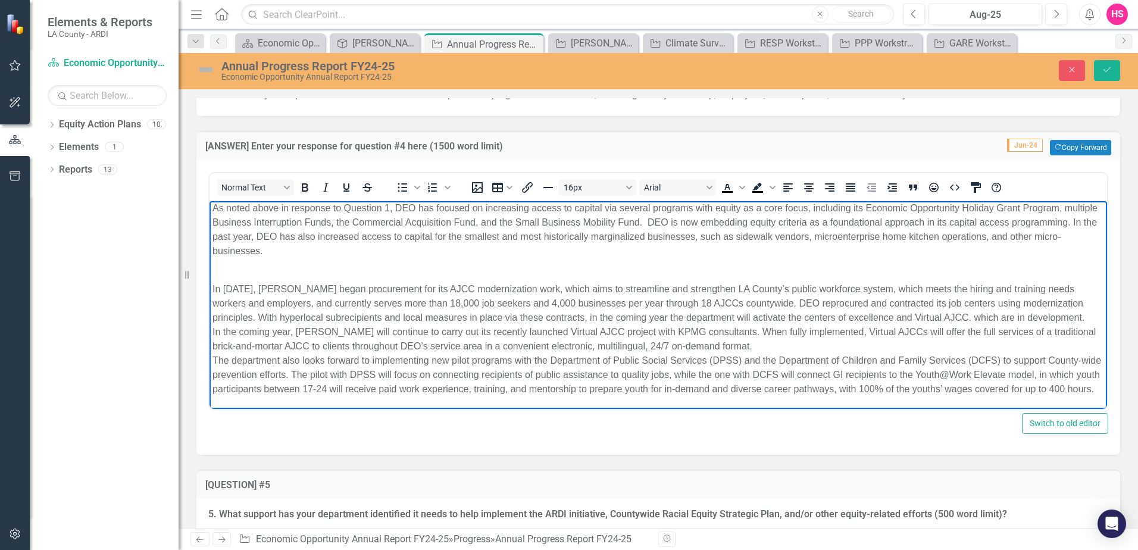
click at [712, 330] on p "In [DATE], [PERSON_NAME] began procurement for its AJCC modernization work, whi…" at bounding box center [659, 332] width 892 height 129
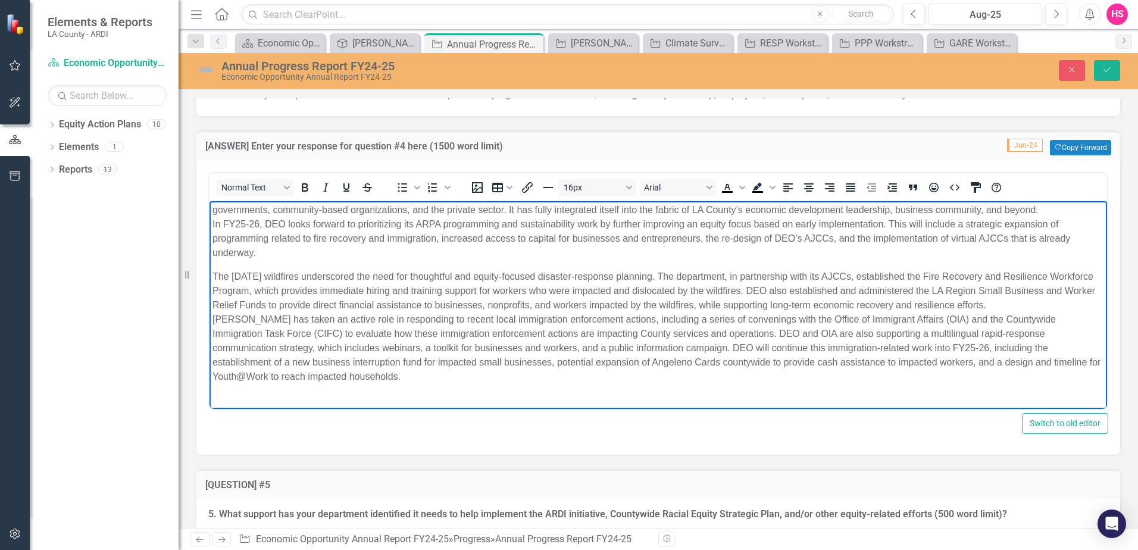
scroll to position [0, 0]
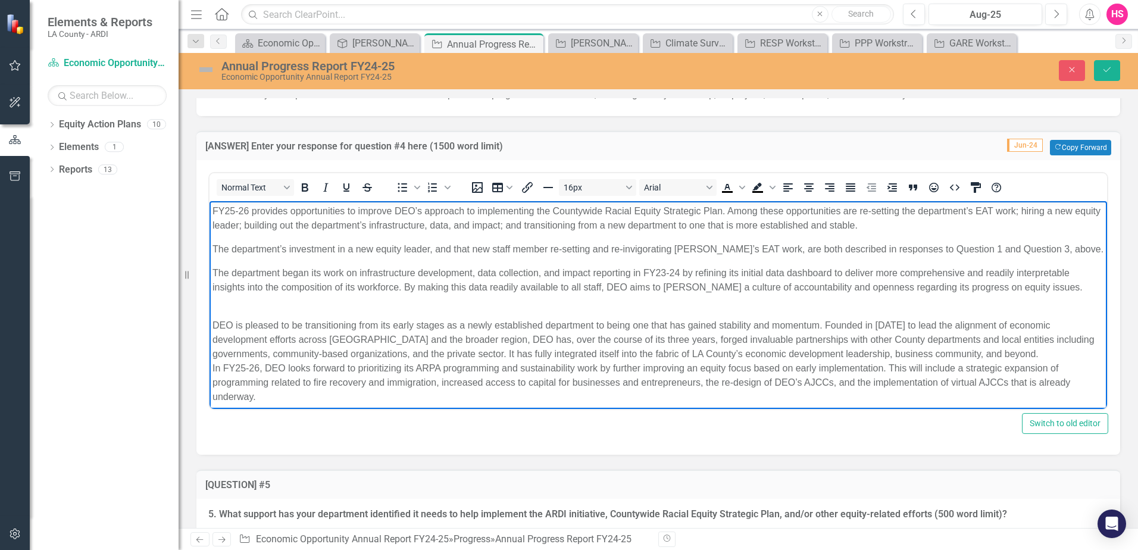
click at [371, 311] on p "DEO is pleased to be transitioning from its early stages as a newly established…" at bounding box center [659, 354] width 892 height 100
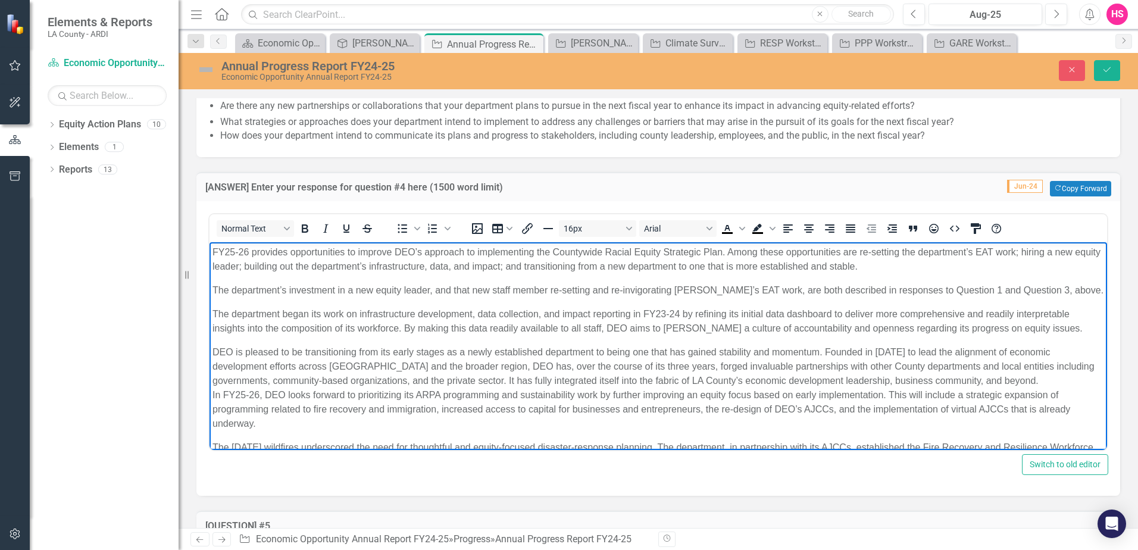
scroll to position [2752, 0]
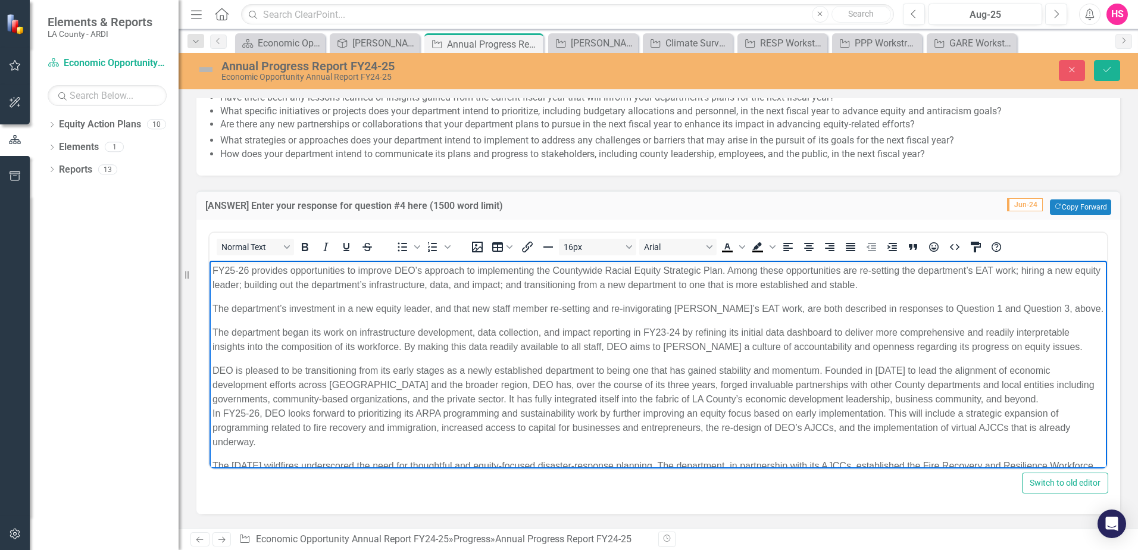
click at [341, 391] on p "DEO is pleased to be transitioning from its early stages as a newly established…" at bounding box center [659, 407] width 892 height 86
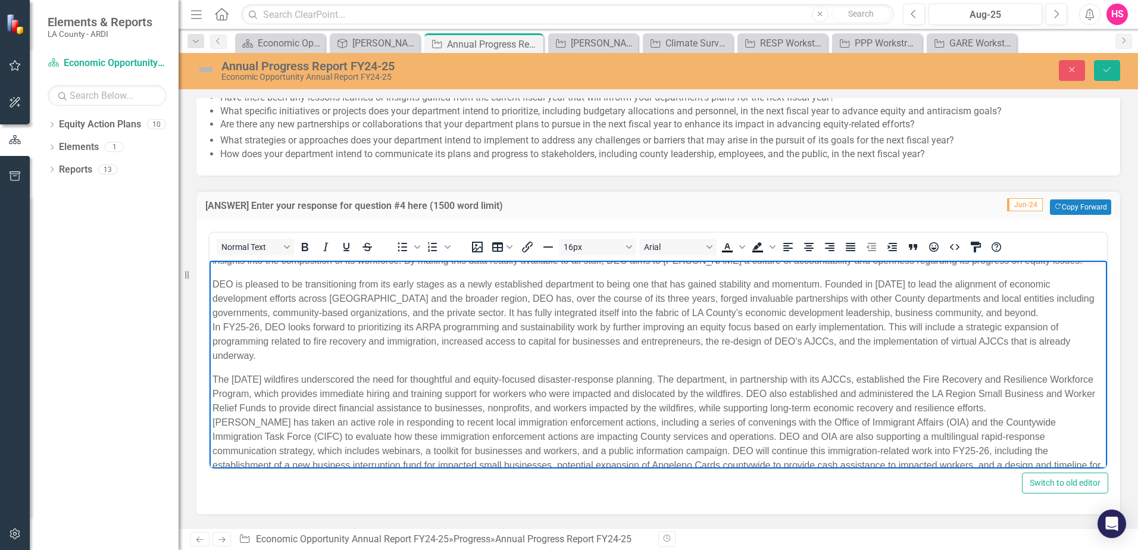
scroll to position [60, 0]
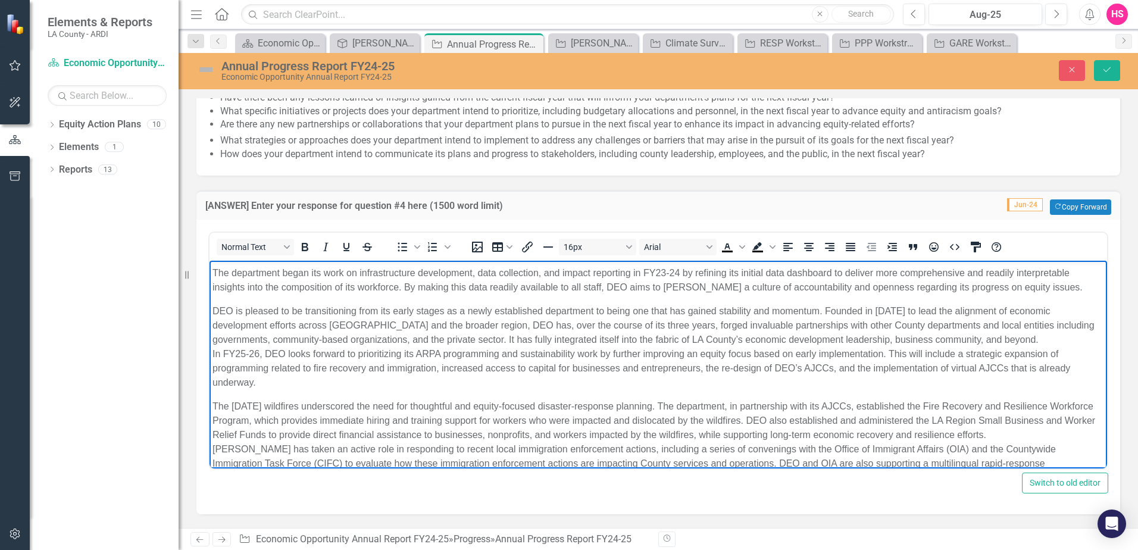
click at [211, 355] on body "FY25-26 provides opportunities to improve DEO’s approach to implementing the Co…" at bounding box center [659, 485] width 898 height 568
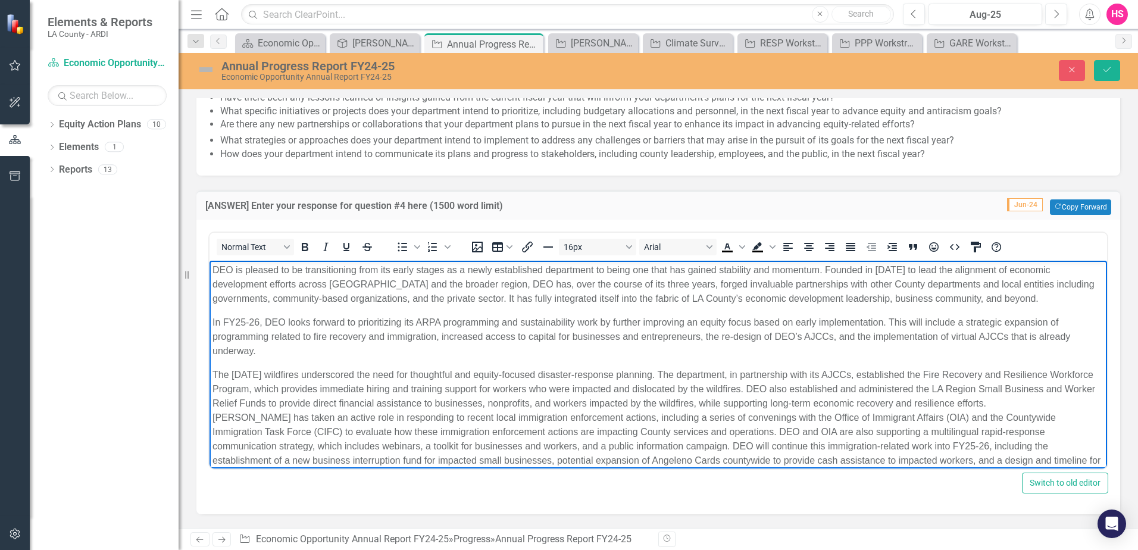
scroll to position [179, 0]
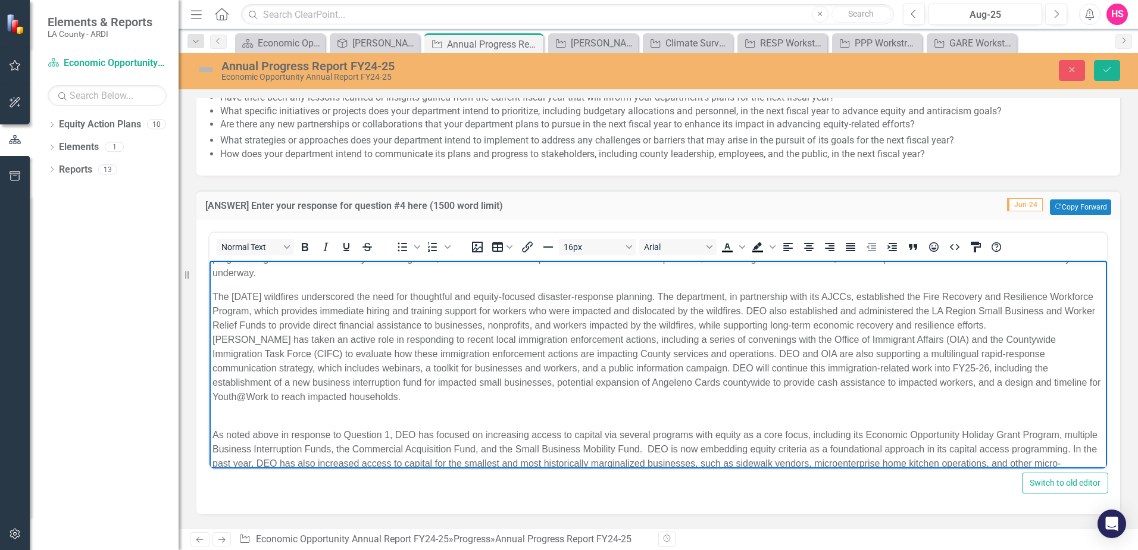
click at [376, 418] on p "As noted above in response to Question 1, DEO has focused on increasing access …" at bounding box center [659, 449] width 892 height 71
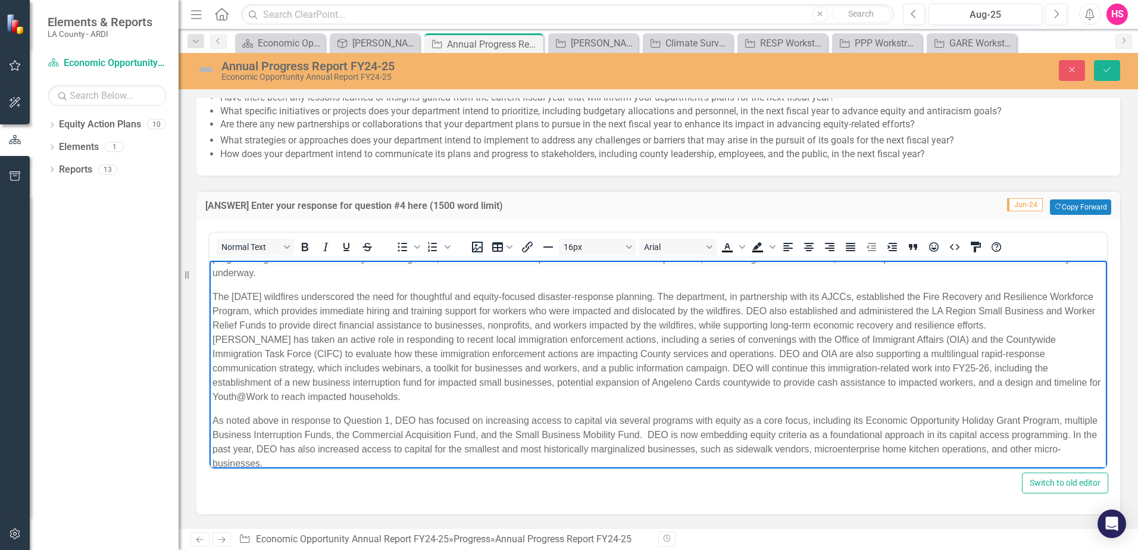
click at [214, 338] on p "The [DATE] wildfires underscored the need for thoughtful and equity-focused dis…" at bounding box center [659, 347] width 892 height 114
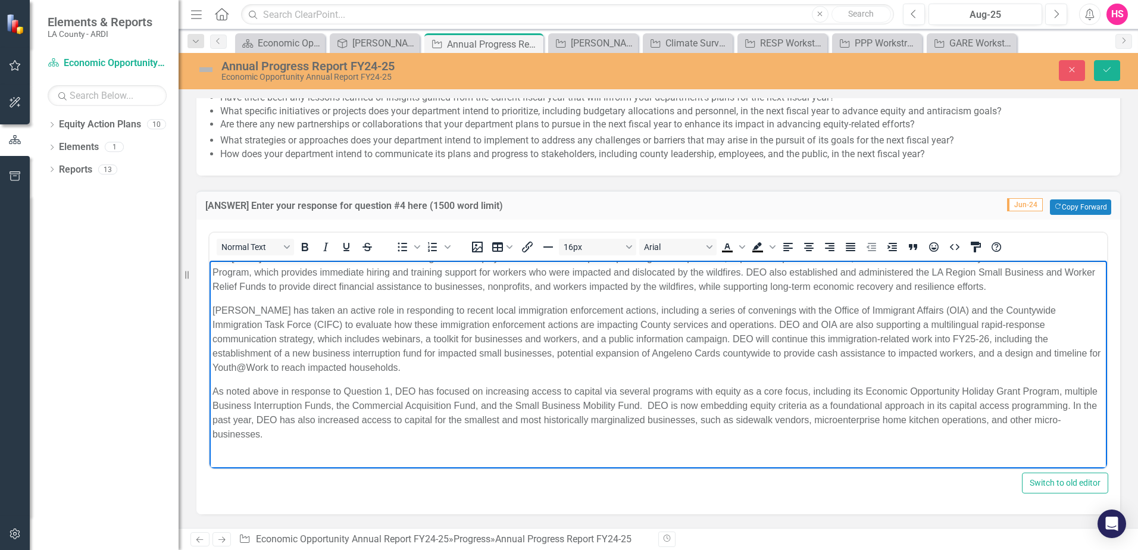
scroll to position [238, 0]
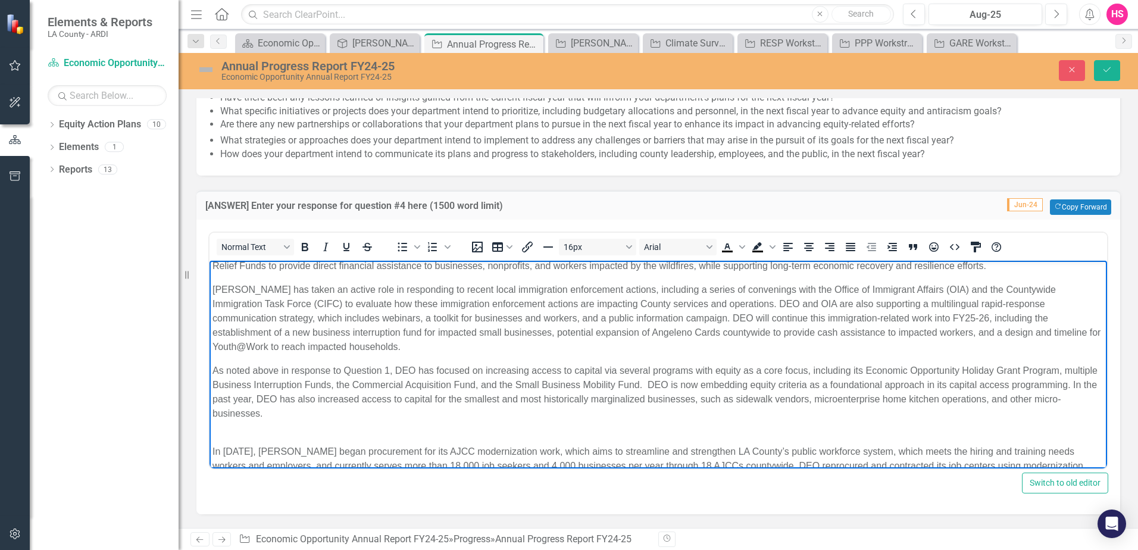
click at [316, 433] on p "In [DATE], [PERSON_NAME] began procurement for its AJCC modernization work, whi…" at bounding box center [659, 473] width 892 height 86
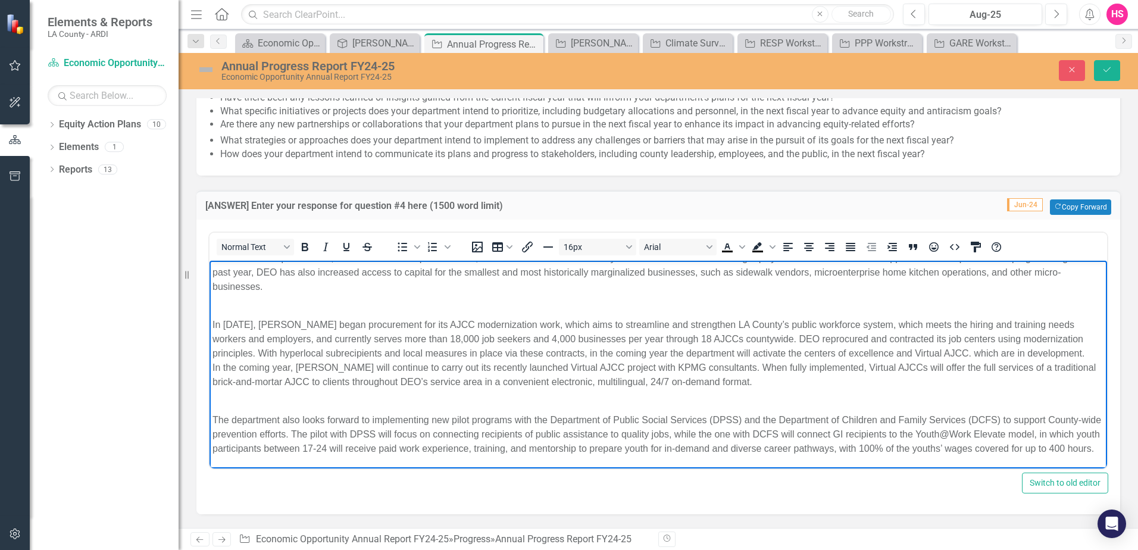
scroll to position [365, 0]
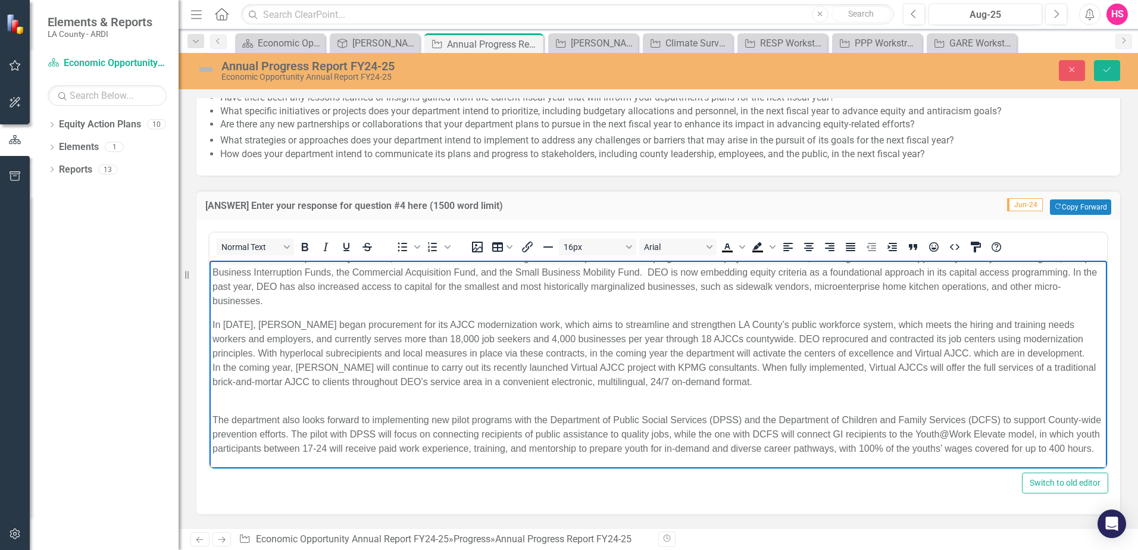
click at [317, 399] on p "The department also looks forward to implementing new pilot programs with the D…" at bounding box center [659, 427] width 892 height 57
click at [213, 352] on p "In [DATE], [PERSON_NAME] began procurement for its AJCC modernization work, whi…" at bounding box center [659, 353] width 892 height 71
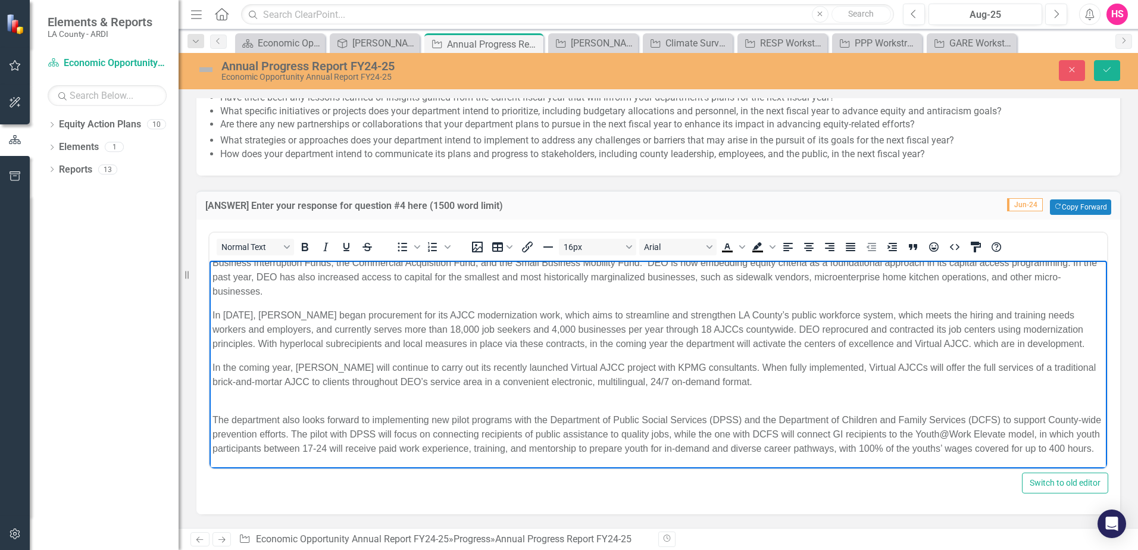
scroll to position [374, 0]
click at [309, 399] on p "The department also looks forward to implementing new pilot programs with the D…" at bounding box center [659, 427] width 892 height 57
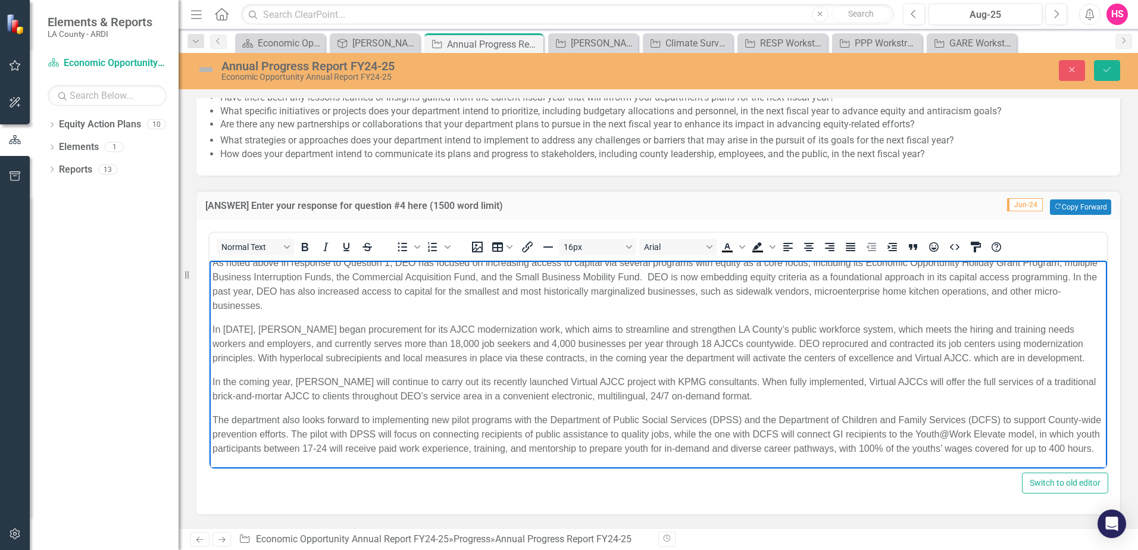
click at [356, 432] on p "The department also looks forward to implementing new pilot programs with the D…" at bounding box center [659, 434] width 892 height 43
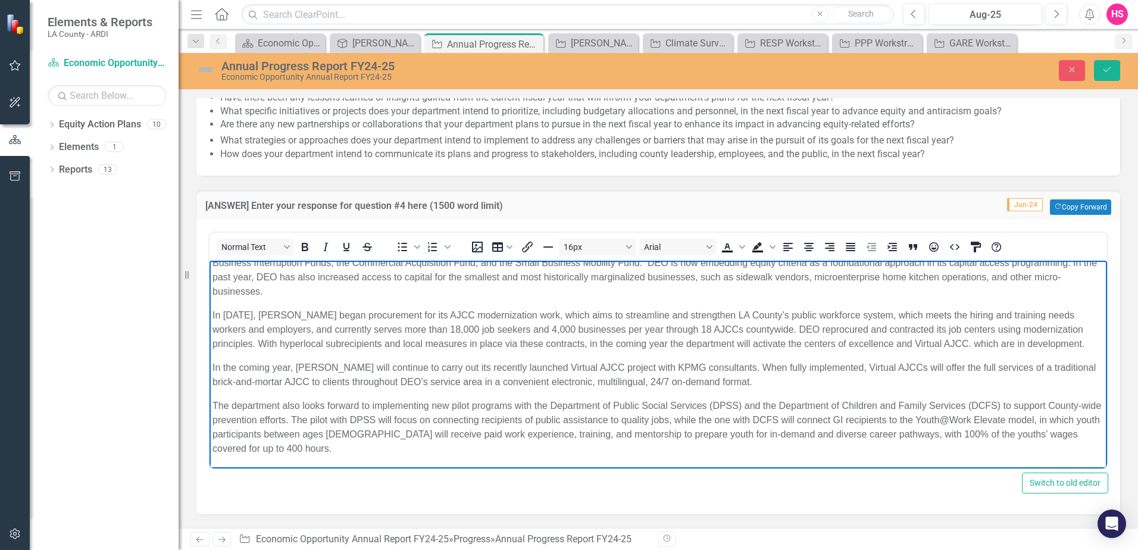
click at [358, 434] on p "The department also looks forward to implementing new pilot programs with the D…" at bounding box center [659, 427] width 892 height 57
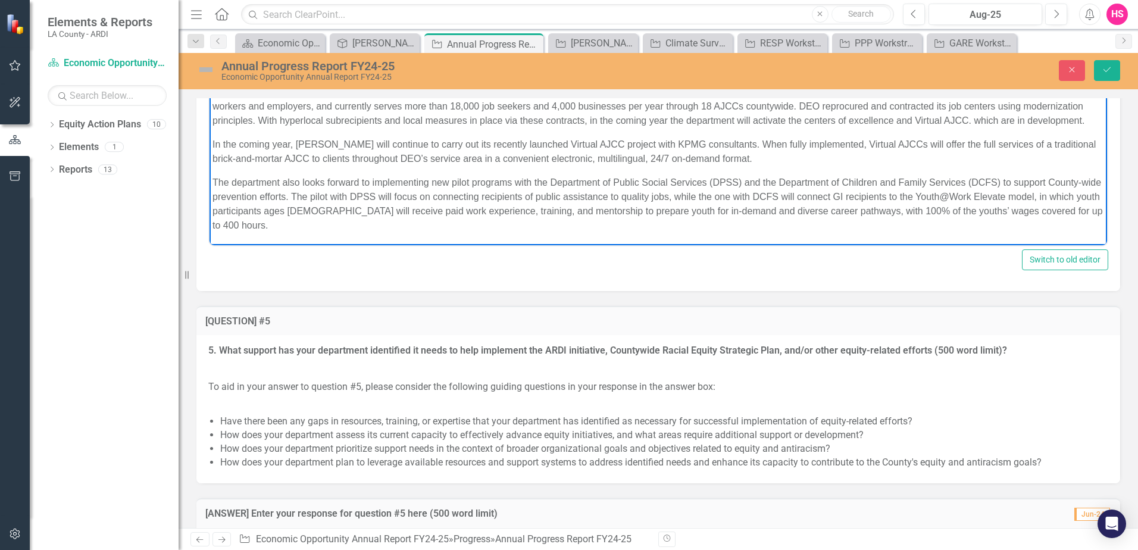
scroll to position [3021, 0]
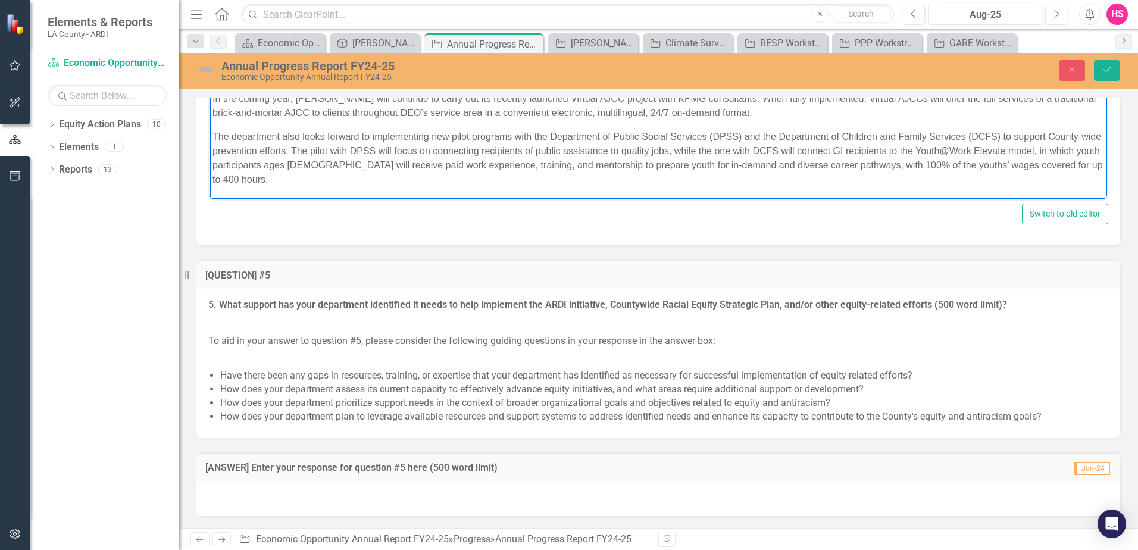
click at [394, 498] on div at bounding box center [658, 499] width 924 height 35
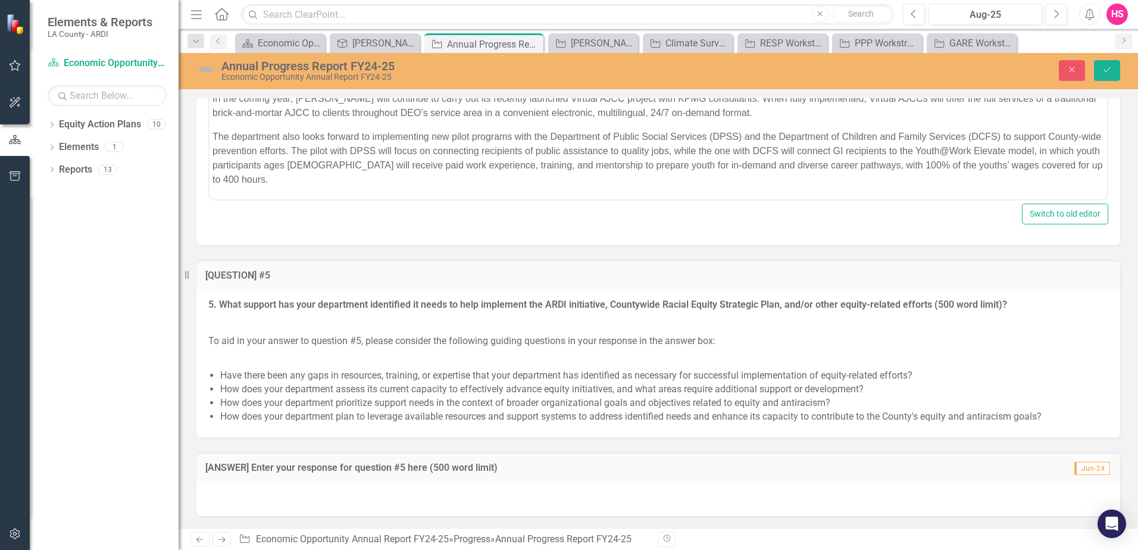
click at [392, 501] on div at bounding box center [658, 499] width 924 height 35
click at [391, 497] on div at bounding box center [658, 499] width 924 height 35
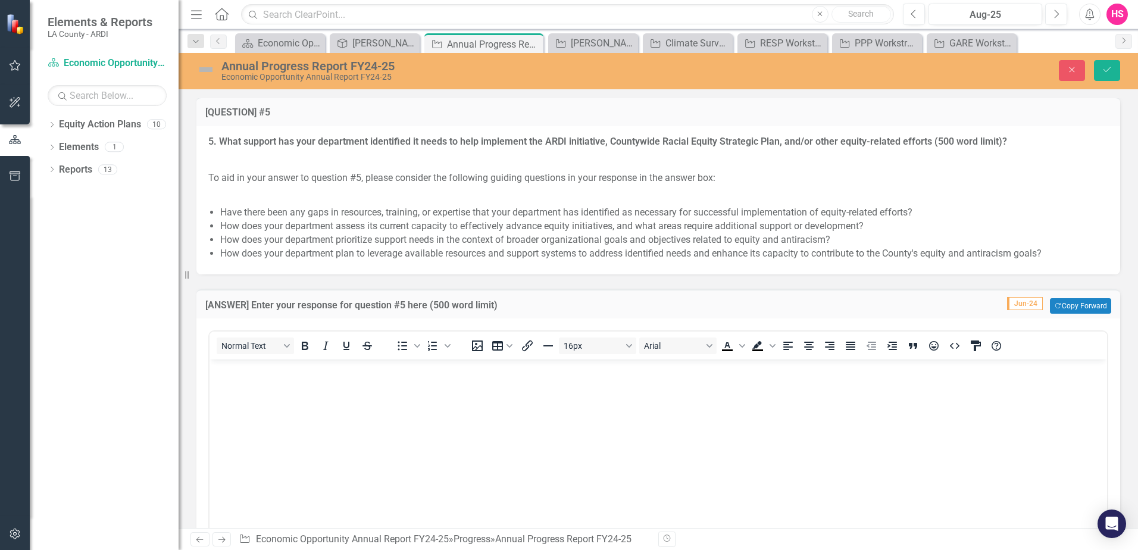
scroll to position [3199, 0]
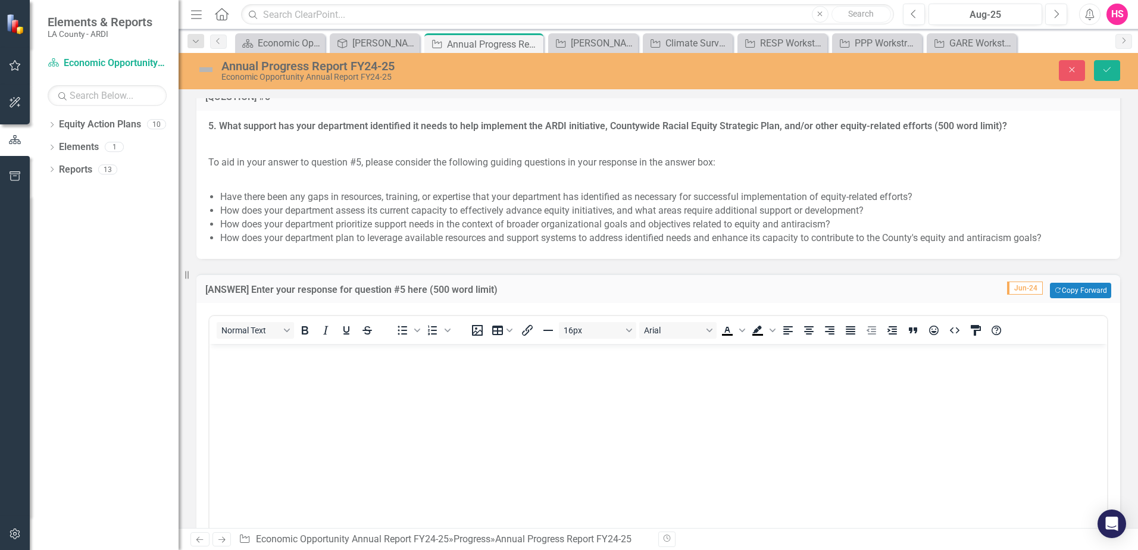
click at [378, 426] on body "Rich Text Area. Press ALT-0 for help." at bounding box center [659, 433] width 898 height 179
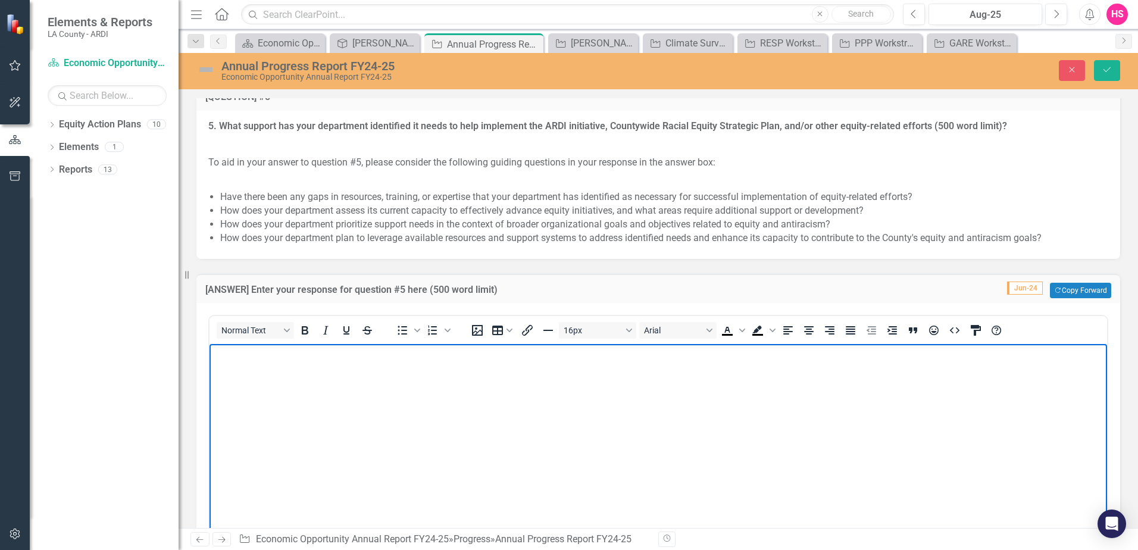
paste body "Rich Text Area. Press ALT-0 for help."
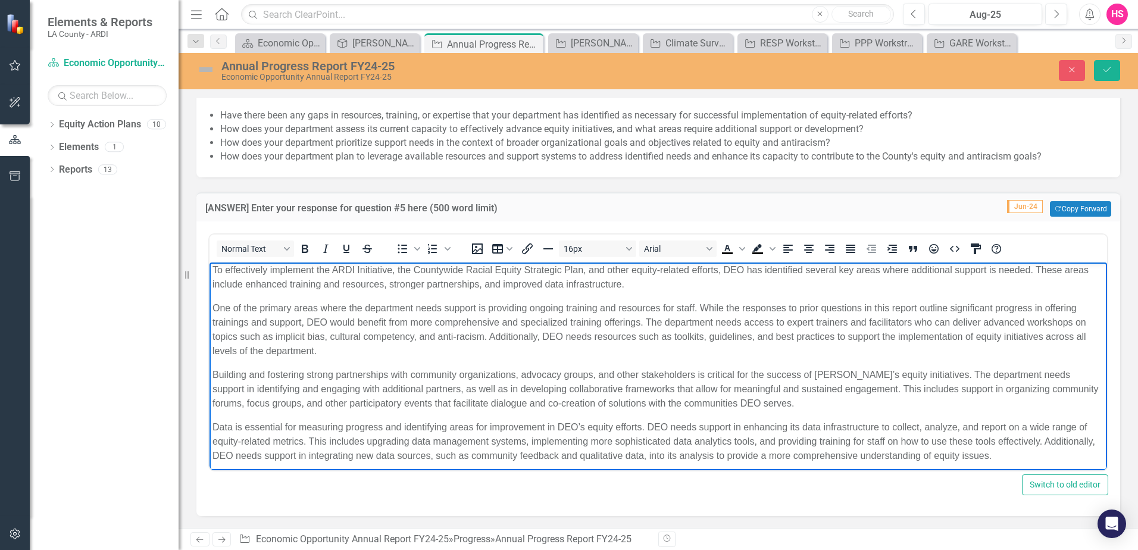
scroll to position [0, 0]
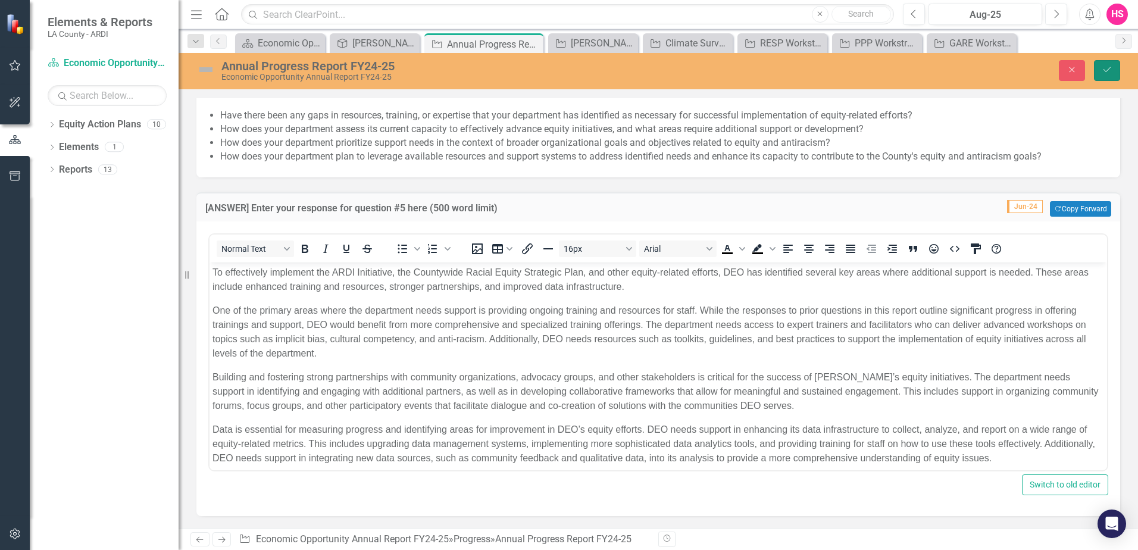
click at [1110, 73] on icon "Save" at bounding box center [1107, 69] width 11 height 8
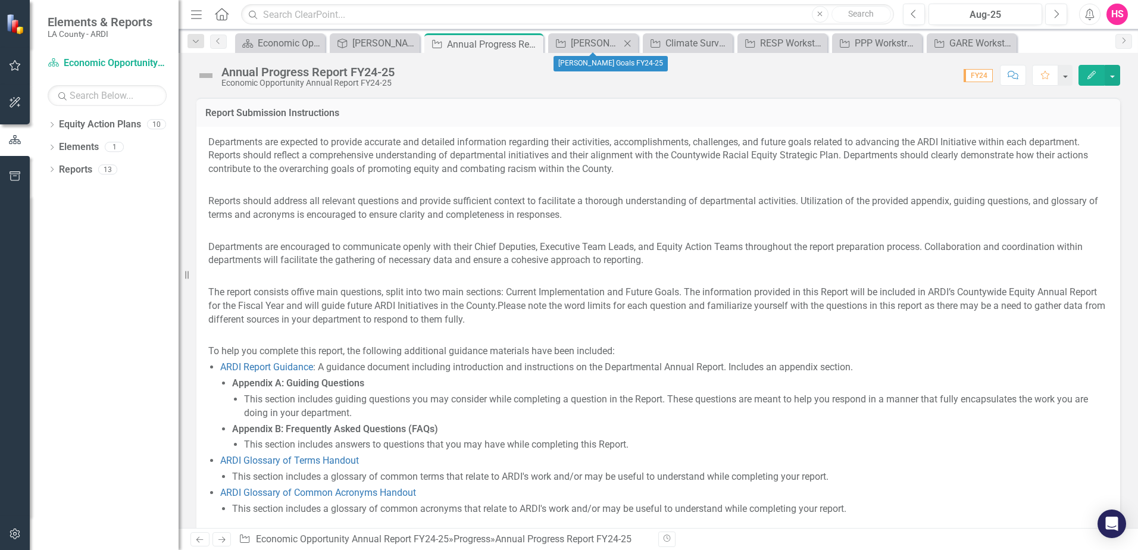
click at [591, 35] on div "Progress [PERSON_NAME] Goals FY24-25 Close" at bounding box center [593, 43] width 90 height 20
click at [592, 42] on div "[PERSON_NAME] Goals FY24-25" at bounding box center [595, 43] width 49 height 15
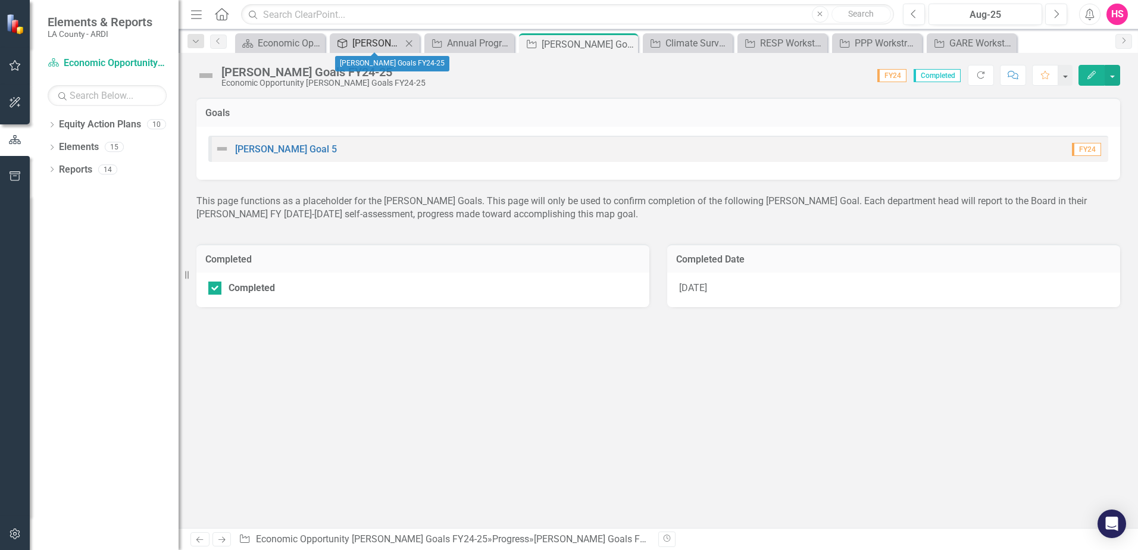
click at [366, 47] on div "[PERSON_NAME] Goals FY24-25" at bounding box center [376, 43] width 49 height 15
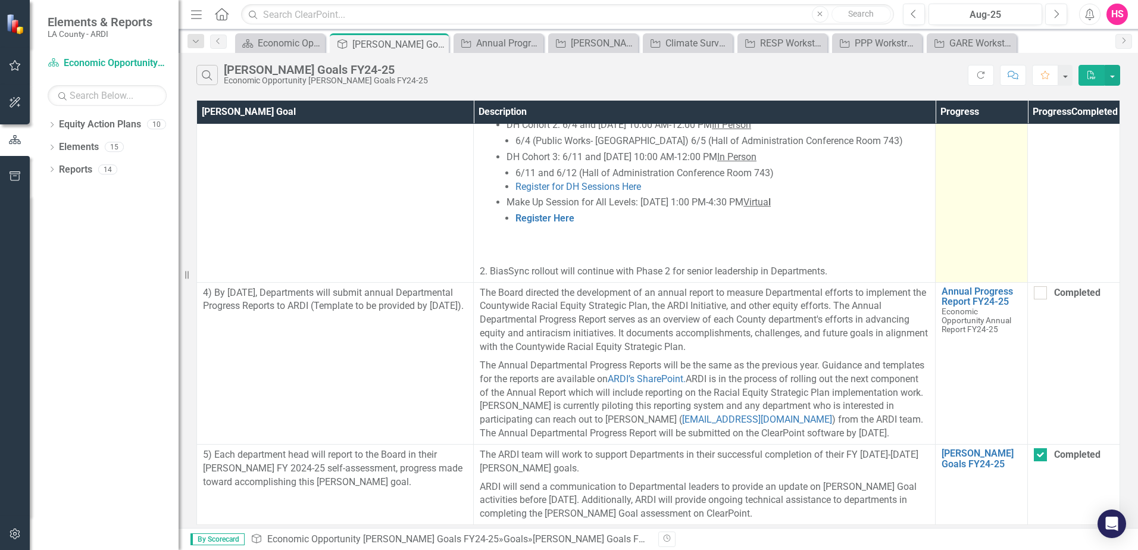
scroll to position [1311, 0]
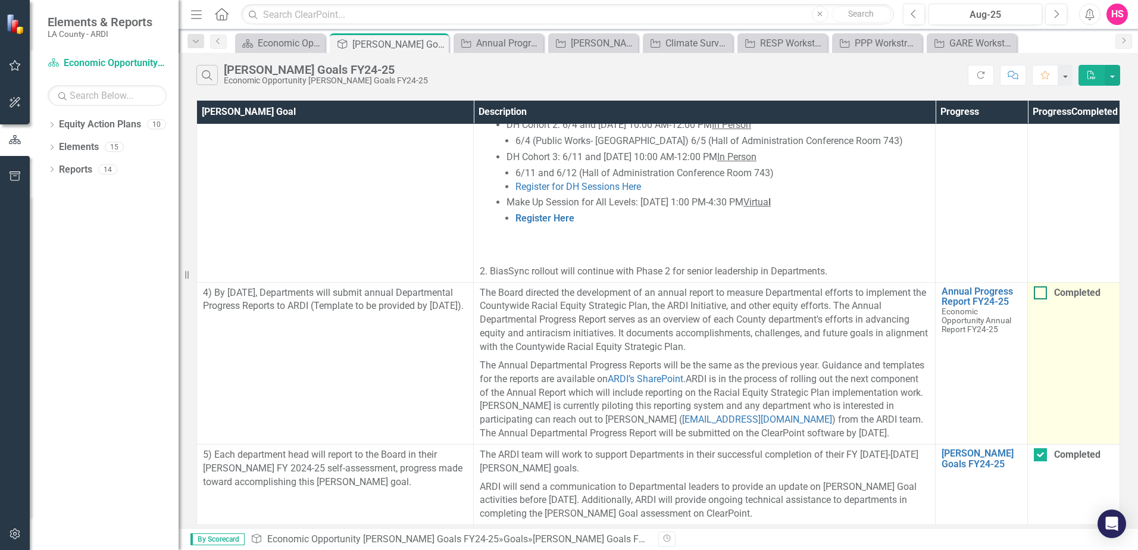
click at [1042, 286] on div at bounding box center [1040, 292] width 13 height 13
click at [1042, 286] on input "Completed" at bounding box center [1038, 290] width 8 height 8
checkbox input "true"
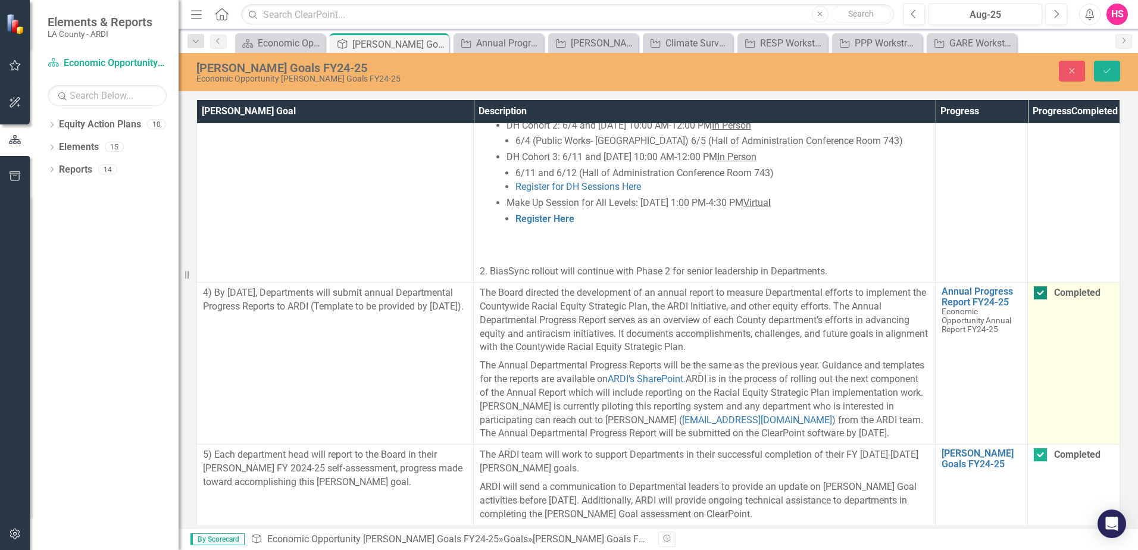
scroll to position [1311, 0]
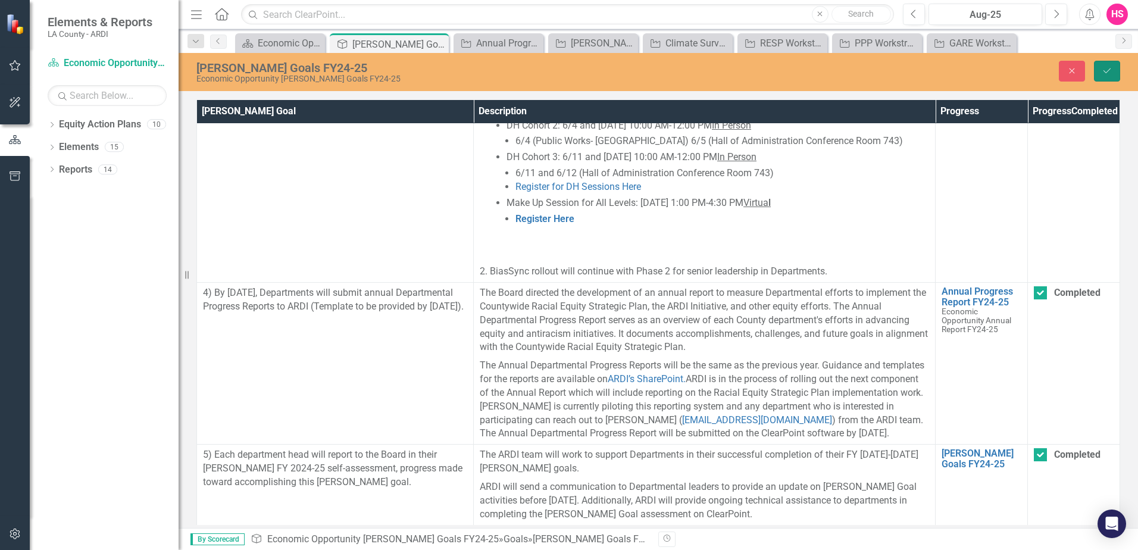
click at [1101, 77] on button "Save" at bounding box center [1107, 71] width 26 height 21
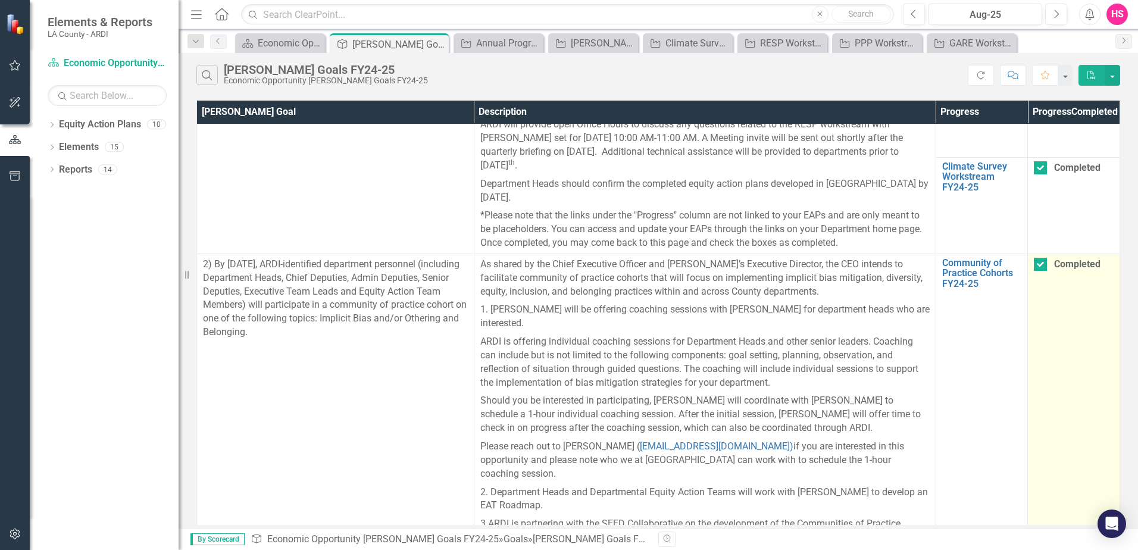
scroll to position [179, 0]
click at [1034, 266] on input "Completed" at bounding box center [1038, 262] width 8 height 8
checkbox input "false"
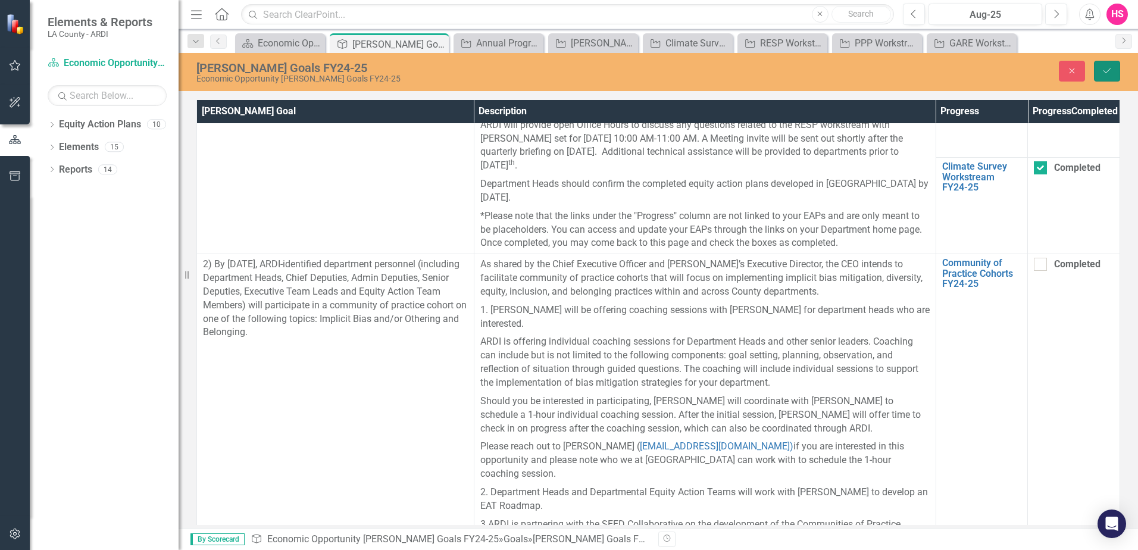
click at [1115, 72] on button "Save" at bounding box center [1107, 71] width 26 height 21
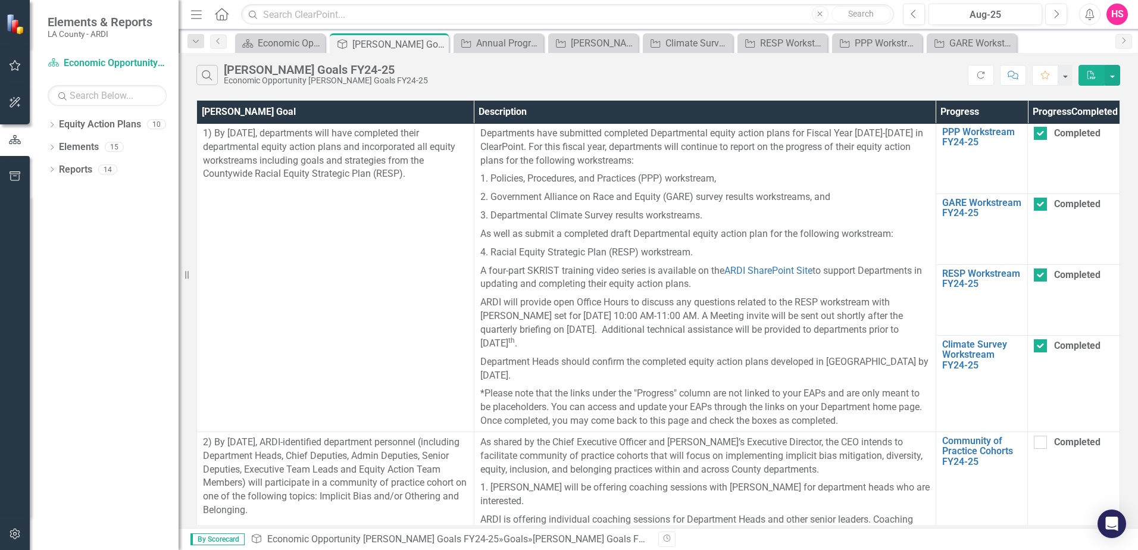
scroll to position [0, 0]
click at [626, 40] on icon "Close" at bounding box center [627, 44] width 12 height 10
click at [626, 40] on div "Climate Survey Workstream FY24-25" at bounding box center [635, 43] width 77 height 15
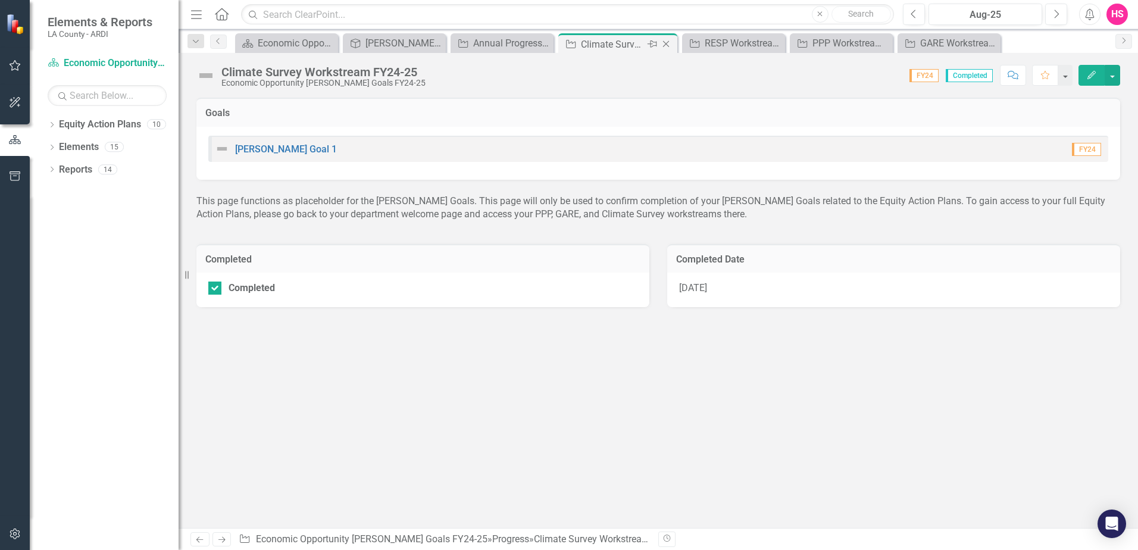
click at [663, 45] on icon "Close" at bounding box center [666, 44] width 12 height 10
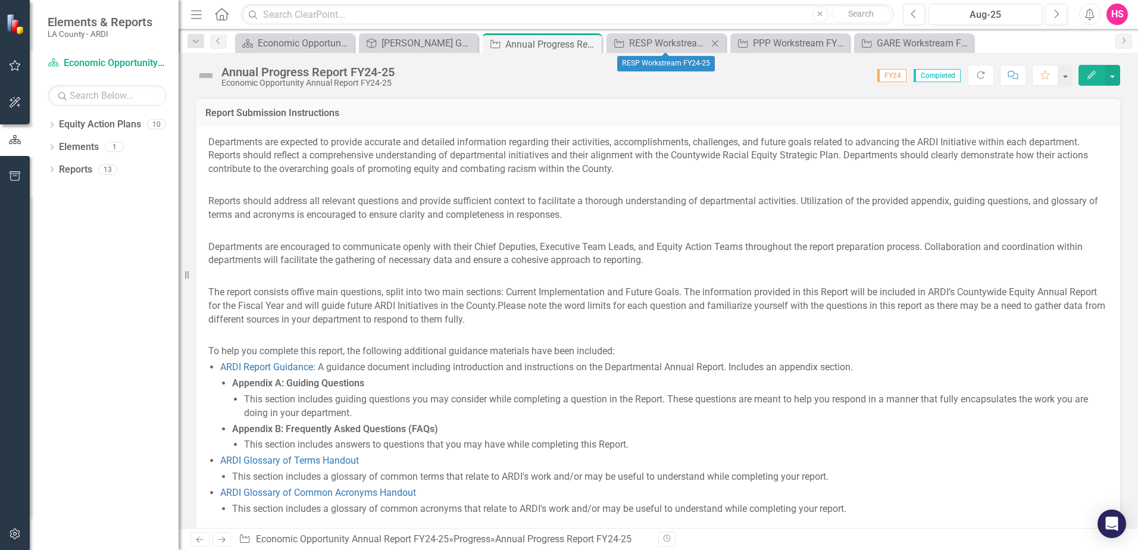
click at [715, 45] on icon "Close" at bounding box center [715, 44] width 12 height 10
click at [0, 0] on icon "Close" at bounding box center [0, 0] width 0 height 0
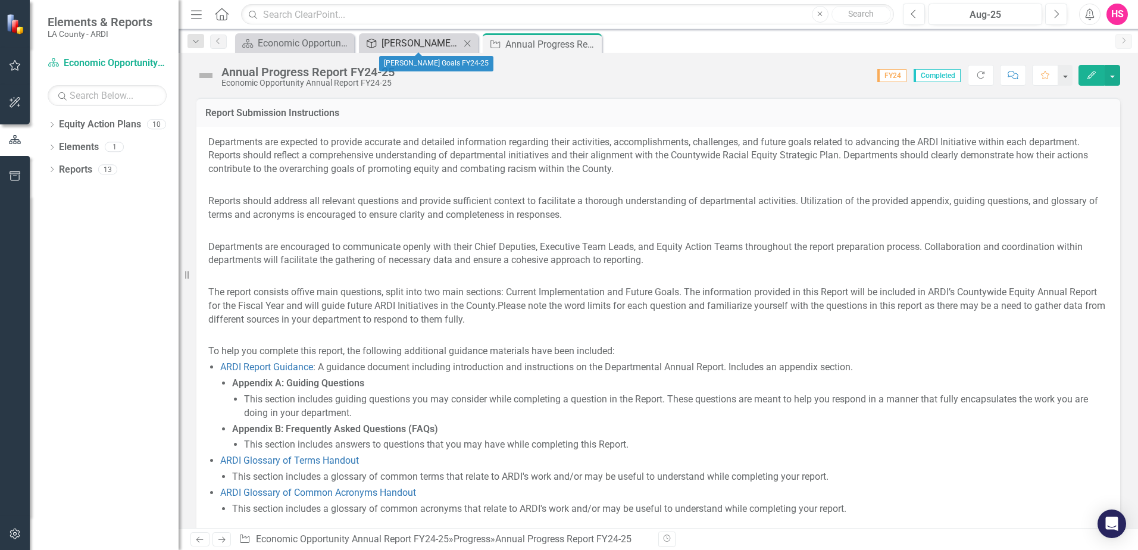
click at [424, 36] on div "[PERSON_NAME] Goals FY24-25" at bounding box center [421, 43] width 79 height 15
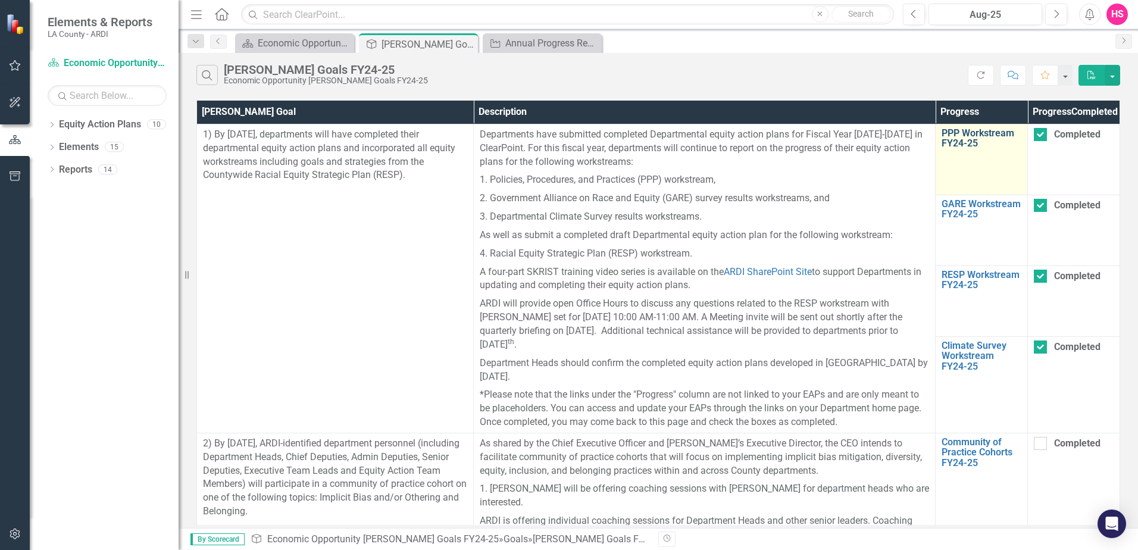
click at [956, 149] on link "PPP Workstream FY24-25" at bounding box center [982, 138] width 80 height 21
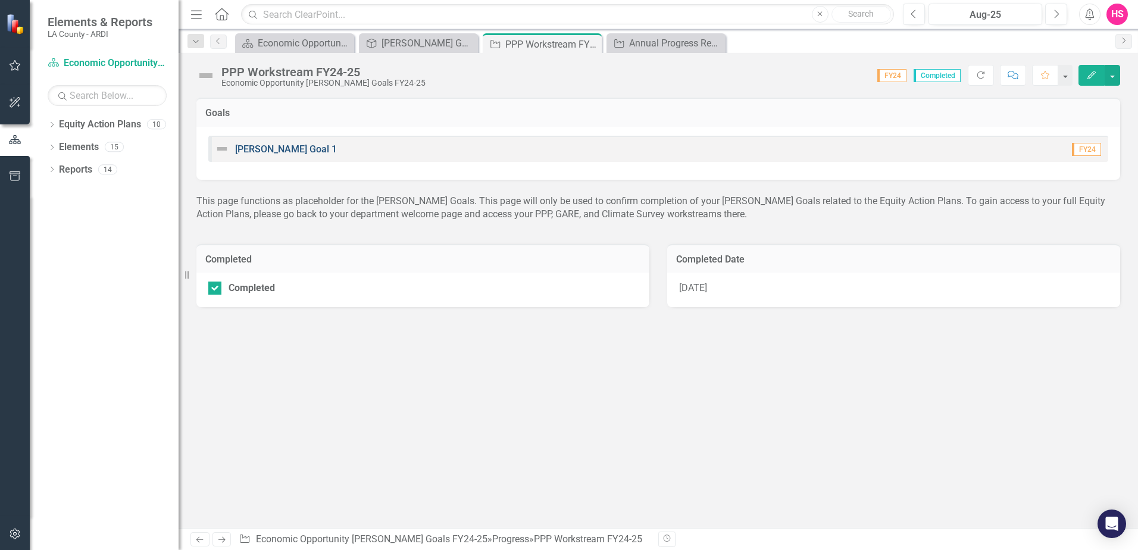
click at [278, 151] on link "[PERSON_NAME] Goal 1" at bounding box center [286, 148] width 102 height 11
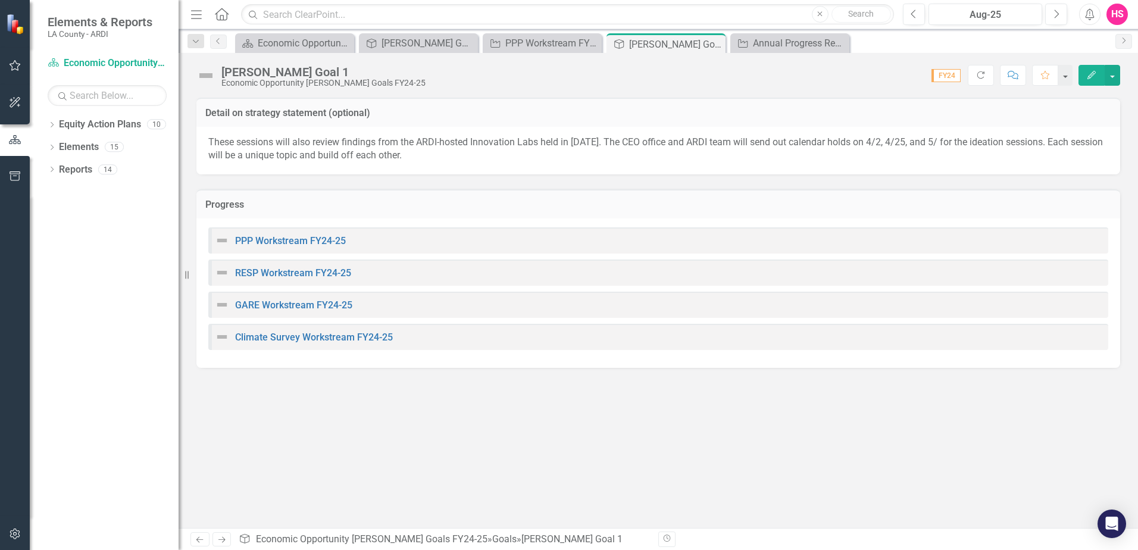
click at [278, 151] on p "These sessions will also review findings from the ARDI-hosted Innovation Labs h…" at bounding box center [658, 149] width 900 height 27
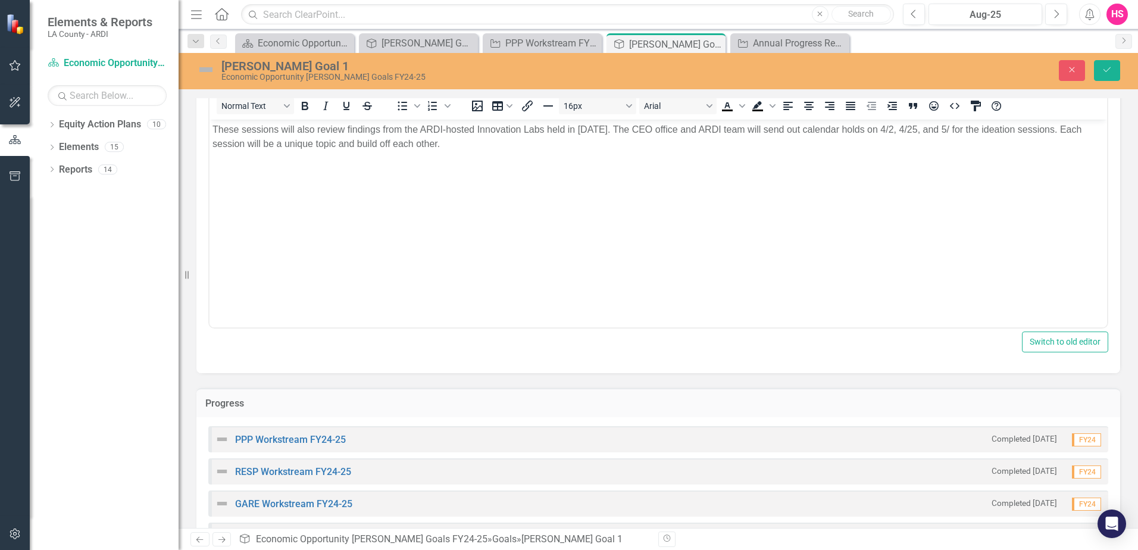
scroll to position [99, 0]
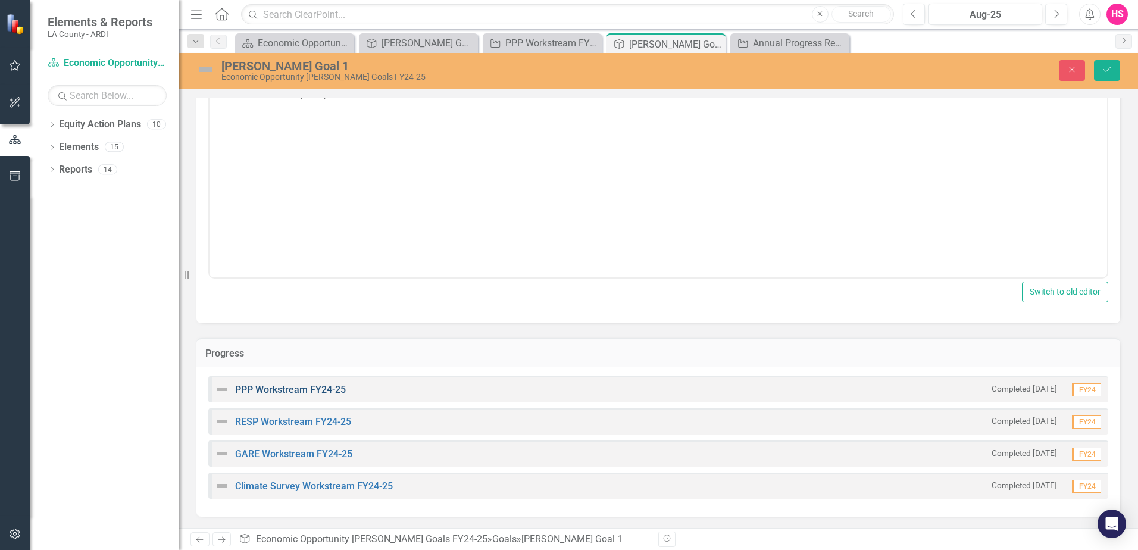
click at [310, 388] on link "PPP Workstream FY24-25" at bounding box center [290, 389] width 111 height 11
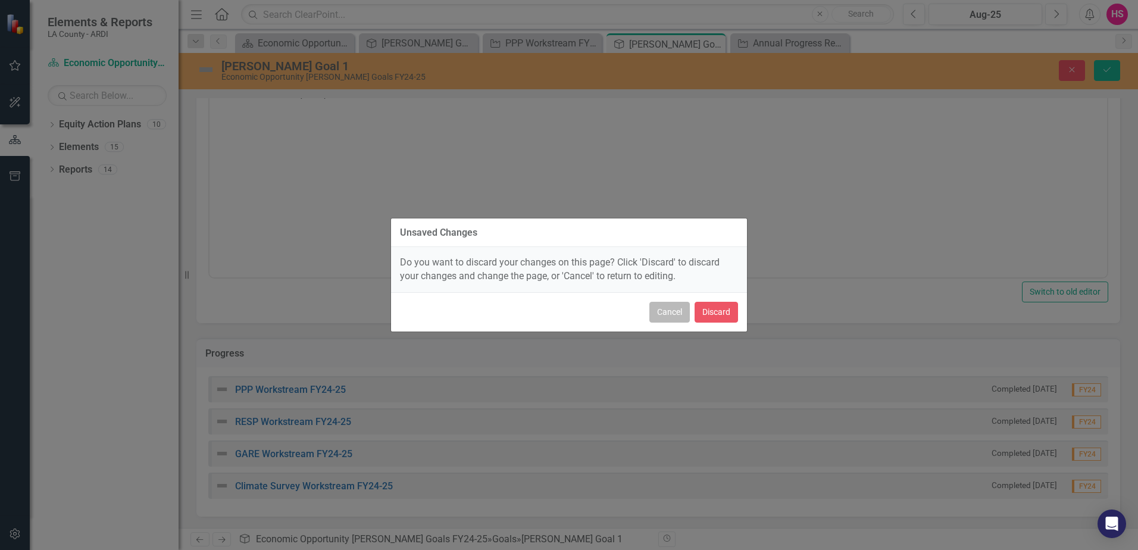
click at [676, 314] on button "Cancel" at bounding box center [669, 312] width 40 height 21
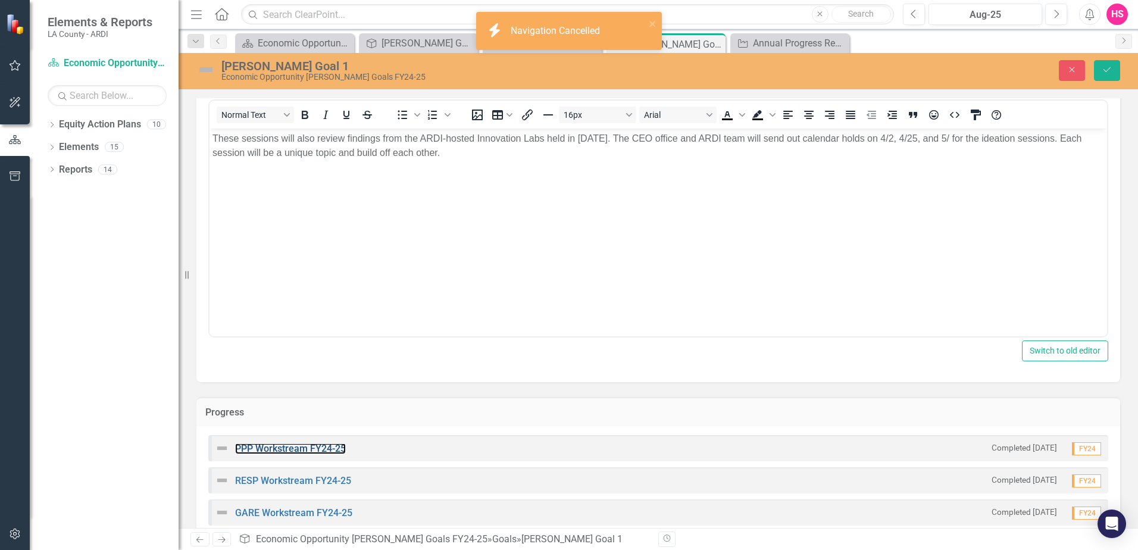
scroll to position [0, 0]
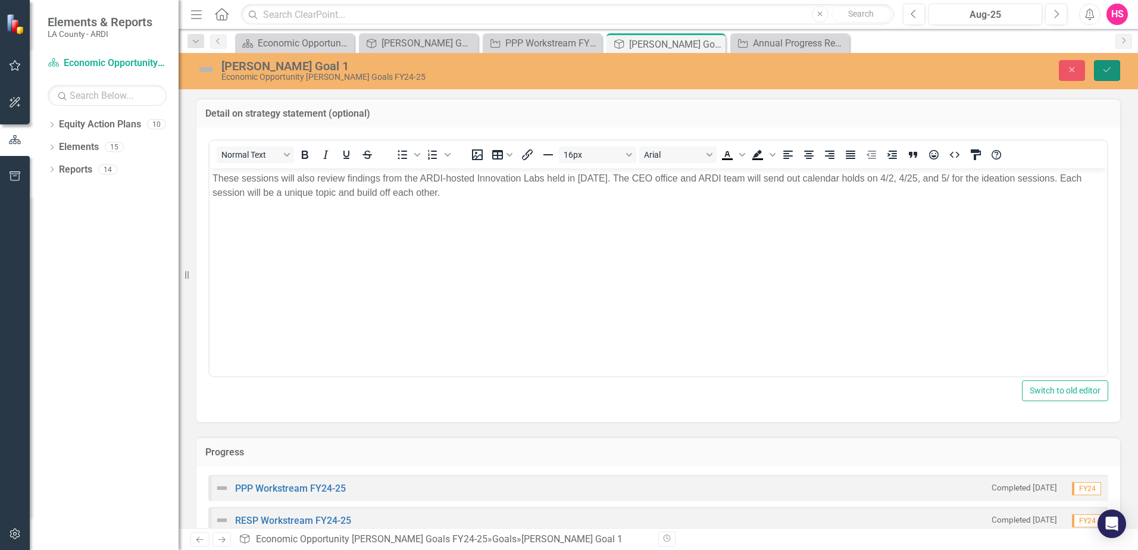
click at [1109, 77] on button "Save" at bounding box center [1107, 70] width 26 height 21
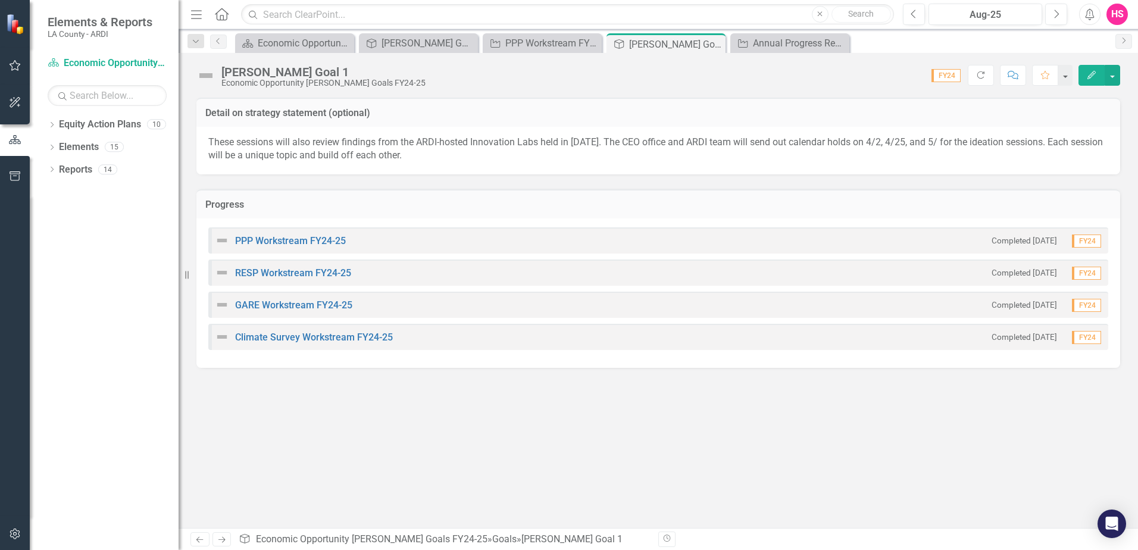
click at [1050, 243] on small "Completed [DATE]" at bounding box center [1024, 240] width 65 height 11
click at [1042, 274] on small "Completed [DATE]" at bounding box center [1024, 272] width 65 height 11
click at [1044, 310] on small "Completed [DATE]" at bounding box center [1024, 304] width 65 height 11
click at [1045, 335] on small "Completed [DATE]" at bounding box center [1024, 337] width 65 height 11
click at [798, 37] on div "Annual Progress Report FY24-25" at bounding box center [792, 43] width 79 height 15
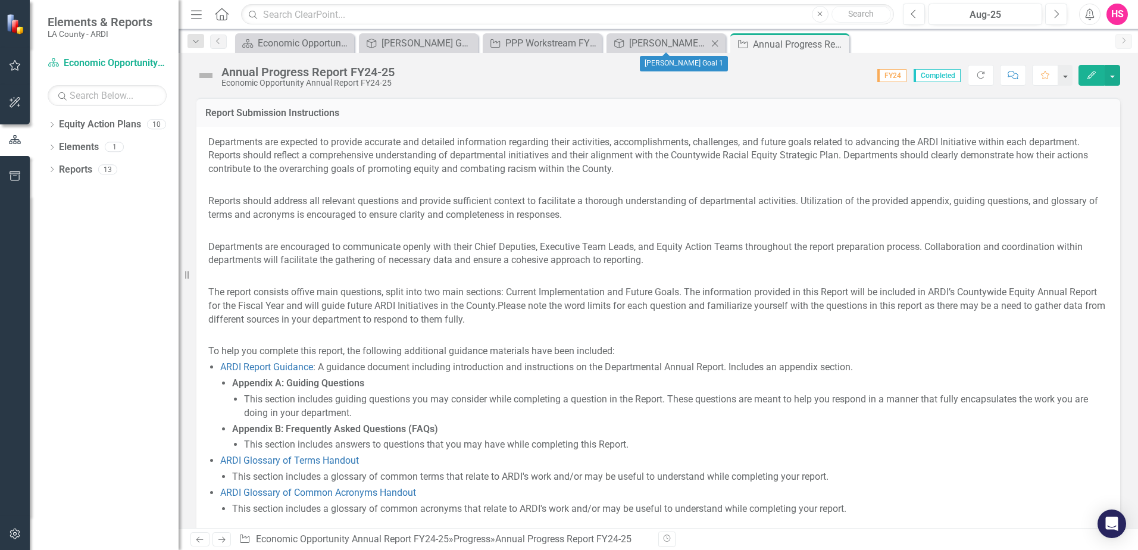
click at [645, 51] on div "Goal [PERSON_NAME] Goal 1 Close" at bounding box center [666, 43] width 119 height 20
click at [648, 44] on div "[PERSON_NAME] Goal 1" at bounding box center [668, 43] width 79 height 15
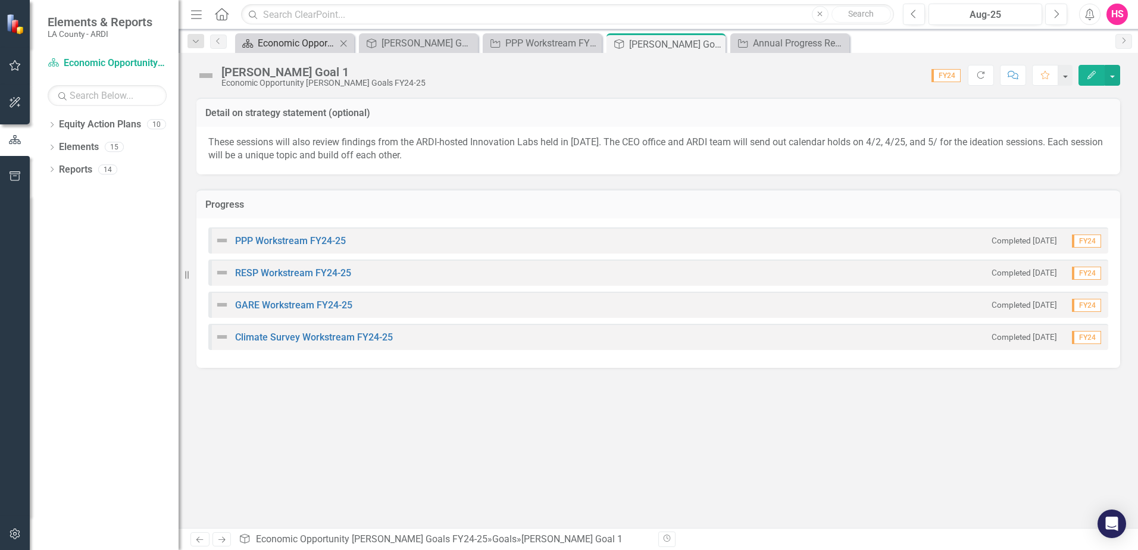
click at [289, 46] on div "Economic Opportunity Welcome Page" at bounding box center [297, 43] width 79 height 15
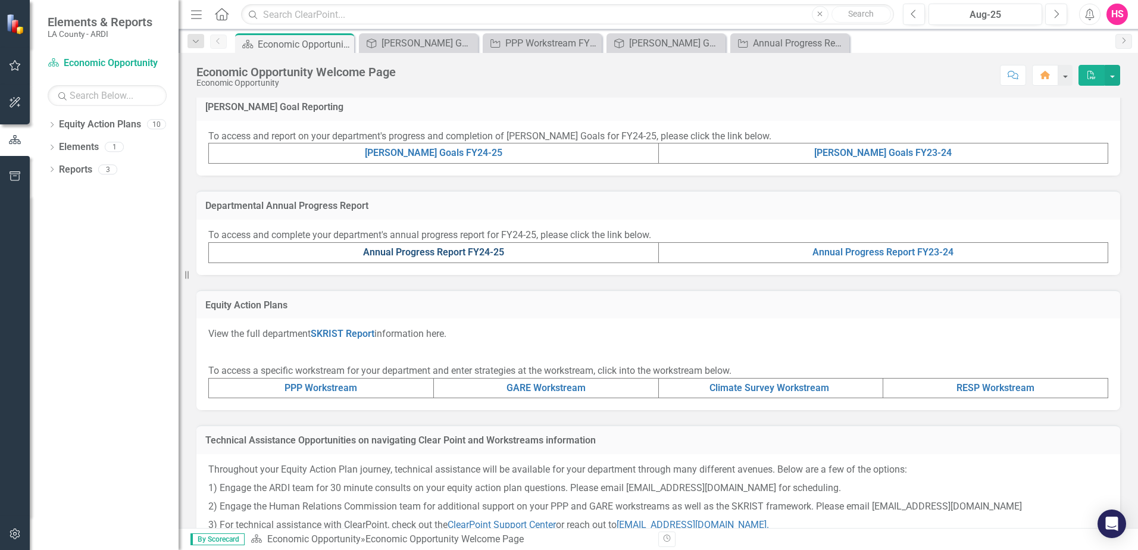
scroll to position [298, 0]
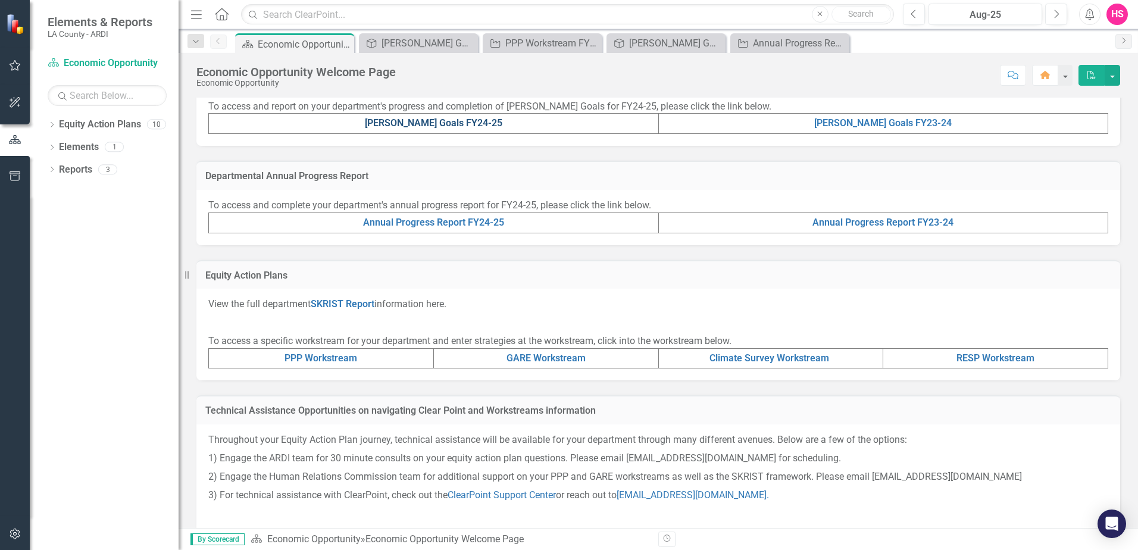
click at [425, 124] on link "[PERSON_NAME] Goals FY24-25" at bounding box center [434, 122] width 138 height 11
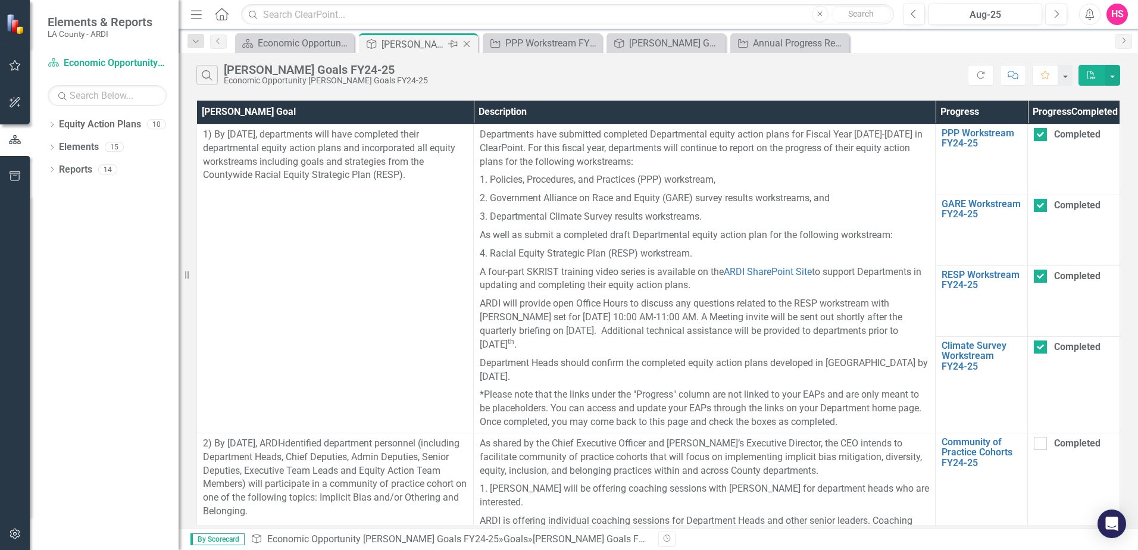
click at [470, 45] on icon "Close" at bounding box center [467, 44] width 12 height 10
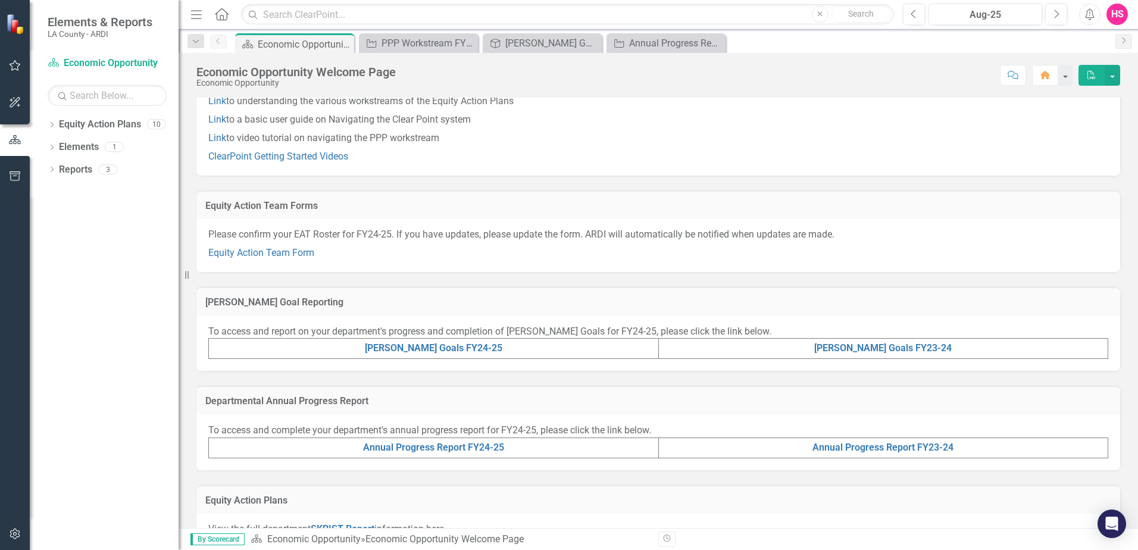
scroll to position [298, 0]
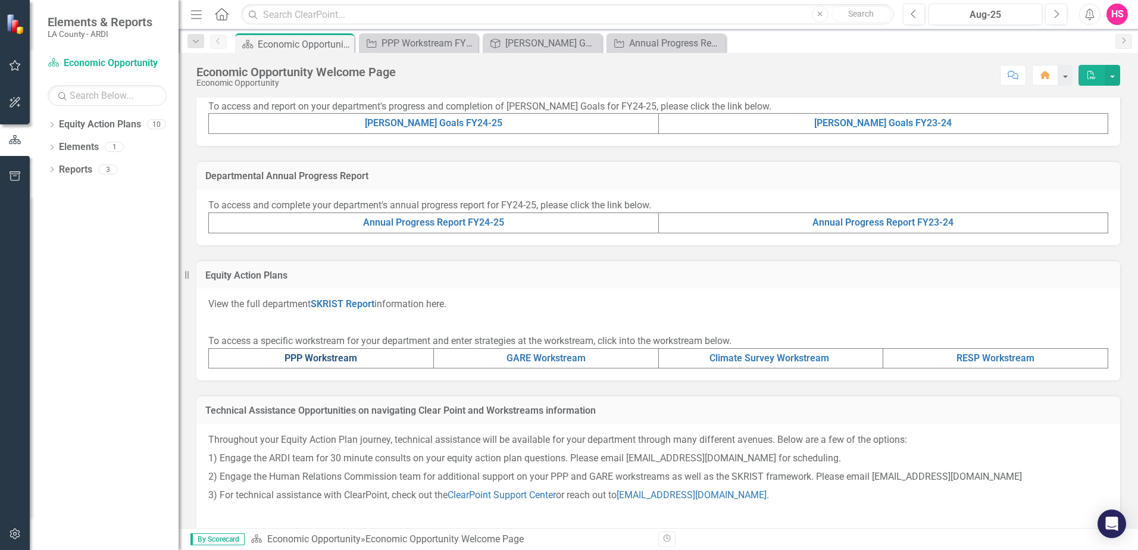
click at [328, 353] on link "PPP Workstream" at bounding box center [321, 357] width 73 height 11
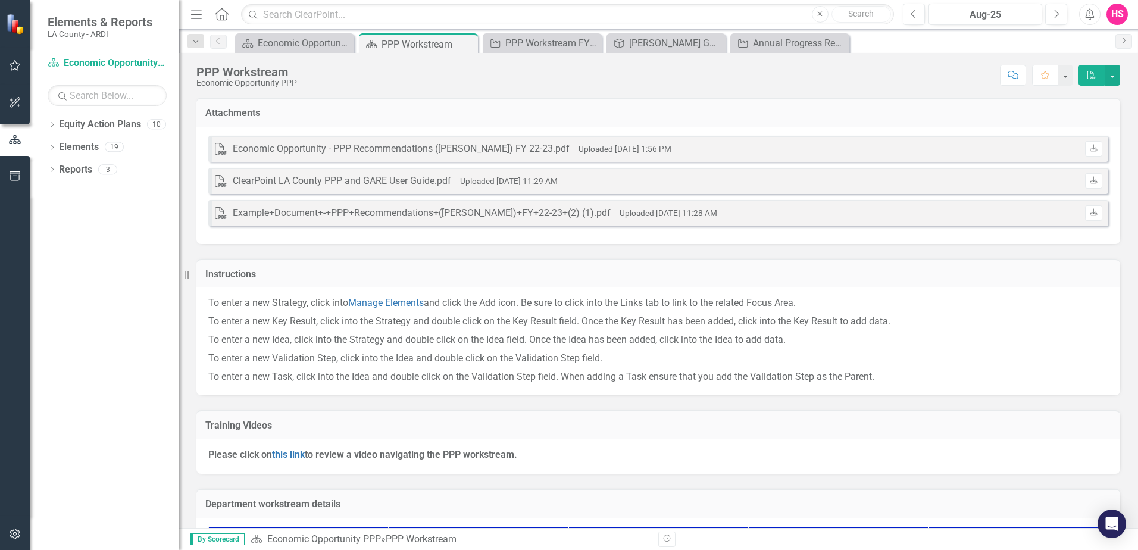
click at [245, 108] on h3 "Attachments" at bounding box center [658, 113] width 906 height 11
click at [246, 108] on h3 "Attachments" at bounding box center [658, 113] width 906 height 11
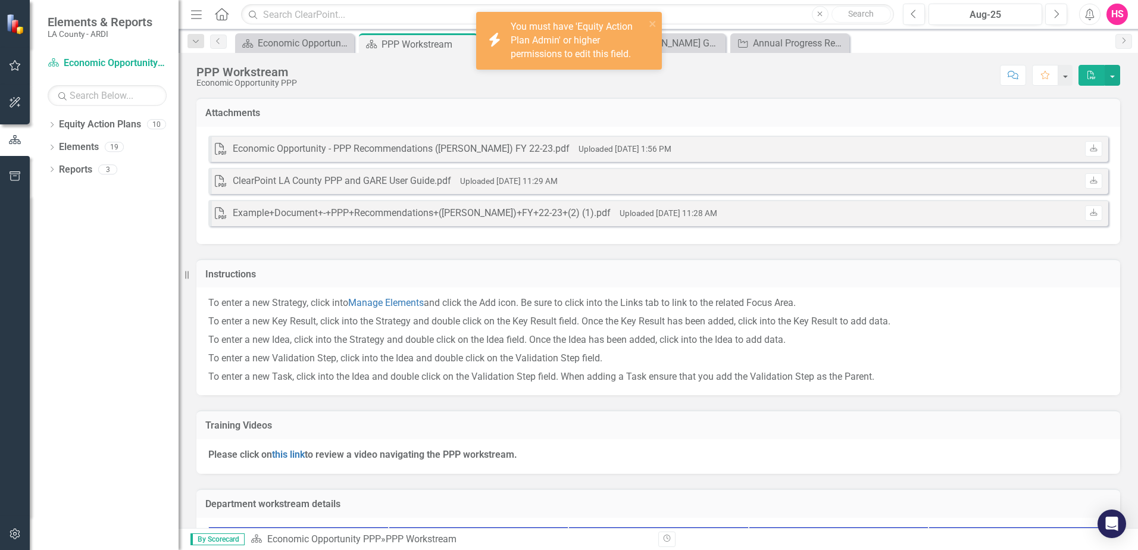
click at [245, 275] on h3 "Instructions" at bounding box center [658, 274] width 906 height 11
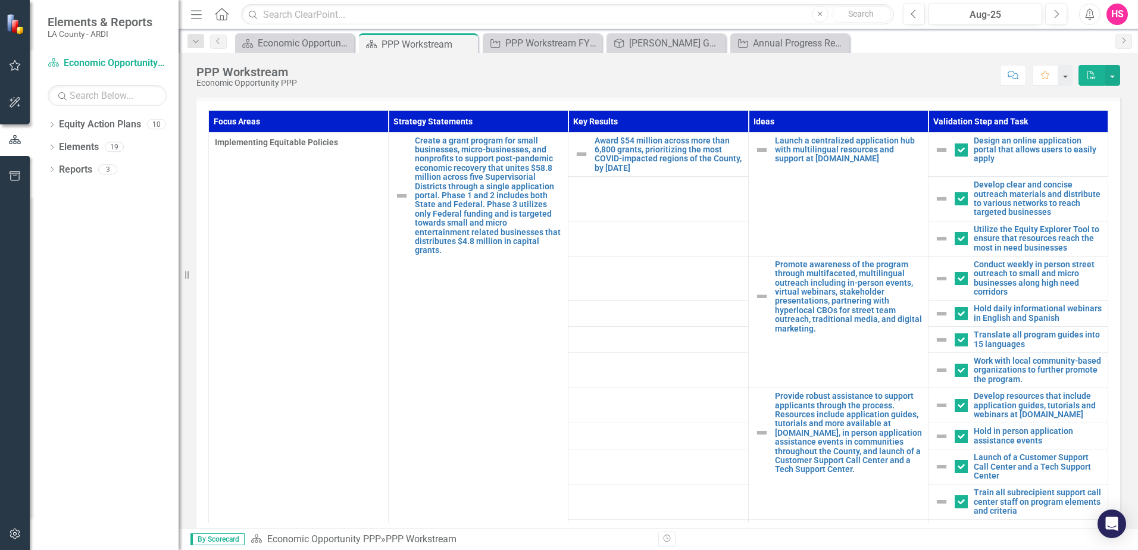
scroll to position [464, 0]
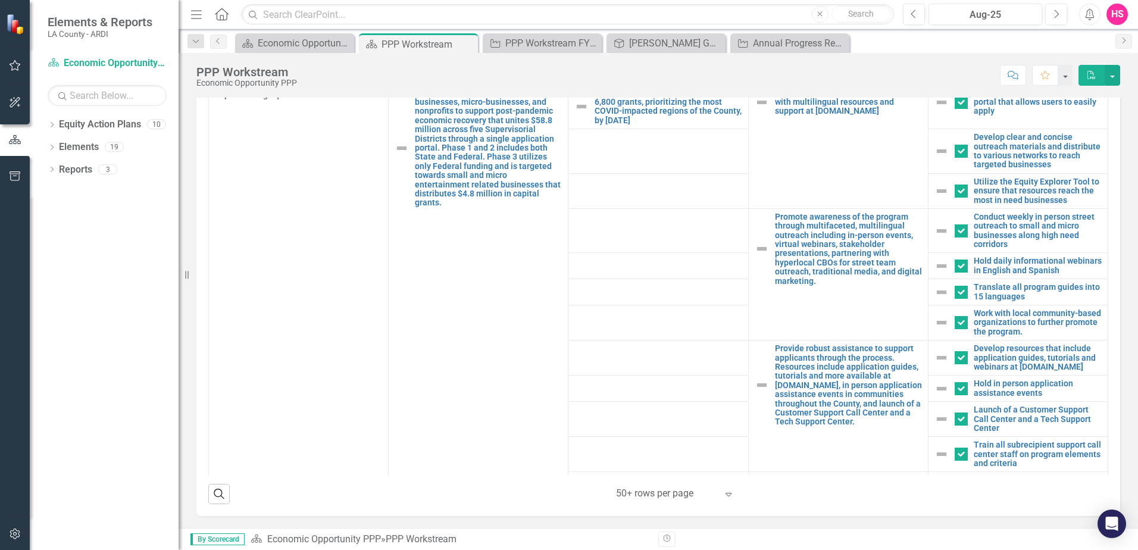
click at [723, 492] on icon "Expand" at bounding box center [729, 494] width 12 height 10
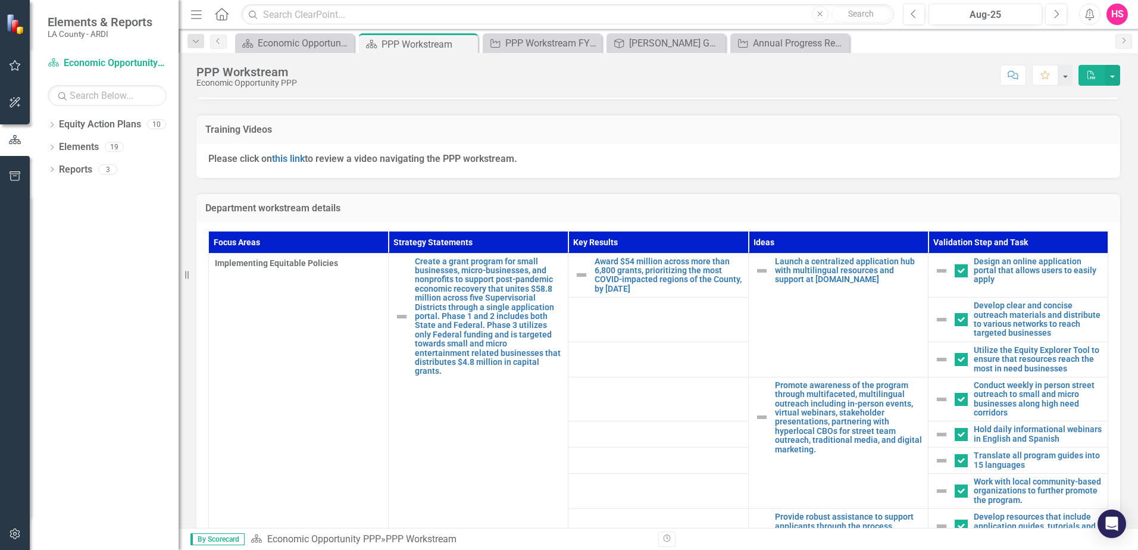
scroll to position [0, 0]
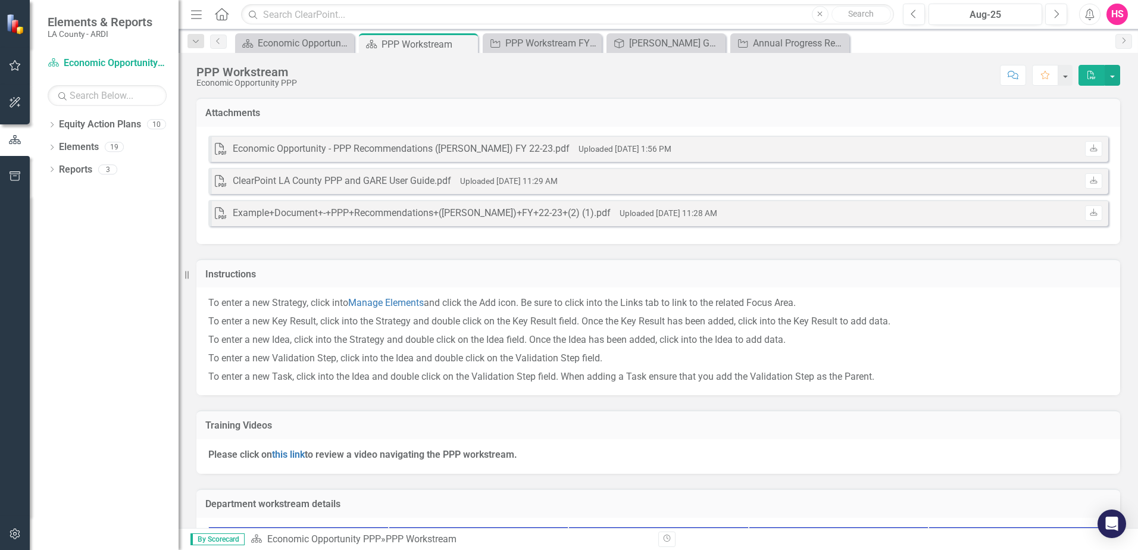
click at [544, 254] on div "Instructions To enter a new Strategy, click into Manage Elements and click the …" at bounding box center [659, 320] width 942 height 152
click at [575, 214] on div "Example+Document+-+PPP+Recommendations+([PERSON_NAME])+FY+22-23+(2) (1).pdf" at bounding box center [422, 214] width 378 height 14
click at [307, 46] on div "Economic Opportunity Welcome Page" at bounding box center [297, 43] width 79 height 15
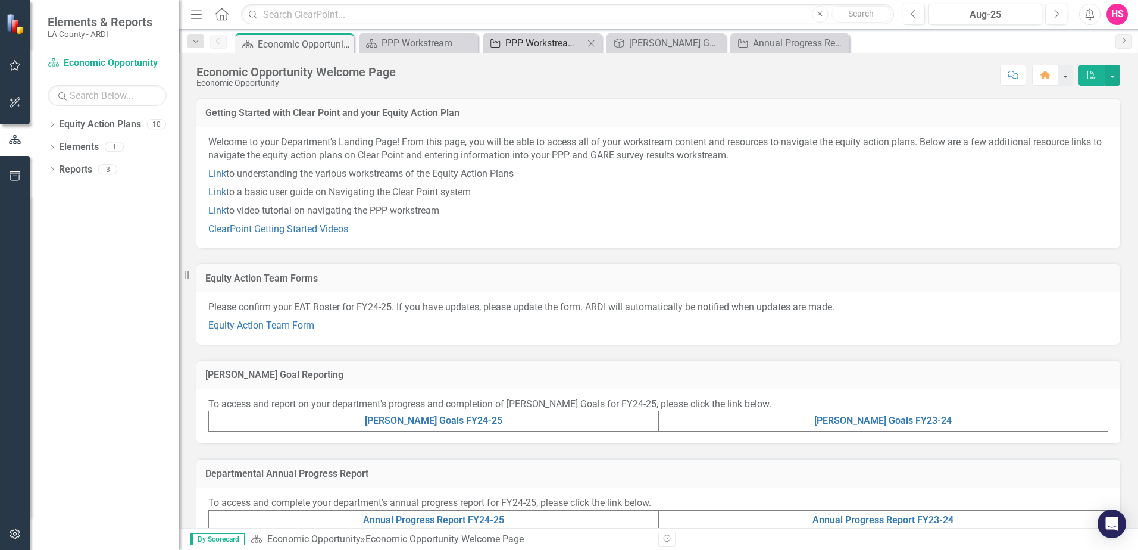
click at [549, 45] on div "PPP Workstream FY24-25" at bounding box center [544, 43] width 79 height 15
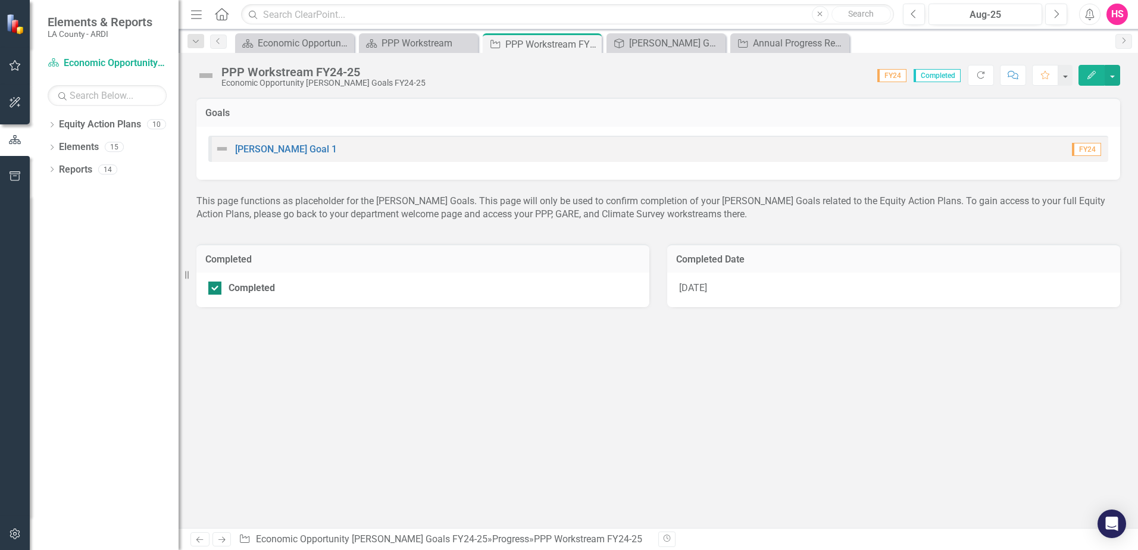
click at [260, 288] on div "Completed" at bounding box center [252, 288] width 46 height 0
click at [216, 289] on input "Completed" at bounding box center [212, 286] width 8 height 8
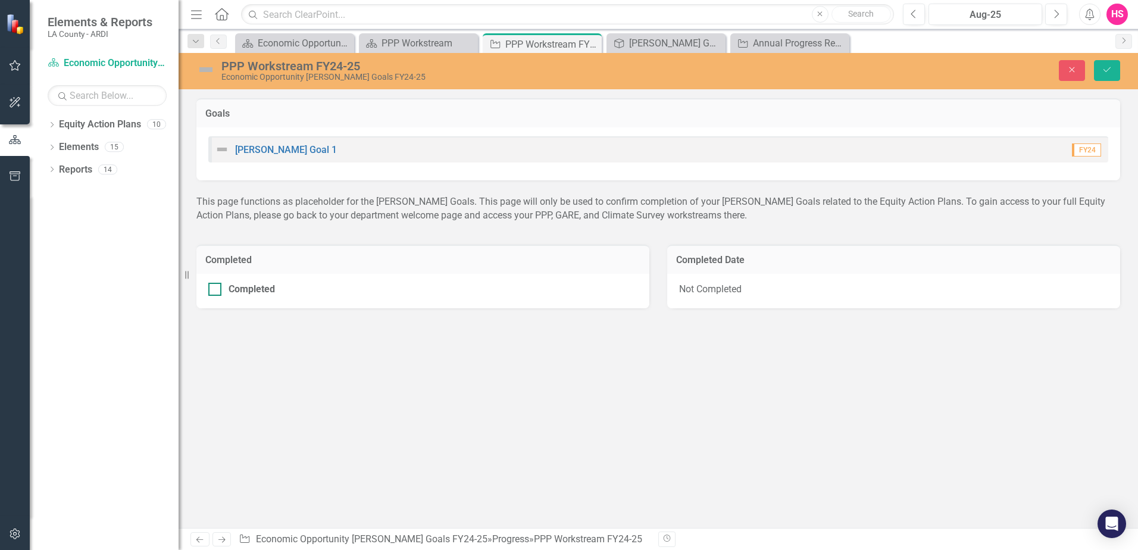
click at [260, 289] on div "Completed" at bounding box center [252, 289] width 46 height 0
click at [216, 291] on input "Completed" at bounding box center [212, 287] width 8 height 8
checkbox input "true"
click at [263, 151] on link "[PERSON_NAME] Goal 1" at bounding box center [286, 149] width 102 height 11
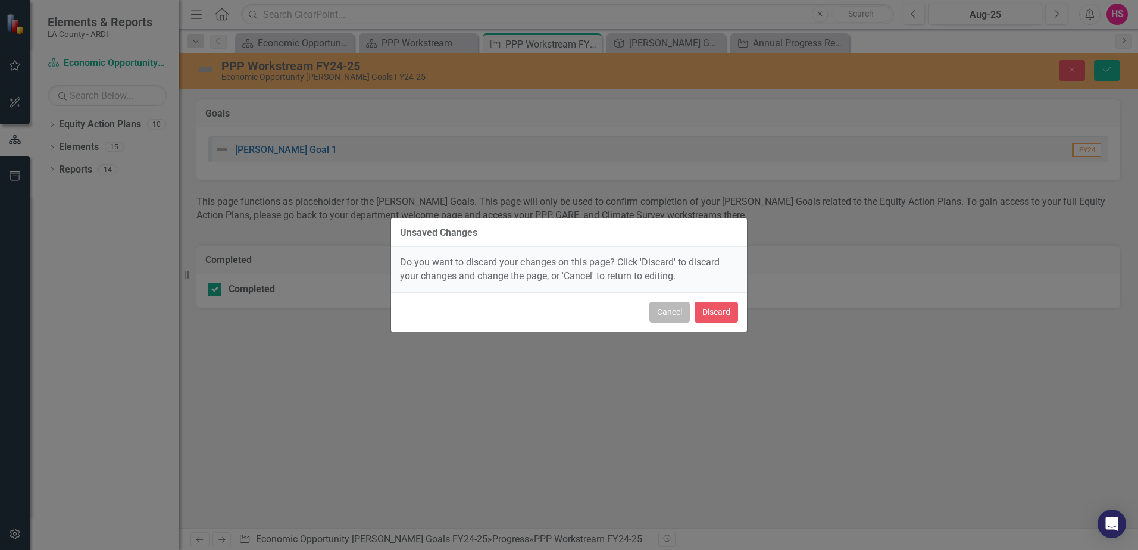
click at [682, 309] on button "Cancel" at bounding box center [669, 312] width 40 height 21
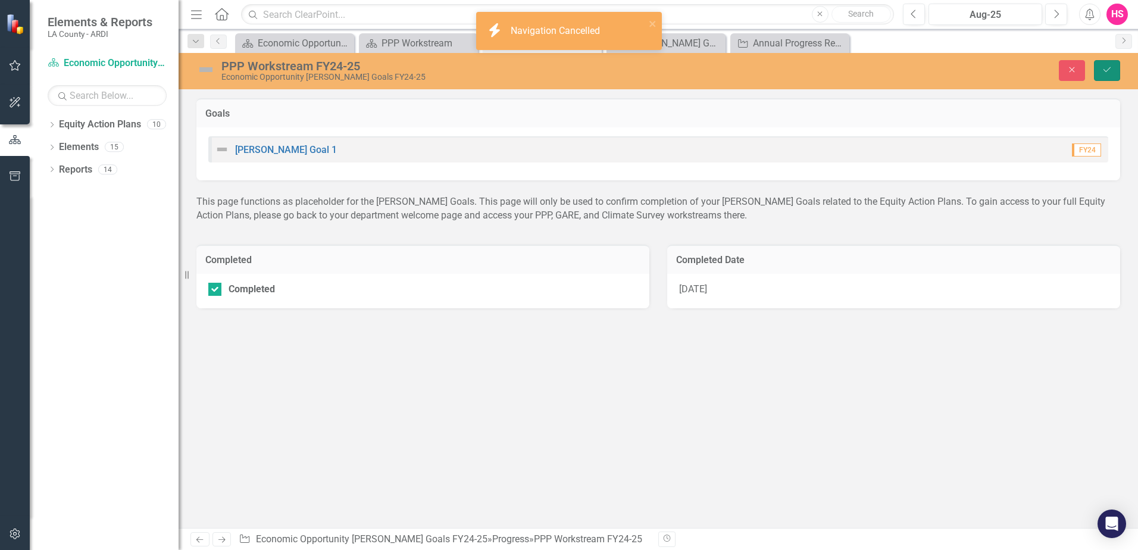
click at [1115, 70] on button "Save" at bounding box center [1107, 70] width 26 height 21
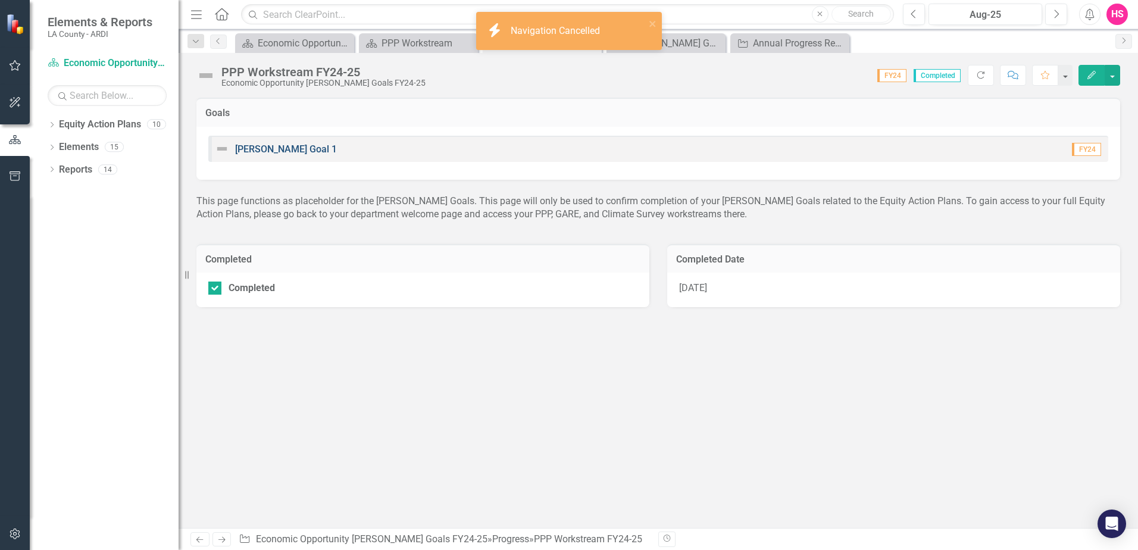
click at [276, 150] on link "[PERSON_NAME] Goal 1" at bounding box center [286, 148] width 102 height 11
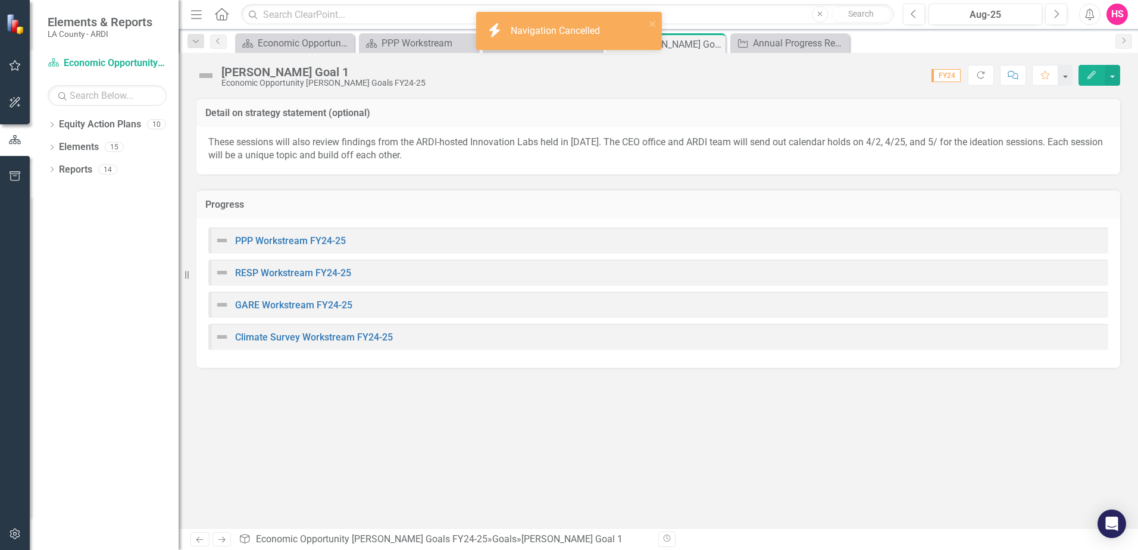
click at [276, 150] on p "These sessions will also review findings from the ARDI-hosted Innovation Labs h…" at bounding box center [658, 149] width 900 height 27
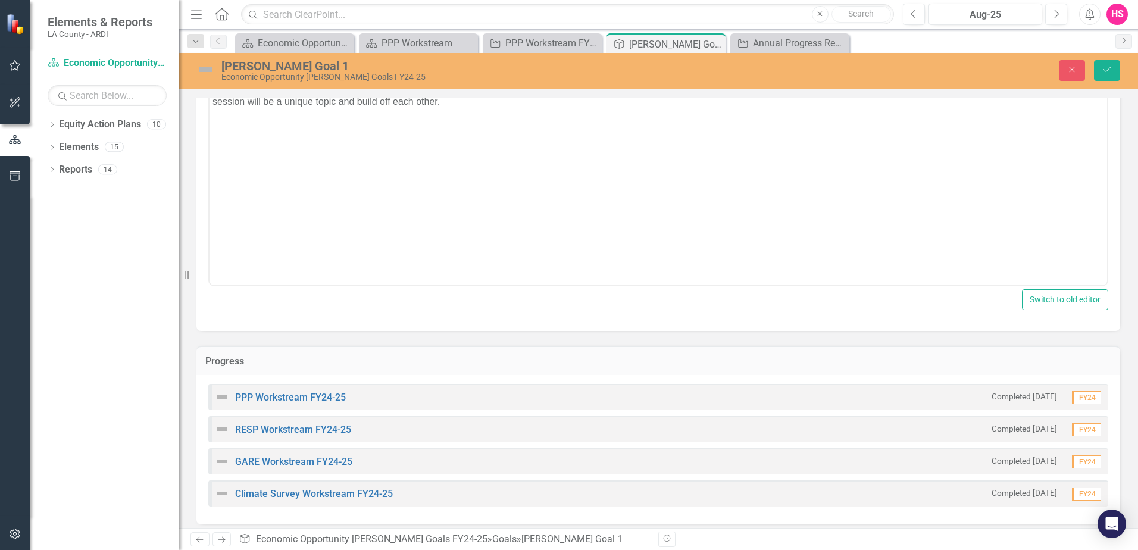
scroll to position [99, 0]
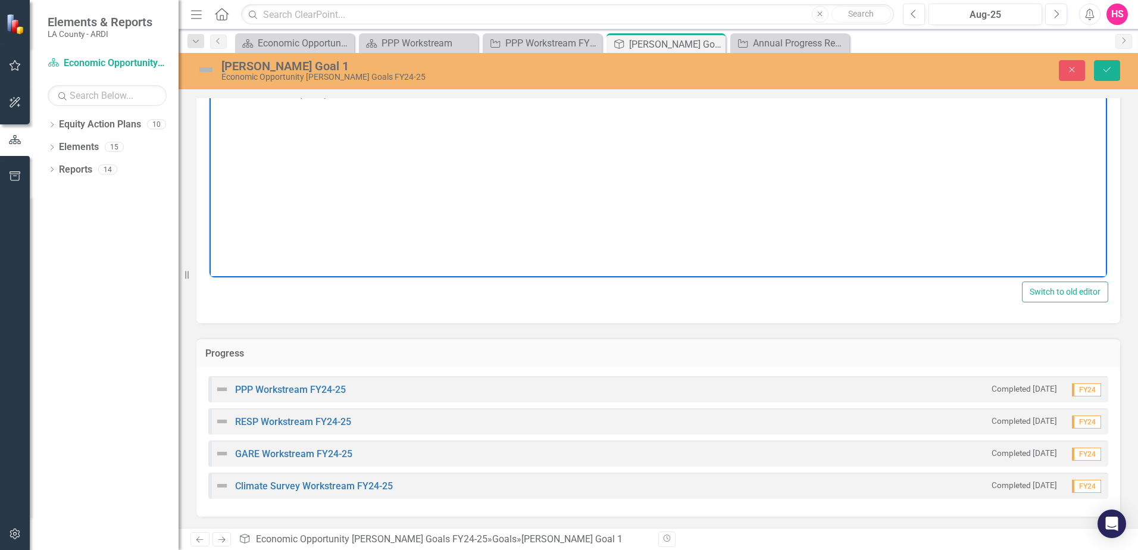
click at [780, 139] on body "These sessions will also review findings from the ARDI-hosted Innovation Labs h…" at bounding box center [659, 158] width 898 height 179
click at [714, 42] on icon "Close" at bounding box center [714, 44] width 12 height 10
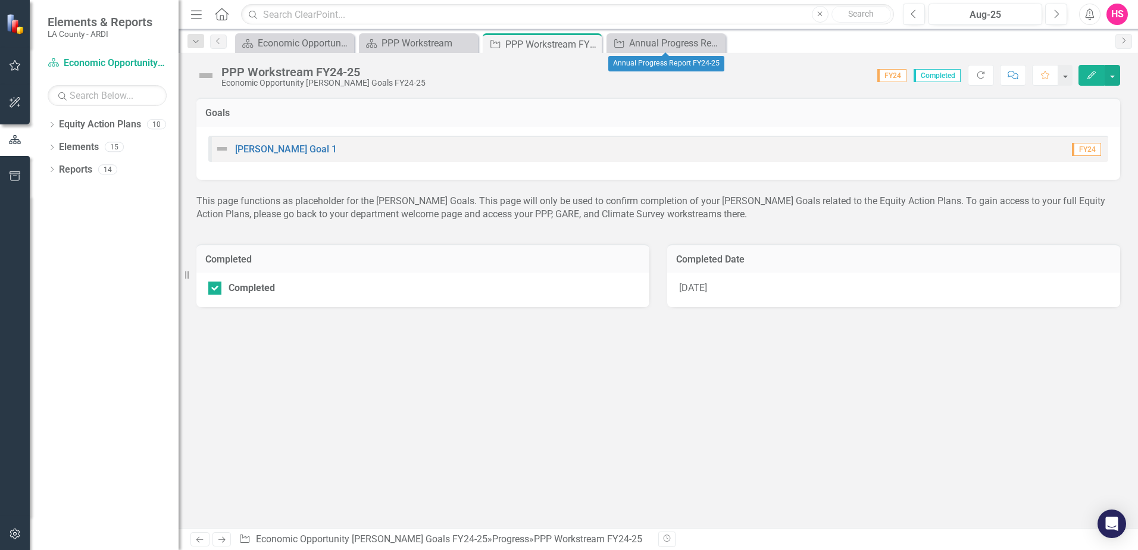
click at [0, 0] on icon "Close" at bounding box center [0, 0] width 0 height 0
